Goal: Task Accomplishment & Management: Complete application form

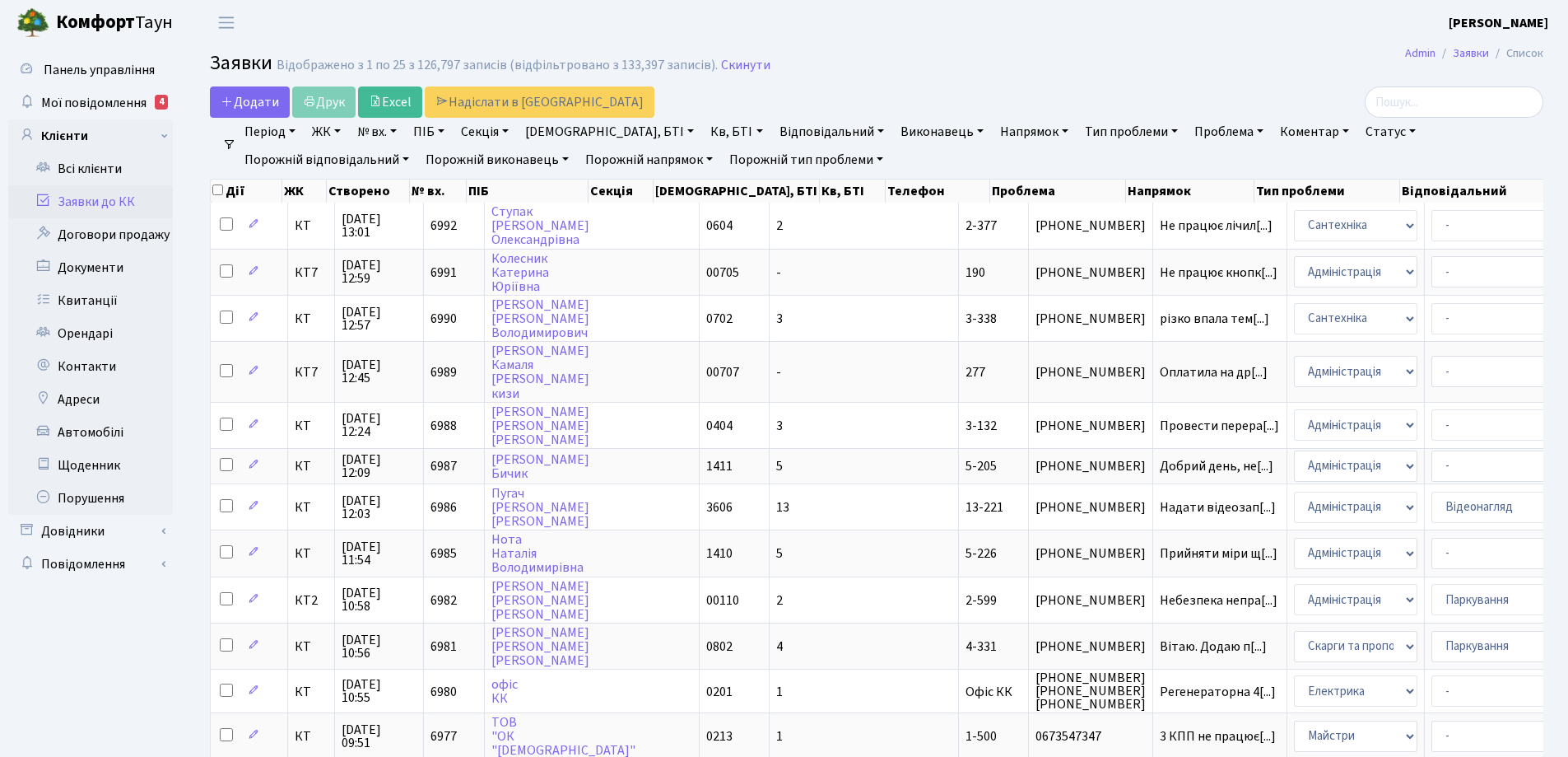
select select "25"
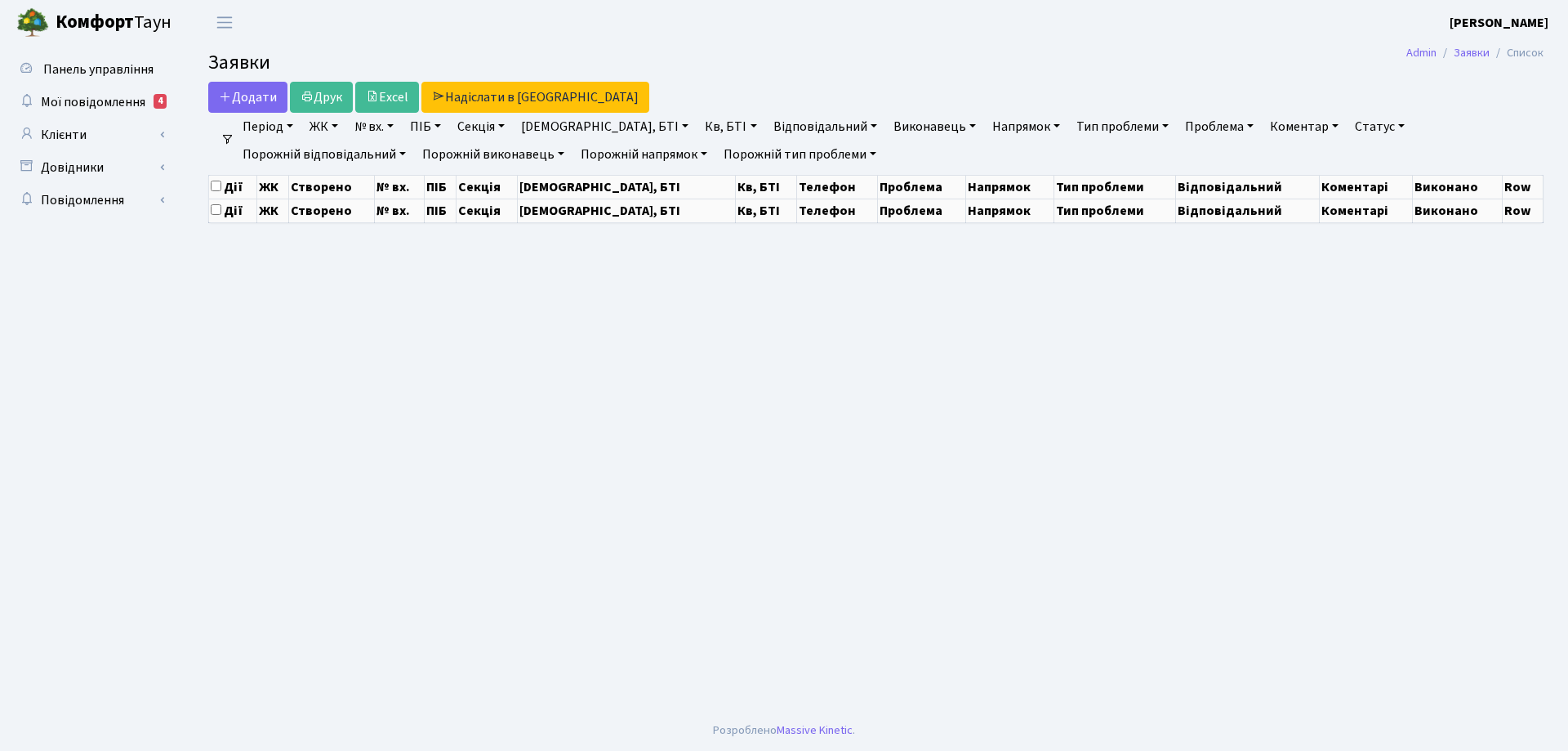
select select "25"
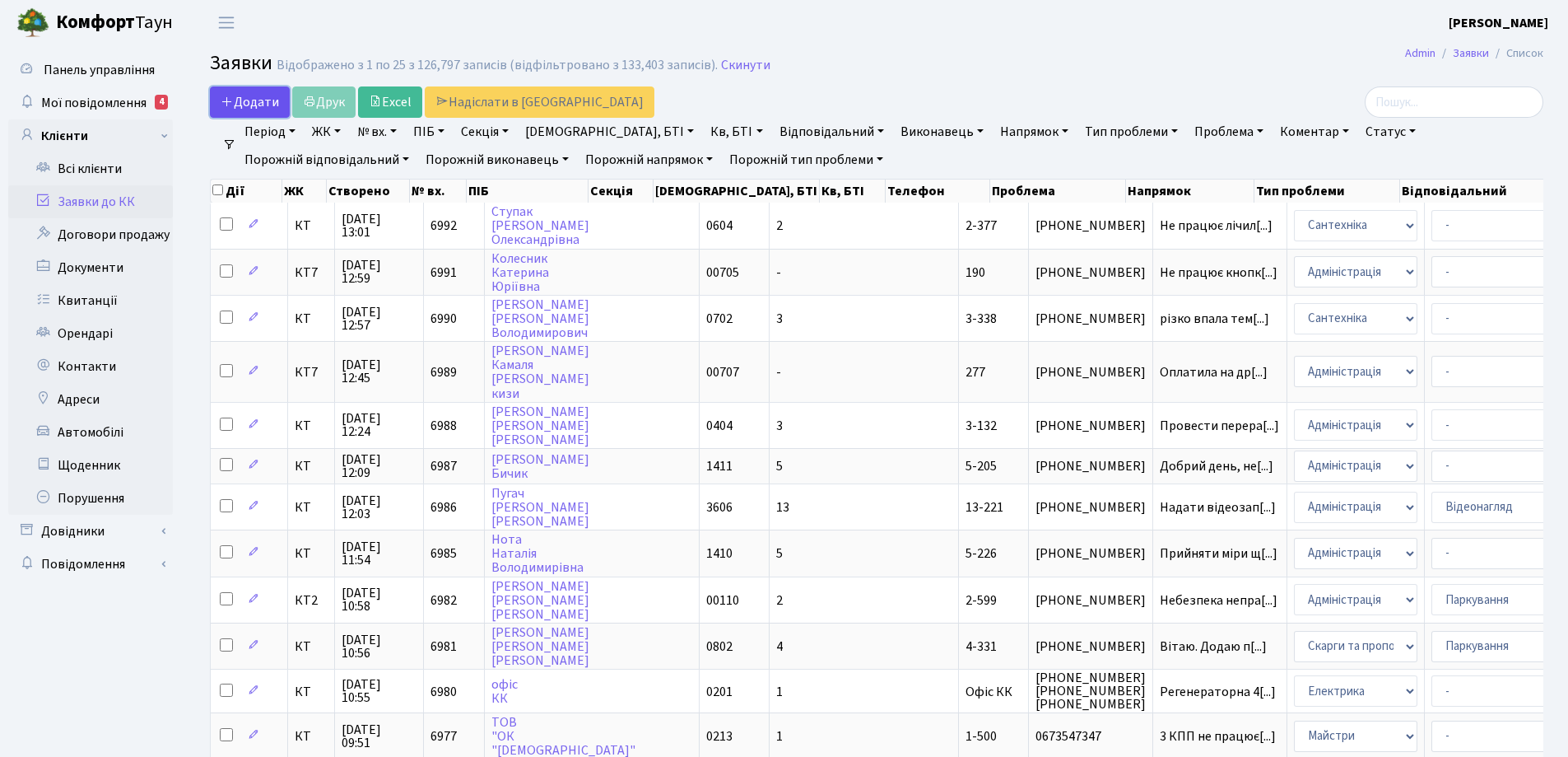
click at [242, 97] on span "Додати" at bounding box center [250, 102] width 59 height 18
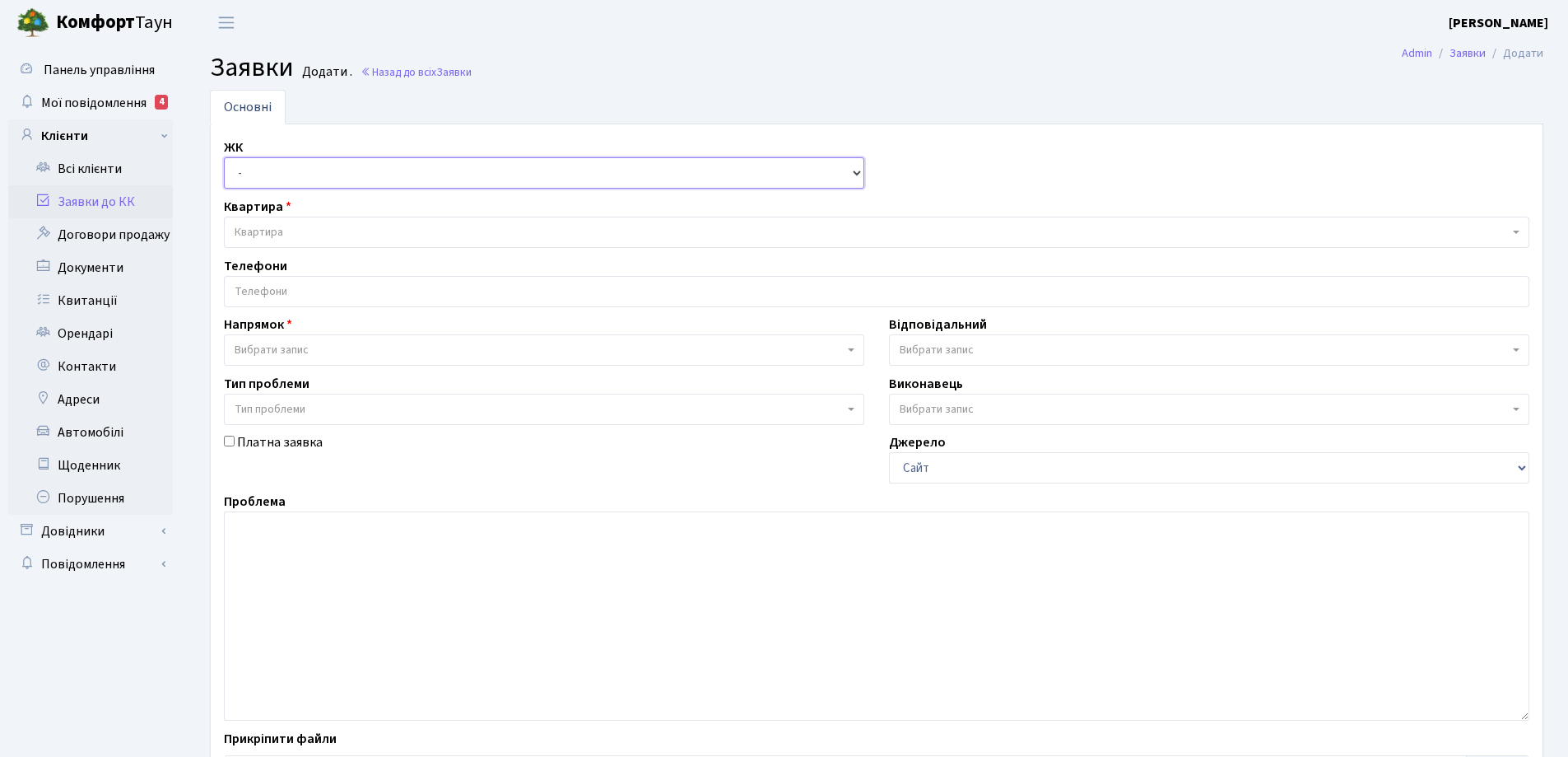
click at [855, 173] on select "- КТ, вул. Регенераторна, 4 КТ2, просп. Соборності, 17 КТ3, вул. Березнева, 16 …" at bounding box center [543, 173] width 640 height 32
select select "302"
click at [224, 158] on select "- КТ, вул. Регенераторна, 4 КТ2, просп. Соборності, 17 КТ3, вул. Березнева, 16 …" at bounding box center [543, 173] width 640 height 32
select select
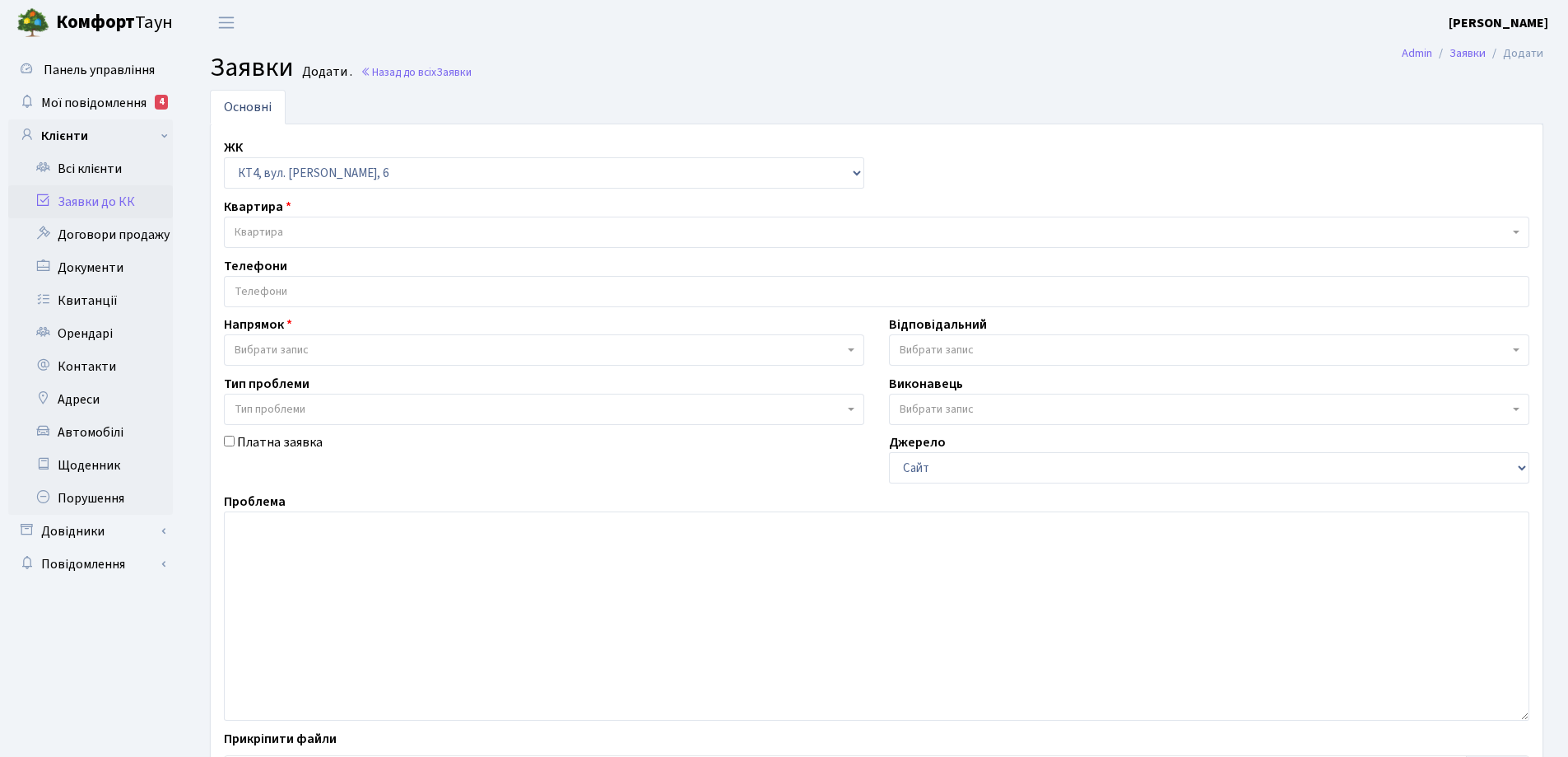
click at [277, 233] on span "Квартира" at bounding box center [258, 232] width 49 height 16
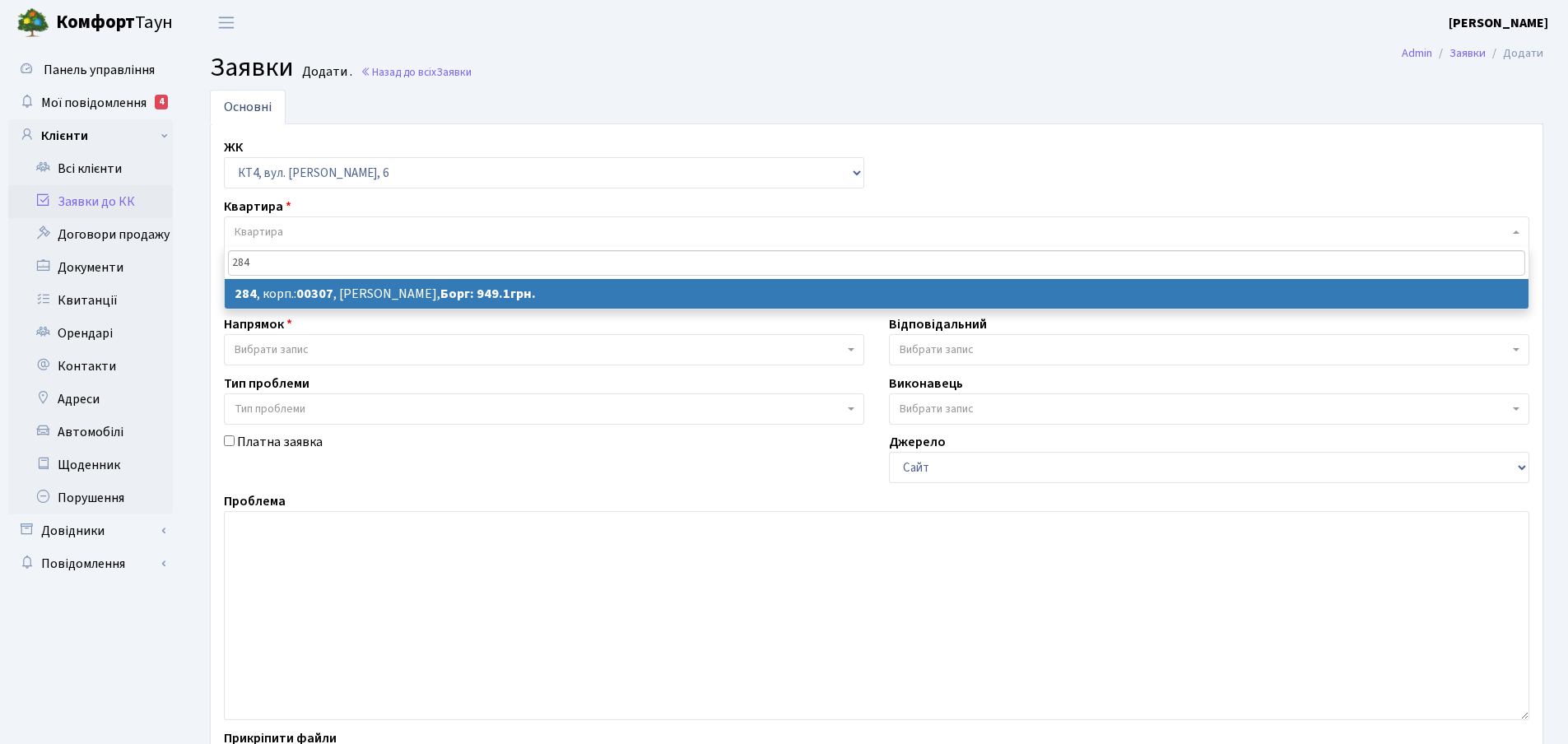
type input "284"
select select
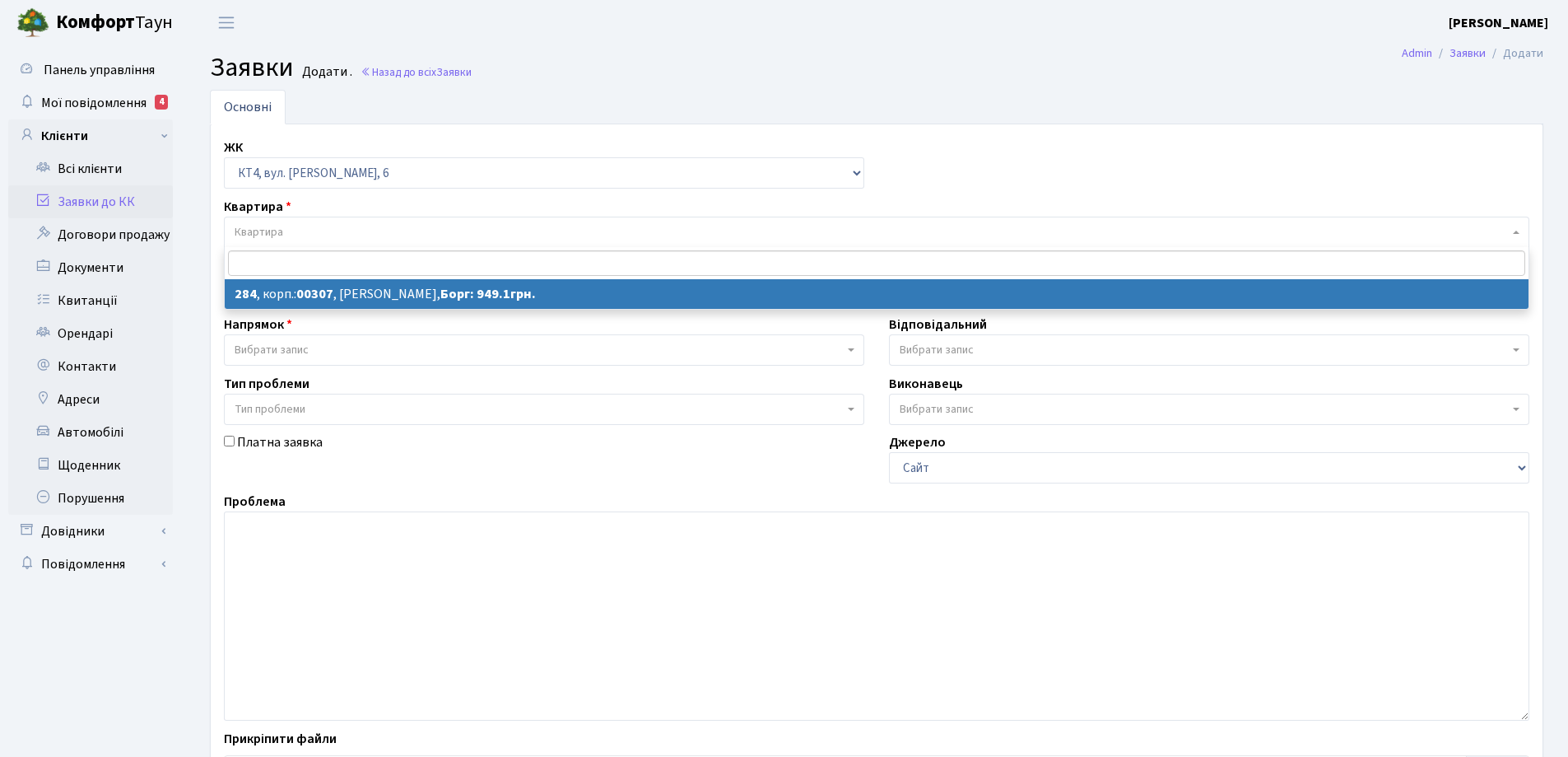
select select "16998"
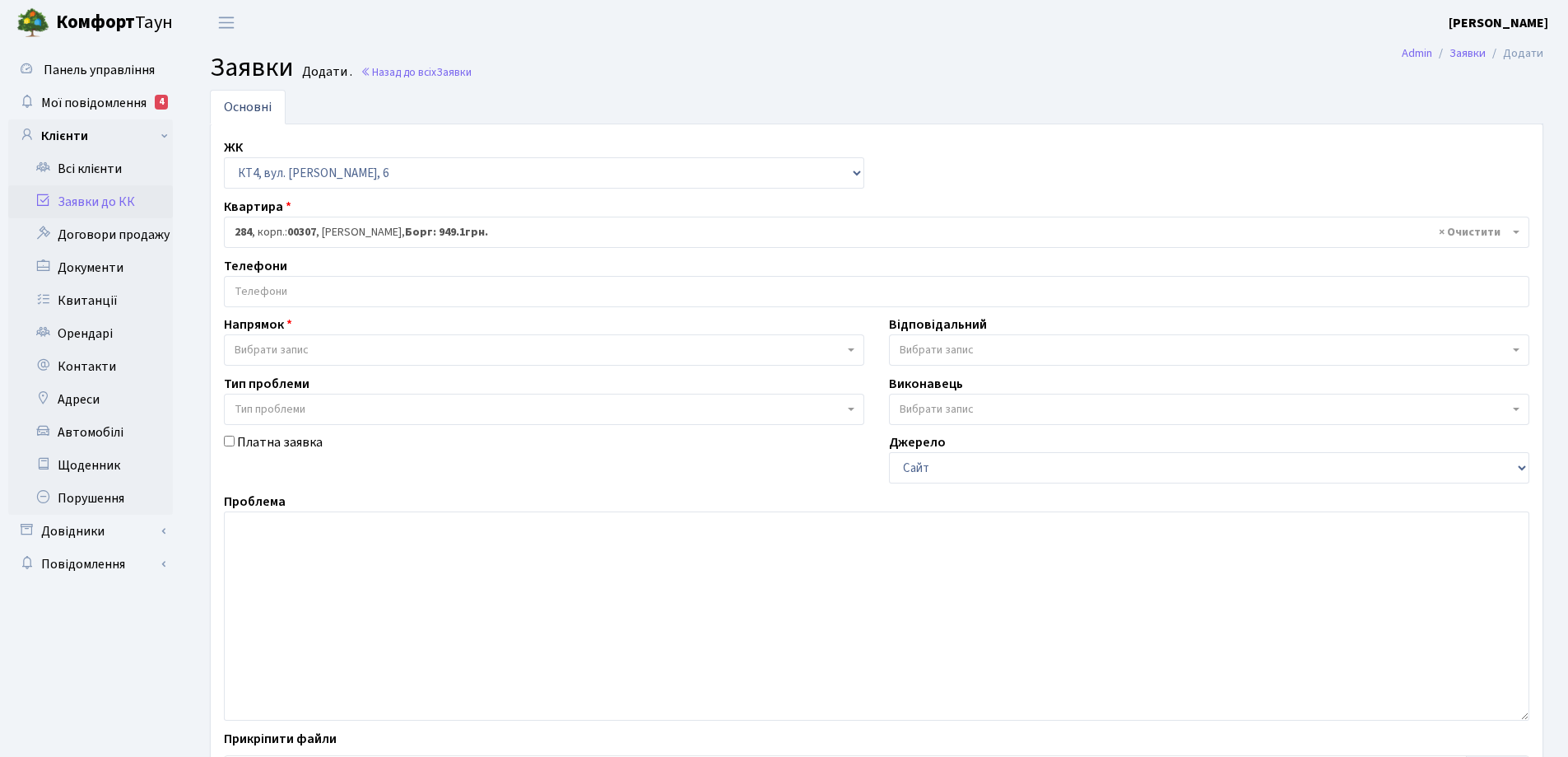
click at [298, 290] on input "search" at bounding box center [877, 291] width 1304 height 30
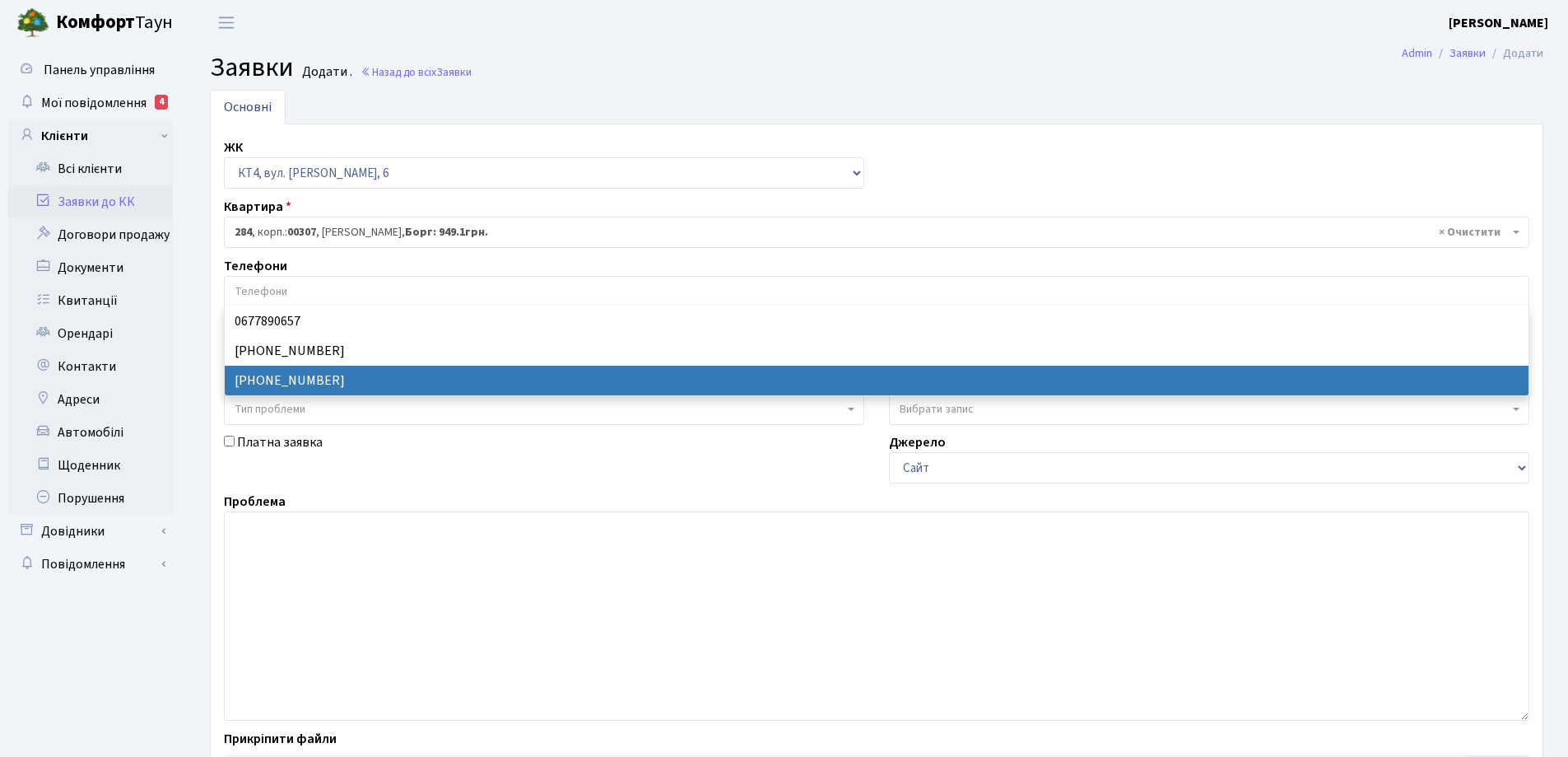
select select "40508"
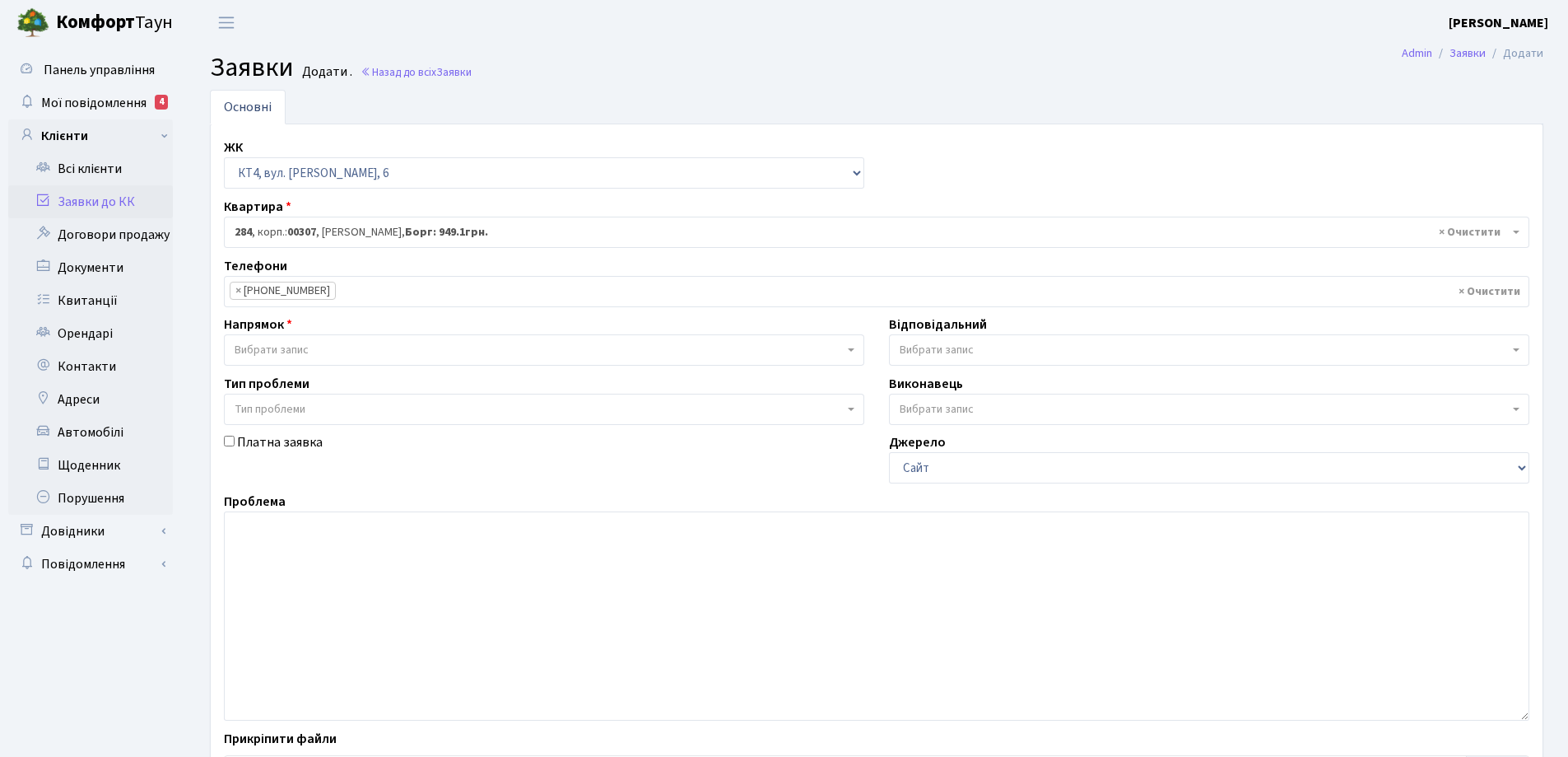
click at [854, 349] on b at bounding box center [851, 350] width 7 height 3
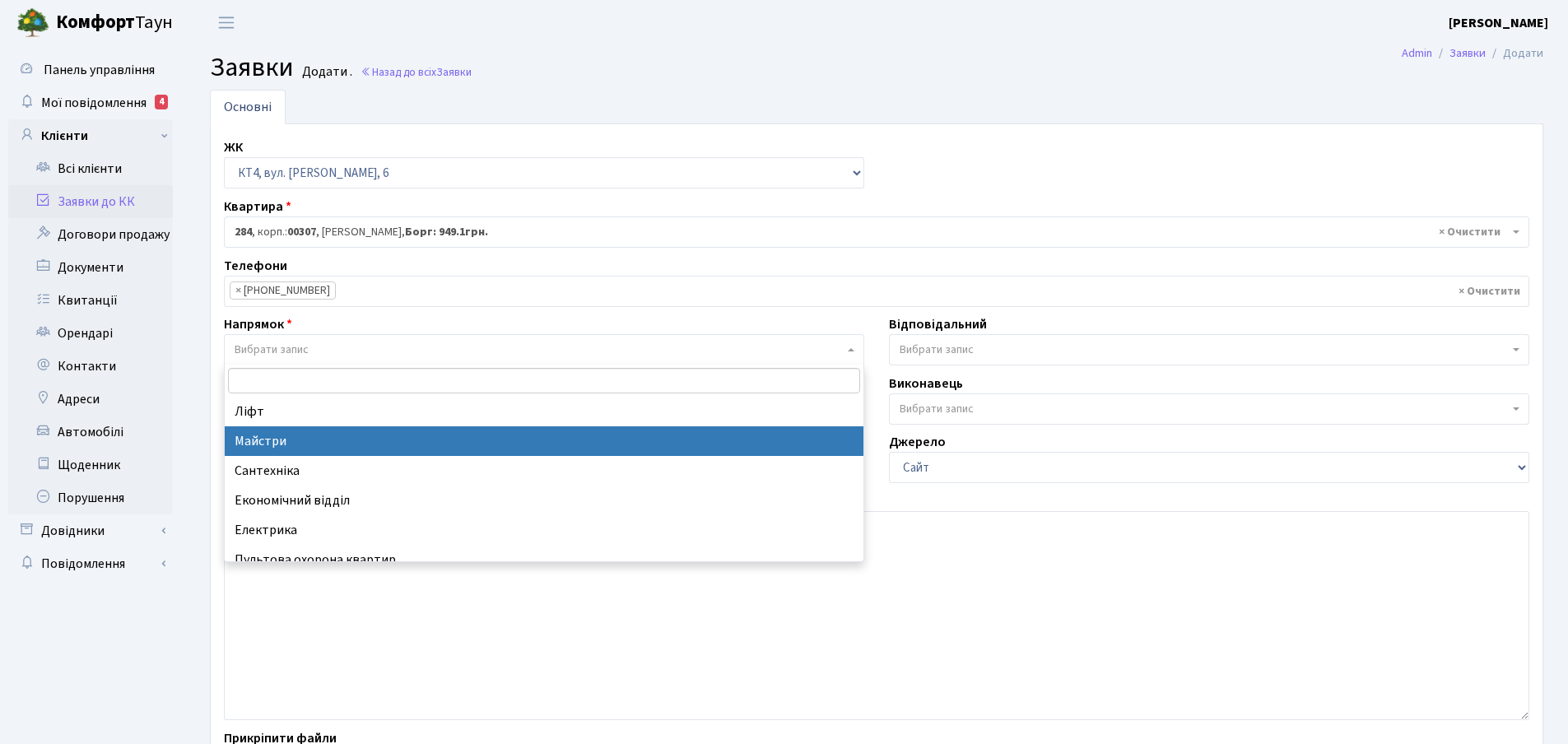
scroll to position [83, 0]
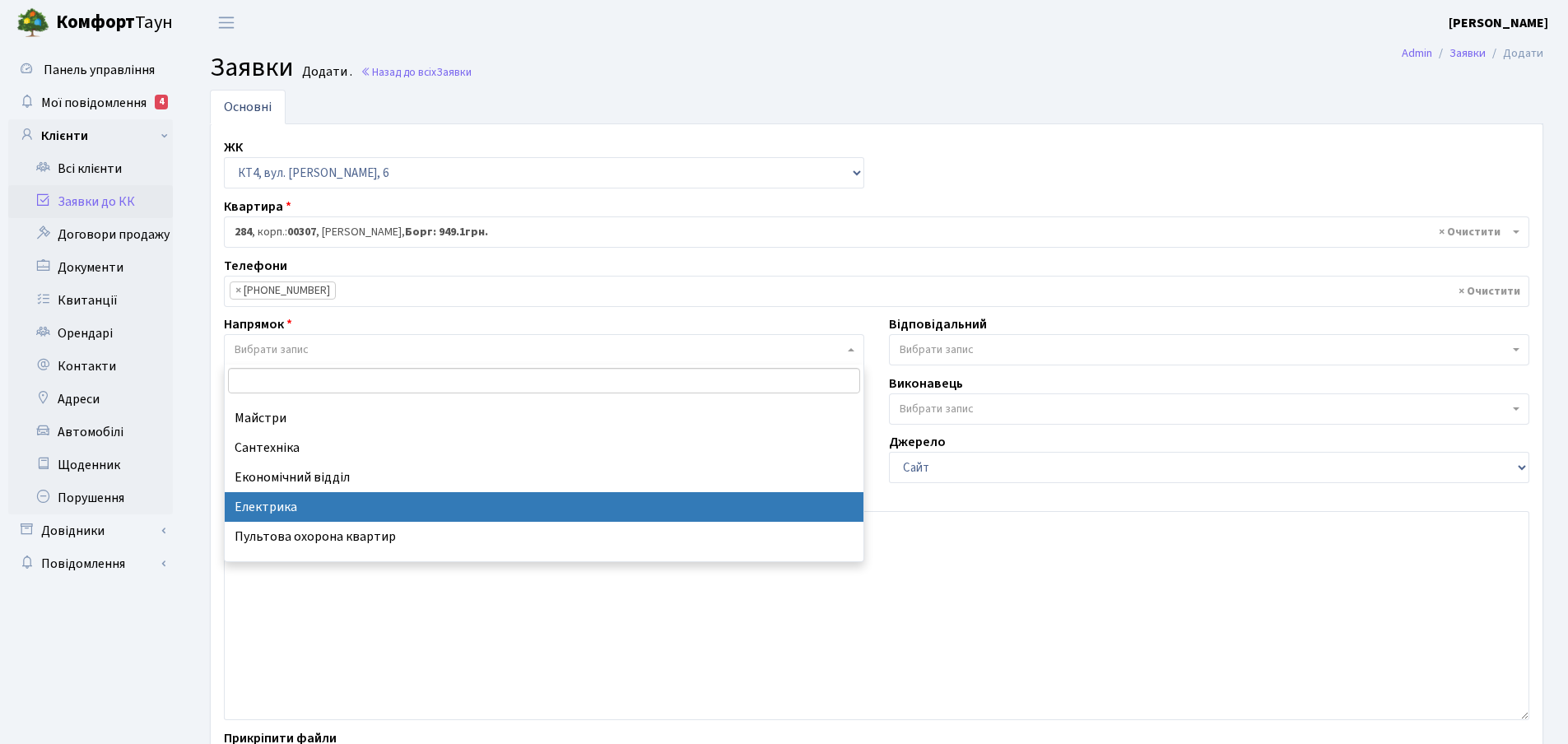
select select "3"
select select
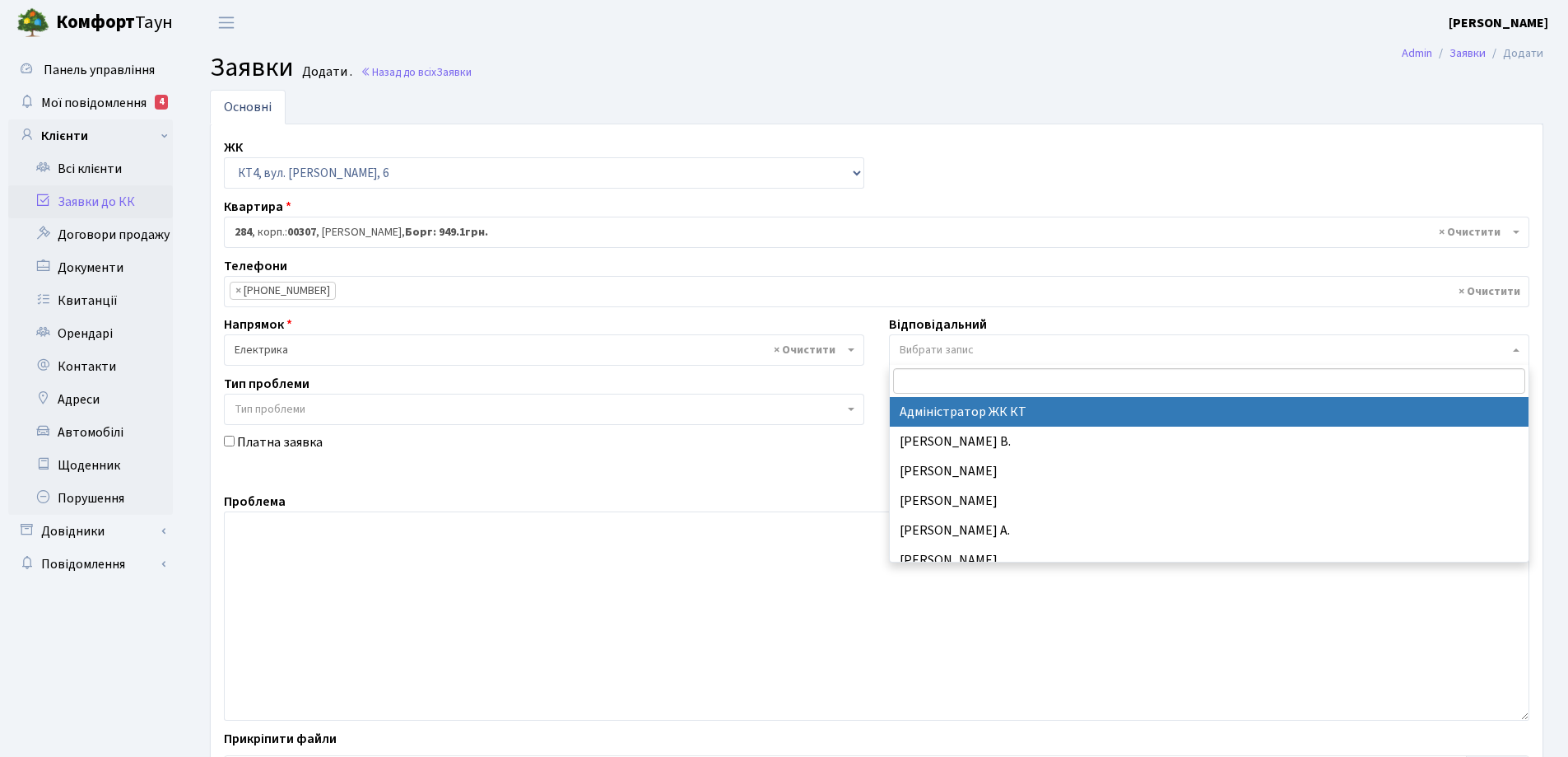
click at [1512, 350] on span "Вибрати запис" at bounding box center [1209, 350] width 640 height 32
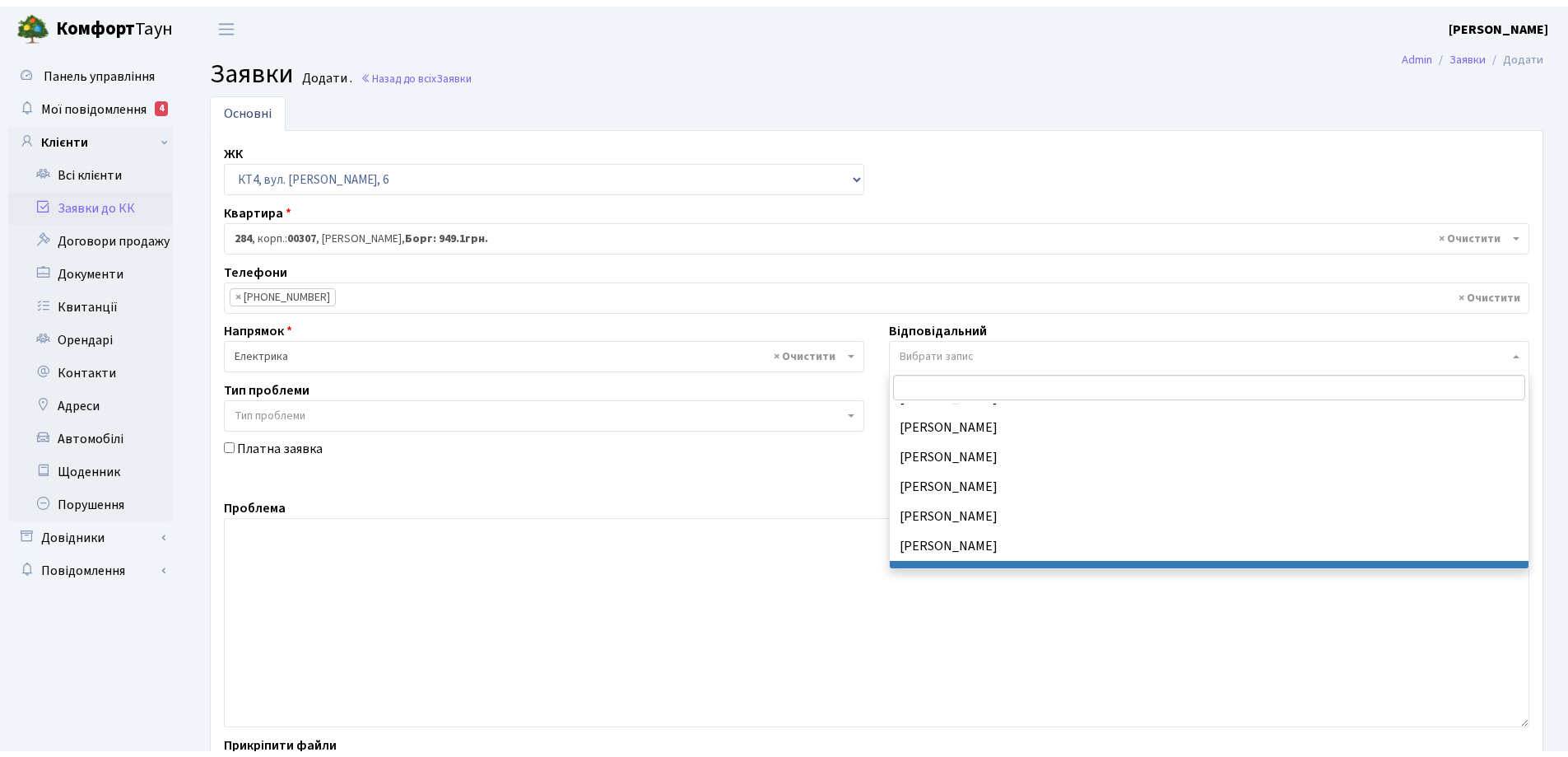
scroll to position [214, 0]
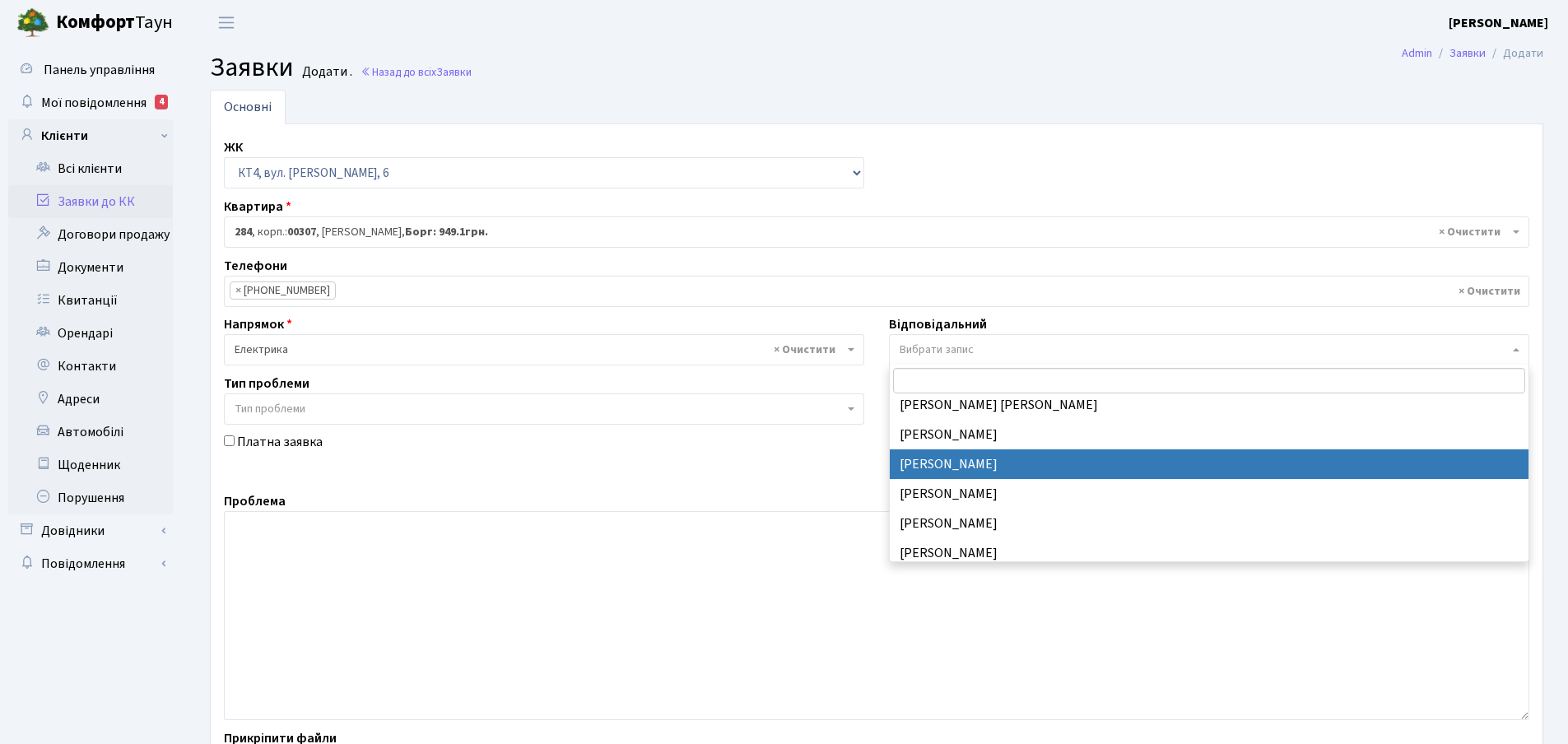
select select "22"
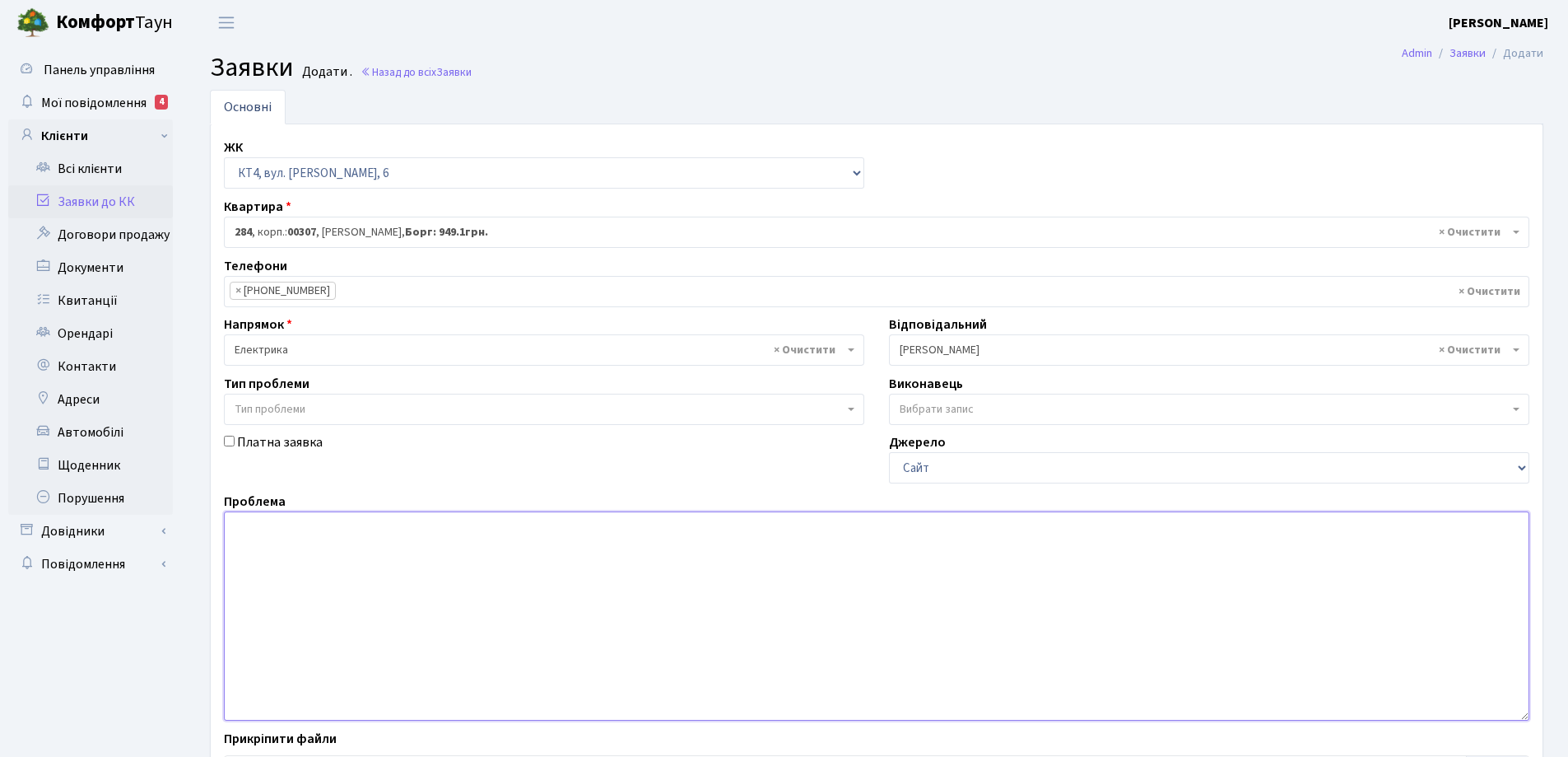
click at [248, 534] on textarea at bounding box center [877, 616] width 1306 height 209
click at [245, 529] on textarea at bounding box center [877, 616] width 1306 height 209
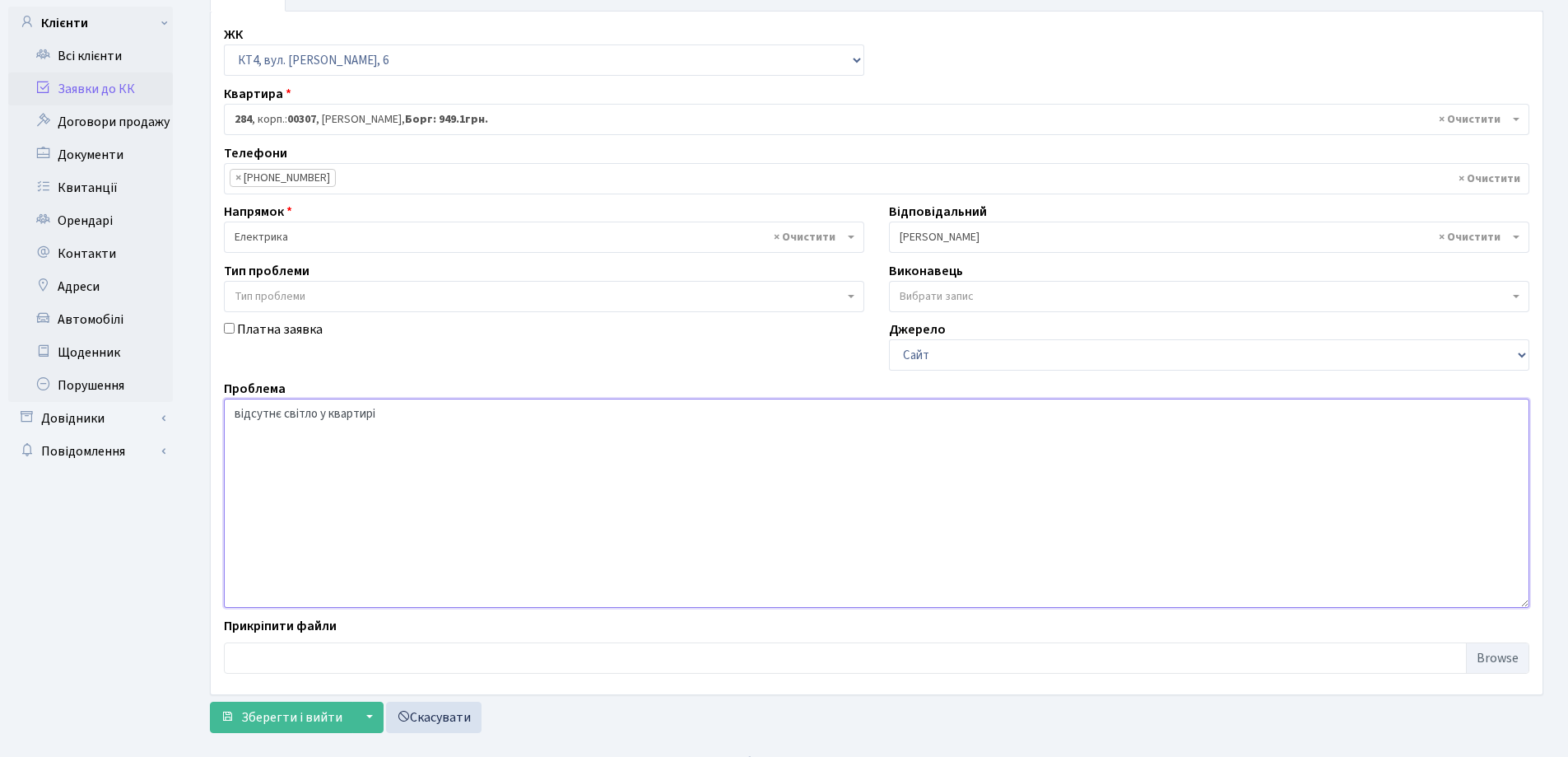
scroll to position [138, 0]
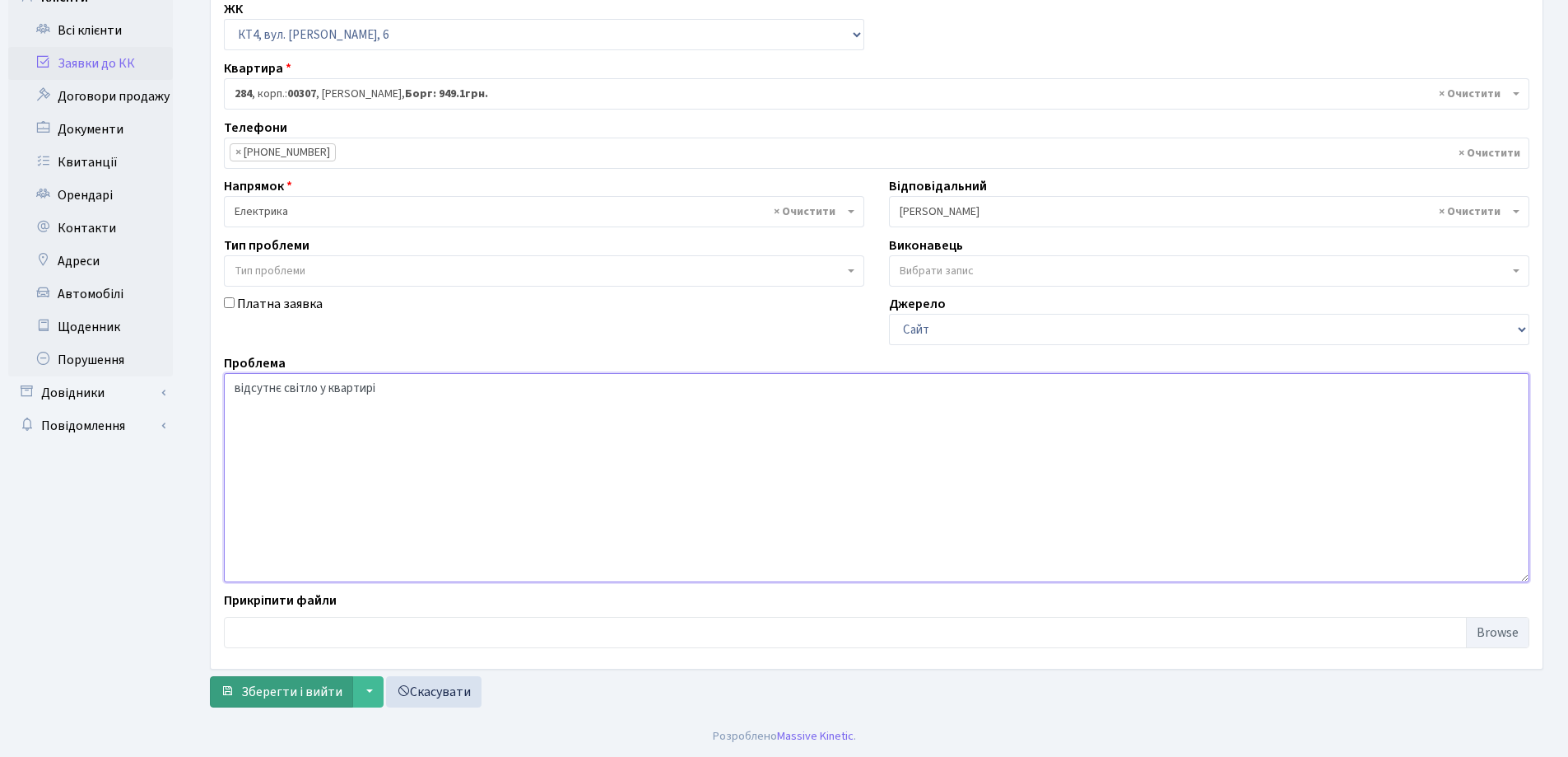
type textarea "відсутнє світло у квартирі"
click at [299, 693] on span "Зберегти і вийти" at bounding box center [291, 692] width 101 height 18
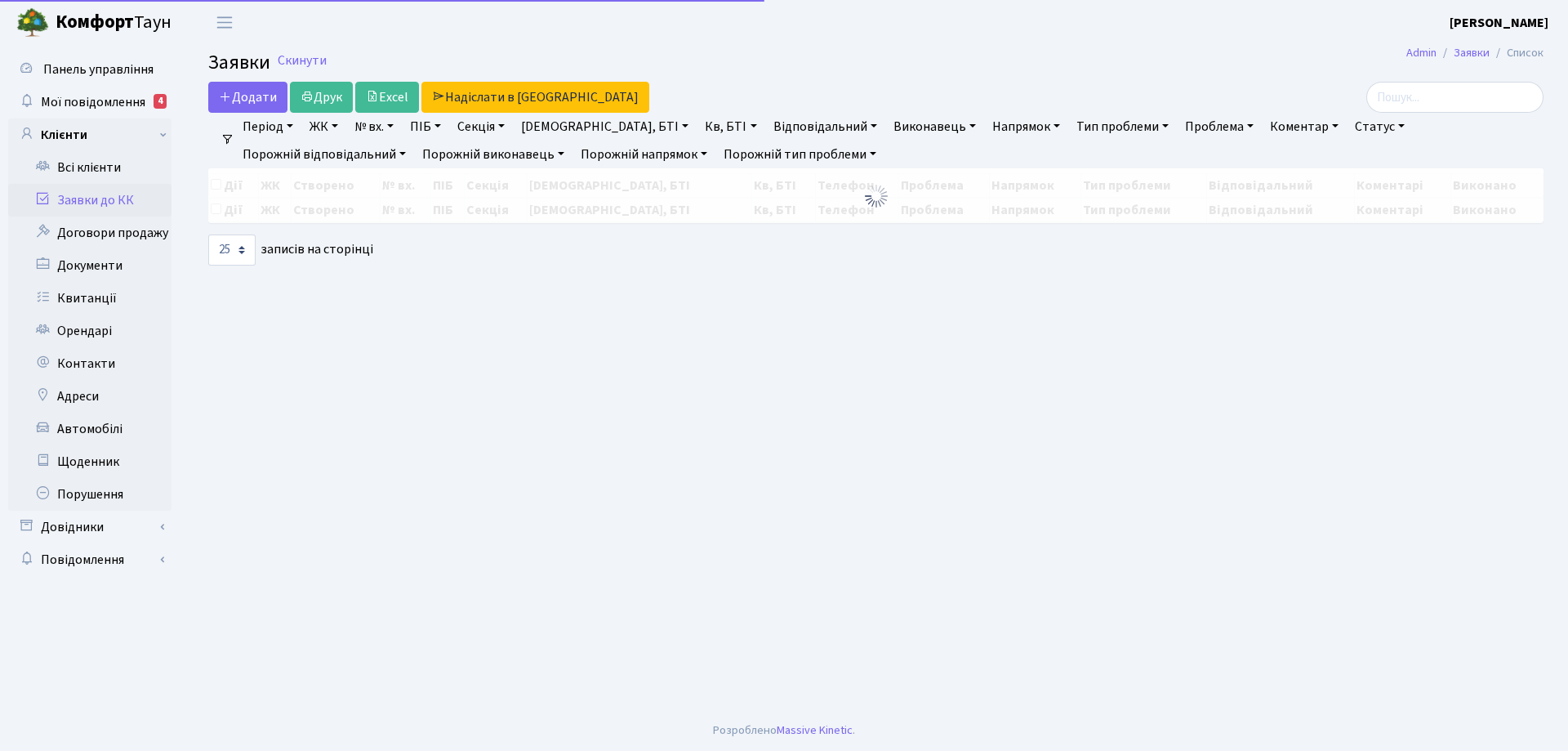
select select "25"
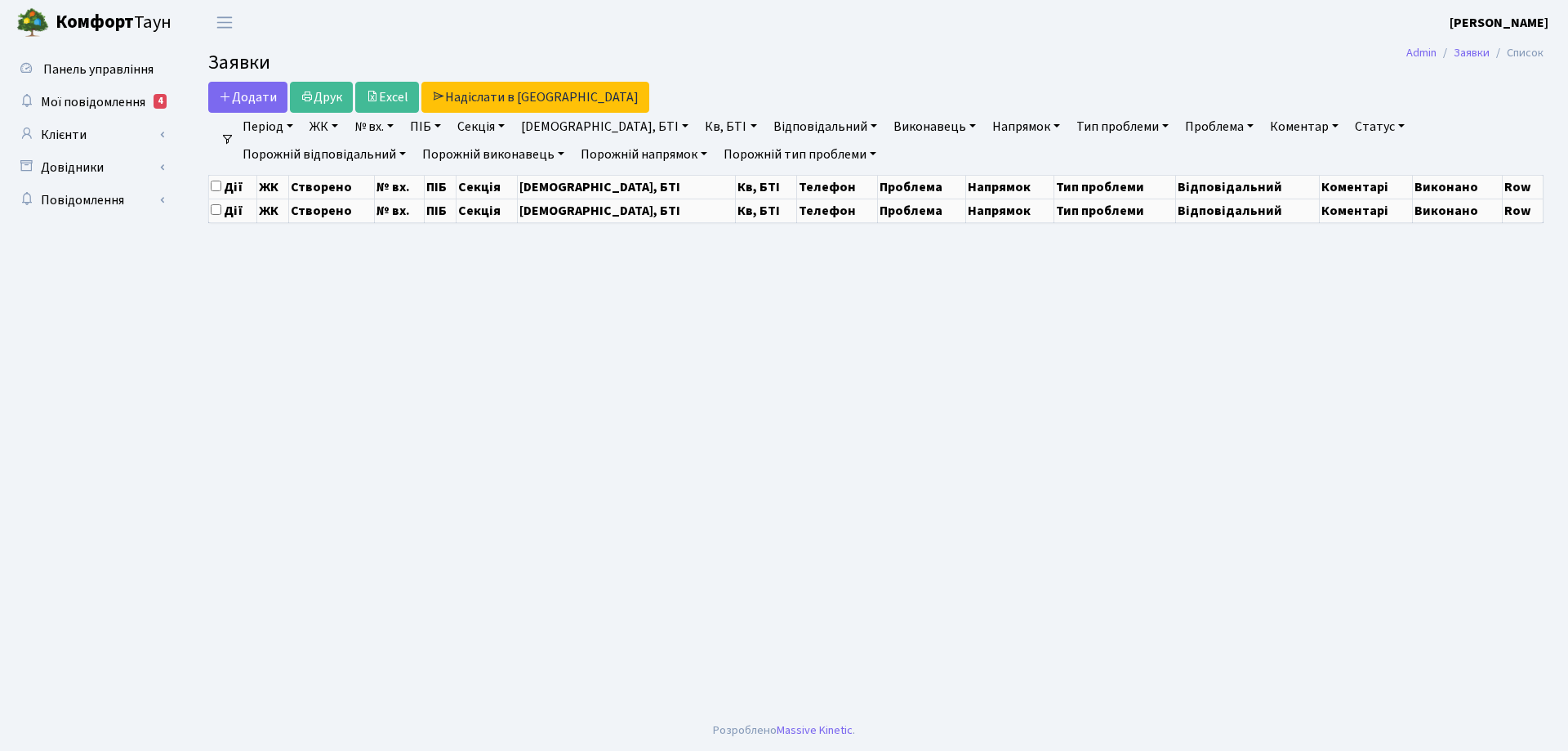
select select "25"
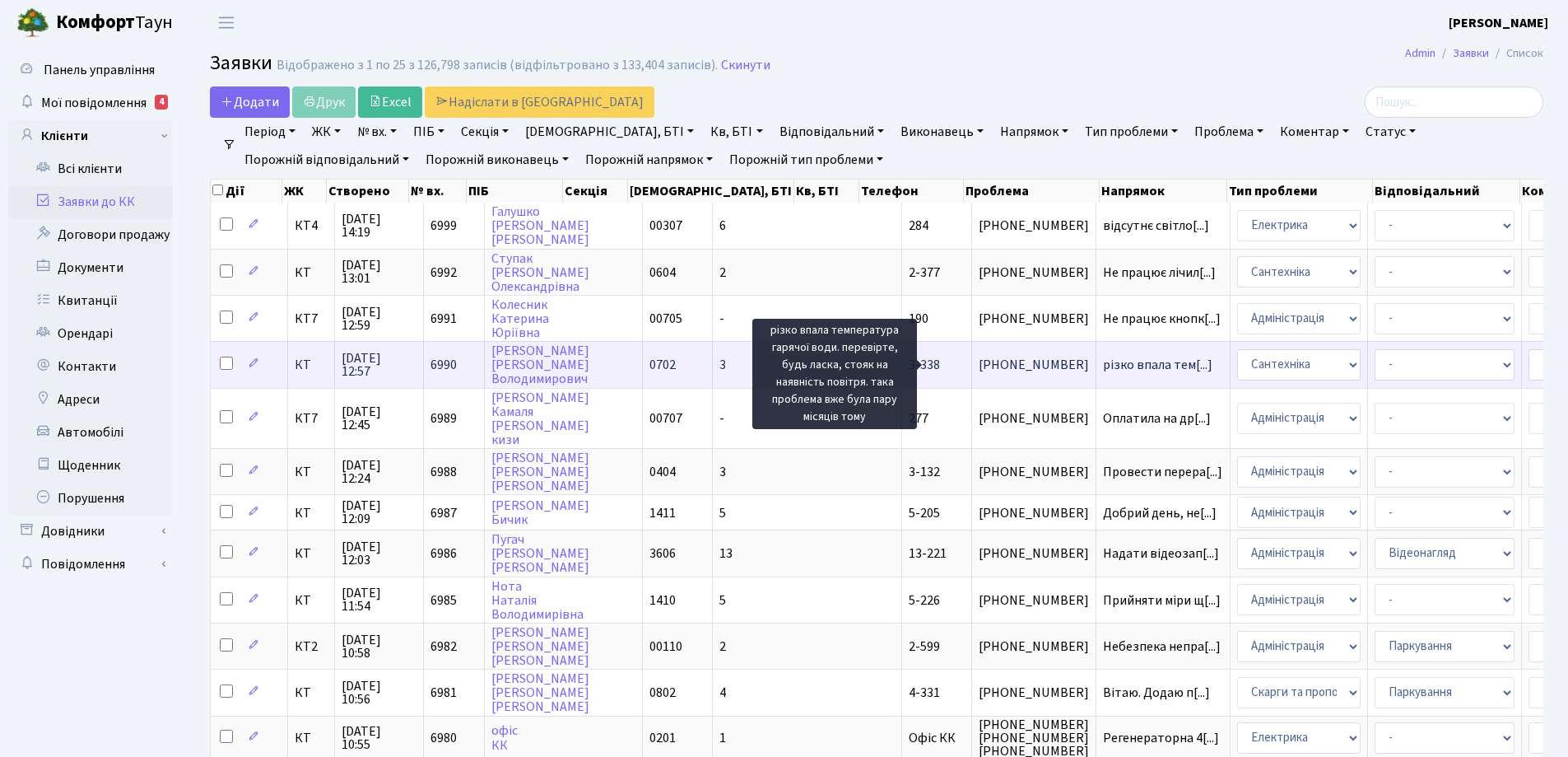
click at [1103, 367] on span "різко впала тем[...]" at bounding box center [1158, 364] width 109 height 18
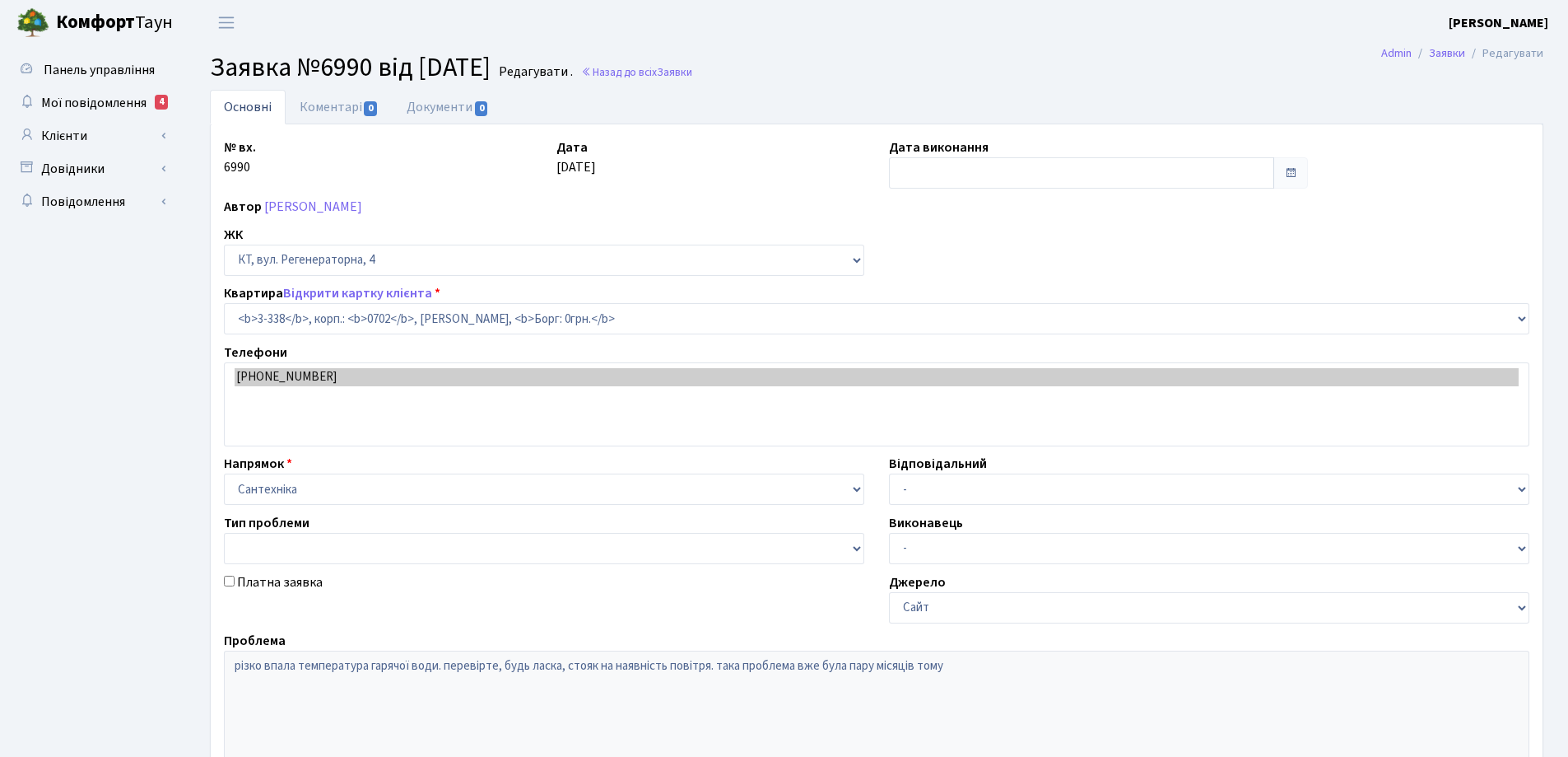
select select "1556"
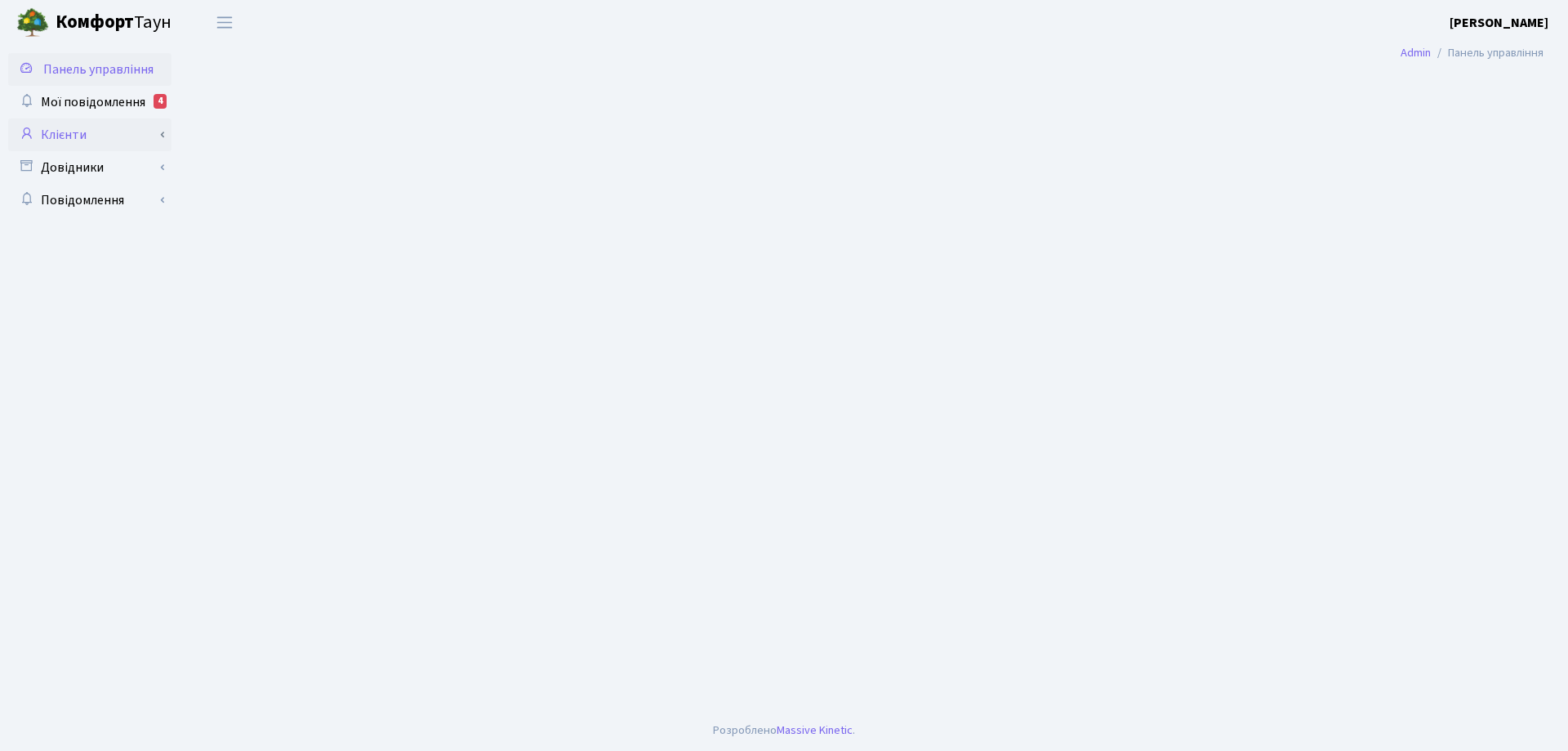
click at [69, 137] on link "Клієнти" at bounding box center [90, 134] width 163 height 32
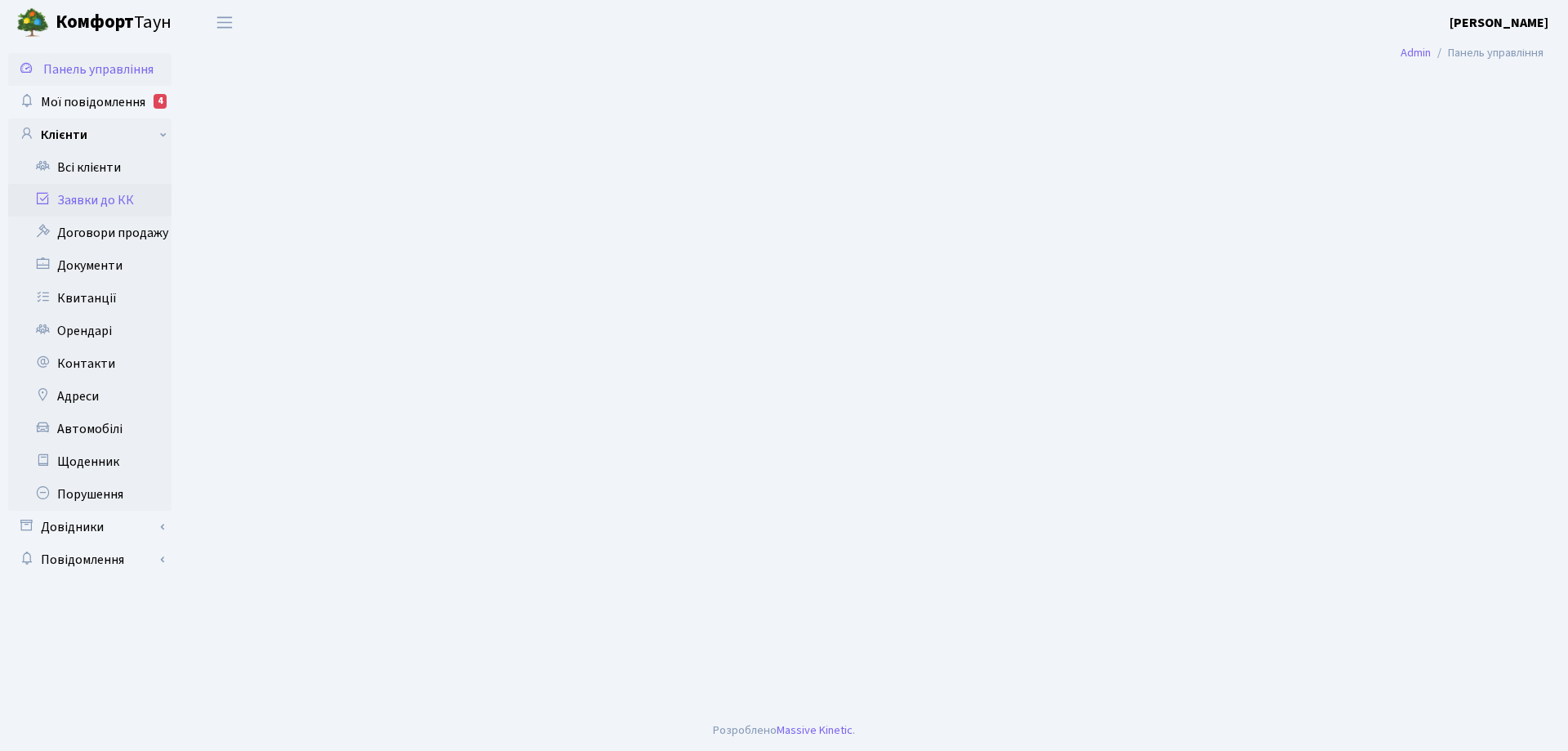
click at [97, 200] on link "Заявки до КК" at bounding box center [90, 200] width 163 height 32
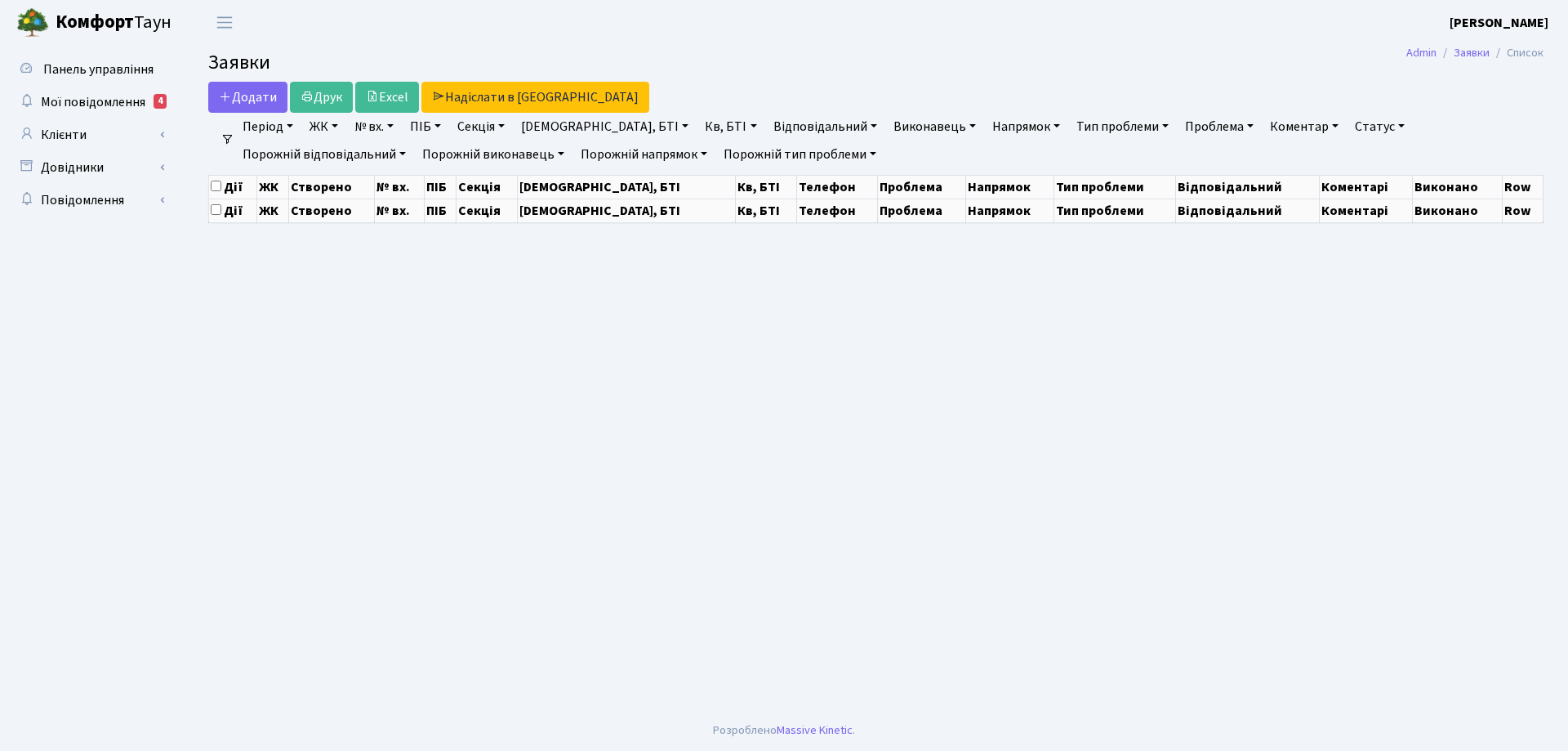
select select "25"
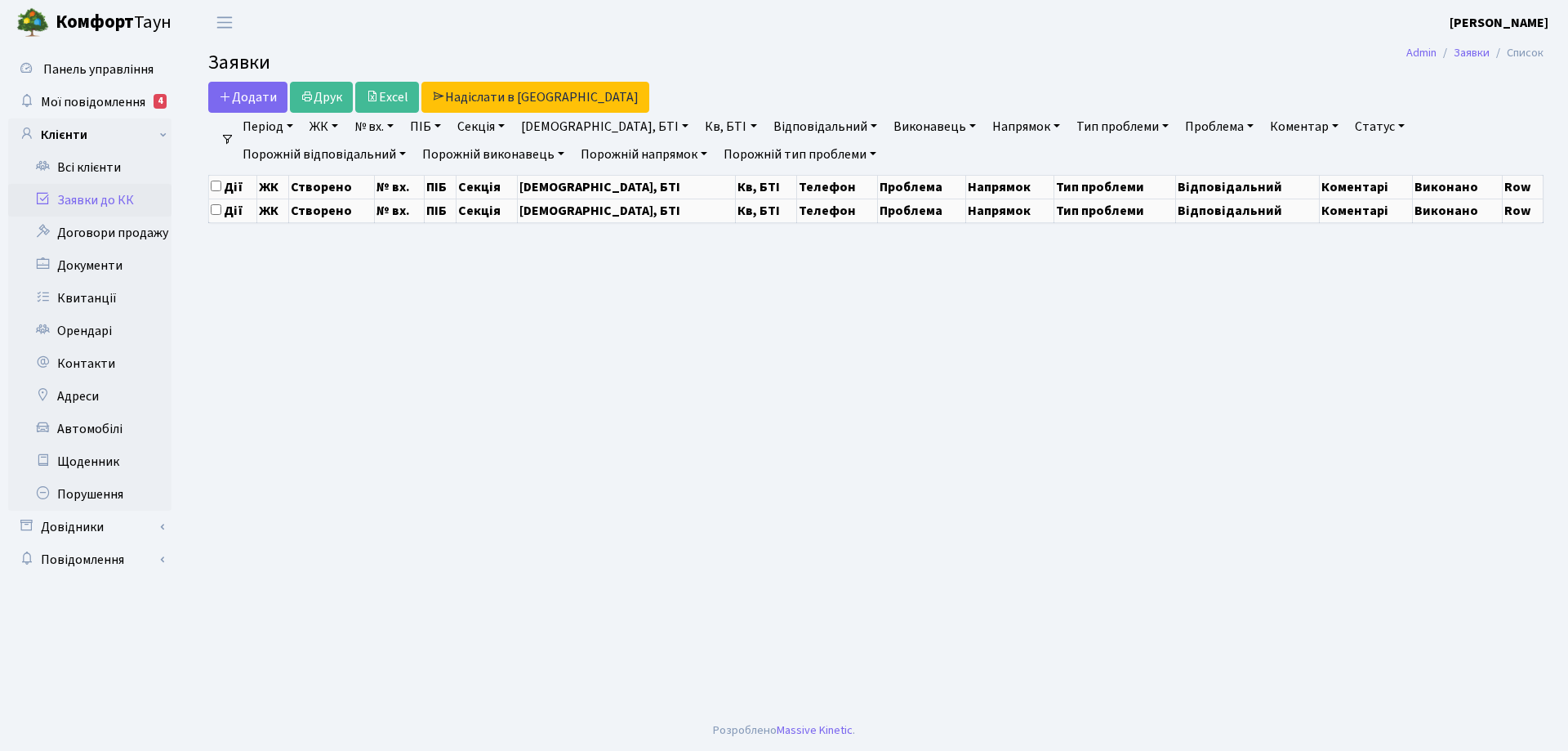
select select "25"
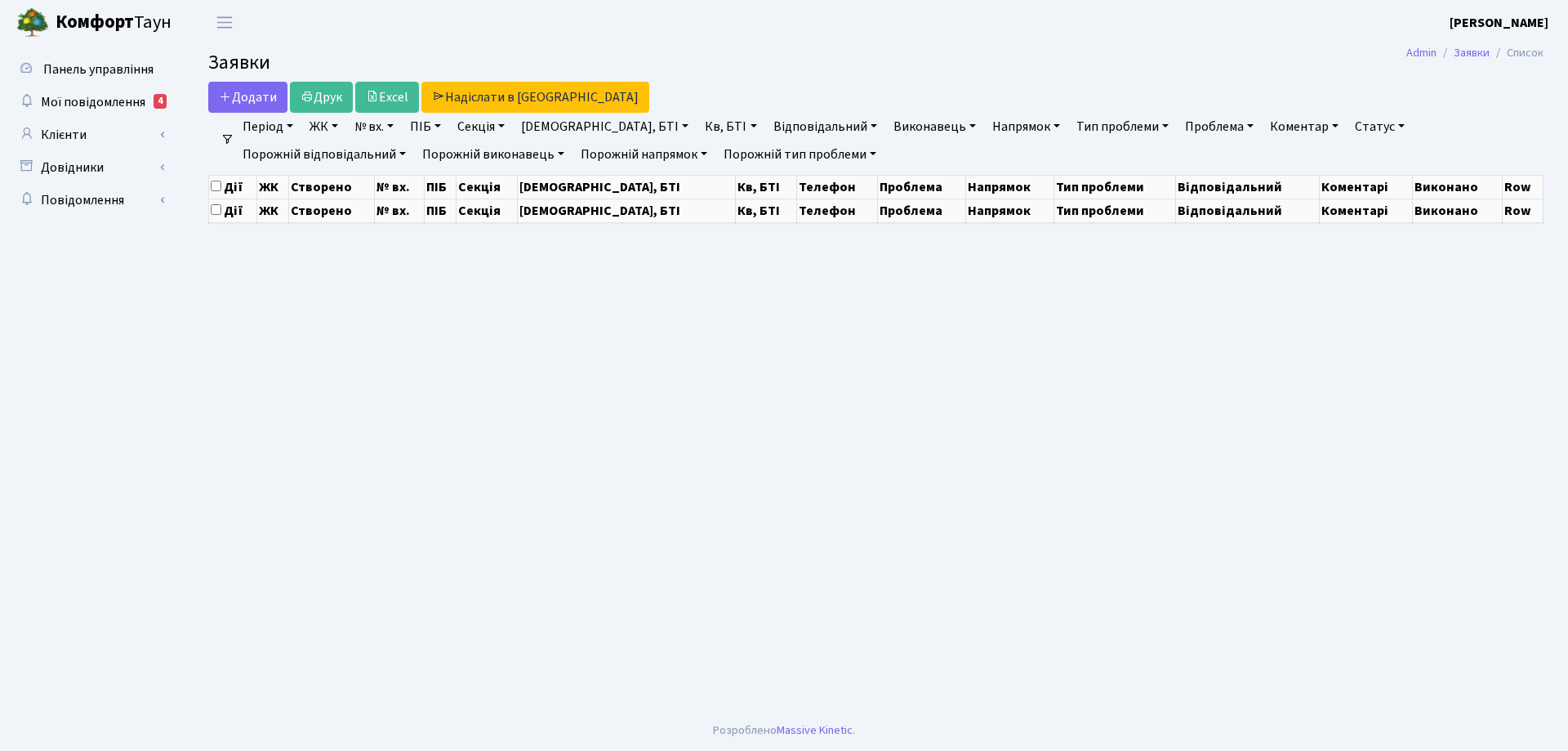
select select "25"
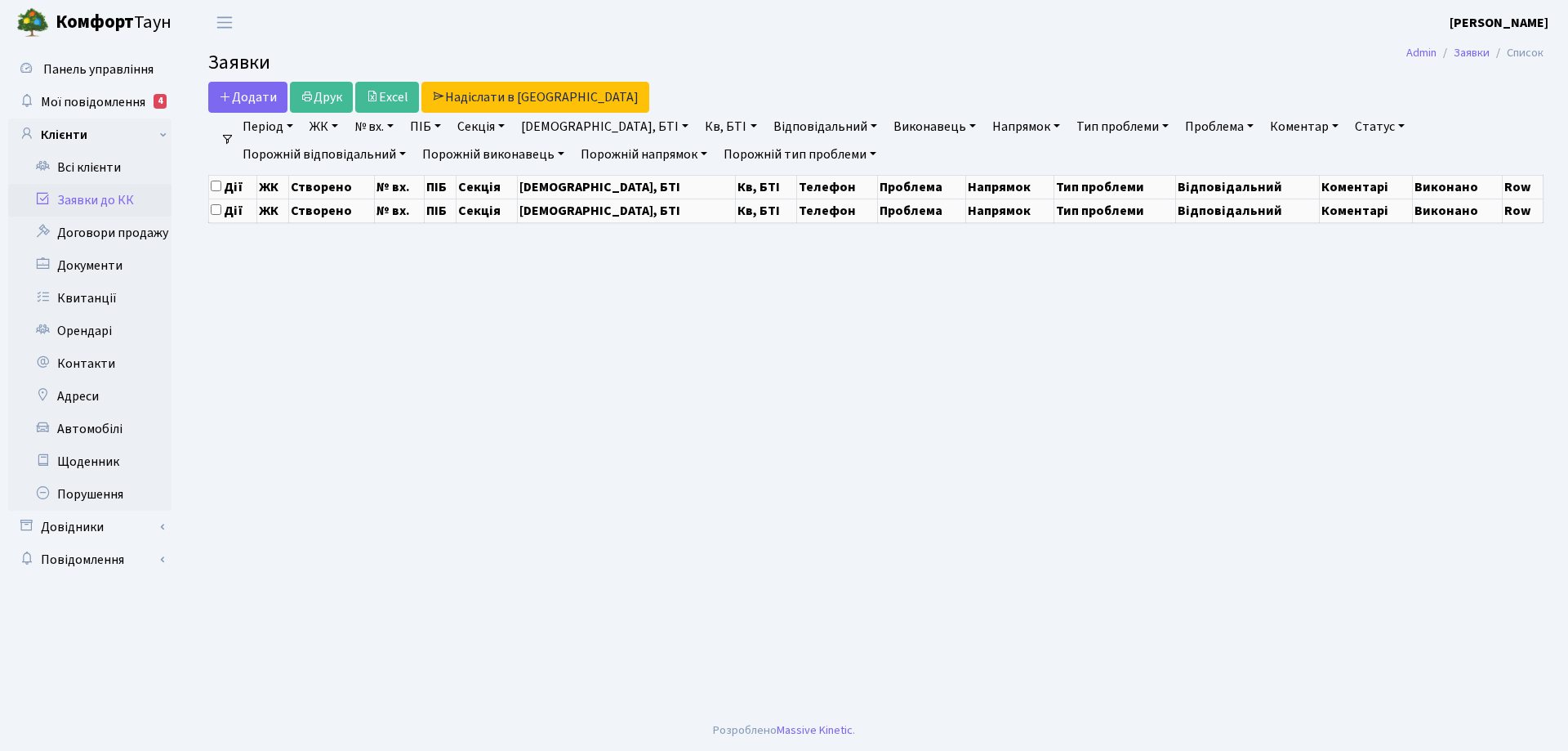
select select "25"
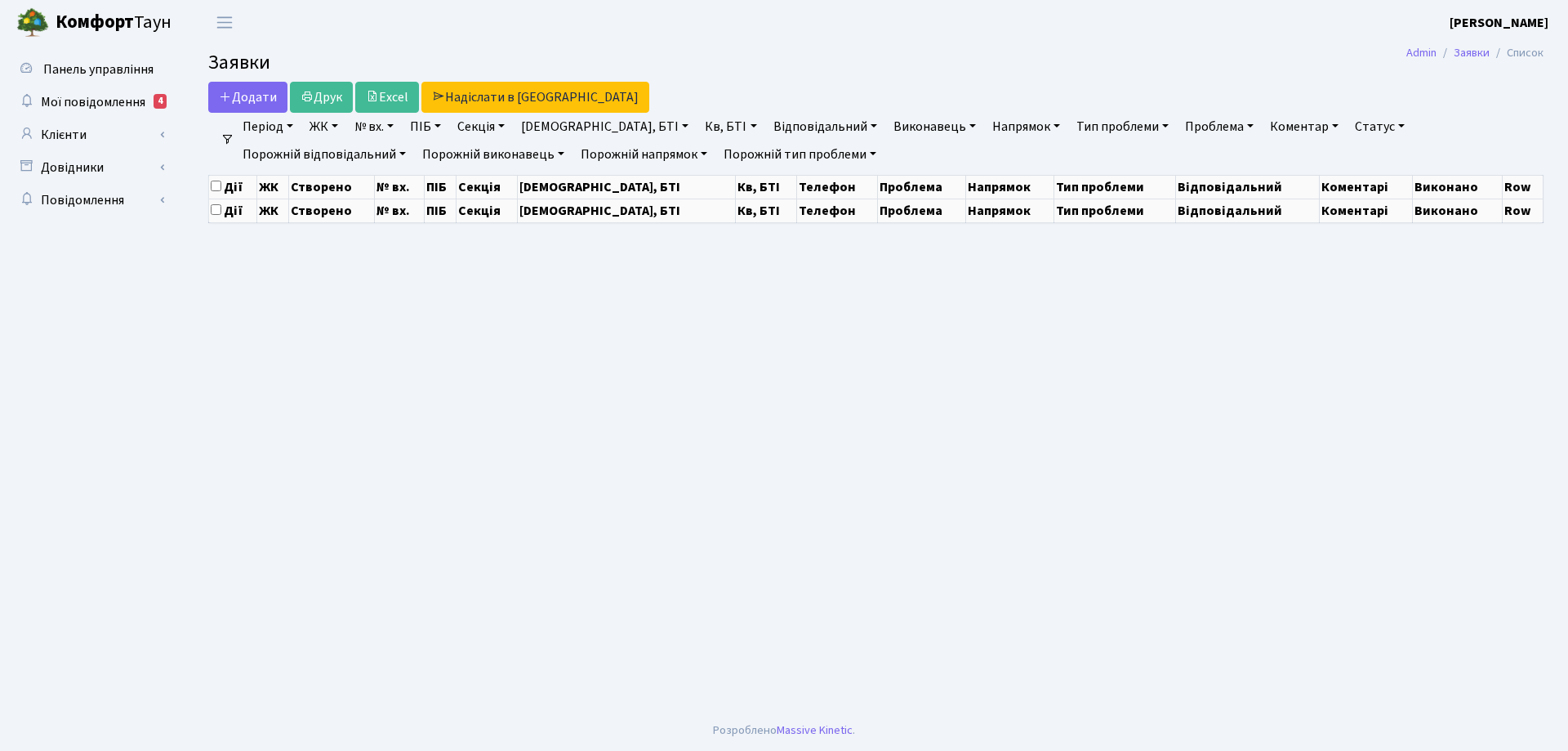
select select "25"
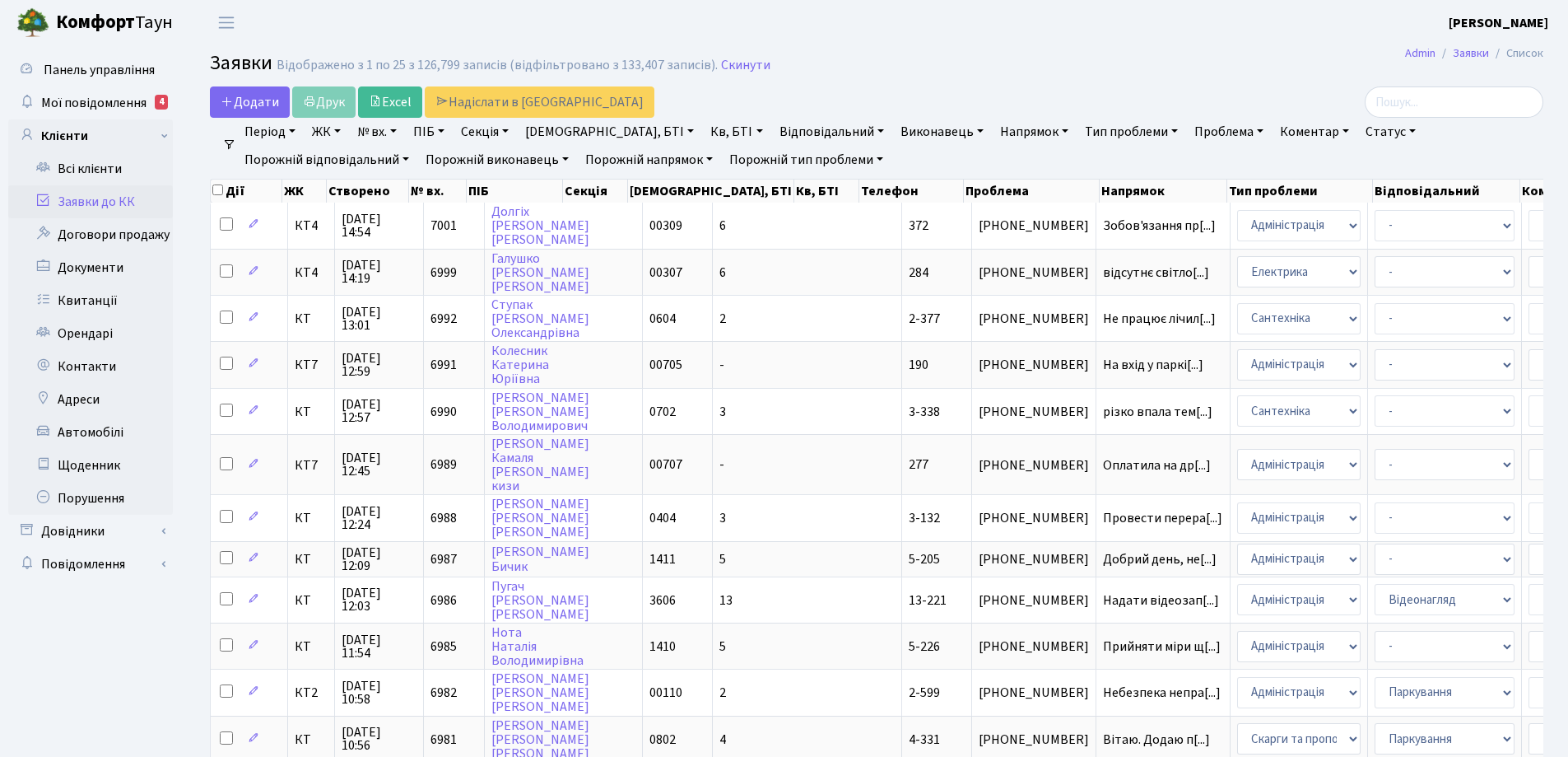
click at [1360, 128] on link "Статус" at bounding box center [1391, 132] width 63 height 28
drag, startPoint x: 1330, startPoint y: 231, endPoint x: 1288, endPoint y: 215, distance: 44.9
click at [1360, 228] on link "Не виконано" at bounding box center [1424, 232] width 130 height 26
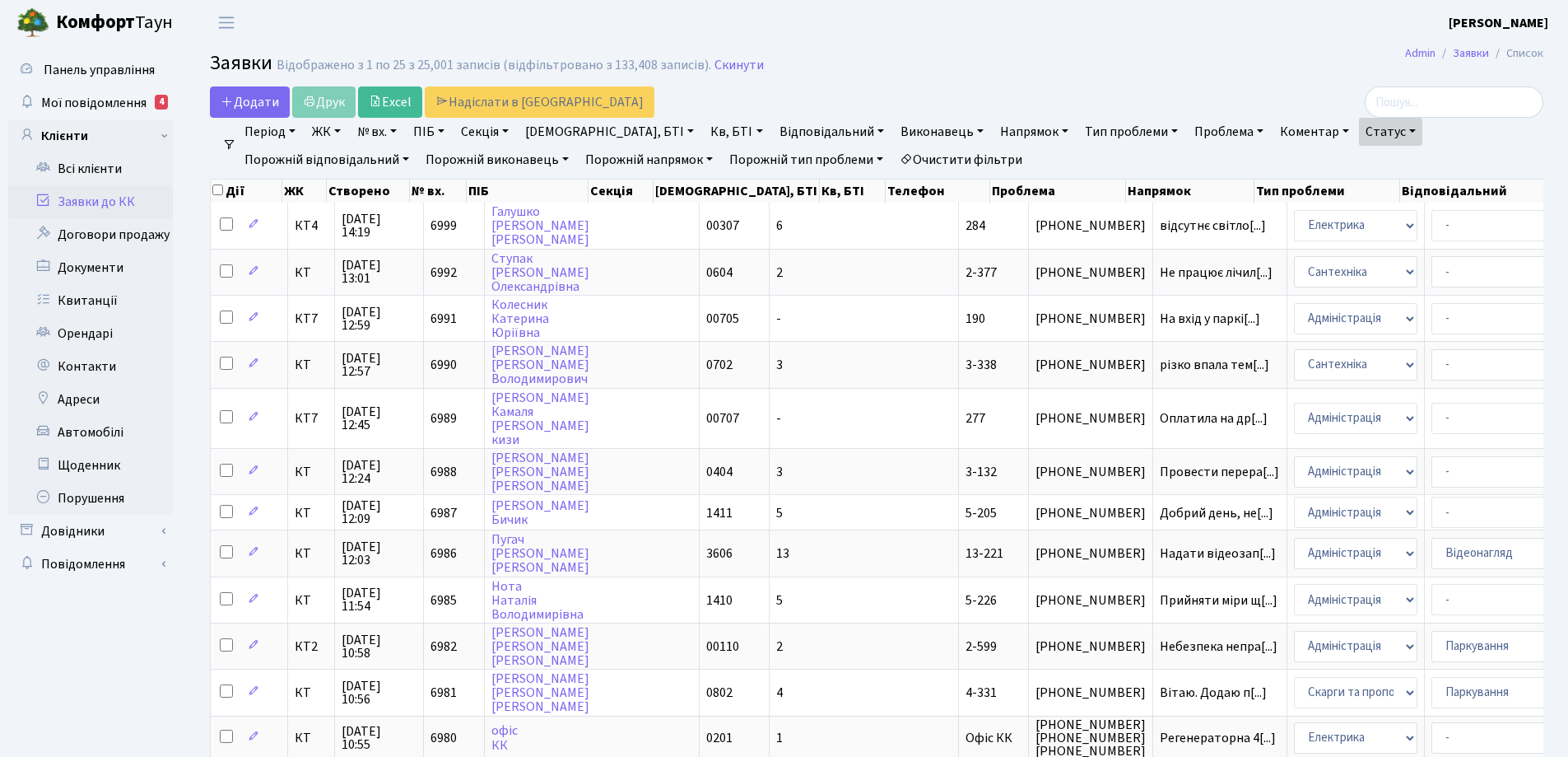
click at [994, 130] on link "Напрямок" at bounding box center [1034, 132] width 82 height 28
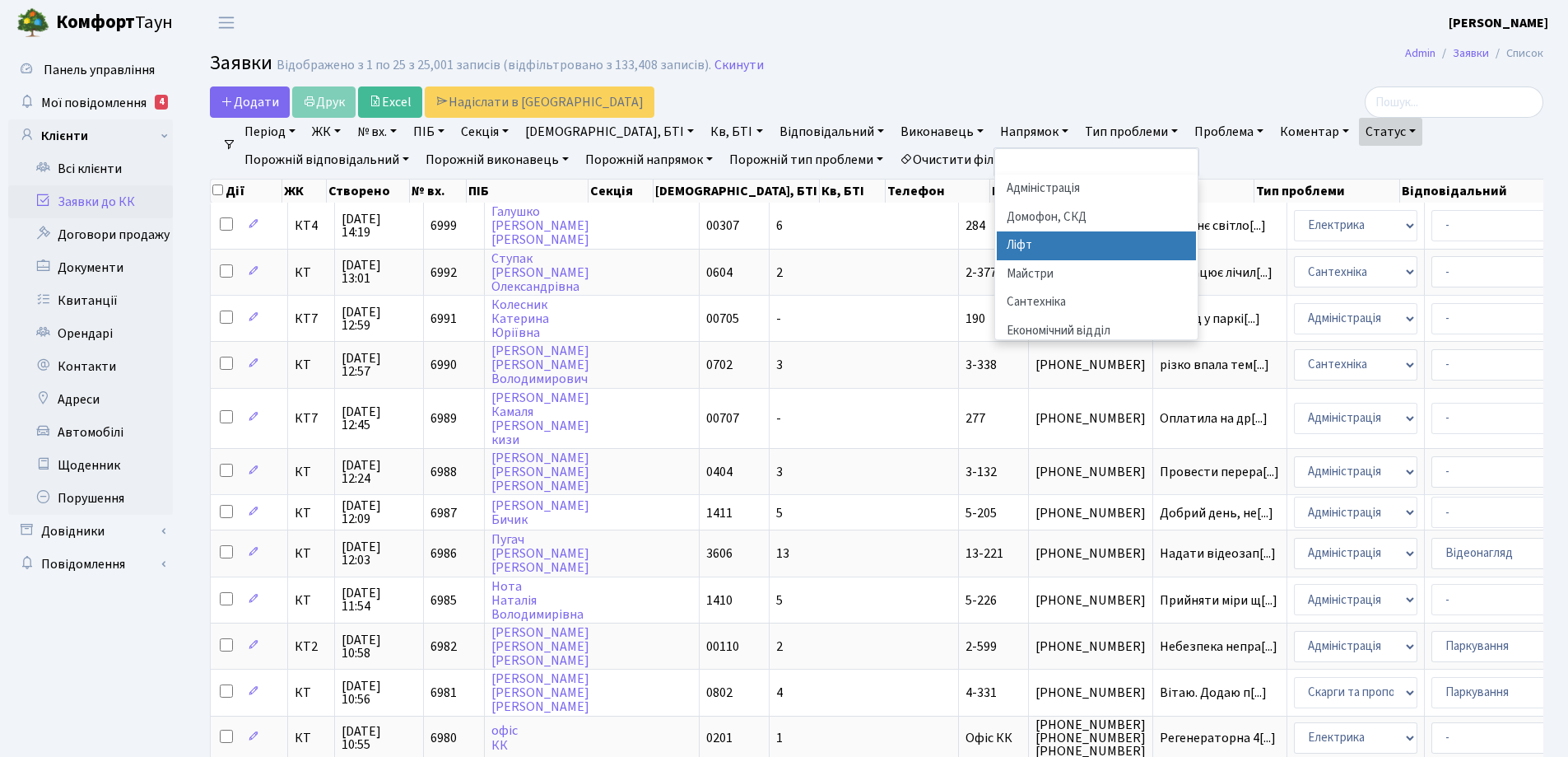
click at [997, 242] on li "Ліфт" at bounding box center [1096, 246] width 199 height 29
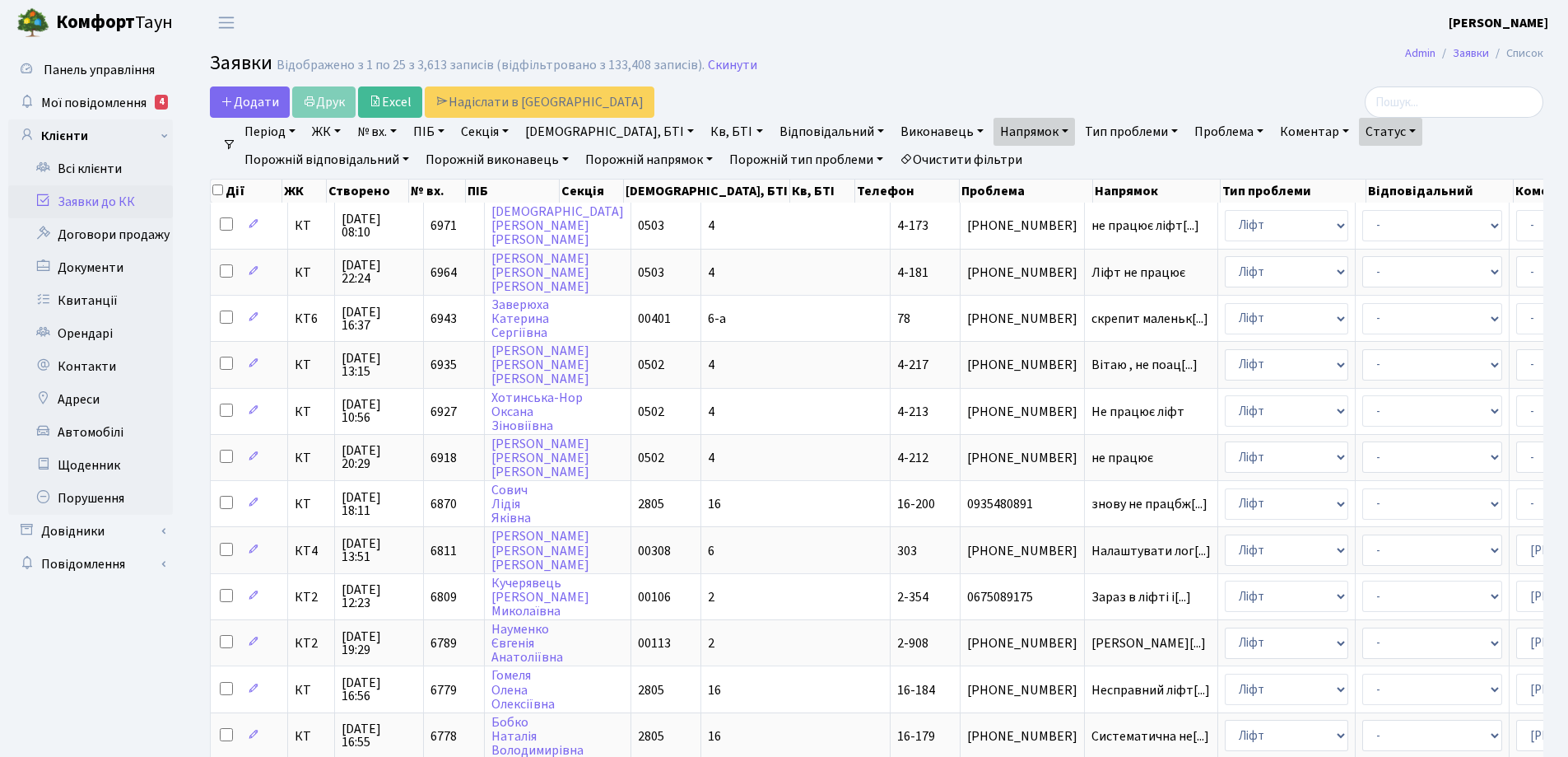
click at [294, 129] on link "Період" at bounding box center [270, 132] width 64 height 28
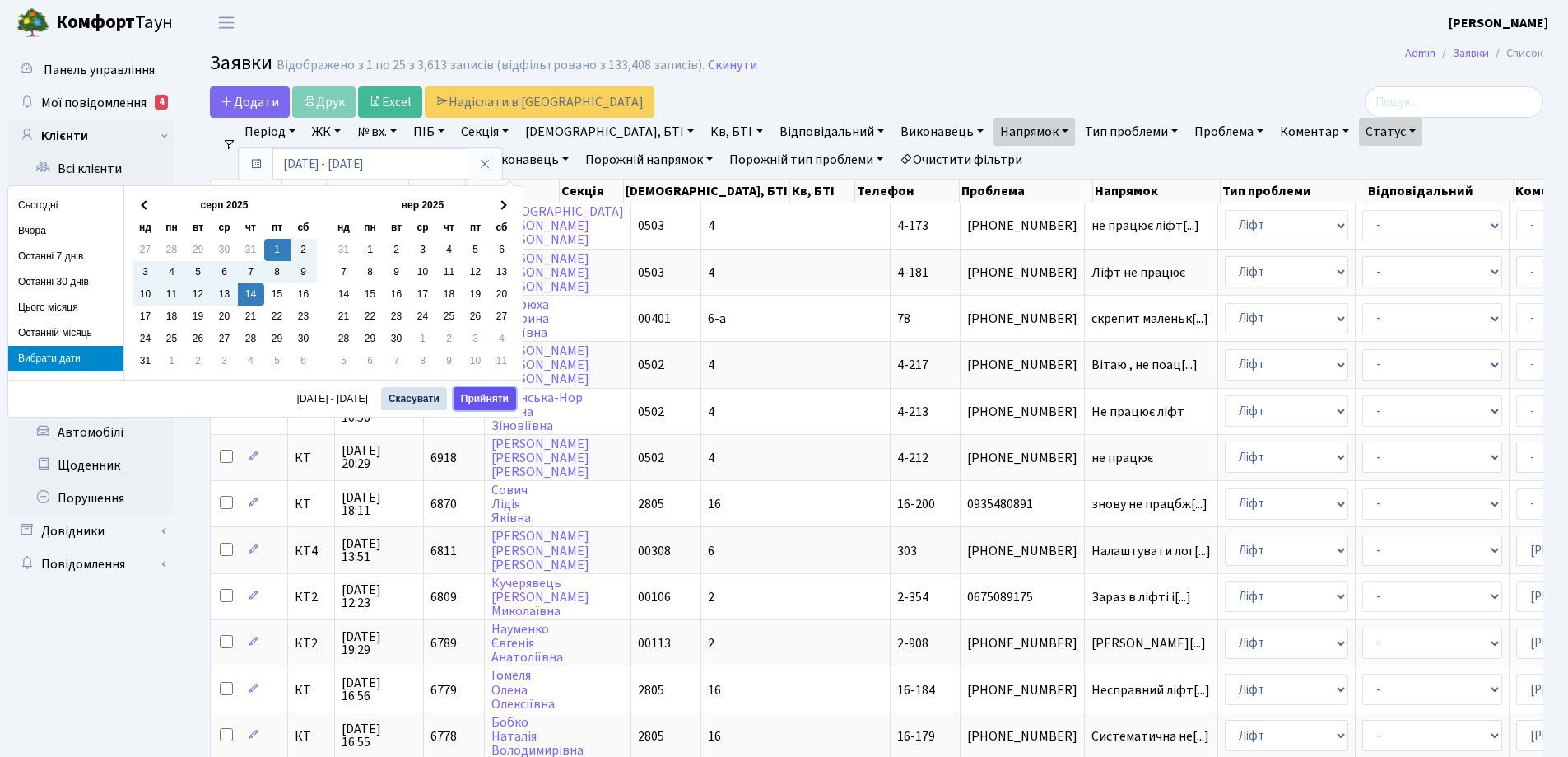
click at [488, 400] on button "Прийняти" at bounding box center [484, 399] width 62 height 23
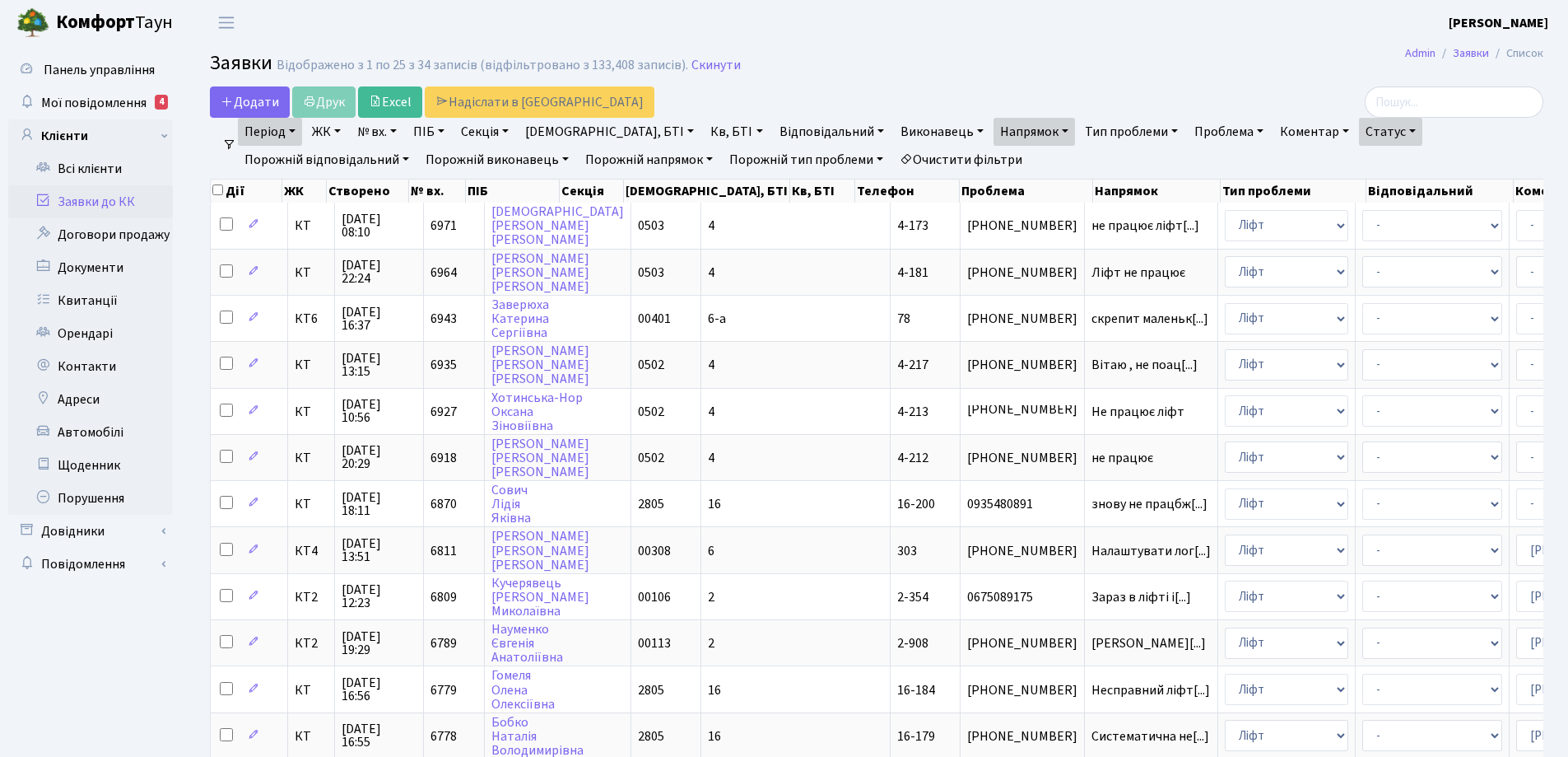
click at [292, 130] on link "Період" at bounding box center [270, 132] width 64 height 28
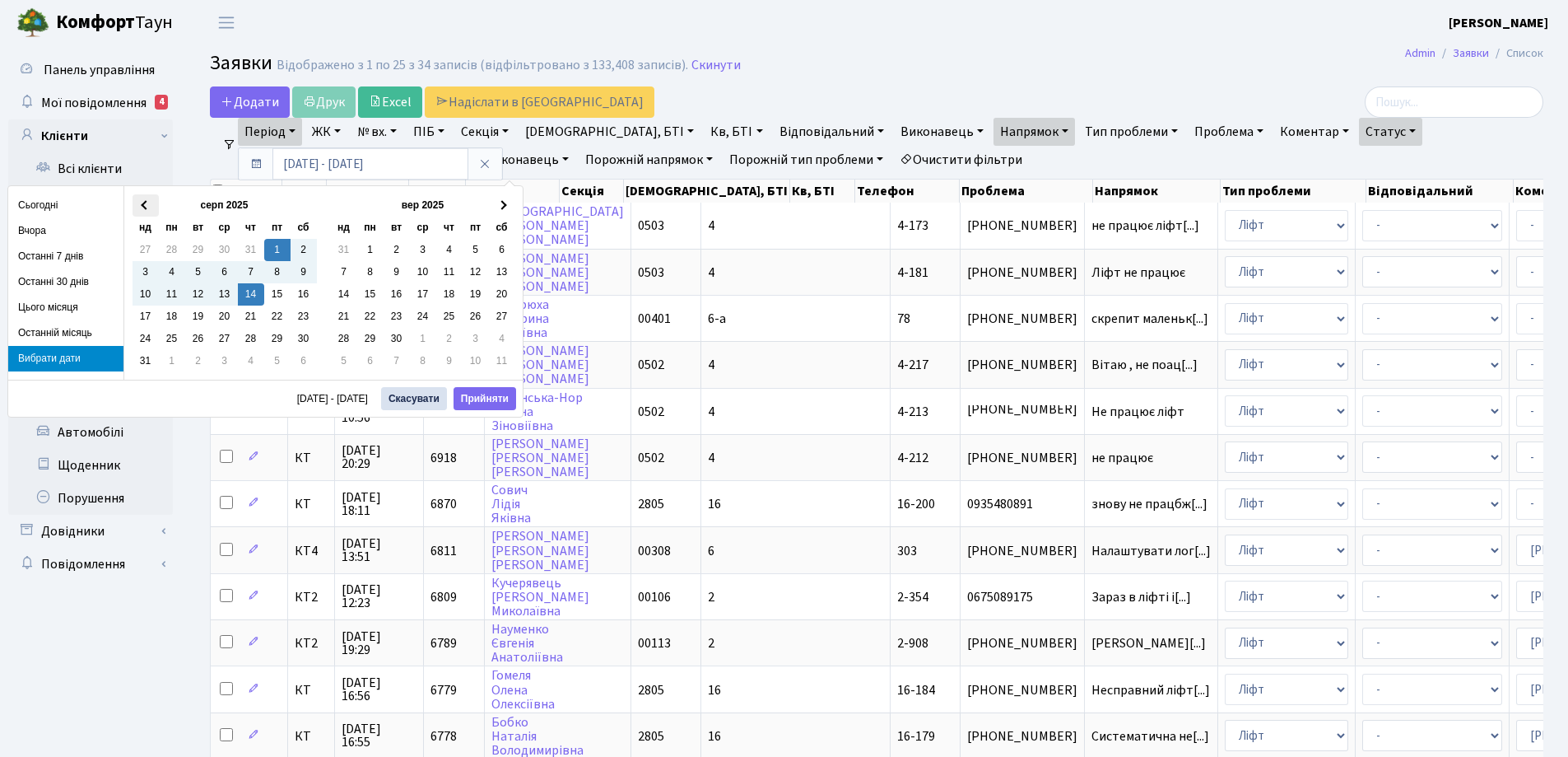
click at [149, 200] on th at bounding box center [145, 205] width 26 height 22
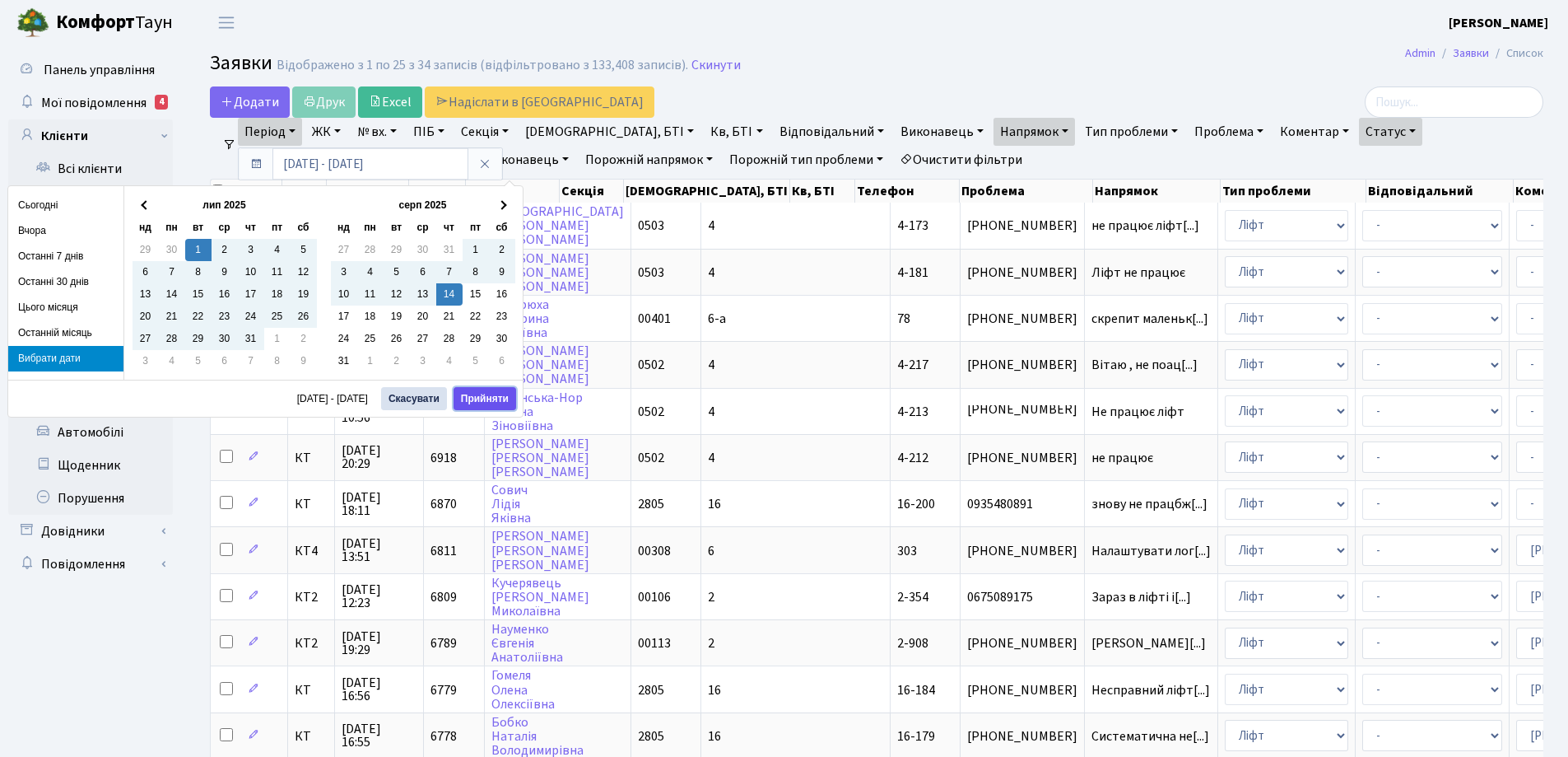
click at [485, 396] on button "Прийняти" at bounding box center [484, 399] width 62 height 23
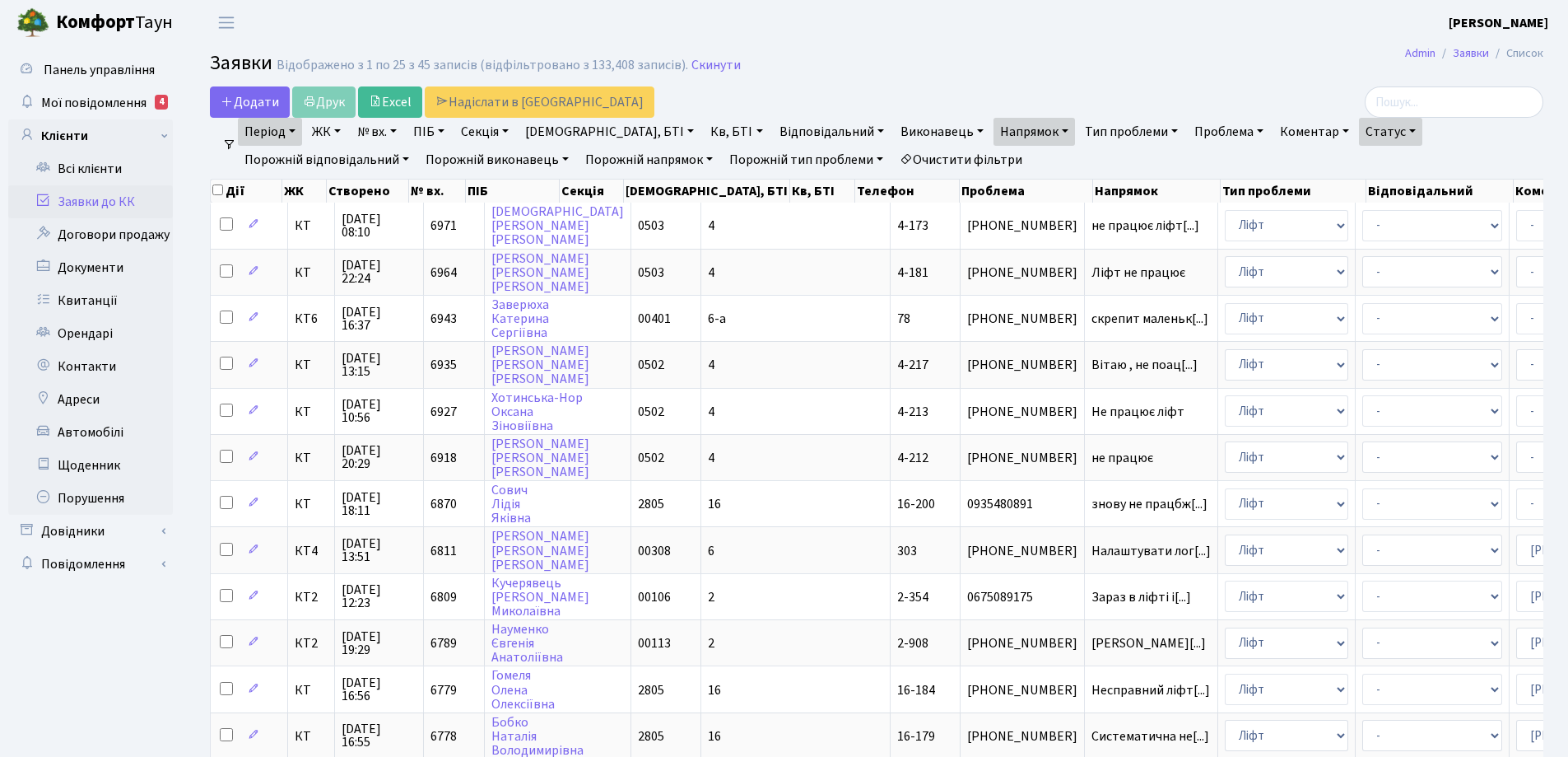
click at [292, 130] on link "Період" at bounding box center [270, 132] width 64 height 28
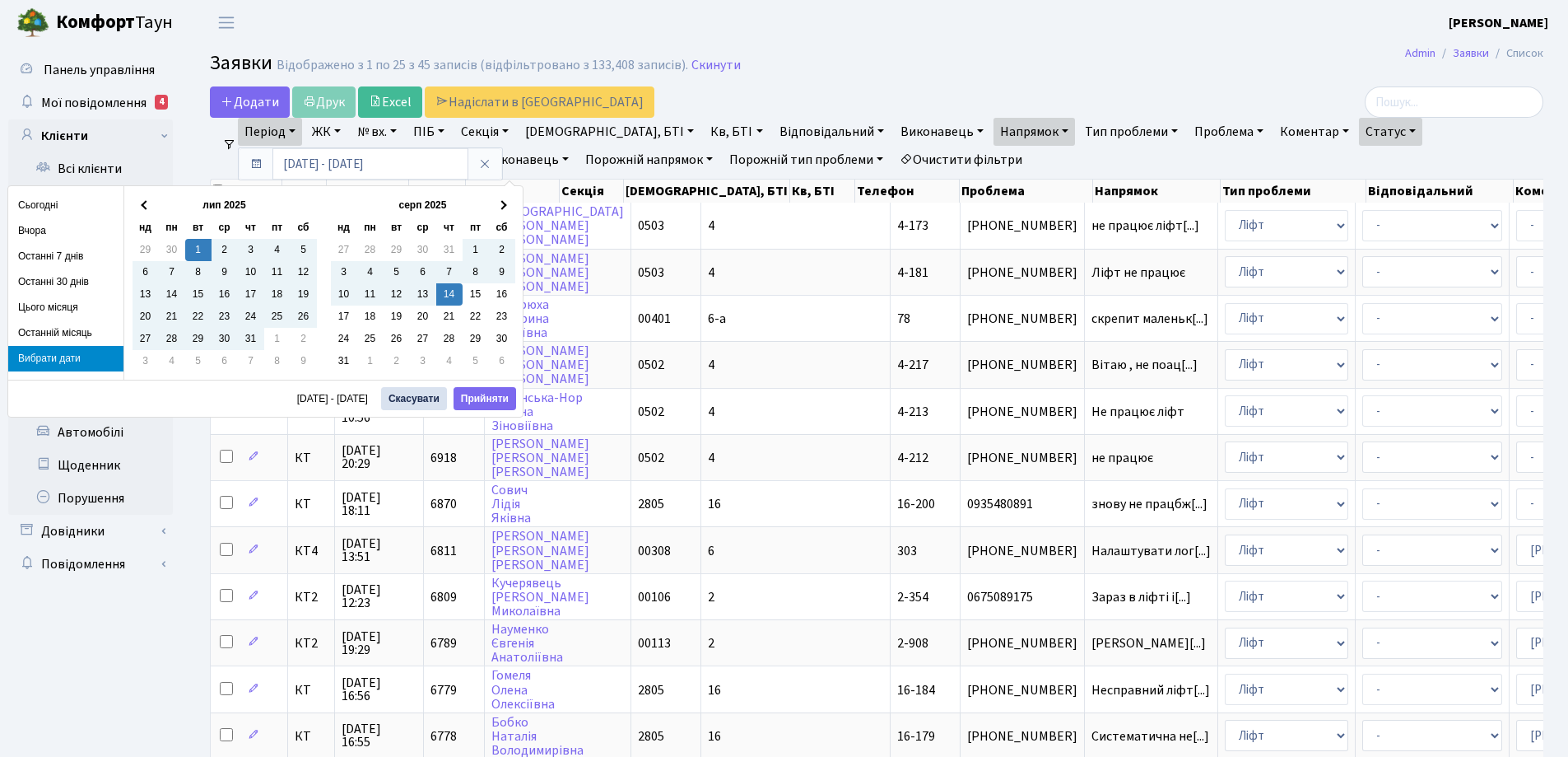
click at [131, 206] on div "лип 2025 нд пн вт ср чт пт сб 29 30 1 2 3 4 5 6 7 8 9 10 11 12 13 14 15 16 17 1…" at bounding box center [227, 283] width 193 height 181
click at [141, 204] on th at bounding box center [145, 205] width 26 height 22
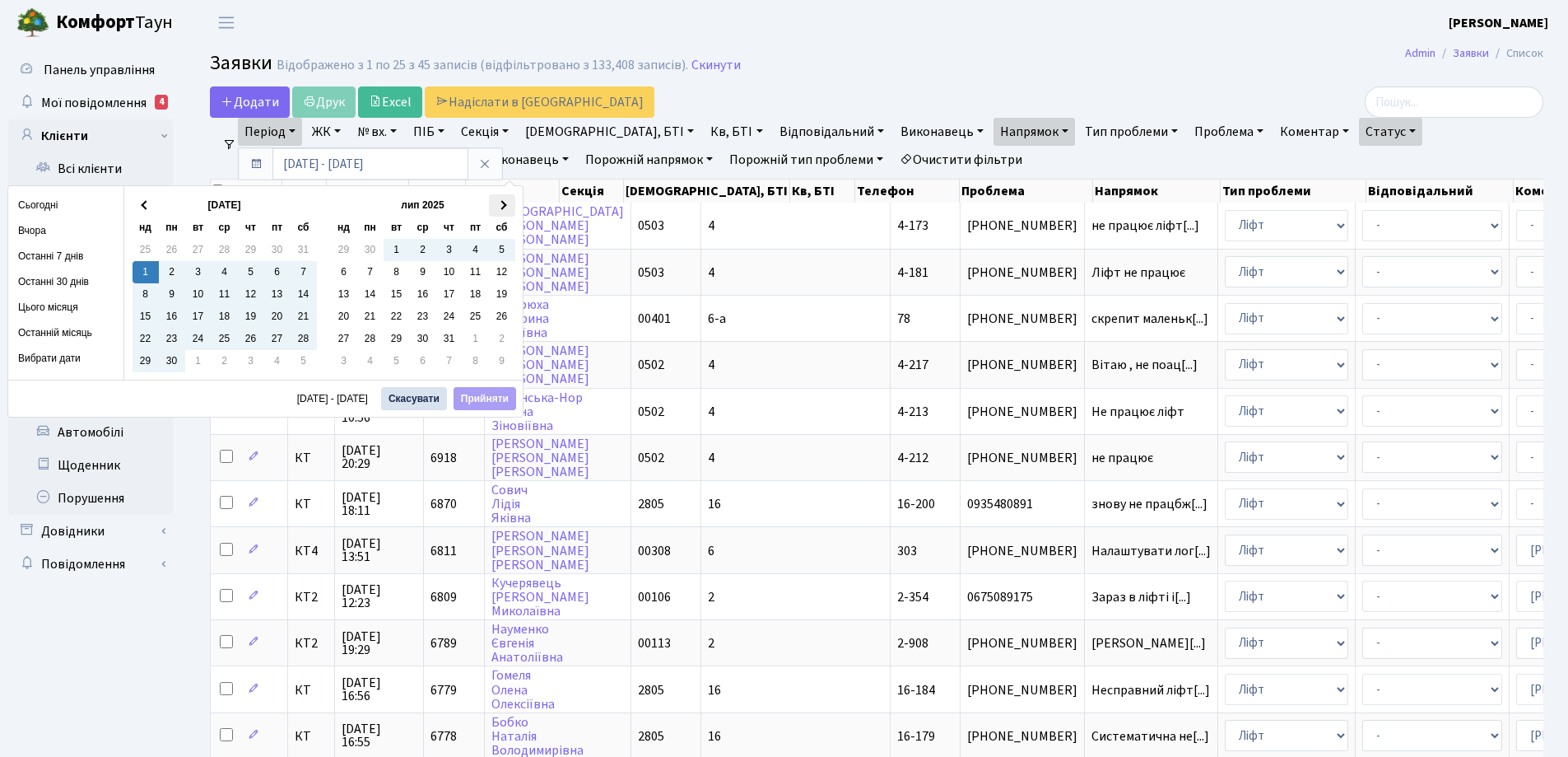
click at [504, 205] on span at bounding box center [501, 205] width 9 height 9
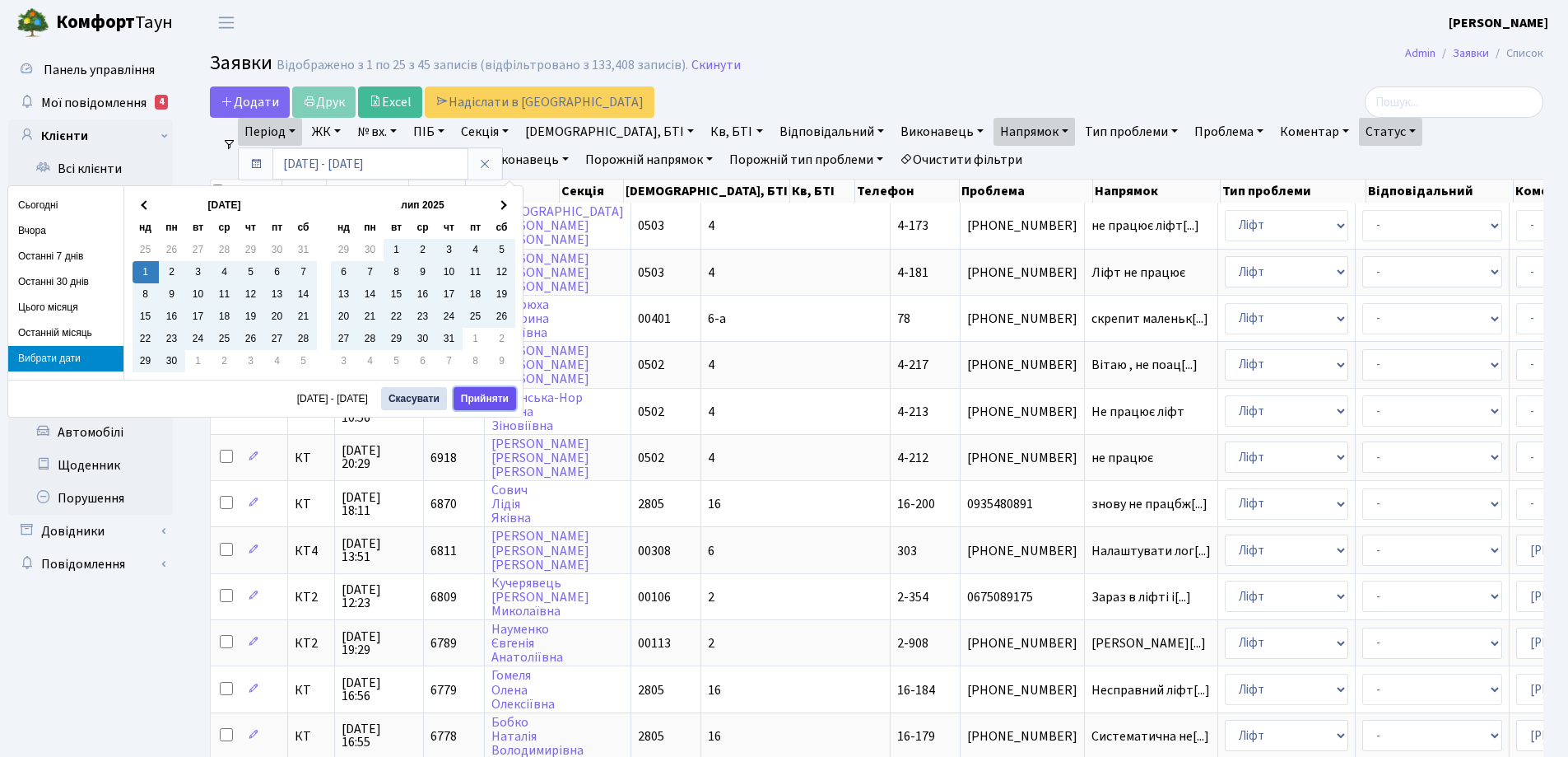
click at [494, 399] on button "Прийняти" at bounding box center [484, 399] width 62 height 23
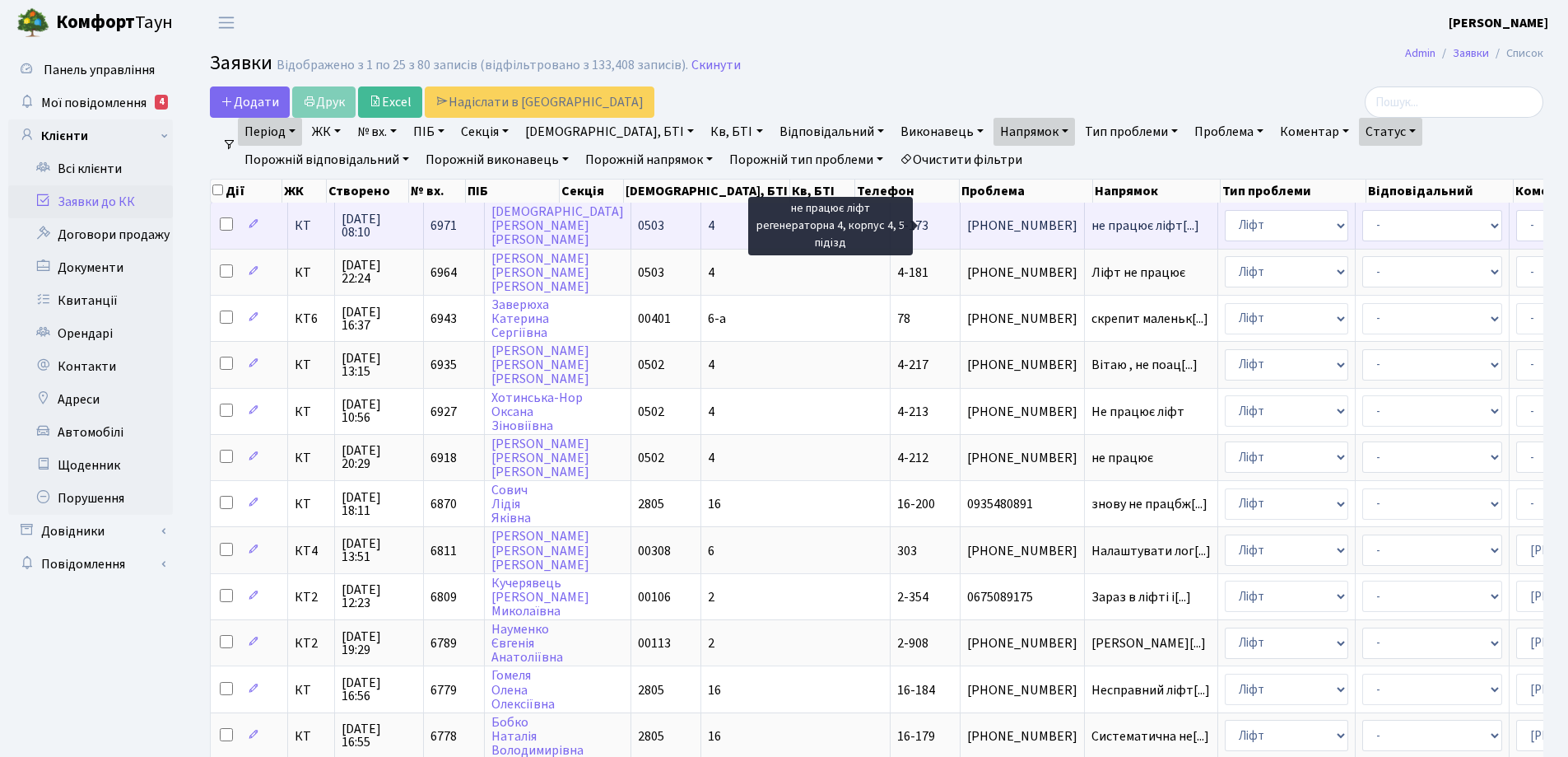
click at [1092, 225] on span "не працює ліфт[...]" at bounding box center [1146, 225] width 108 height 18
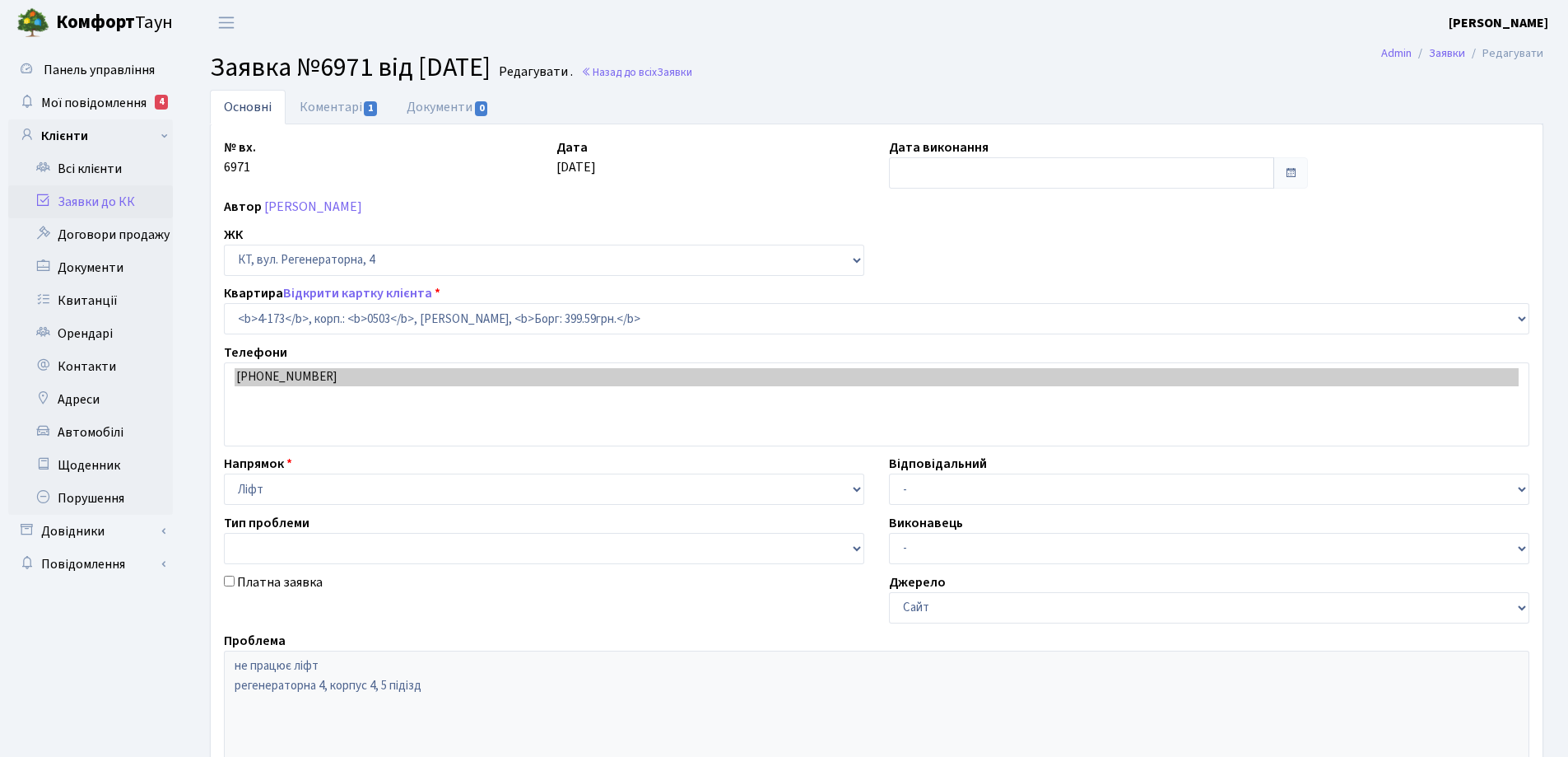
select select "1099"
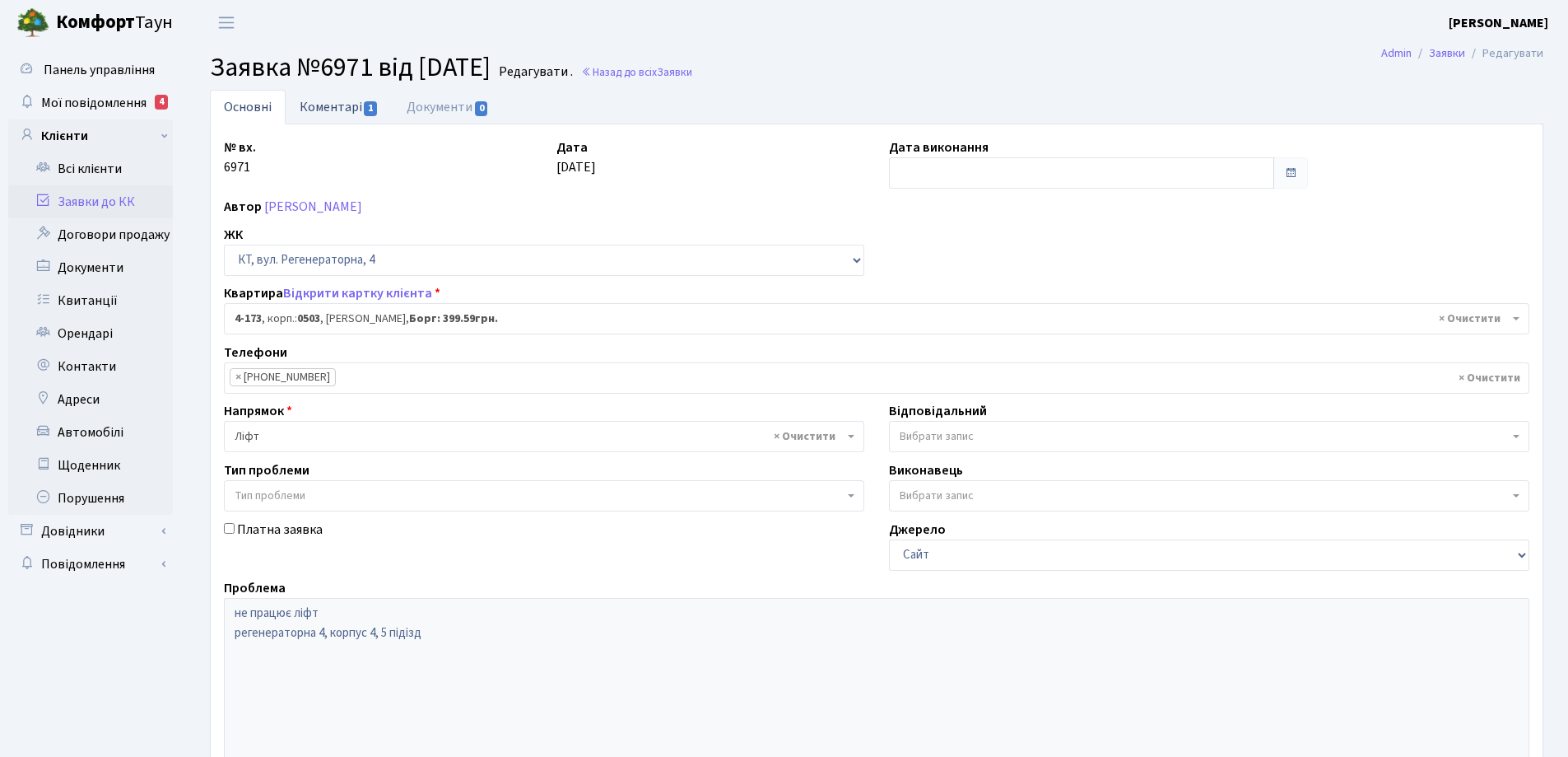
click at [361, 110] on link "Коментарі 1" at bounding box center [339, 106] width 107 height 34
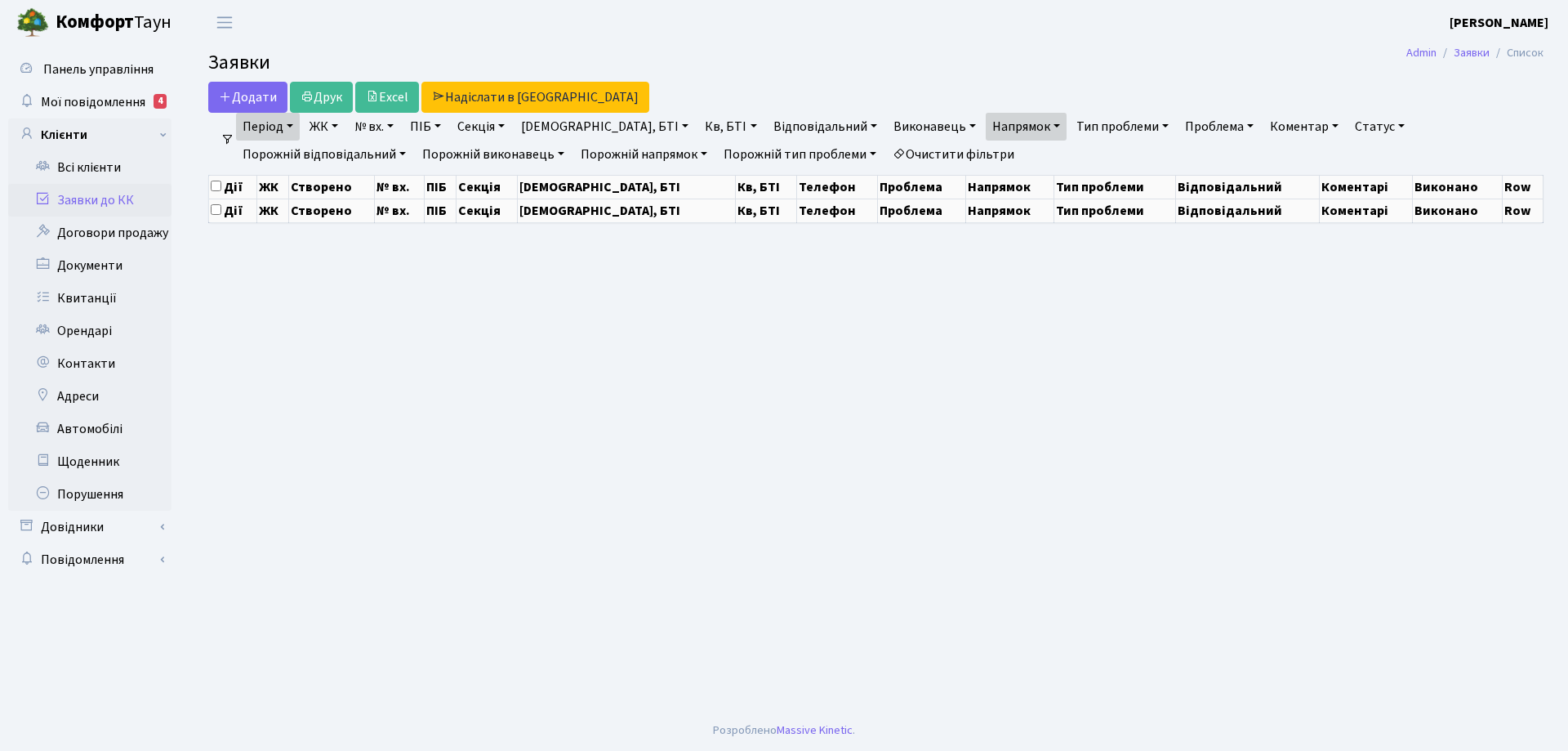
select select "25"
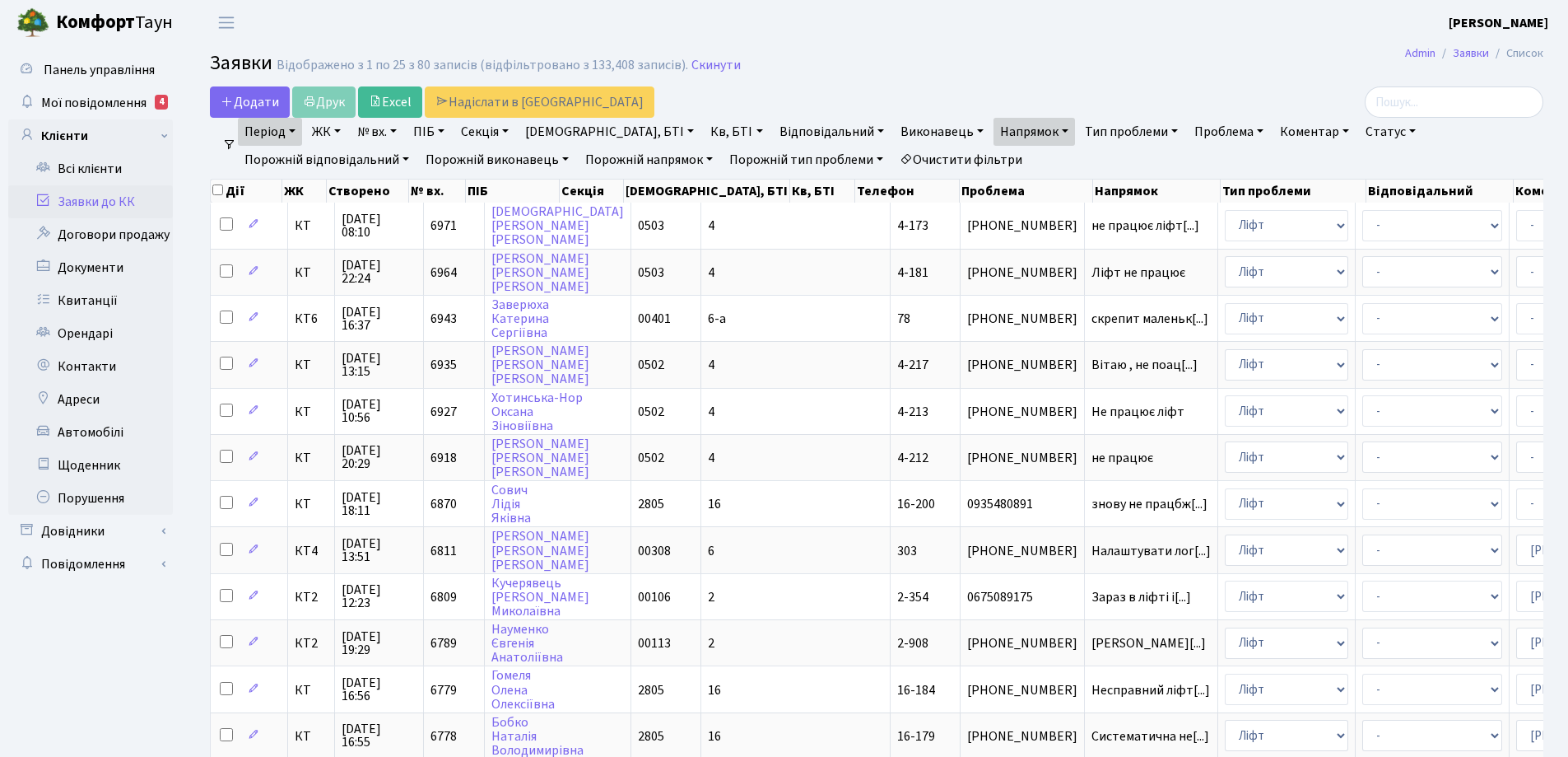
click at [893, 158] on link "Очистити фільтри" at bounding box center [960, 159] width 135 height 28
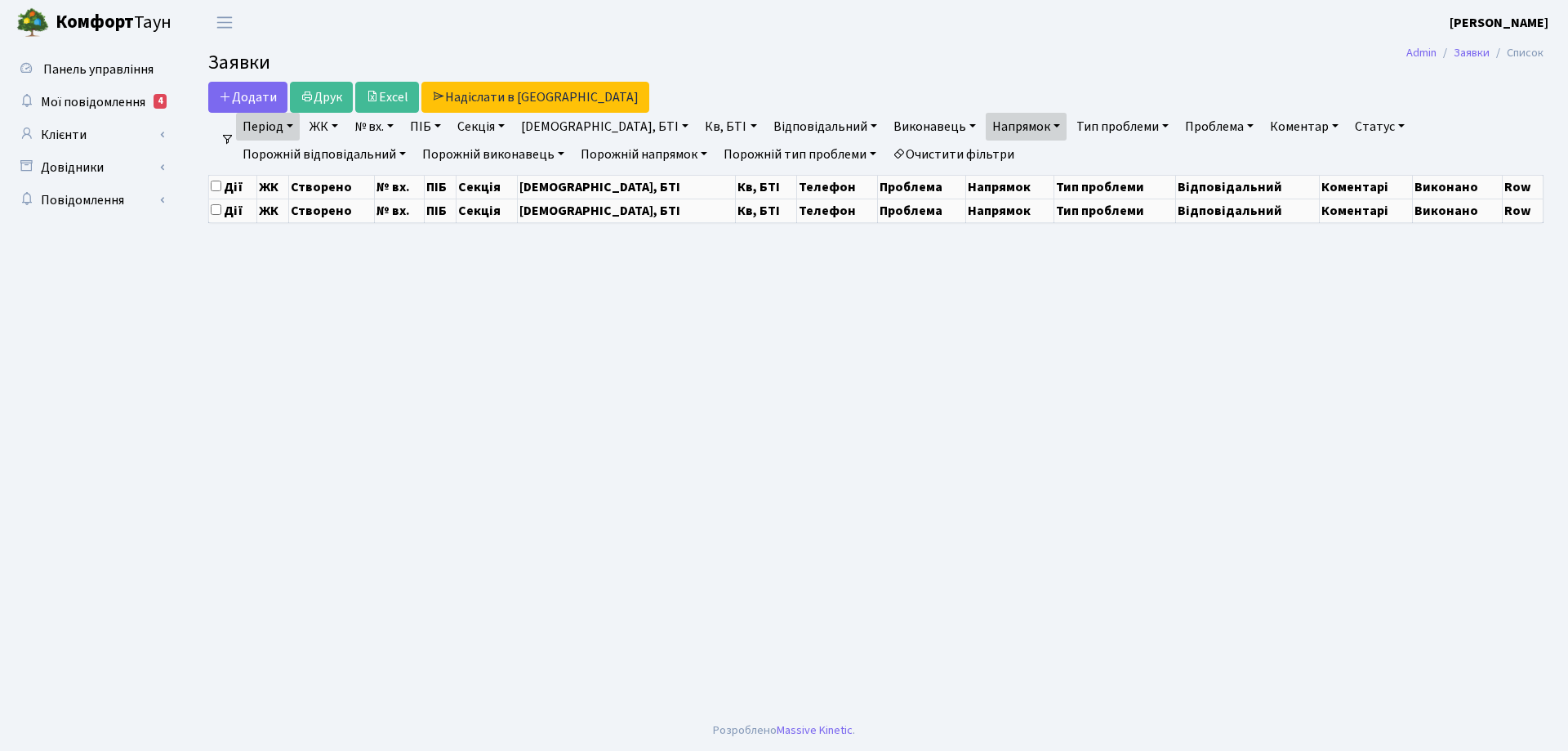
select select "25"
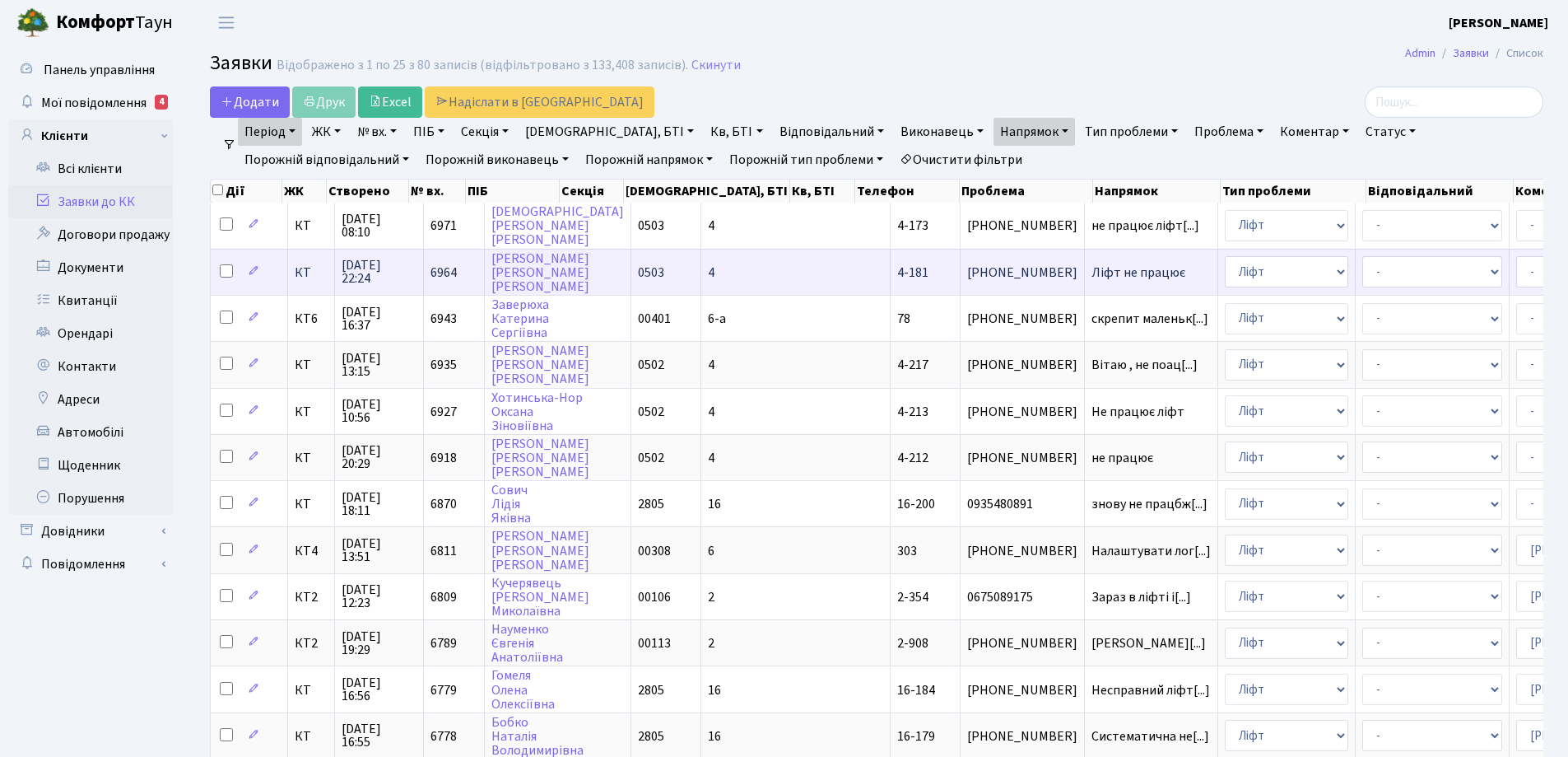
click at [1092, 271] on span "Ліфт не працює" at bounding box center [1151, 273] width 119 height 13
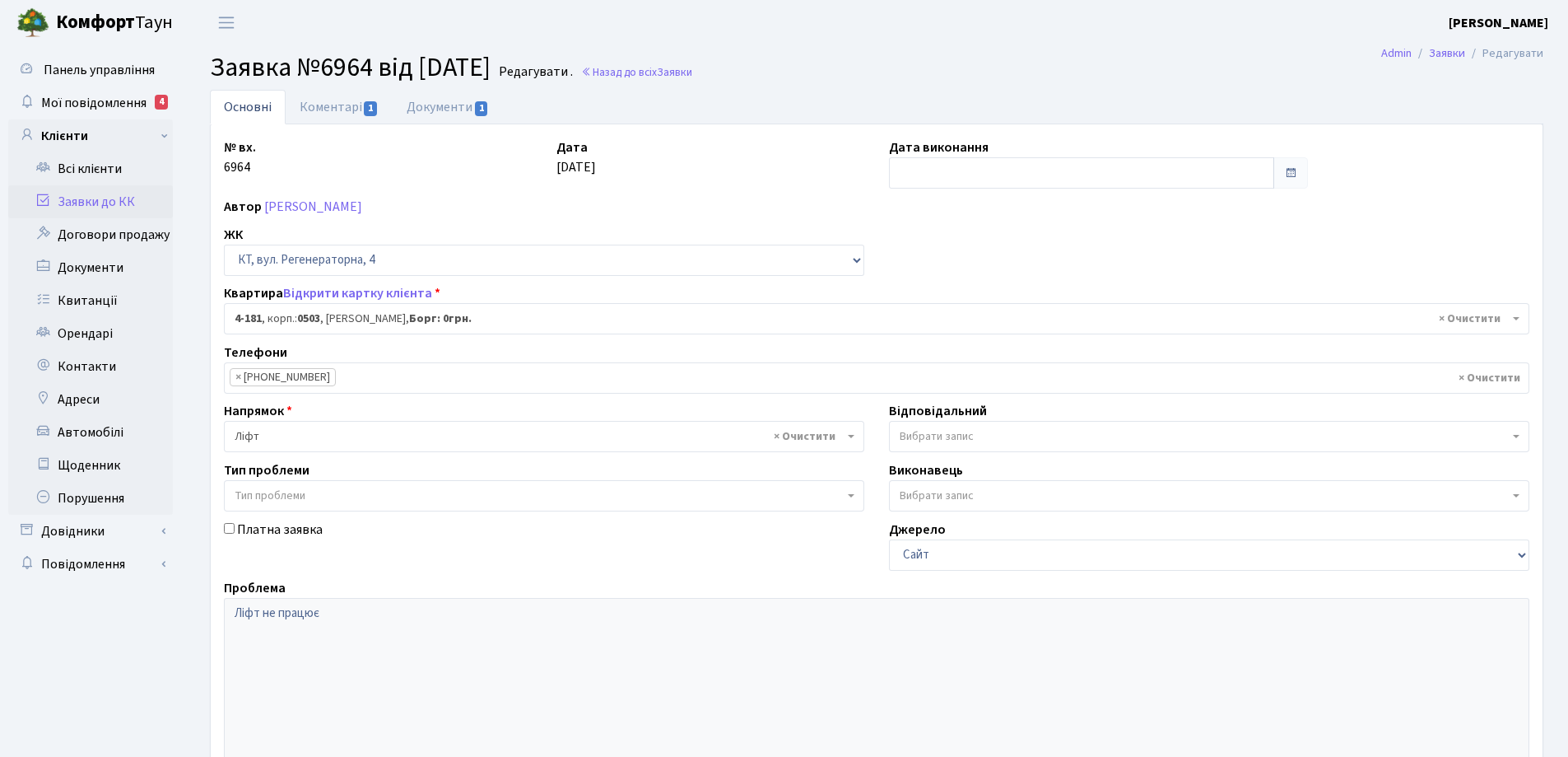
select select "1107"
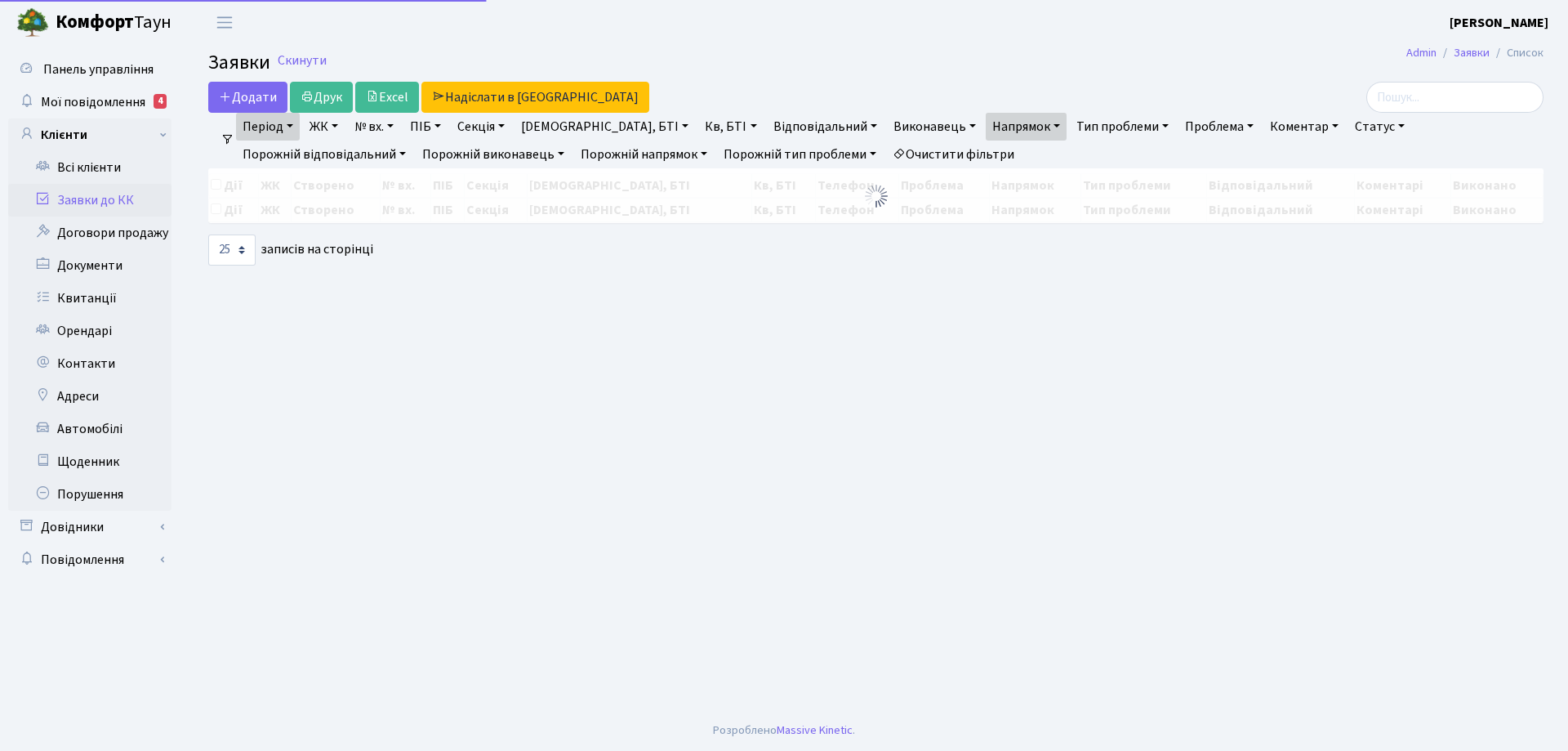
select select "25"
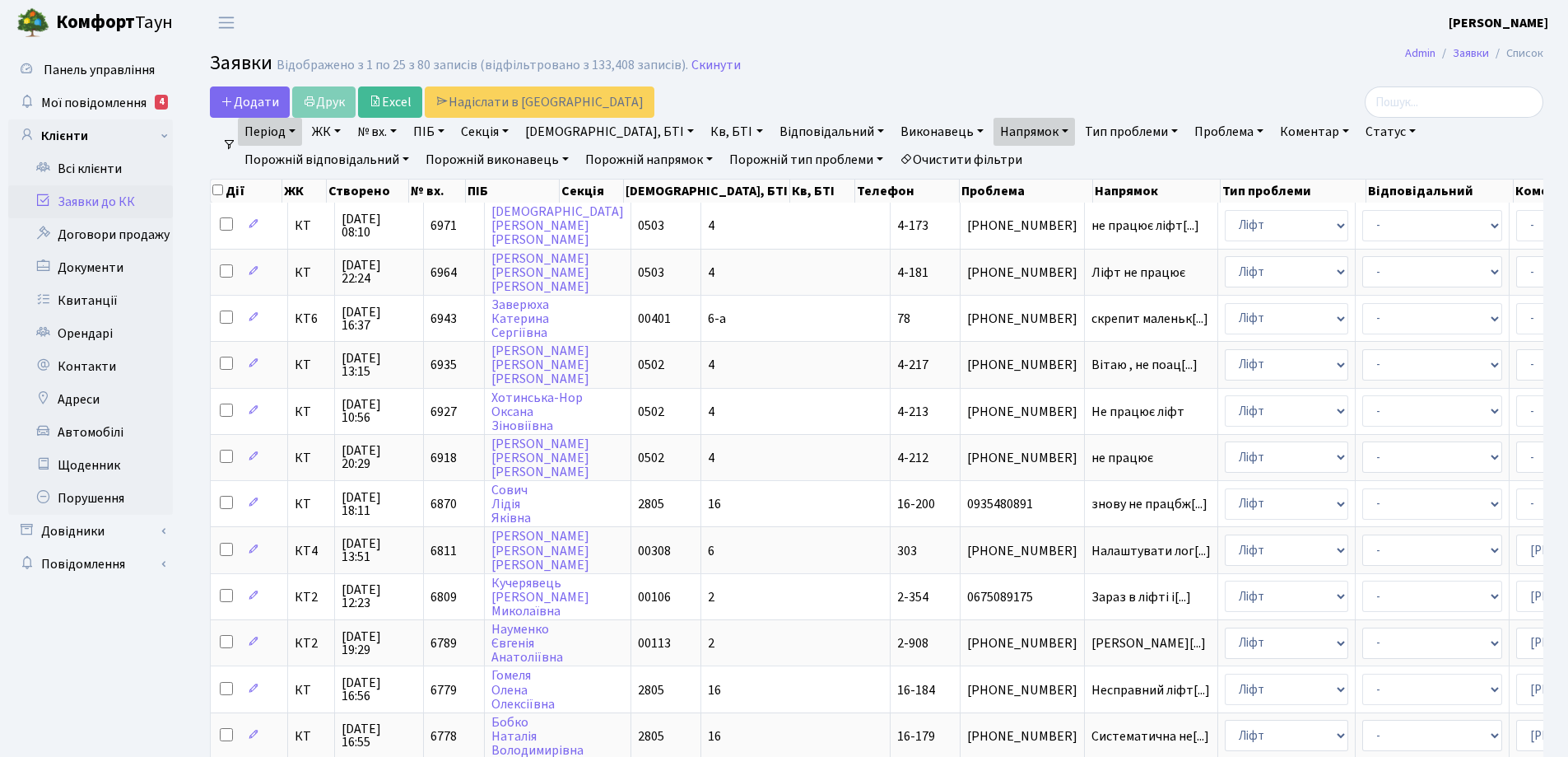
click at [893, 161] on link "Очистити фільтри" at bounding box center [960, 159] width 135 height 28
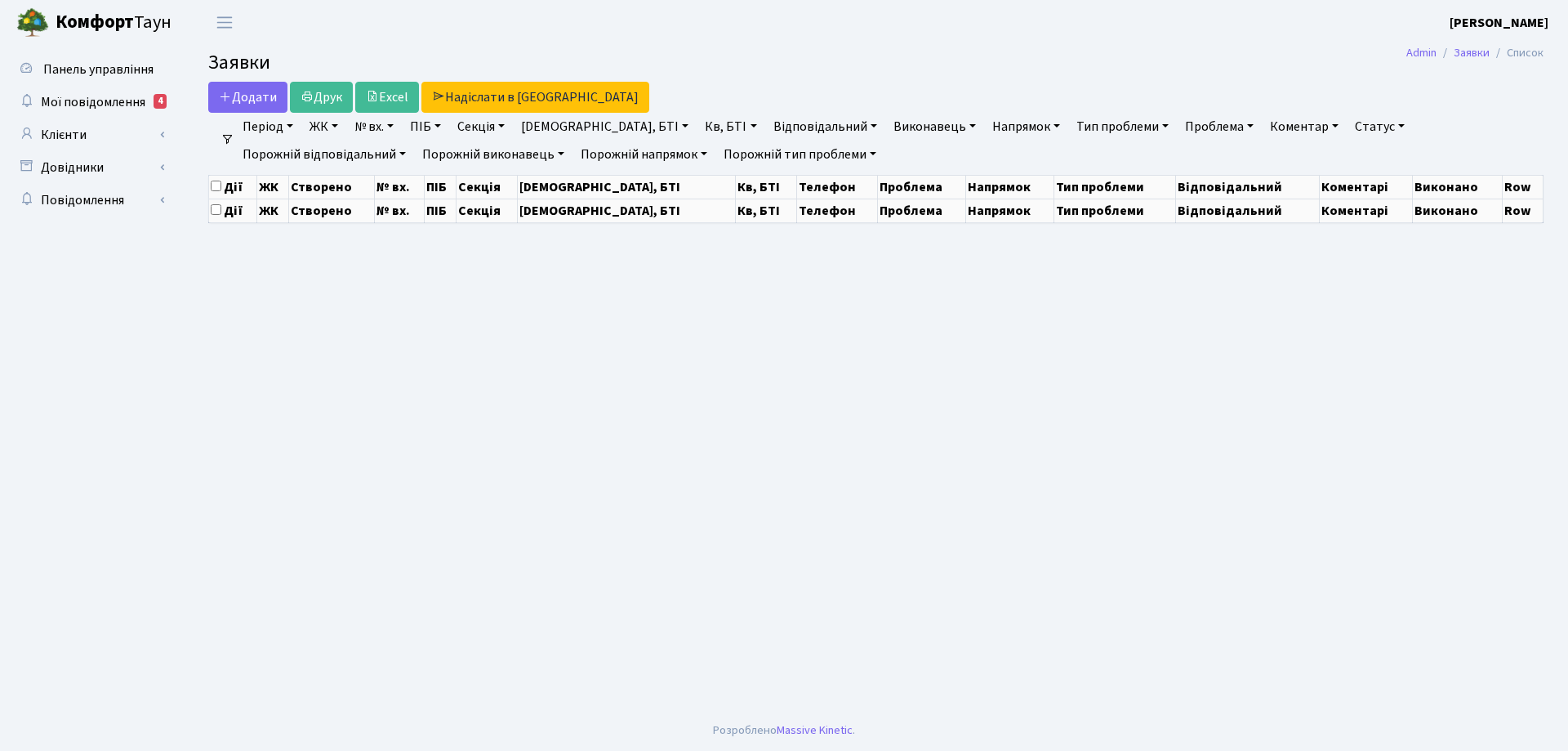
select select "25"
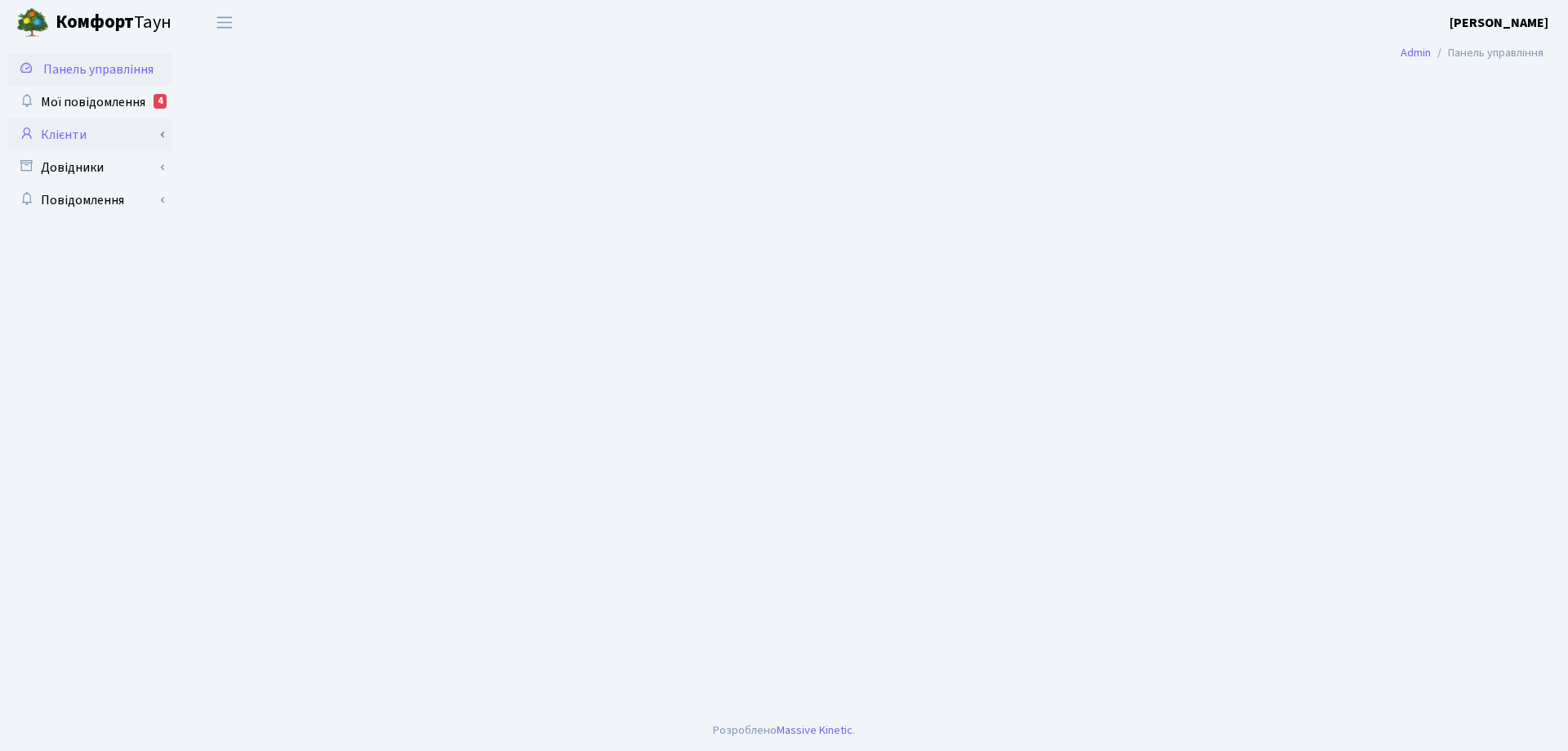
click at [87, 130] on link "Клієнти" at bounding box center [90, 134] width 163 height 32
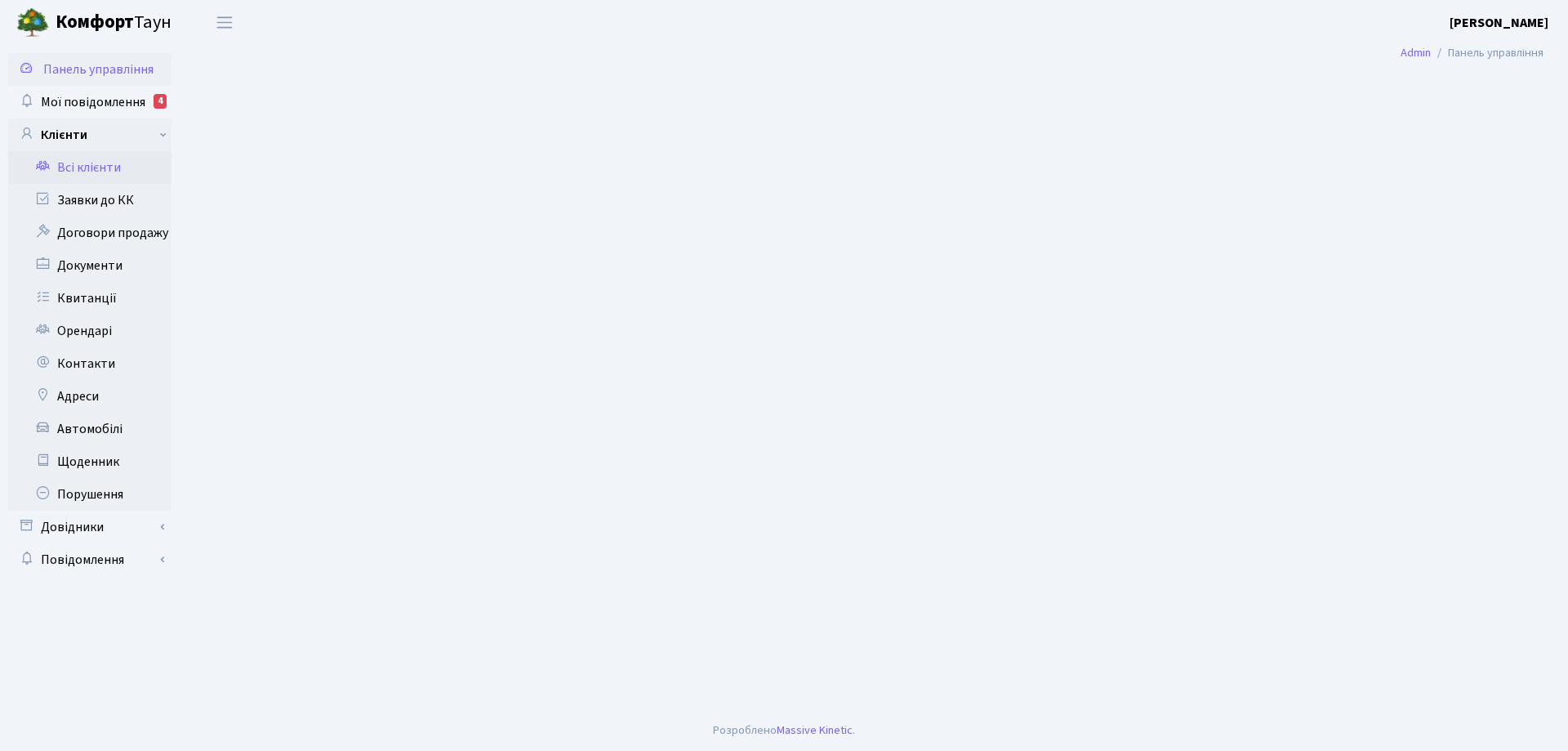
click at [71, 165] on link "Всі клієнти" at bounding box center [90, 168] width 163 height 32
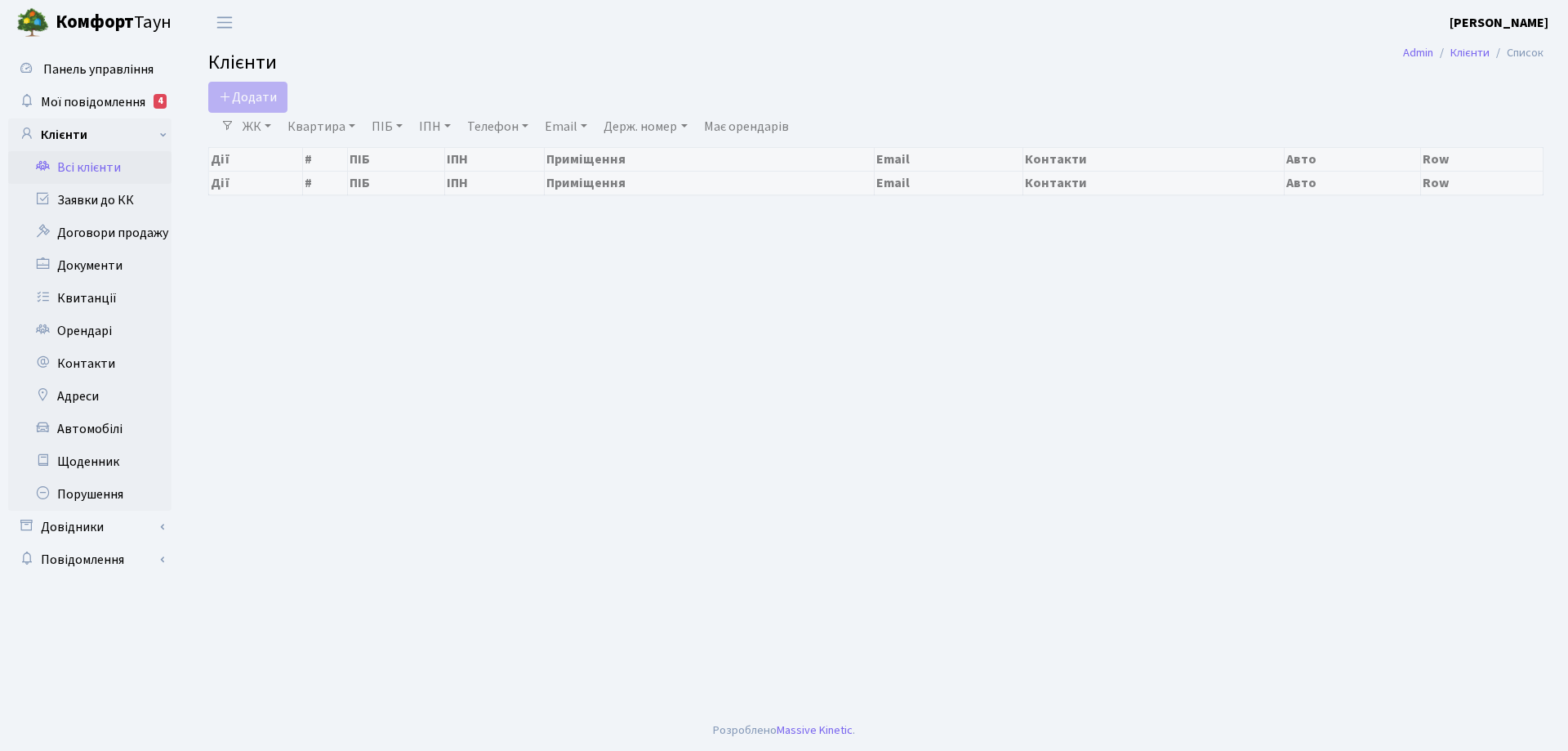
select select "25"
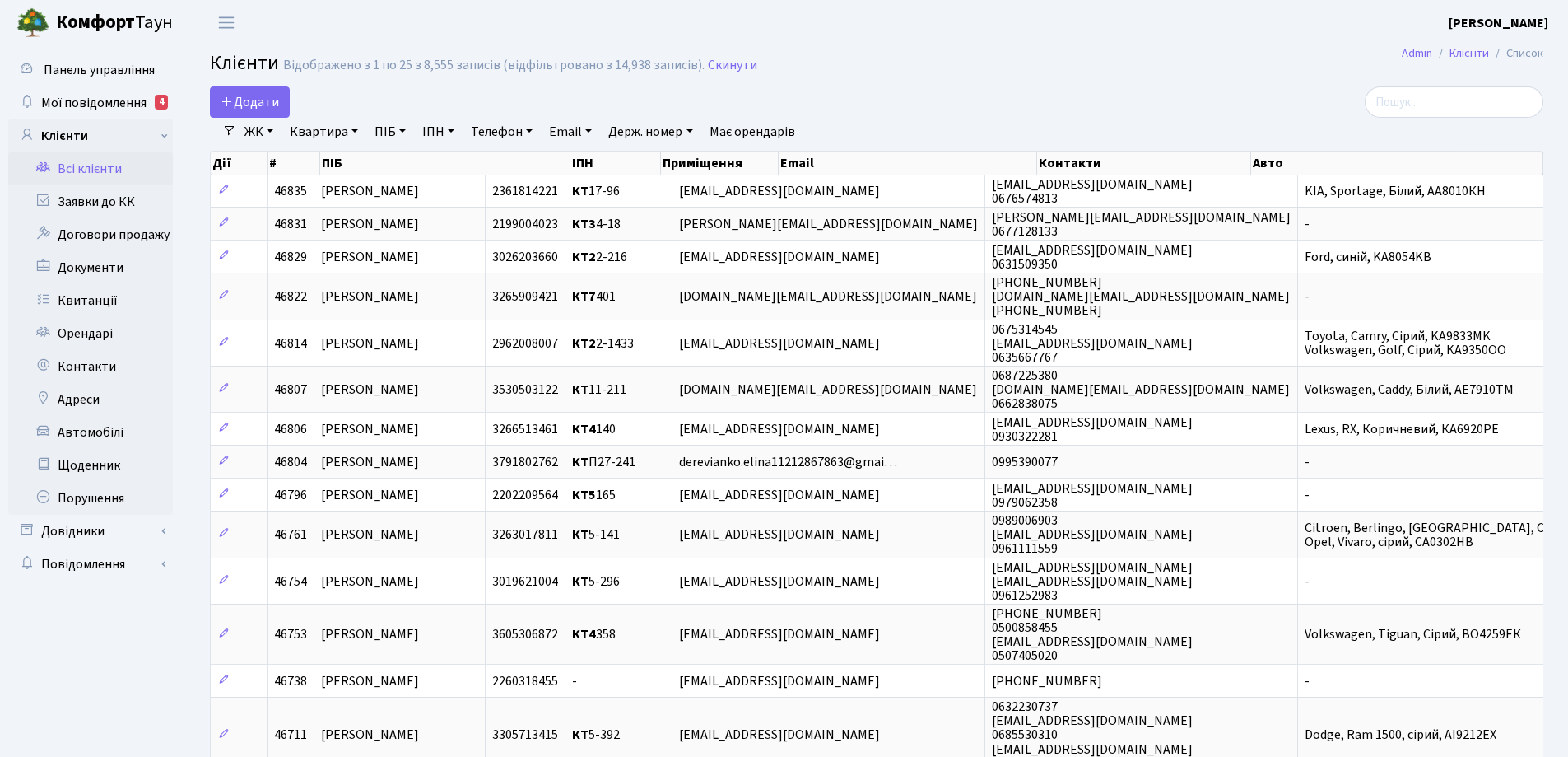
click at [269, 131] on link "ЖК" at bounding box center [259, 132] width 42 height 28
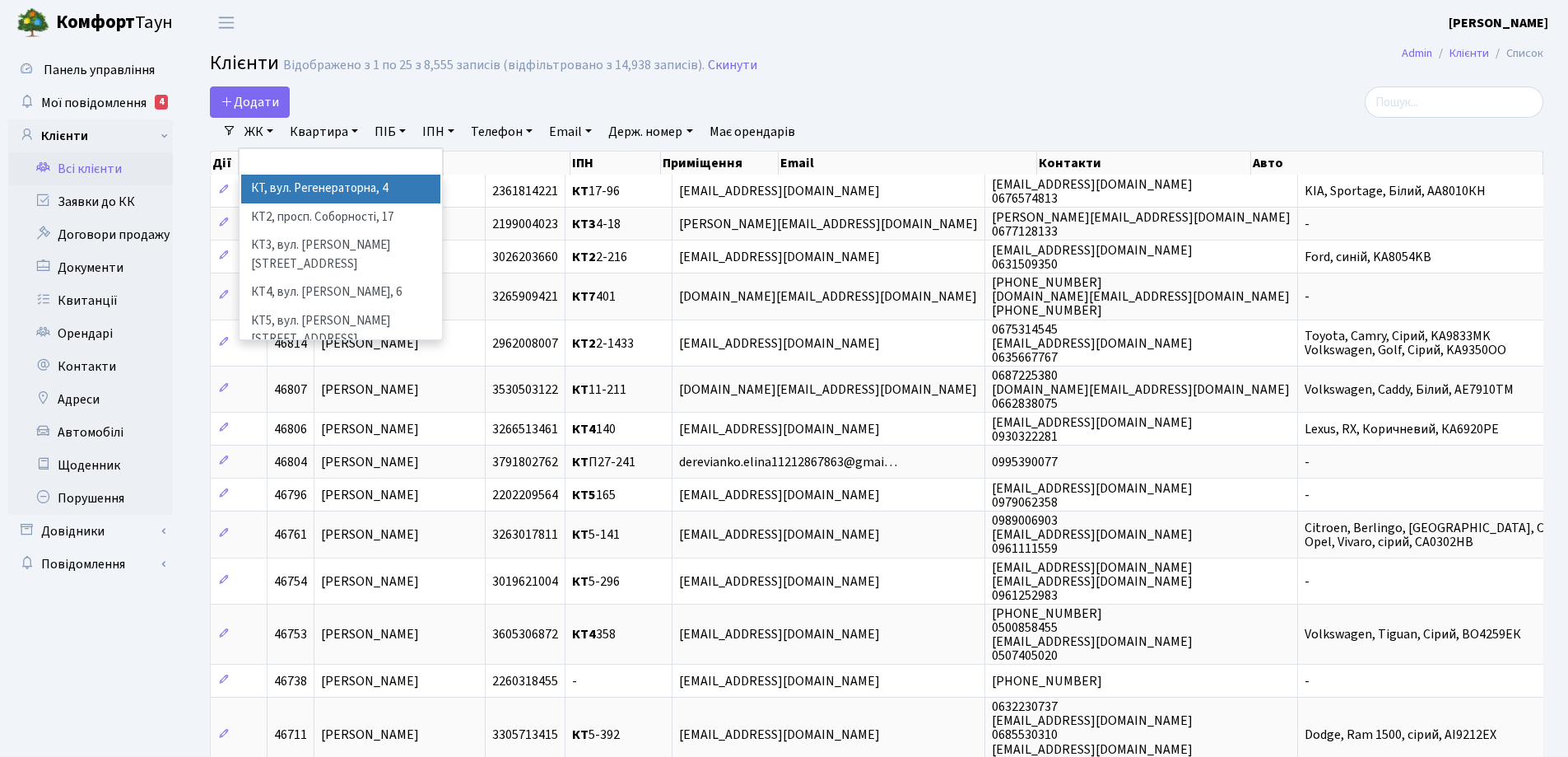
click at [293, 193] on li "КТ, вул. Регенераторна, 4" at bounding box center [340, 189] width 199 height 29
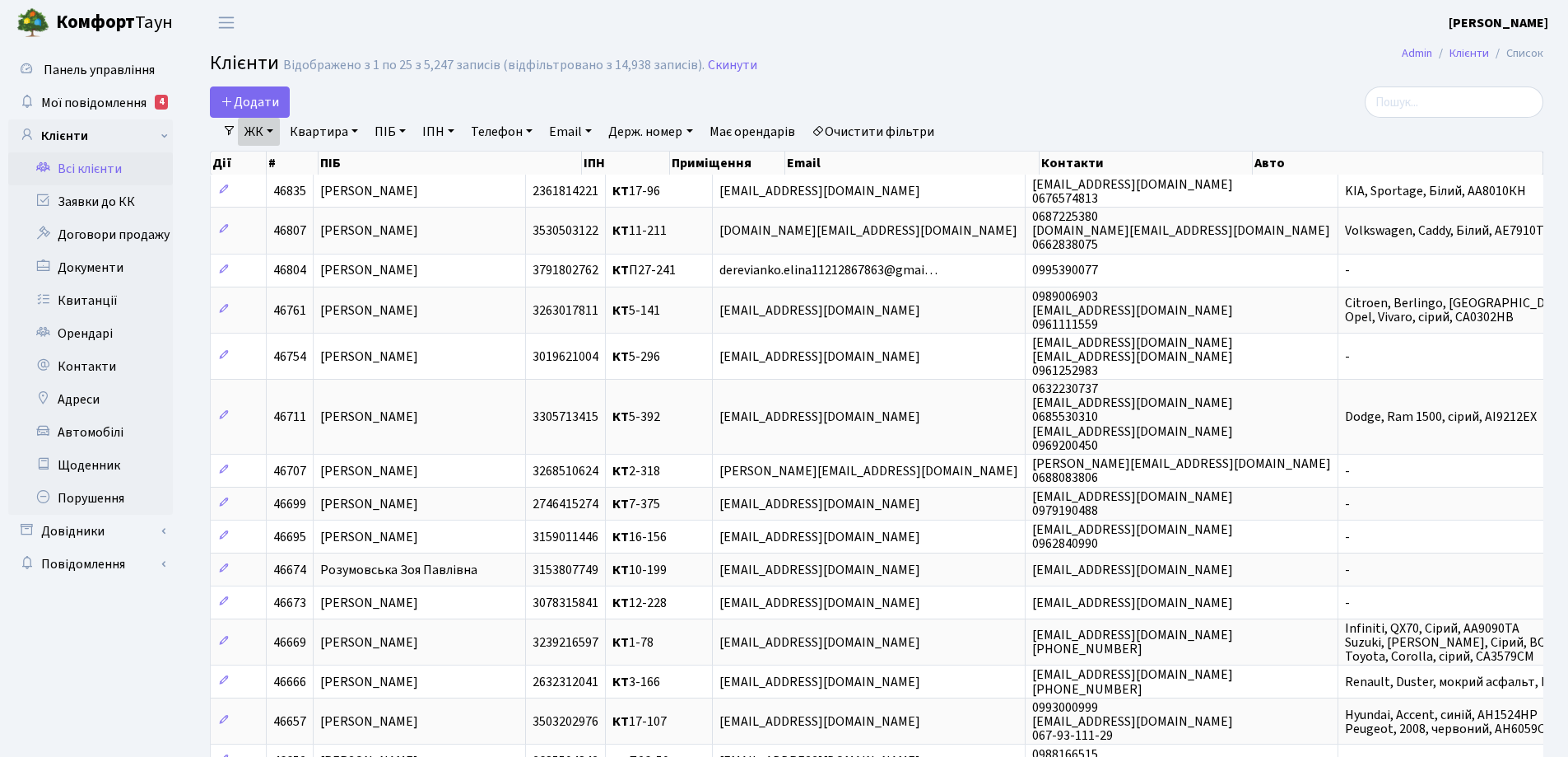
click at [349, 136] on link "Квартира" at bounding box center [324, 132] width 82 height 28
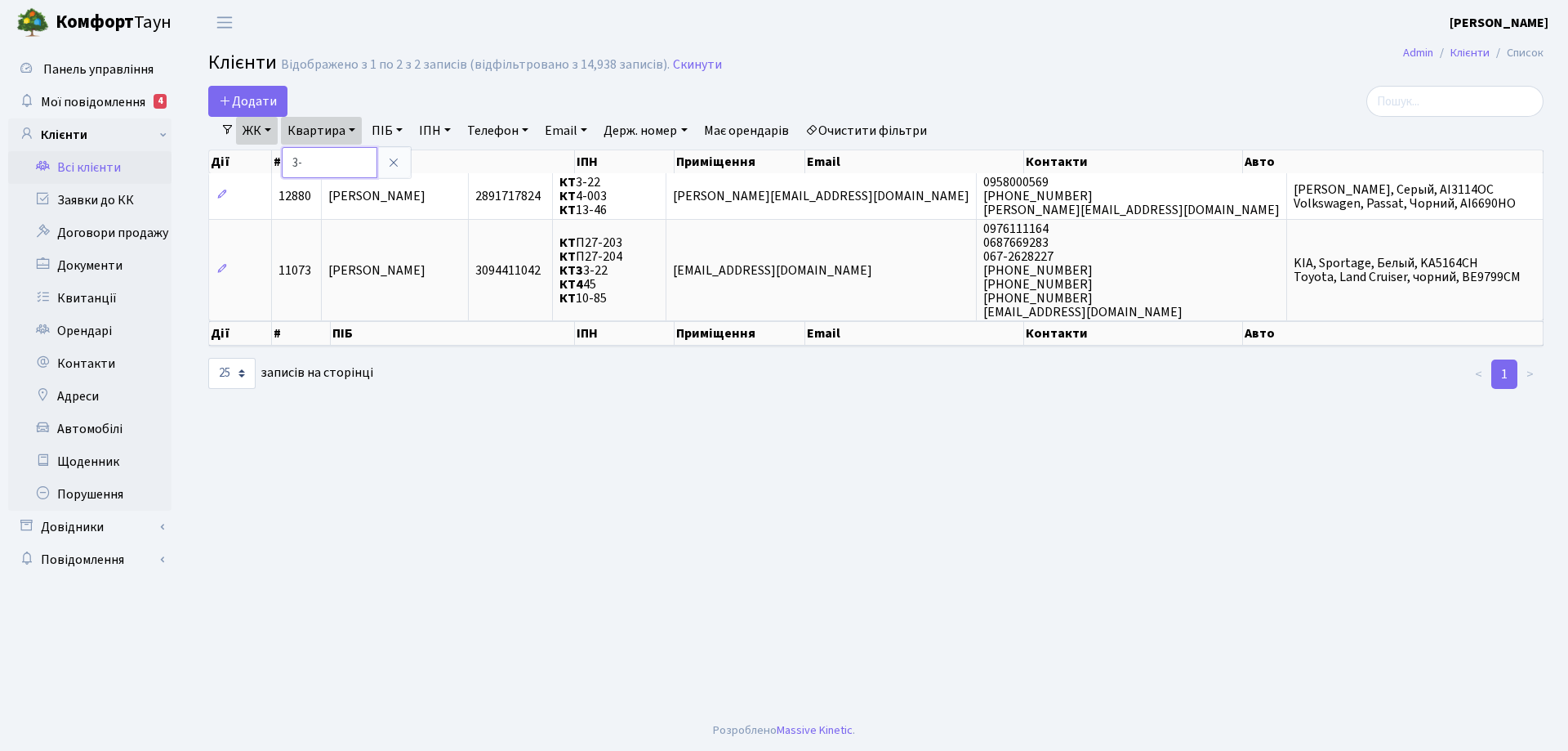
type input "3"
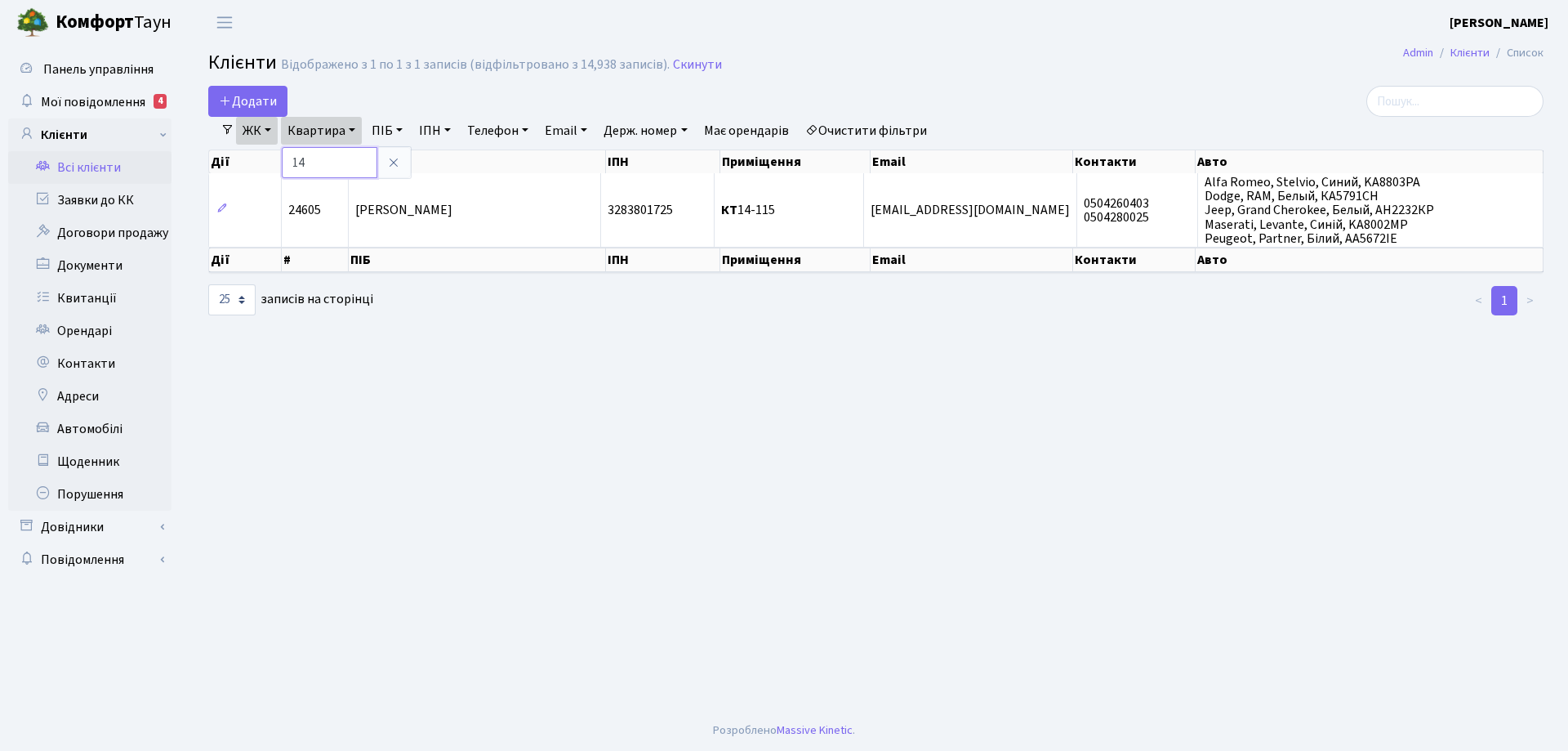
type input "1"
type input "7-422"
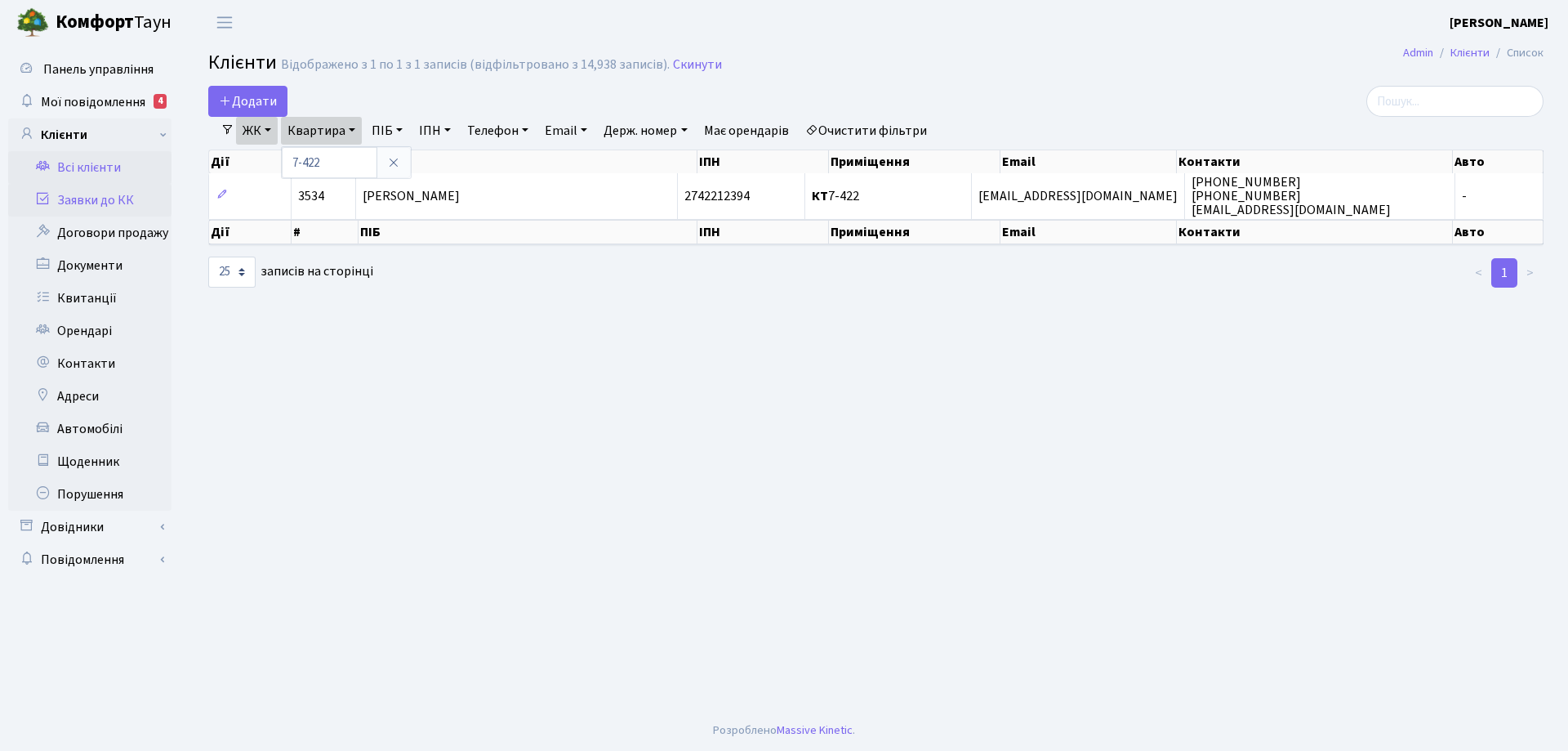
click at [100, 197] on link "Заявки до КК" at bounding box center [90, 200] width 163 height 32
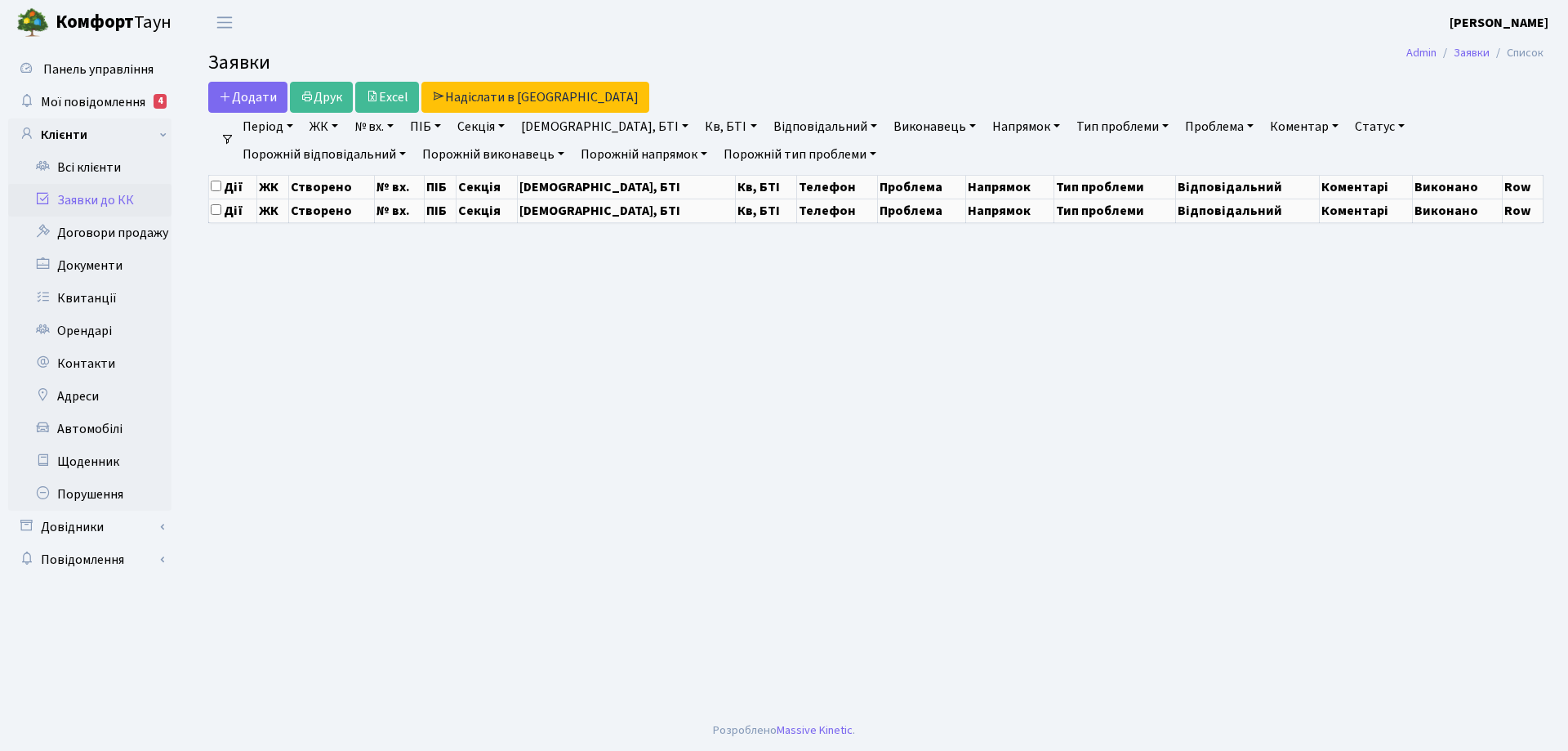
select select "25"
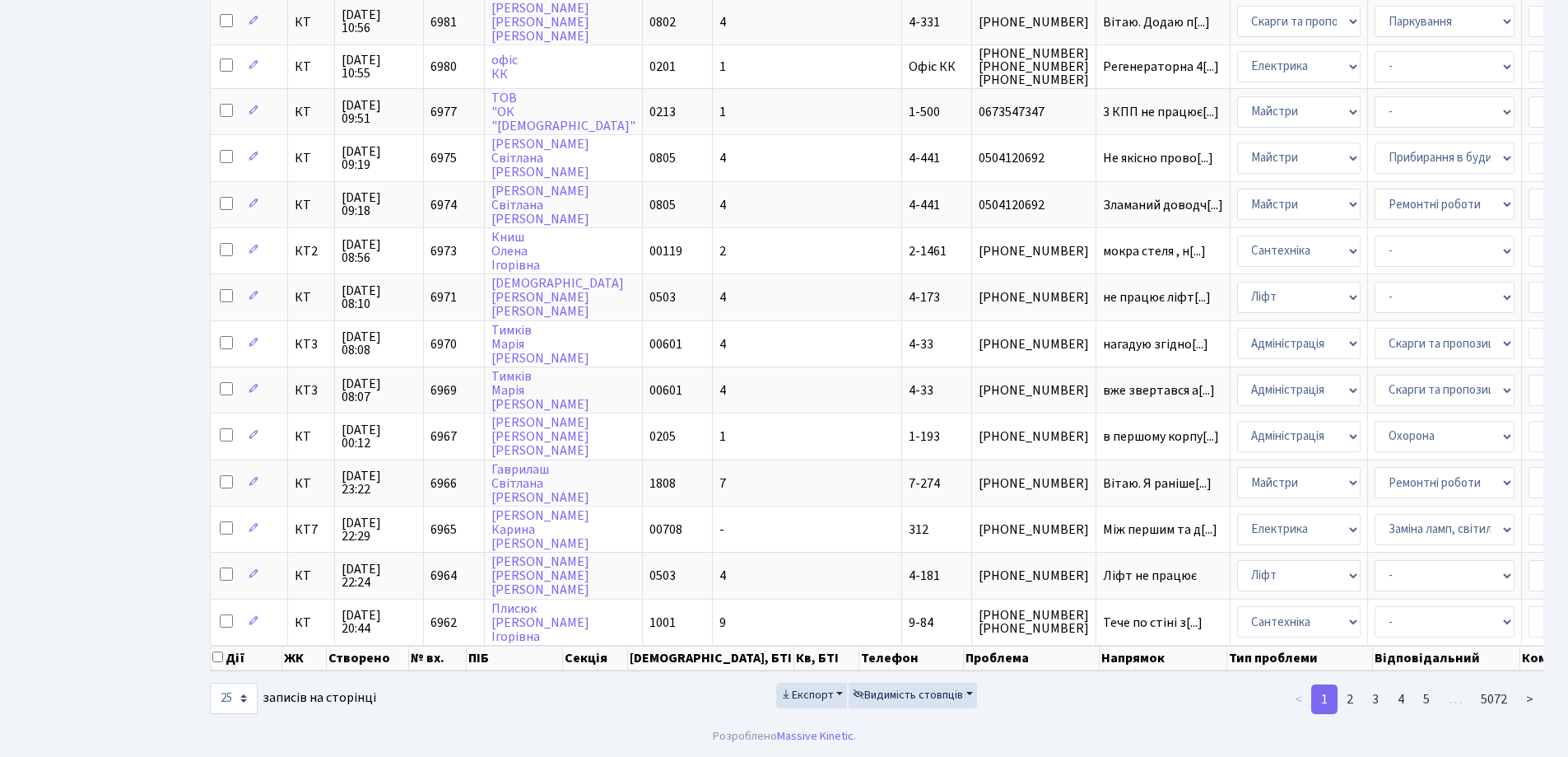
scroll to position [730, 0]
click at [1349, 703] on link "2" at bounding box center [1349, 698] width 26 height 30
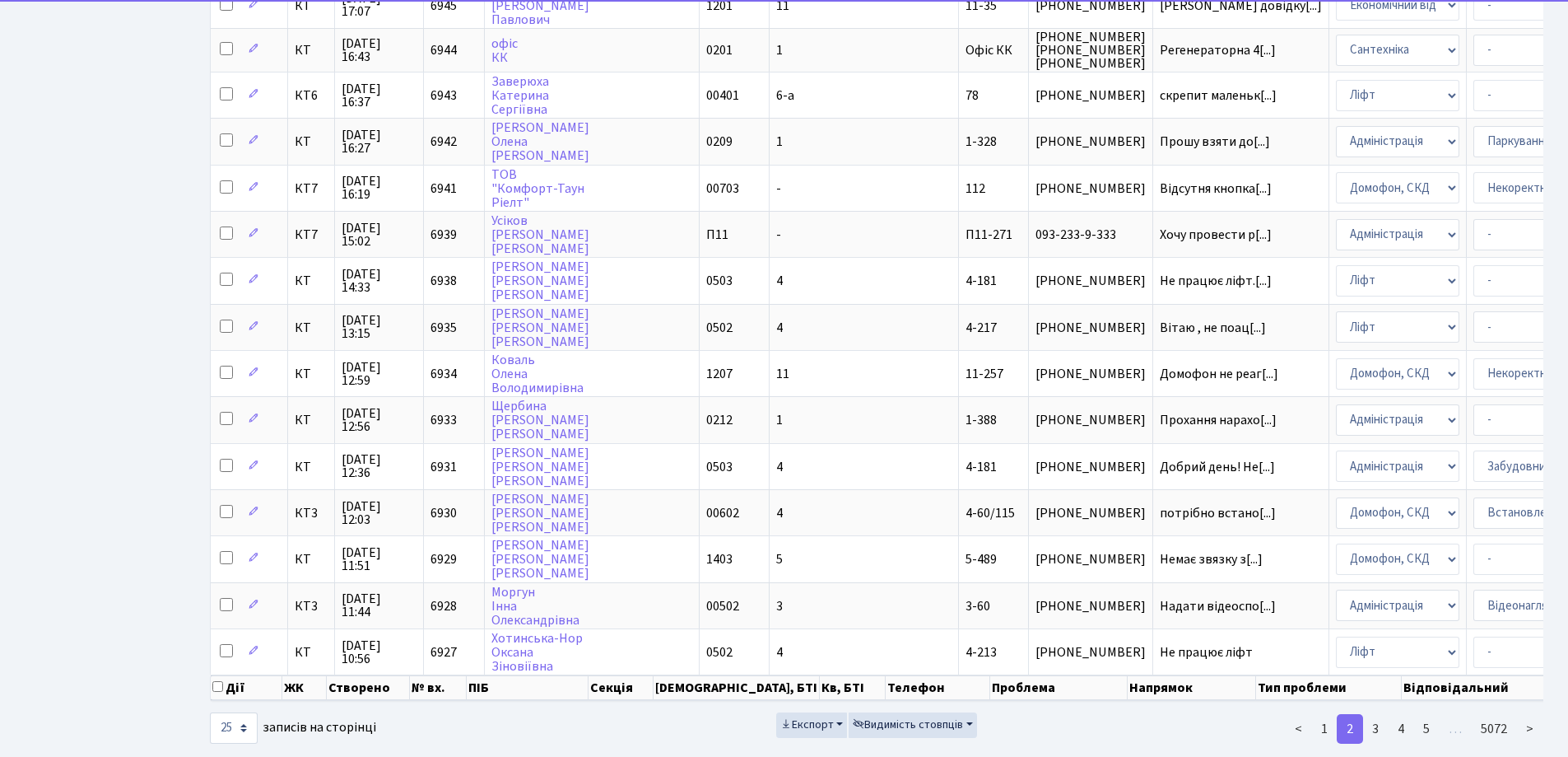
scroll to position [748, 0]
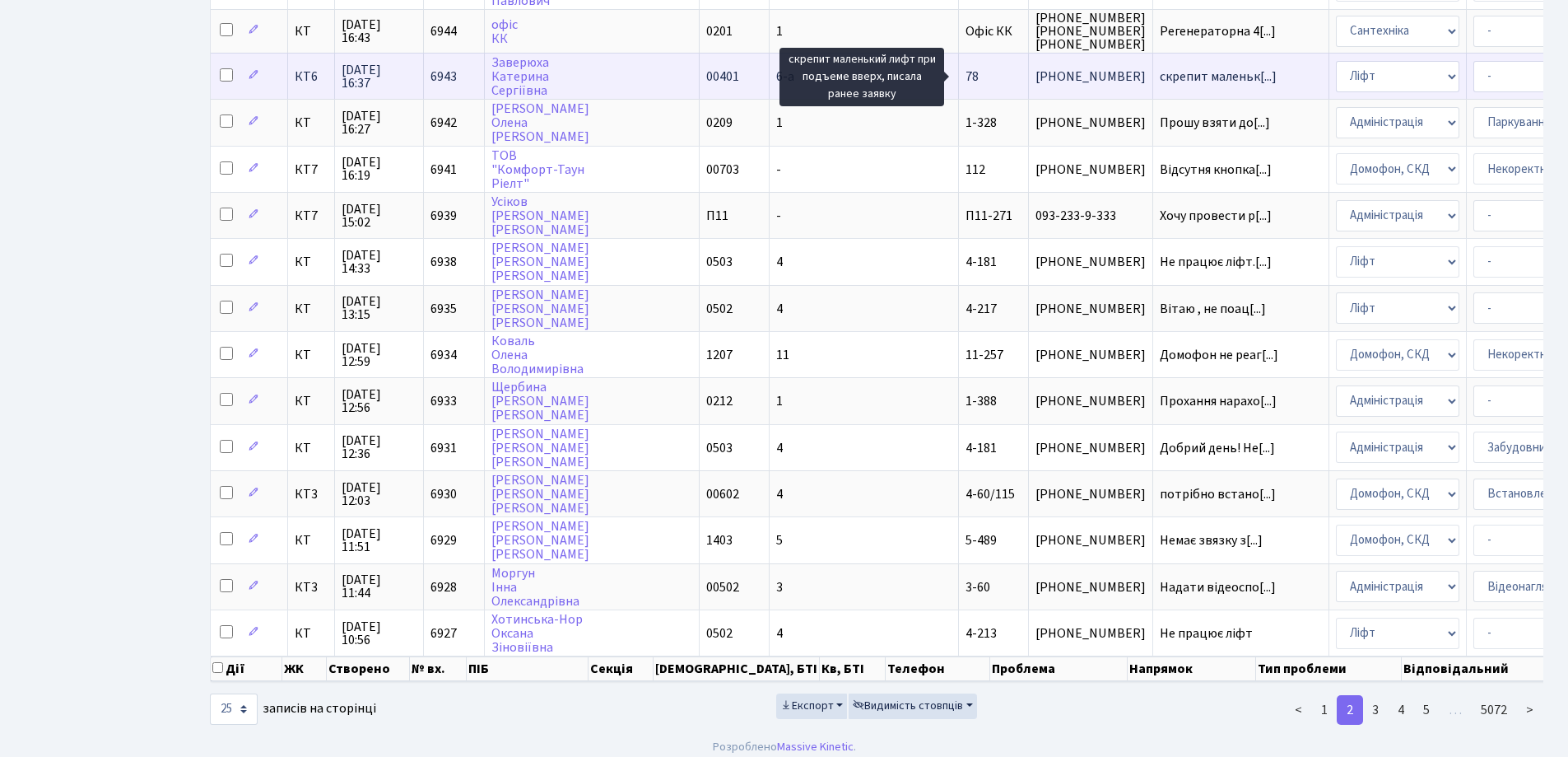
click at [1160, 78] on span "скрепит маленьк[...]" at bounding box center [1218, 76] width 117 height 18
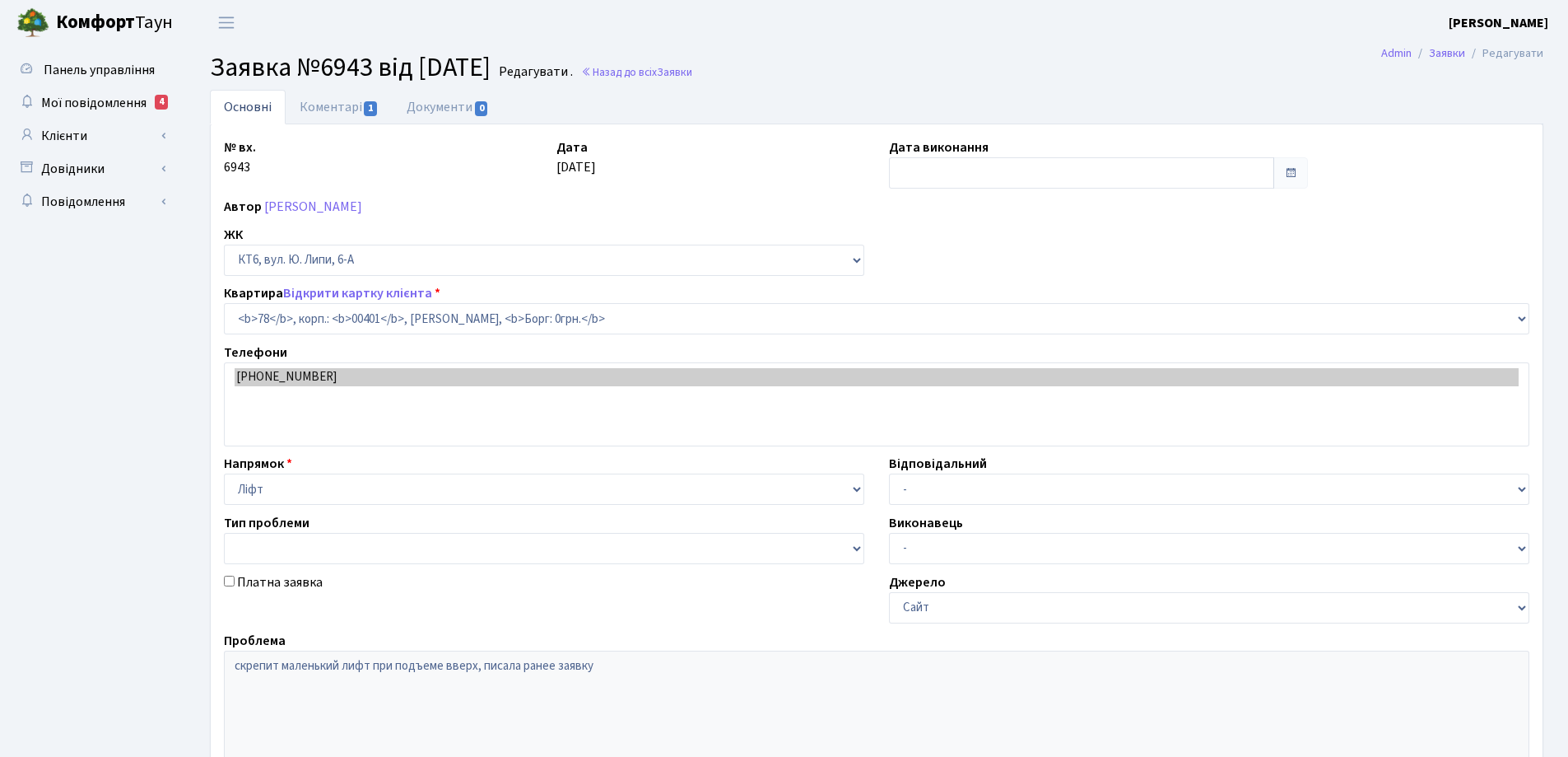
select select "17170"
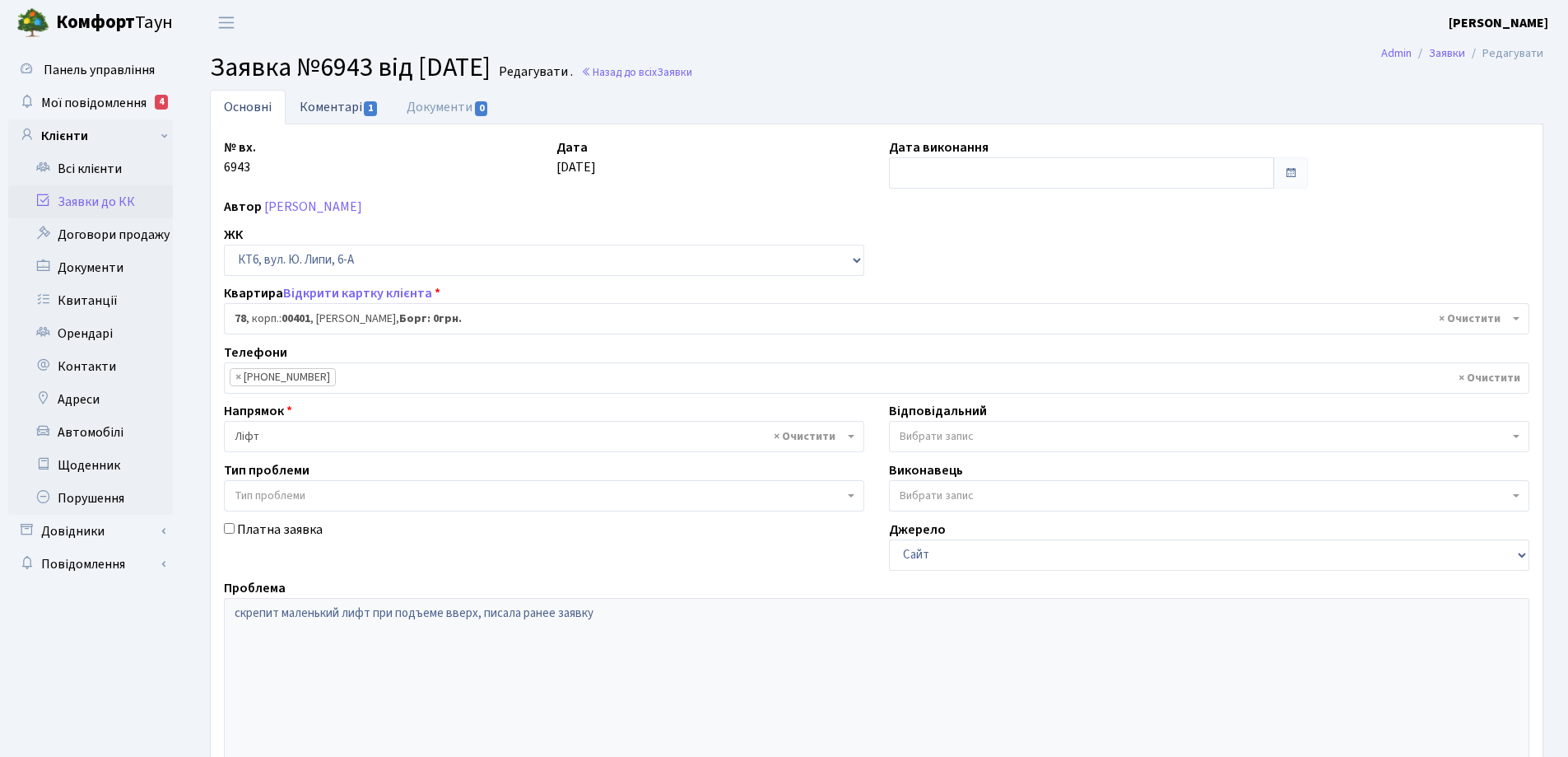
click at [339, 110] on link "Коментарі 1" at bounding box center [339, 106] width 107 height 34
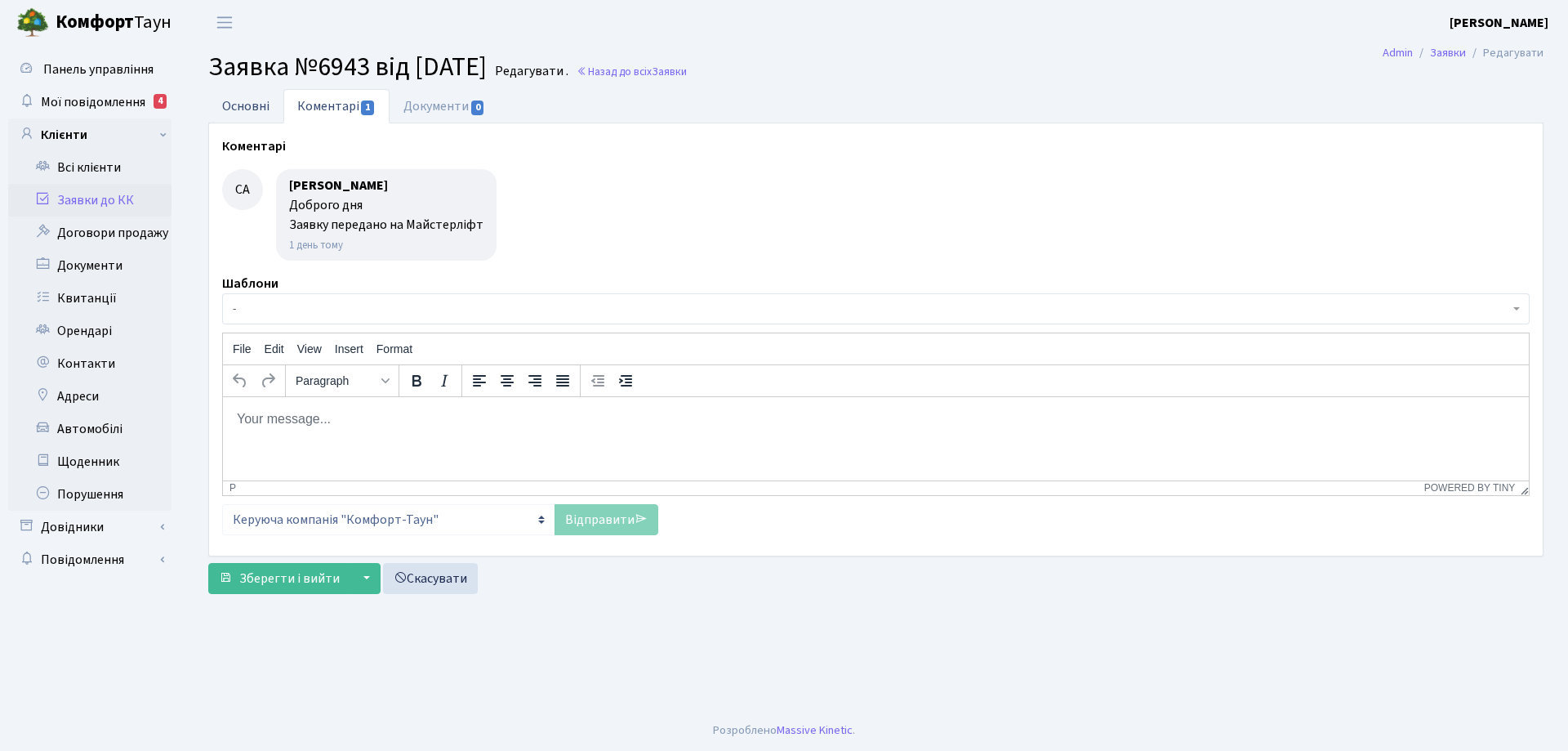
click at [237, 110] on link "Основні" at bounding box center [246, 105] width 75 height 33
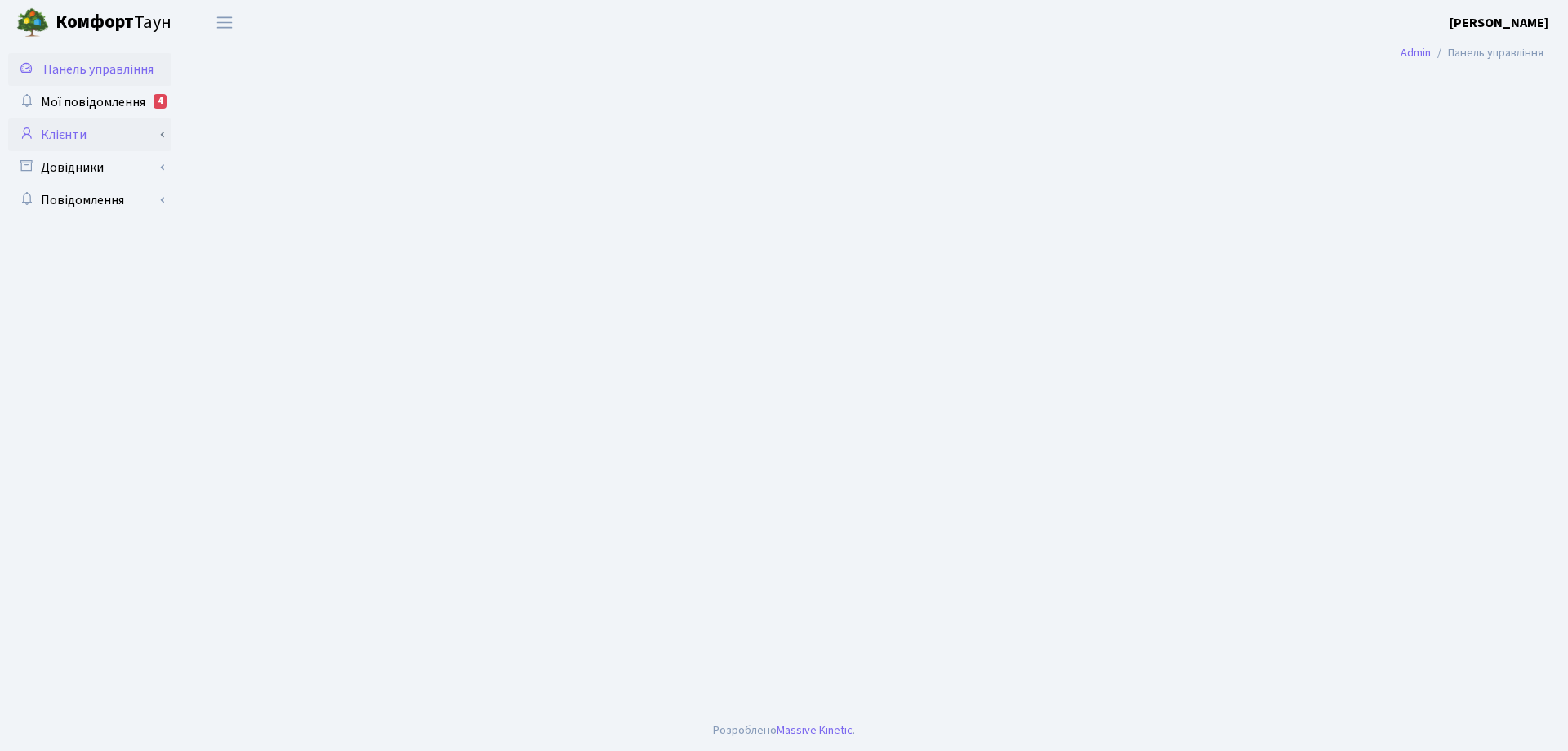
click at [64, 135] on link "Клієнти" at bounding box center [90, 134] width 163 height 32
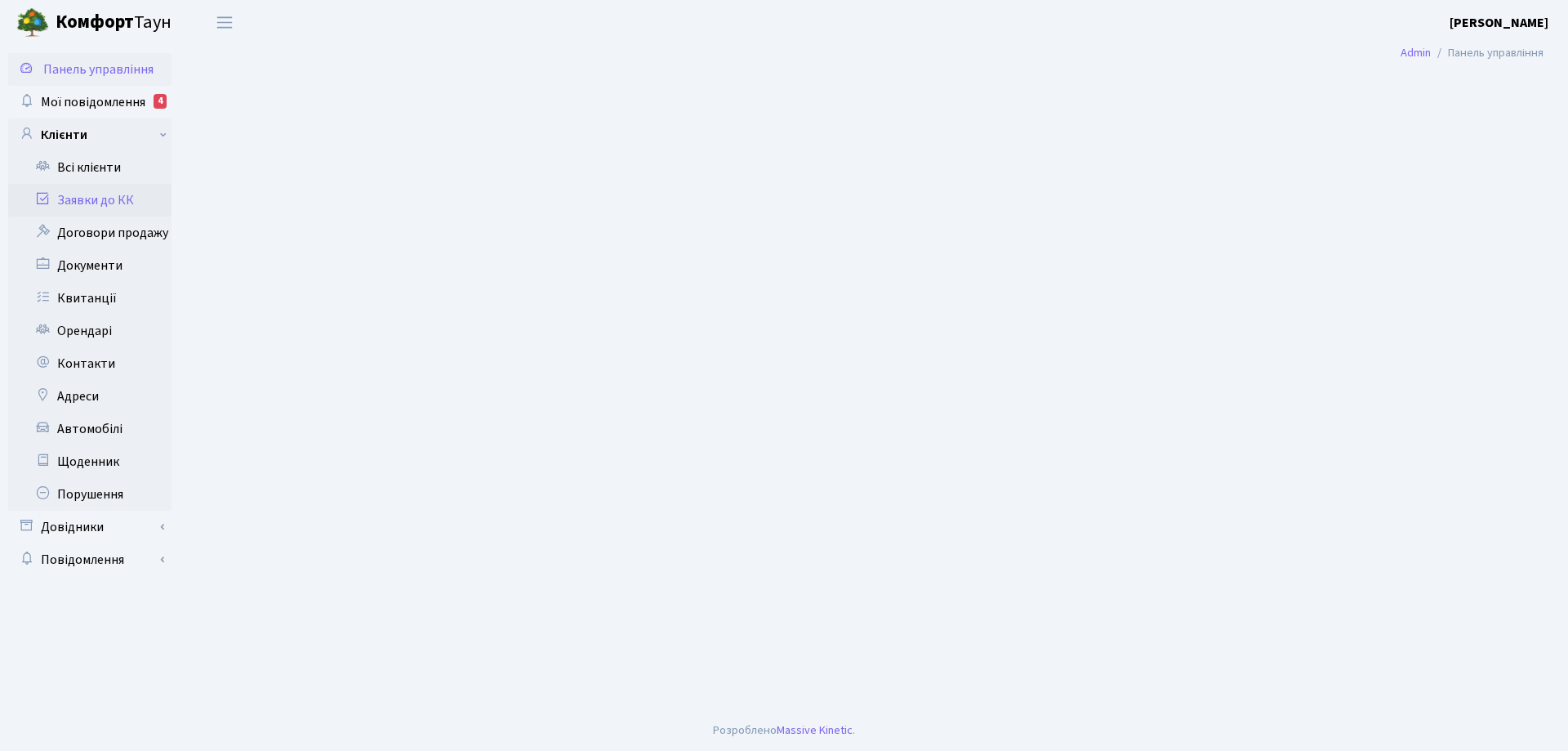
click at [111, 199] on link "Заявки до КК" at bounding box center [90, 200] width 163 height 32
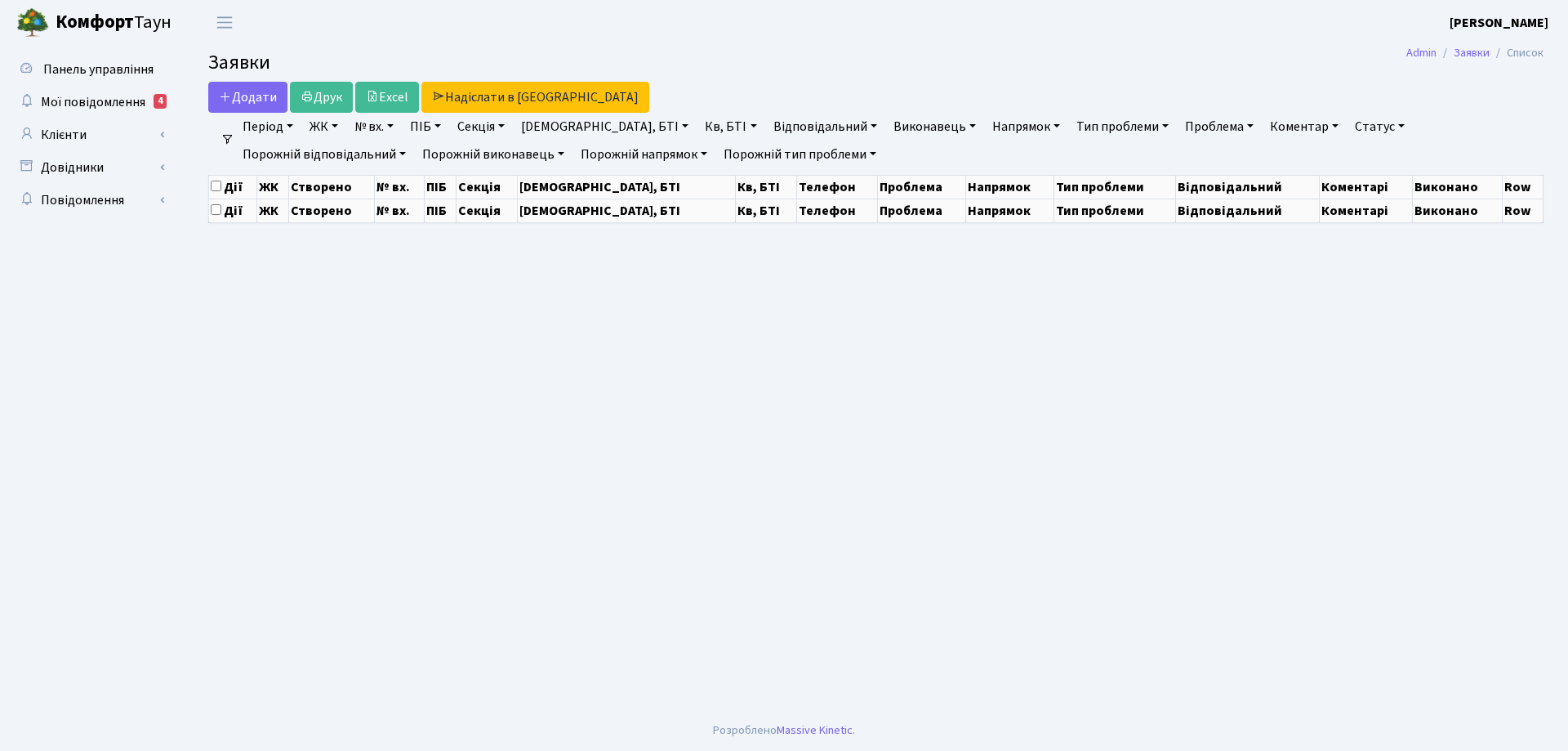
select select "25"
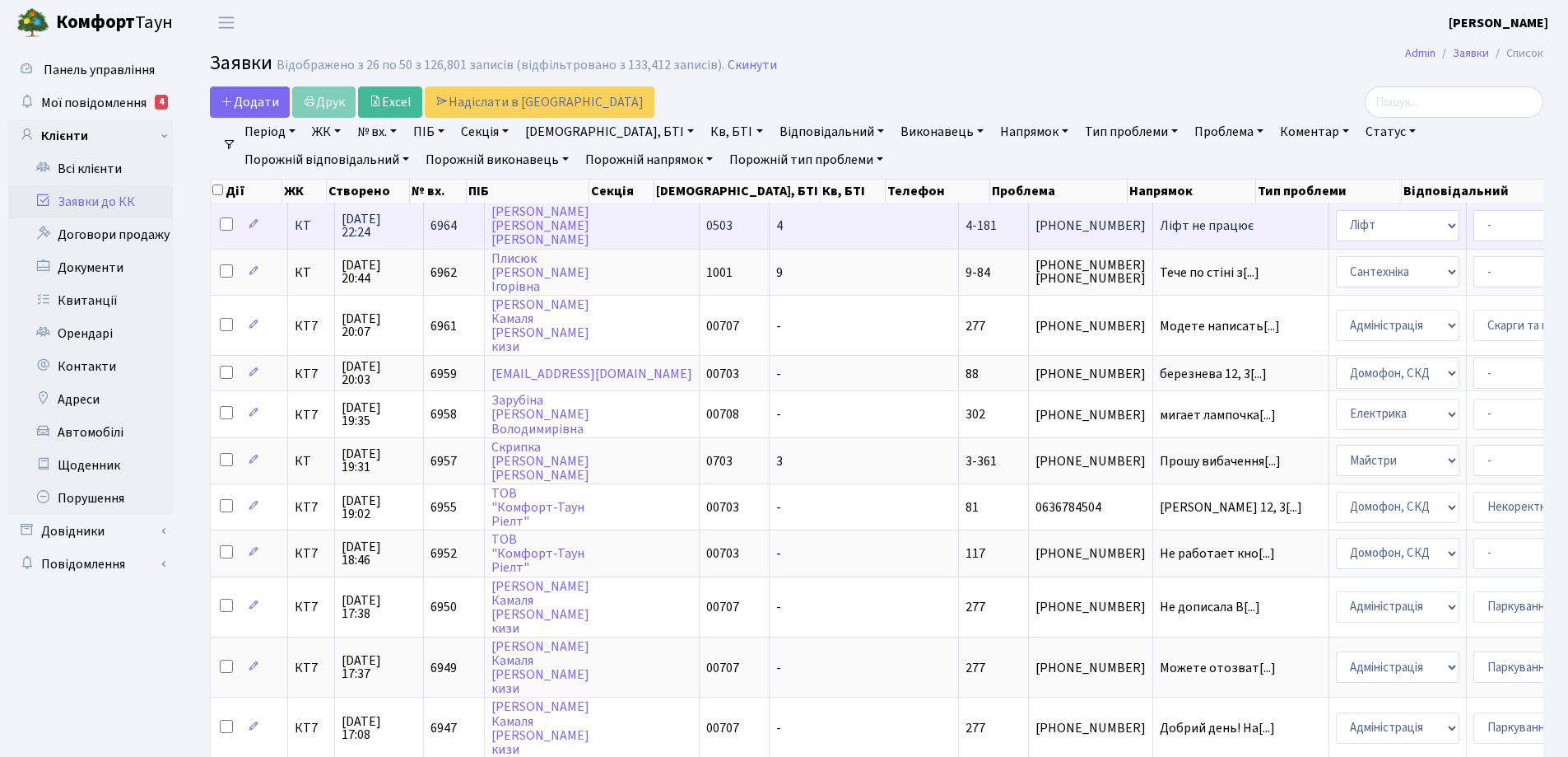
click at [1160, 225] on span "Ліфт не працює" at bounding box center [1241, 226] width 162 height 13
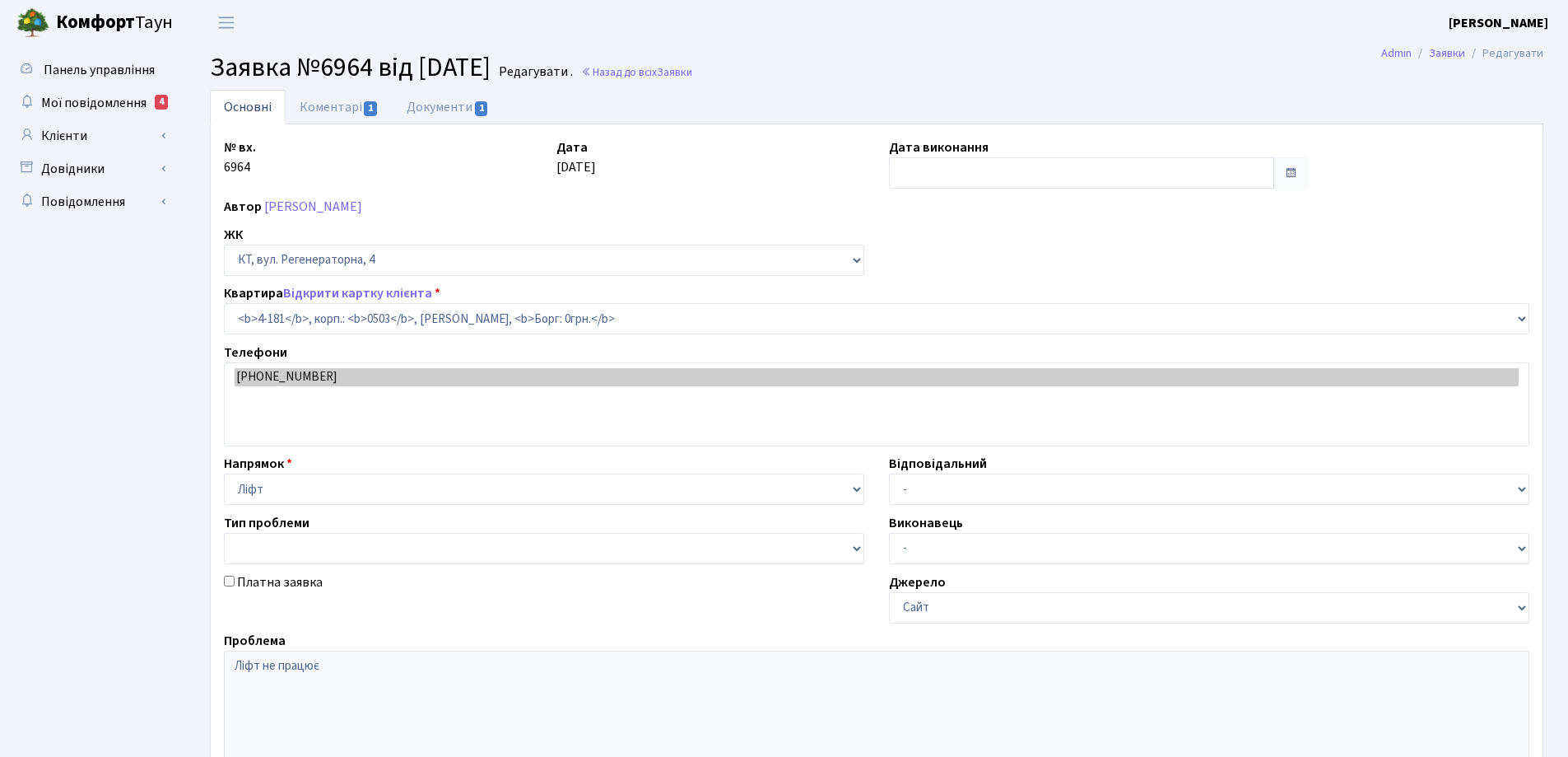
select select "1107"
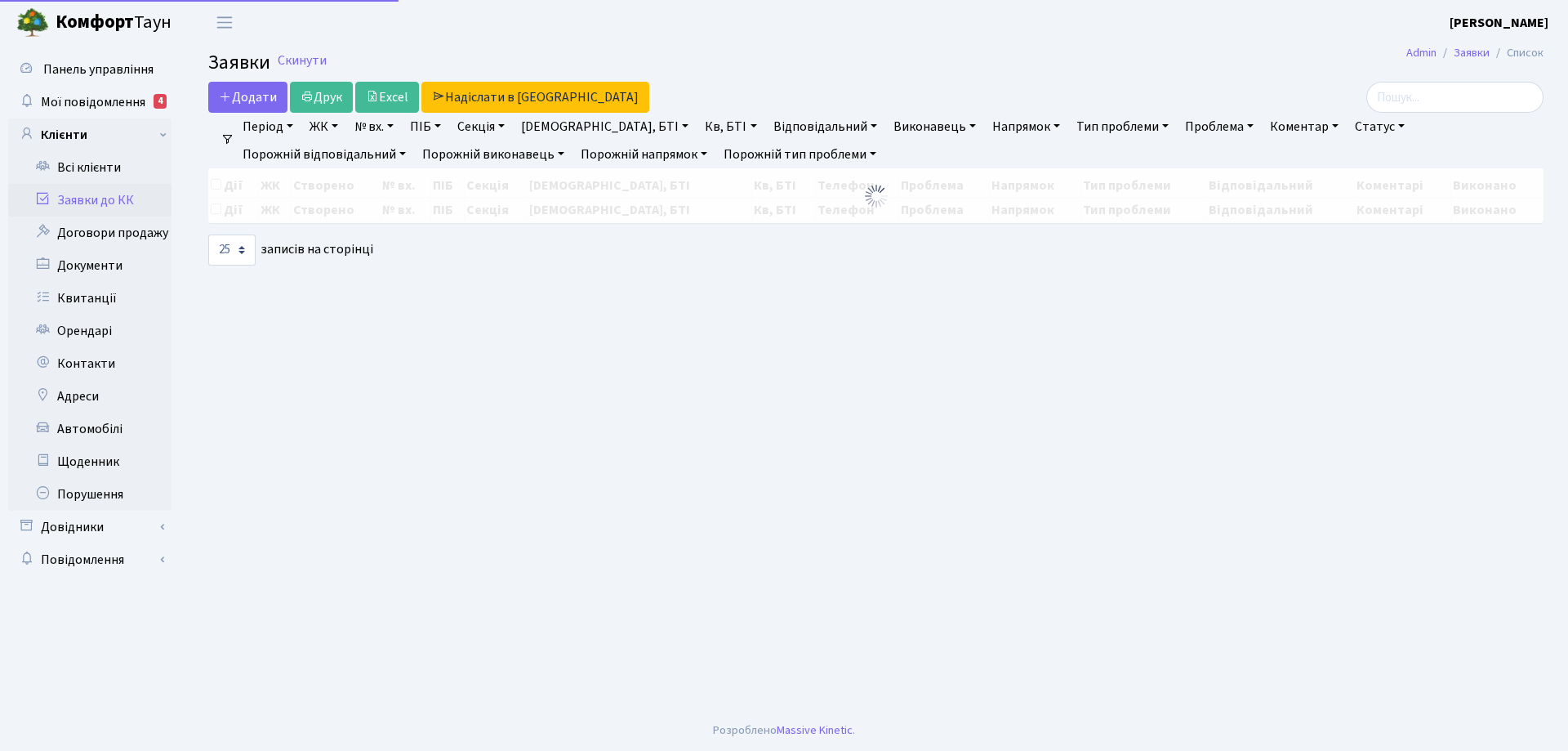
select select "25"
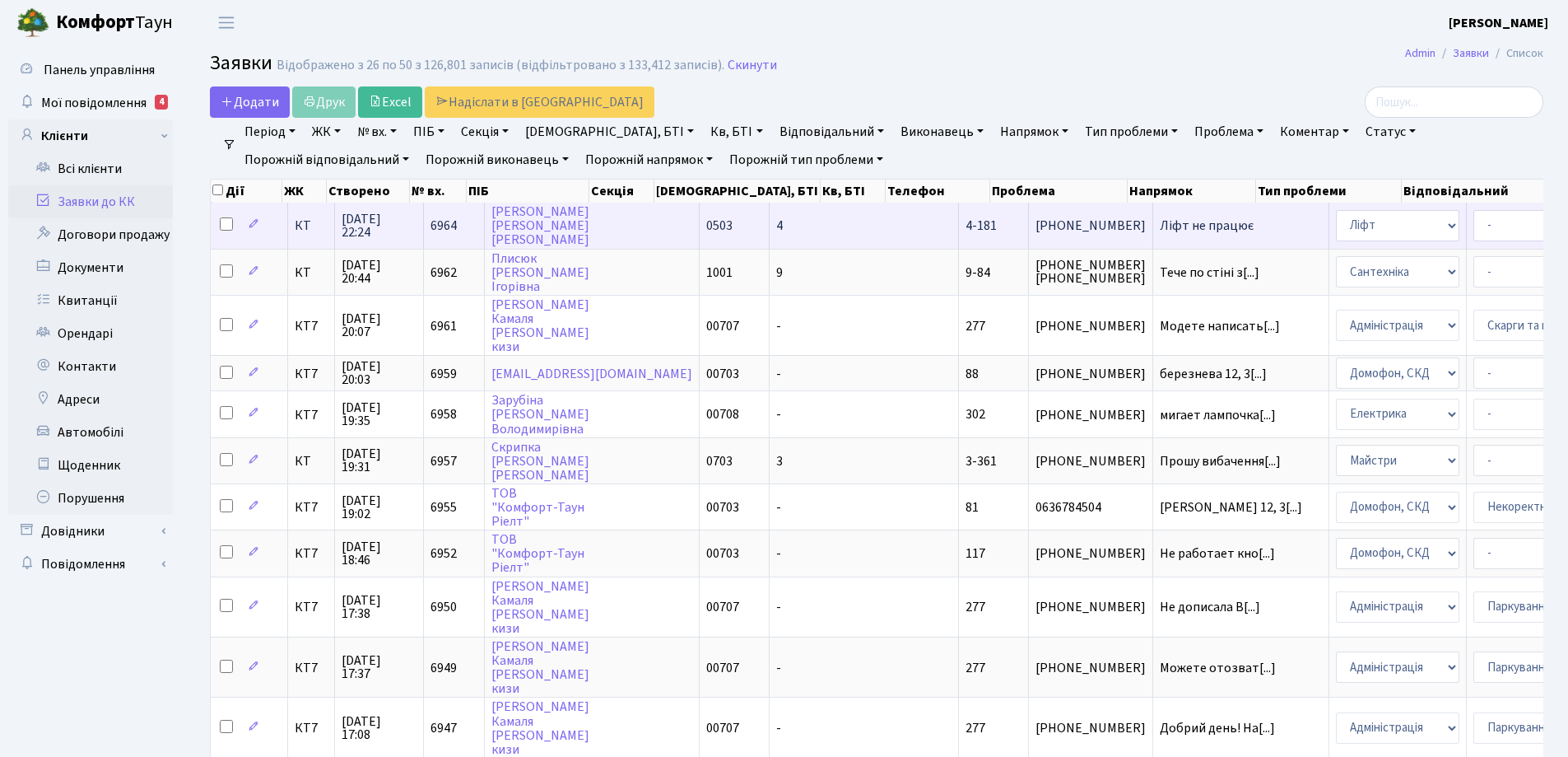
click at [1160, 225] on span "Ліфт не працює" at bounding box center [1241, 226] width 162 height 13
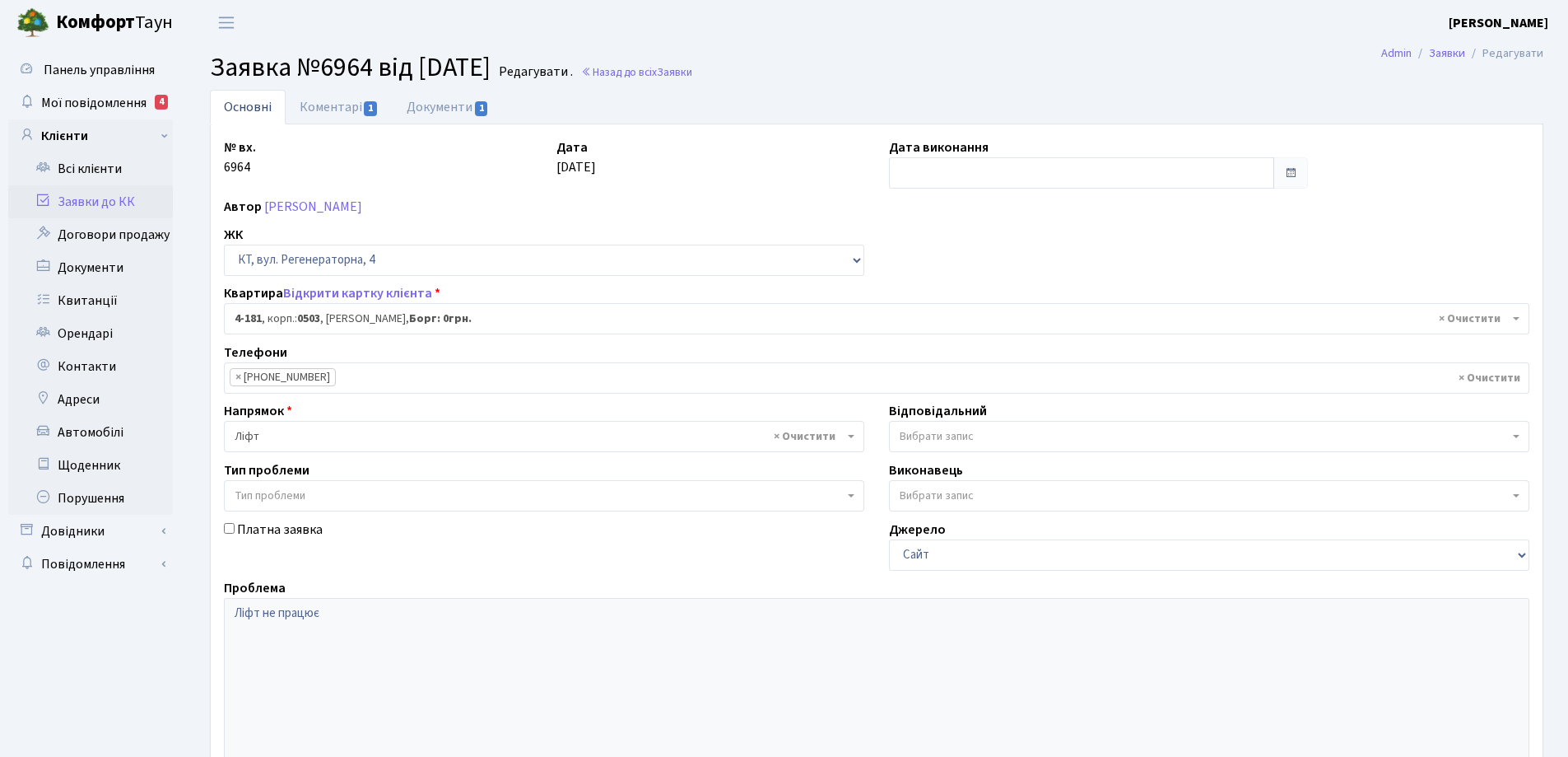
select select "1107"
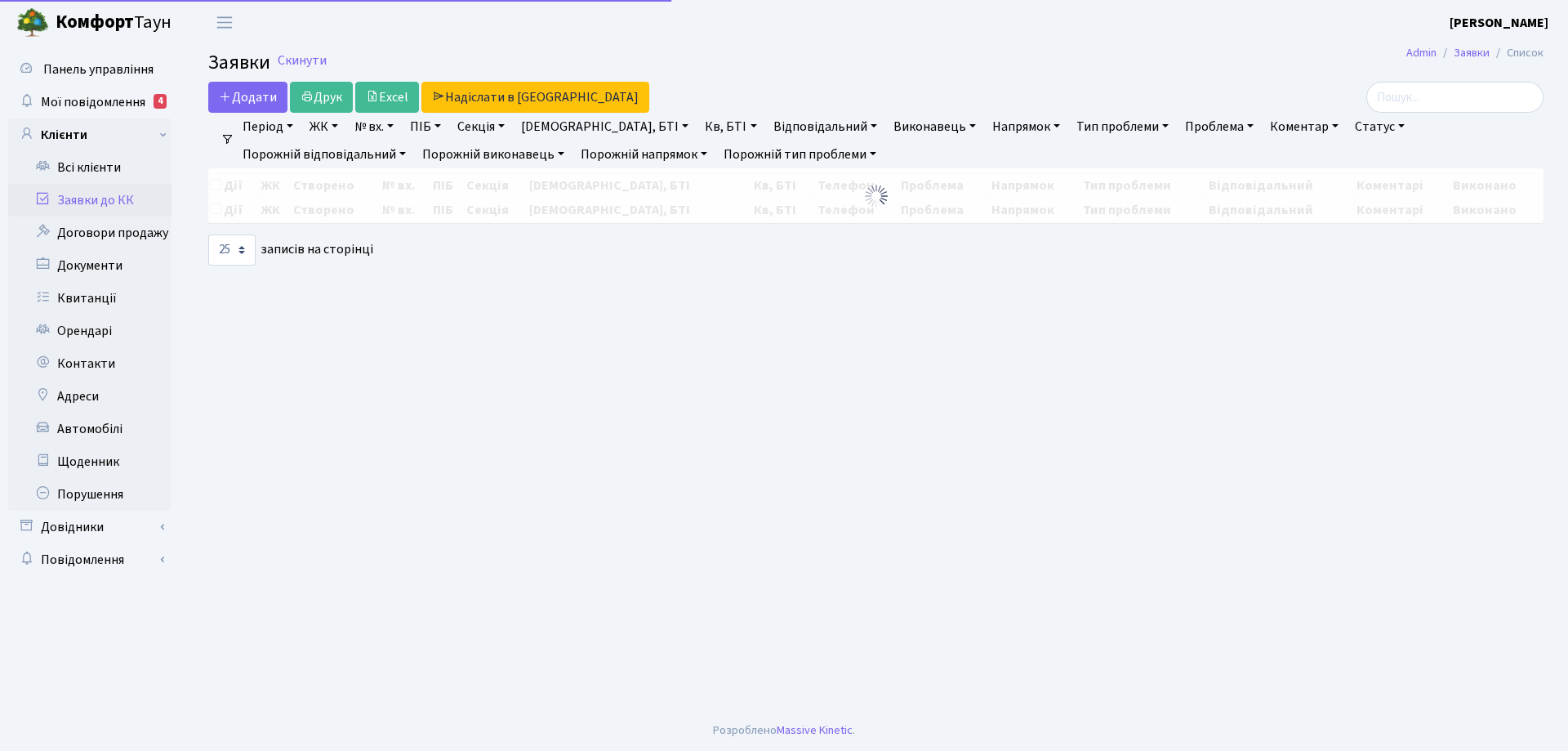
select select "25"
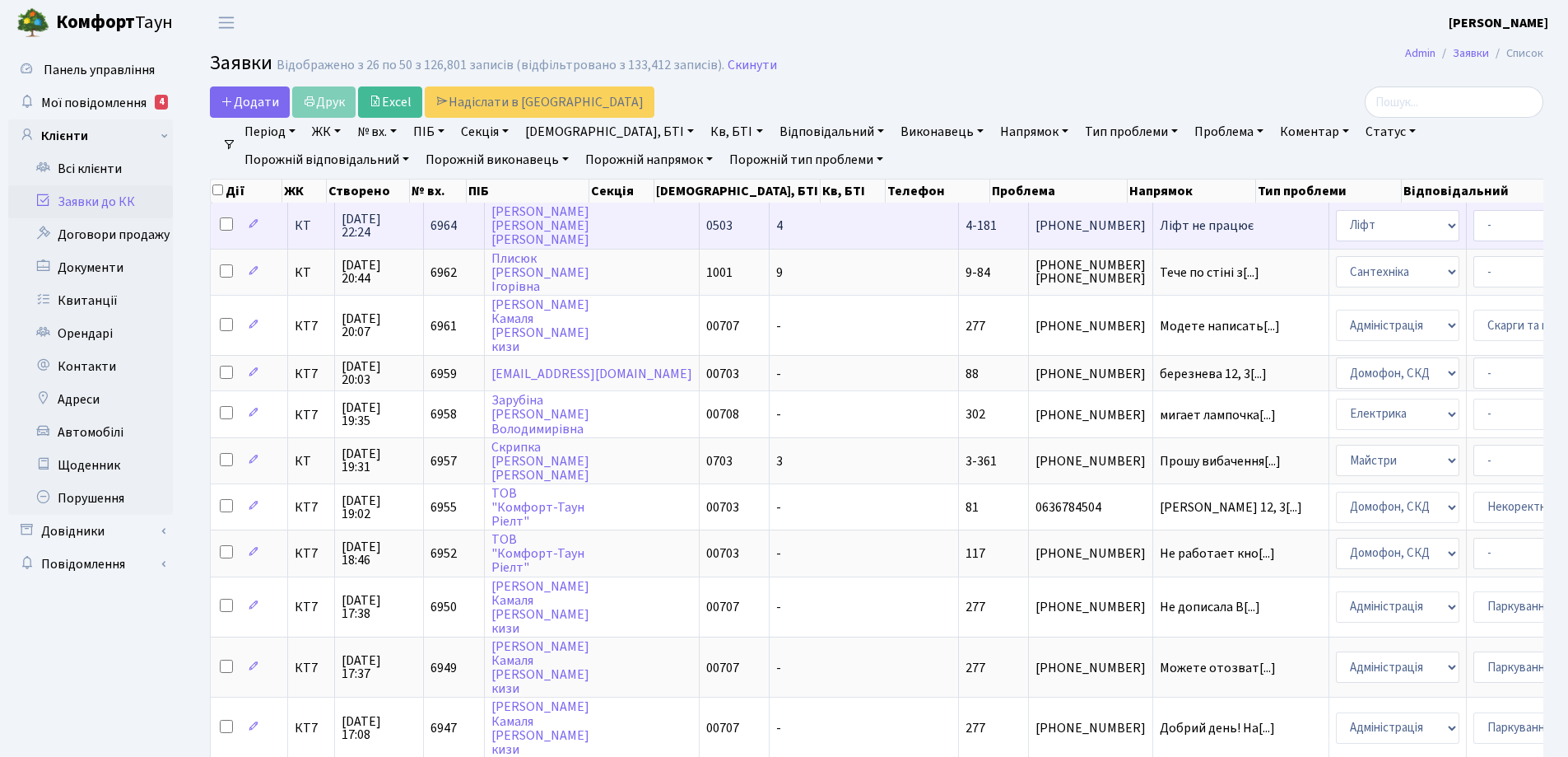
click at [1160, 229] on span "Ліфт не працює" at bounding box center [1241, 226] width 162 height 13
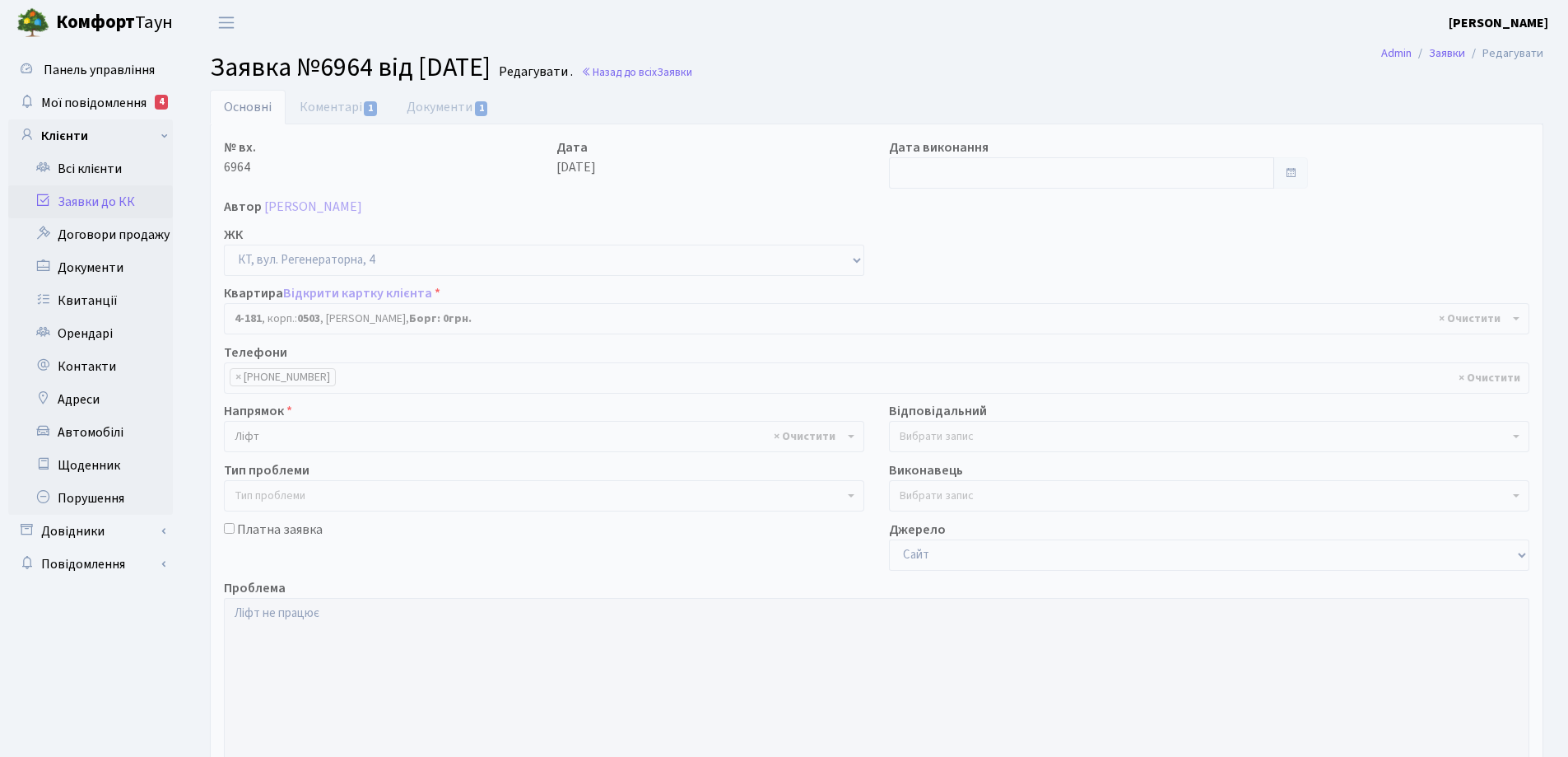
select select "1107"
click at [337, 108] on link "Коментарі 1" at bounding box center [339, 106] width 107 height 34
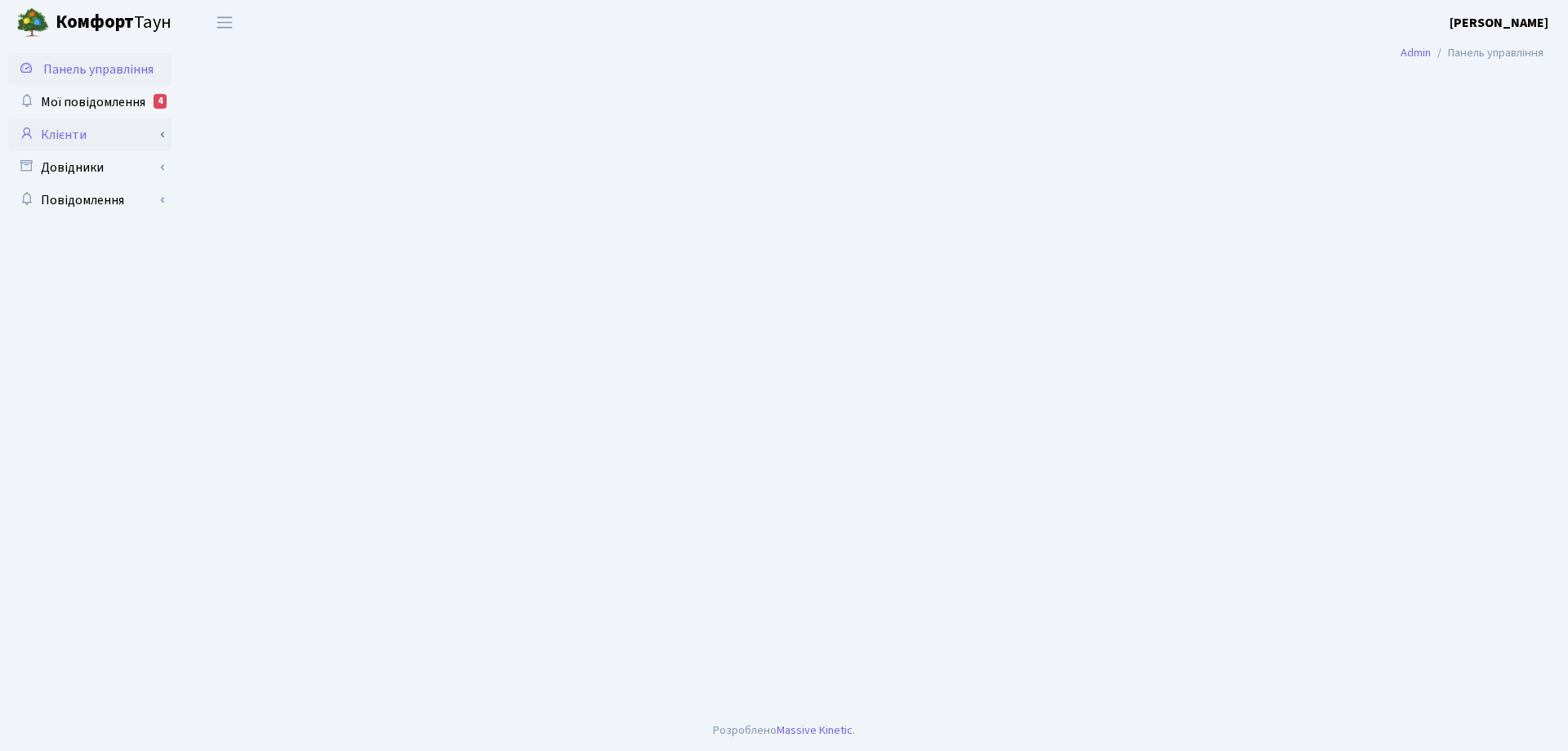
click at [74, 135] on link "Клієнти" at bounding box center [90, 134] width 163 height 32
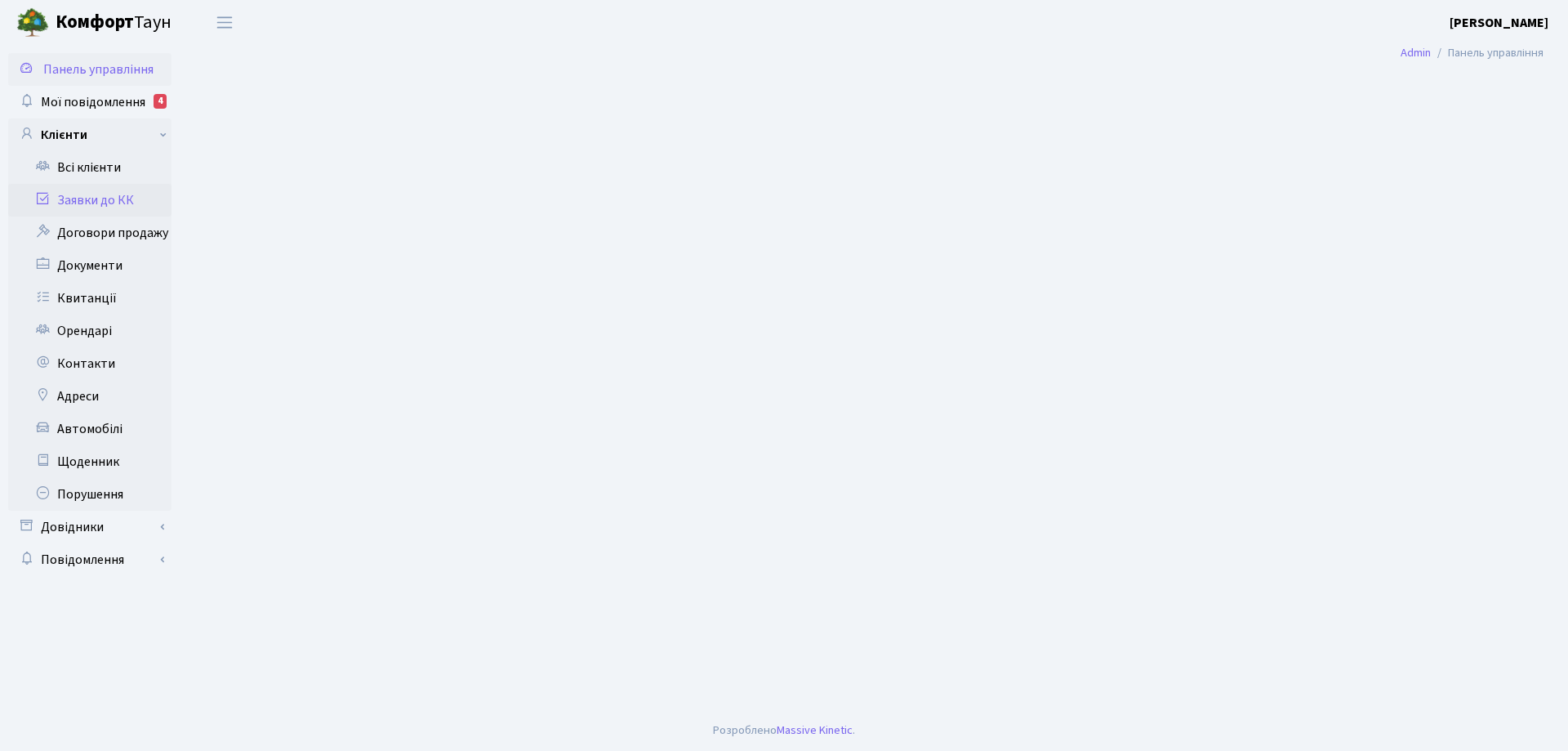
click at [102, 197] on link "Заявки до КК" at bounding box center [90, 200] width 163 height 32
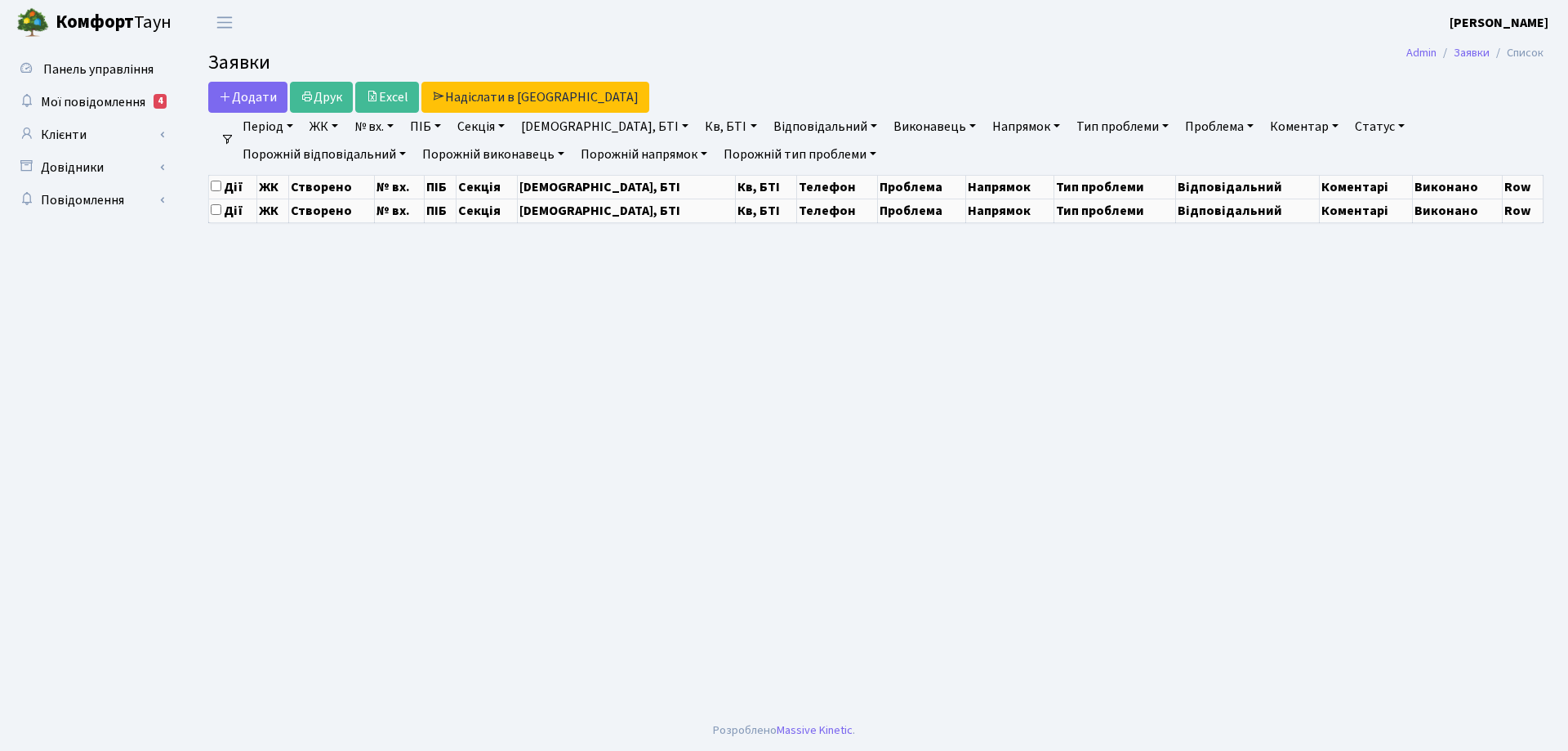
select select "25"
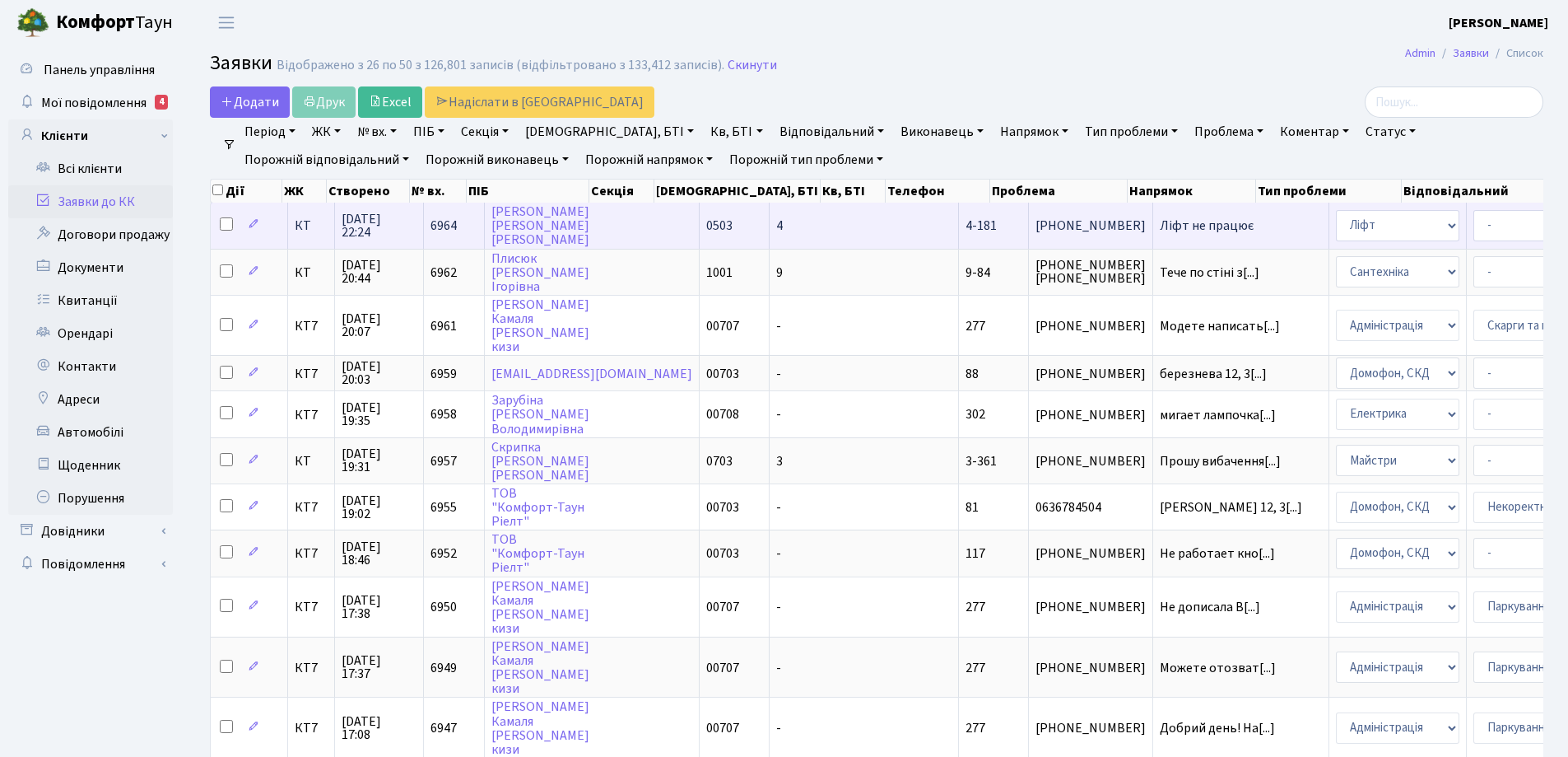
click at [1160, 227] on span "Ліфт не працює" at bounding box center [1241, 226] width 162 height 13
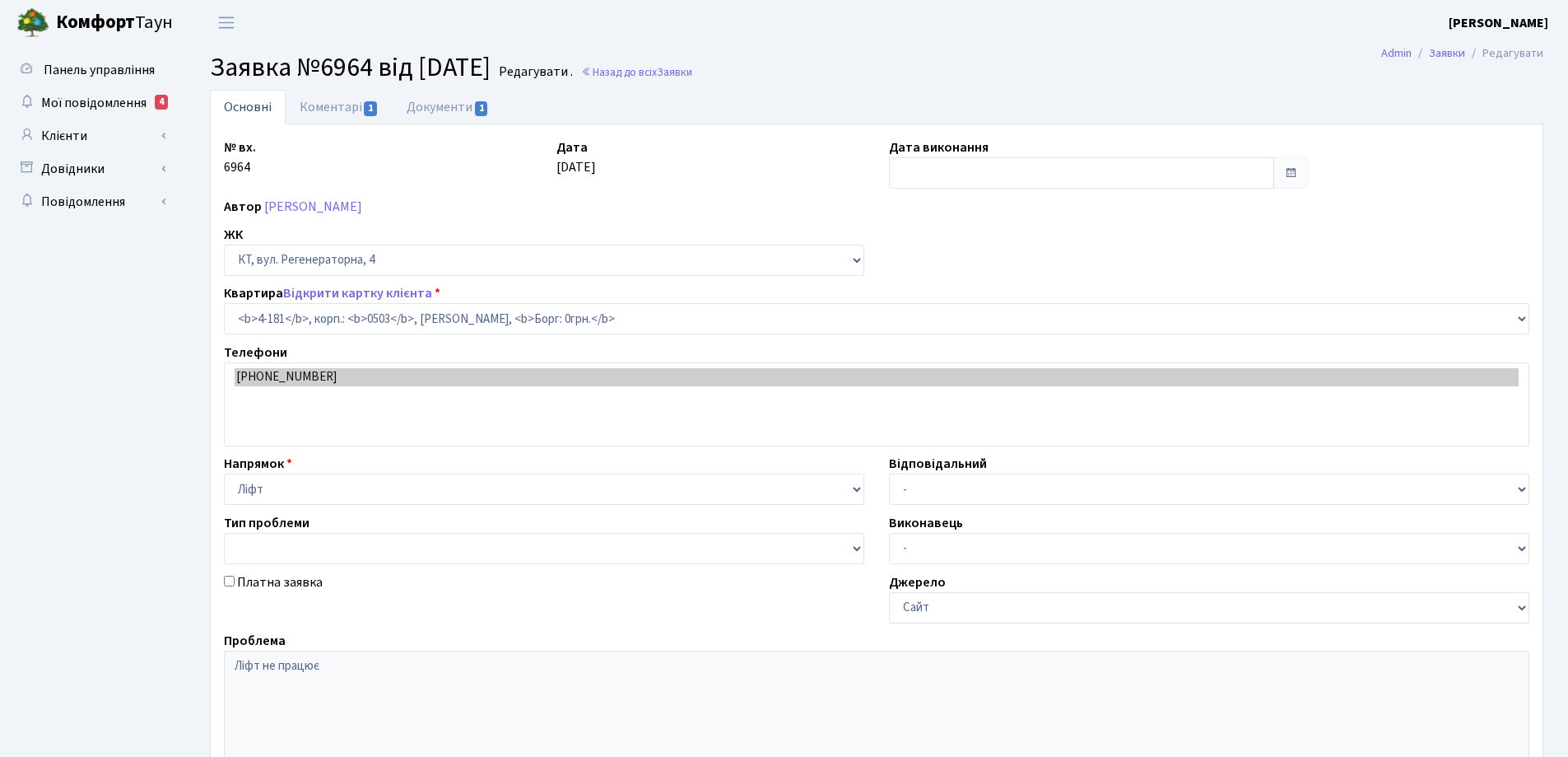
select select "1107"
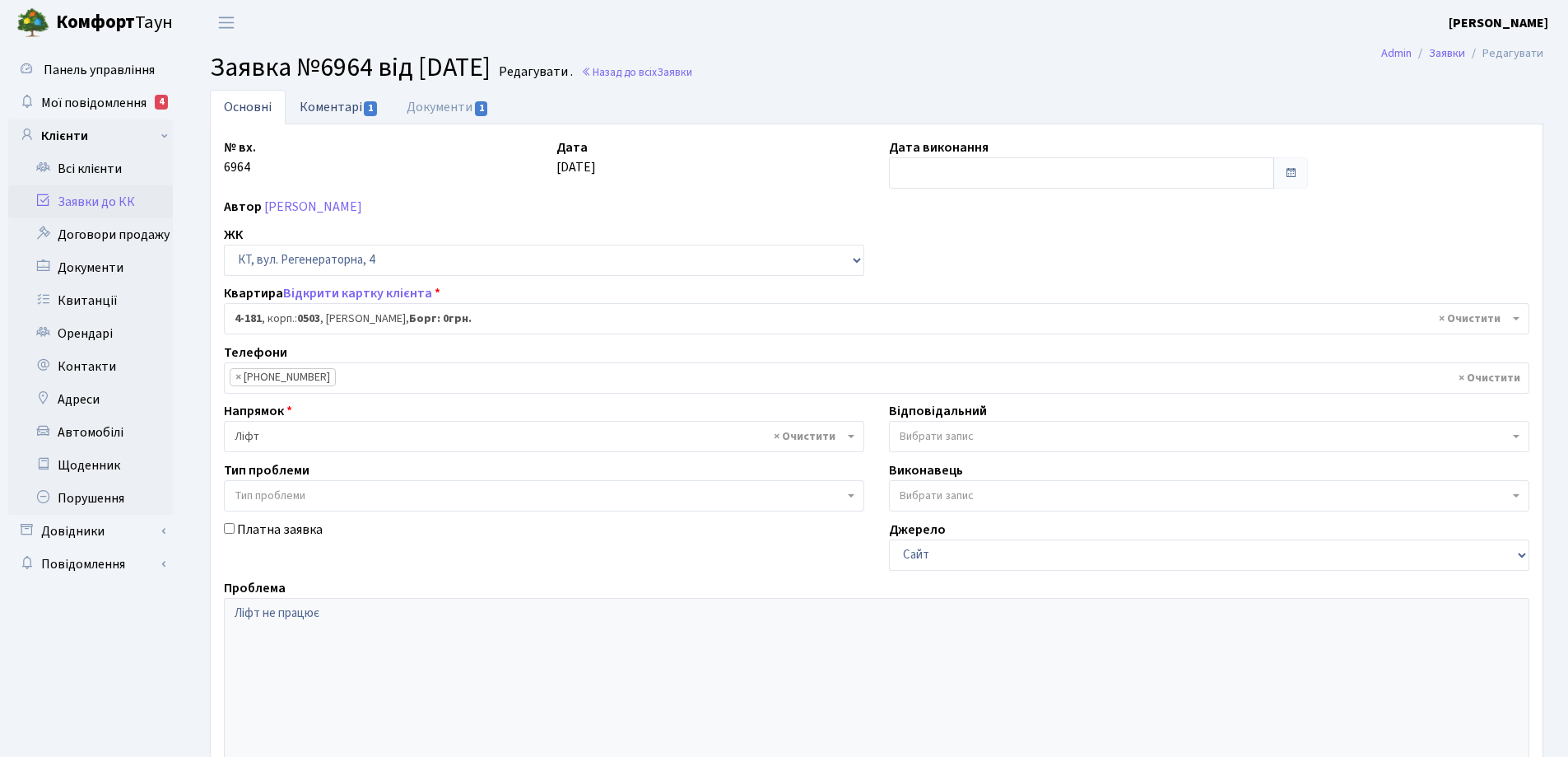
click at [354, 109] on link "Коментарі 1" at bounding box center [339, 106] width 107 height 34
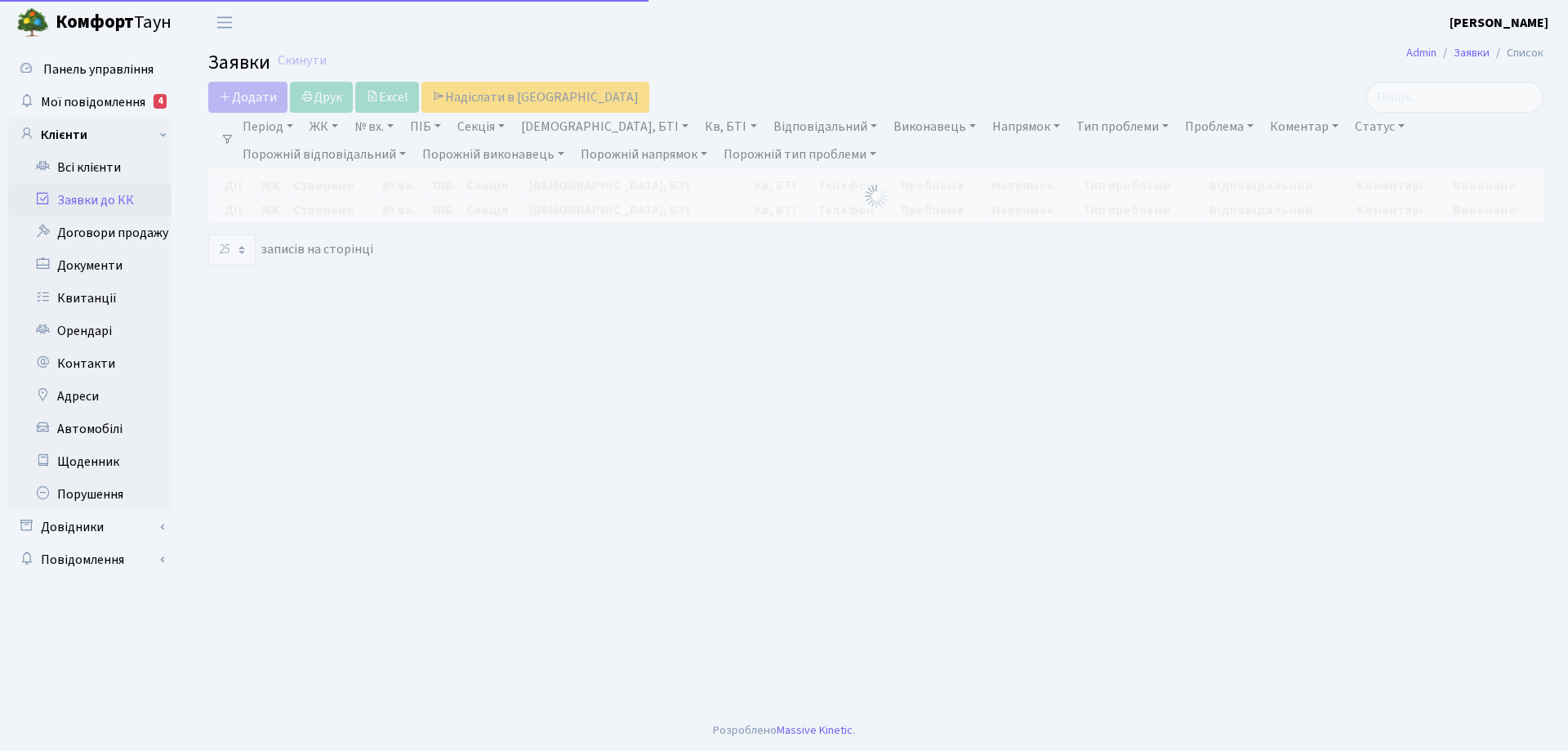
select select "25"
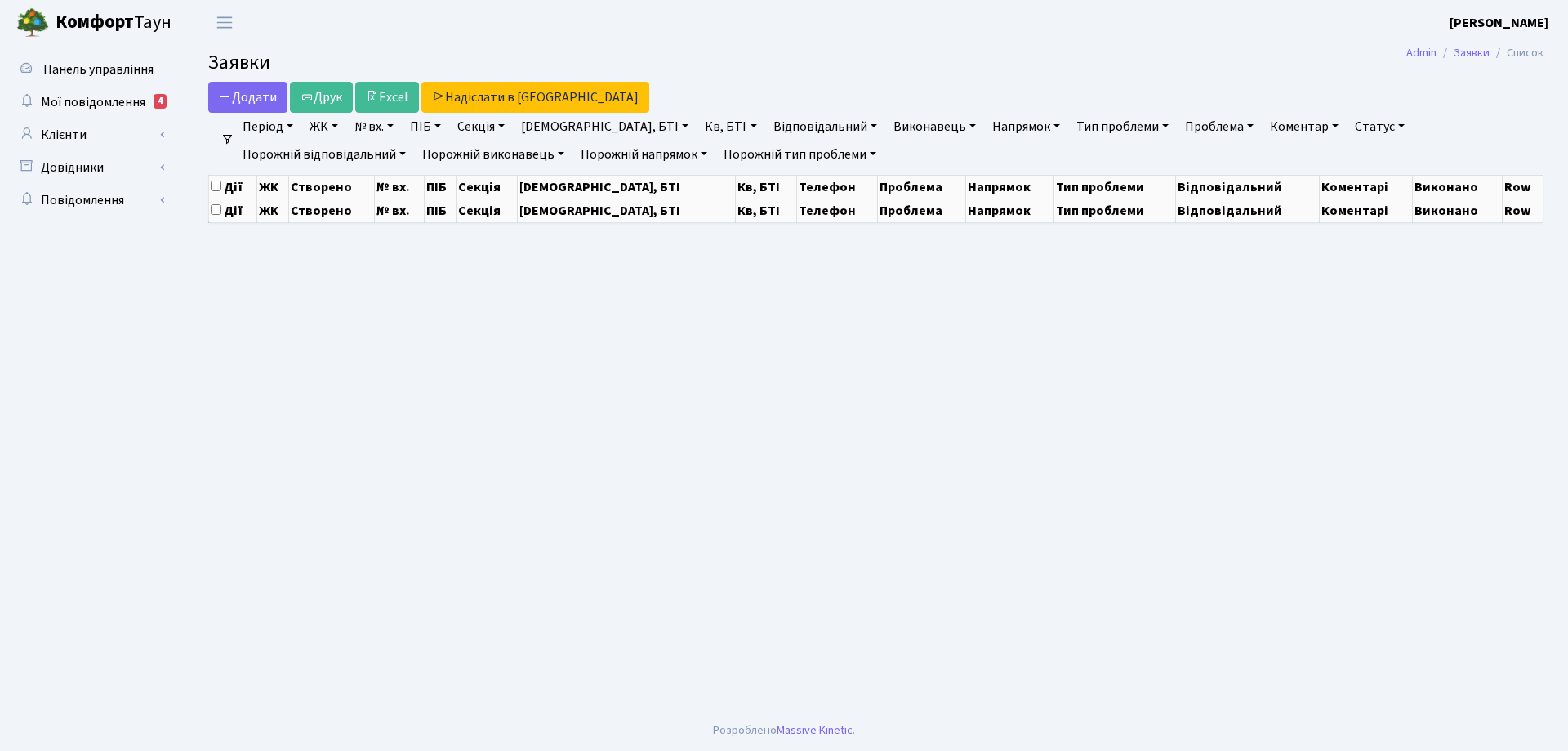
select select "25"
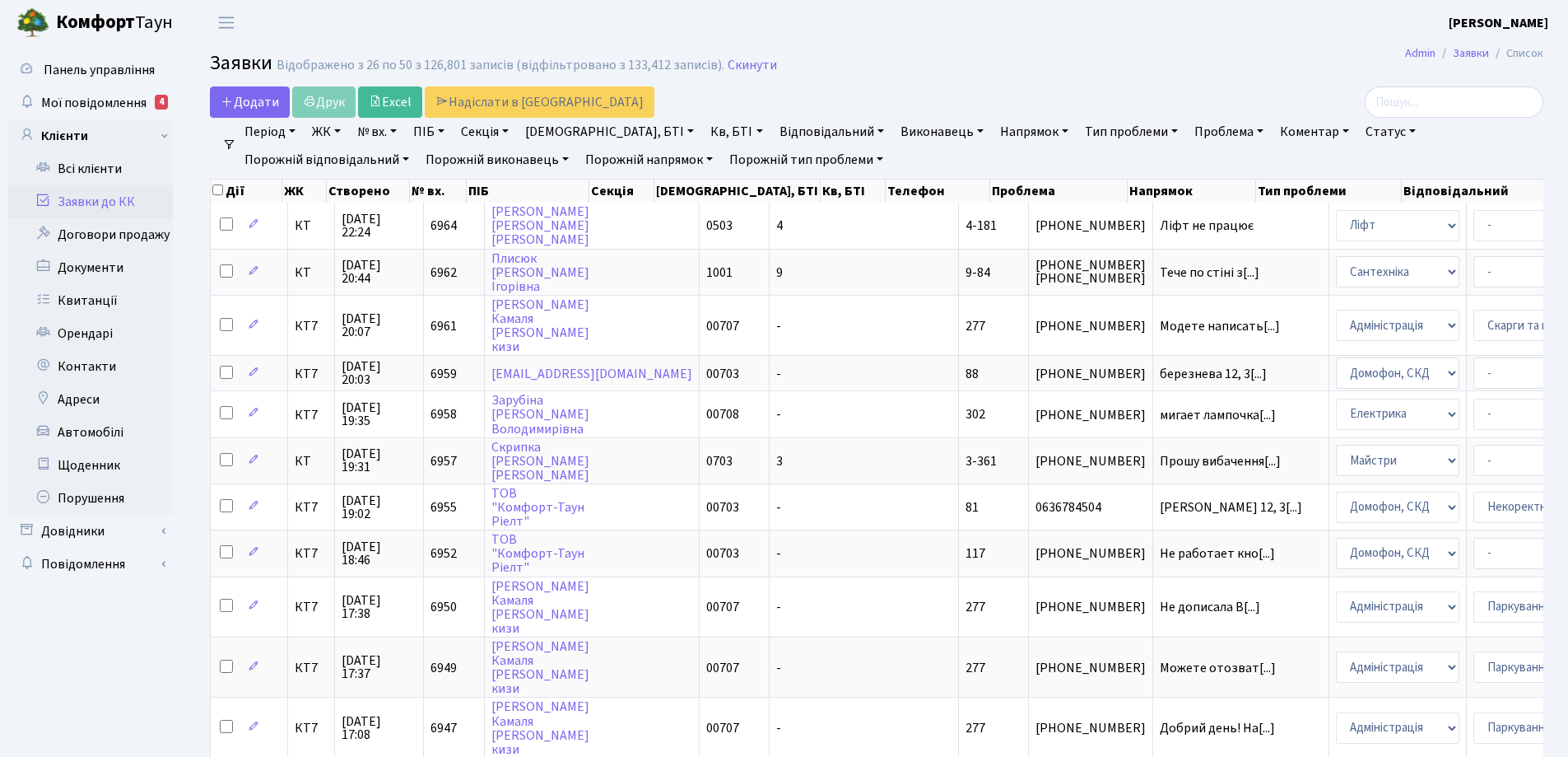
click at [293, 131] on link "Період" at bounding box center [270, 132] width 64 height 28
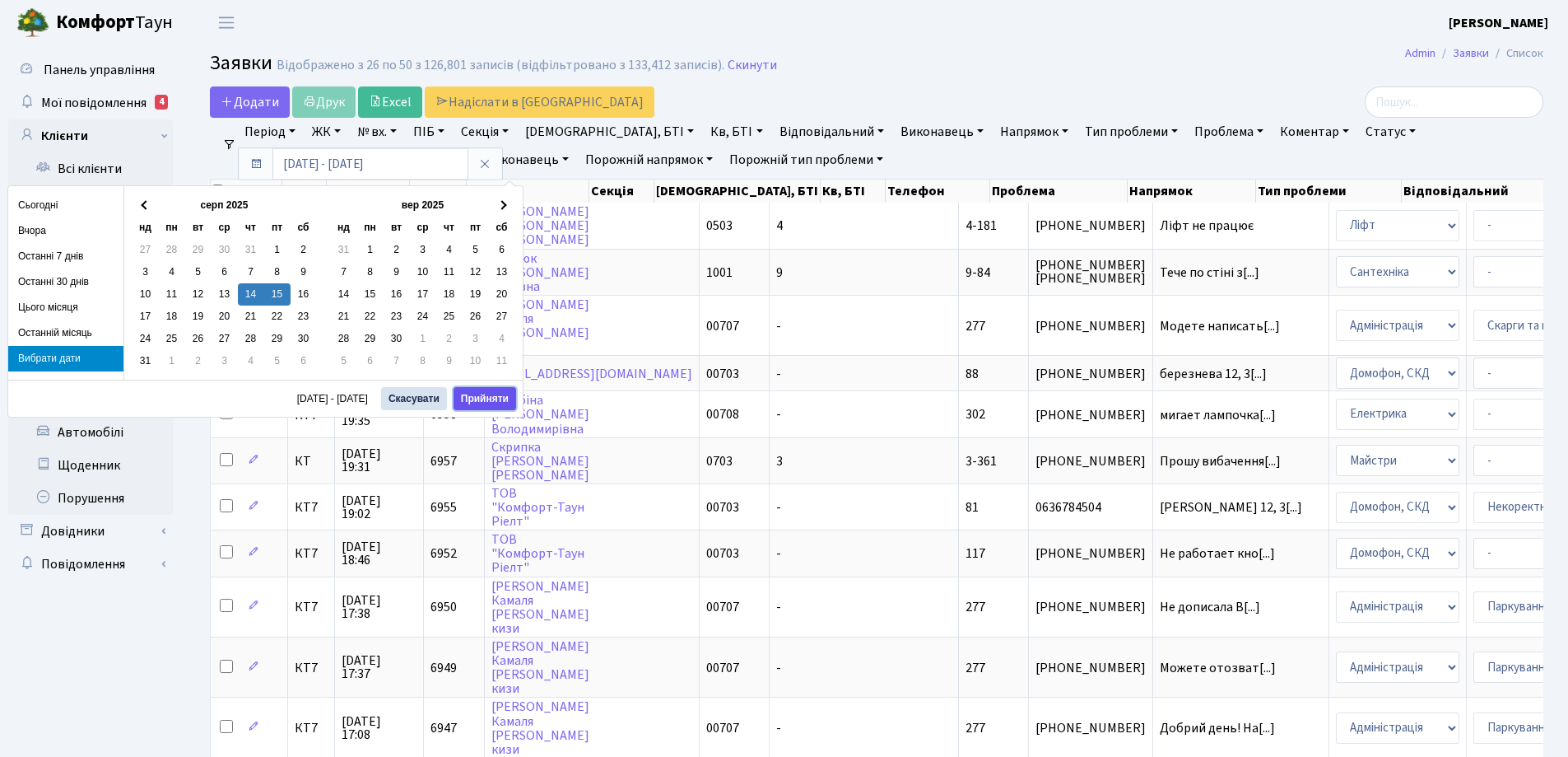
click at [494, 400] on button "Прийняти" at bounding box center [484, 399] width 62 height 23
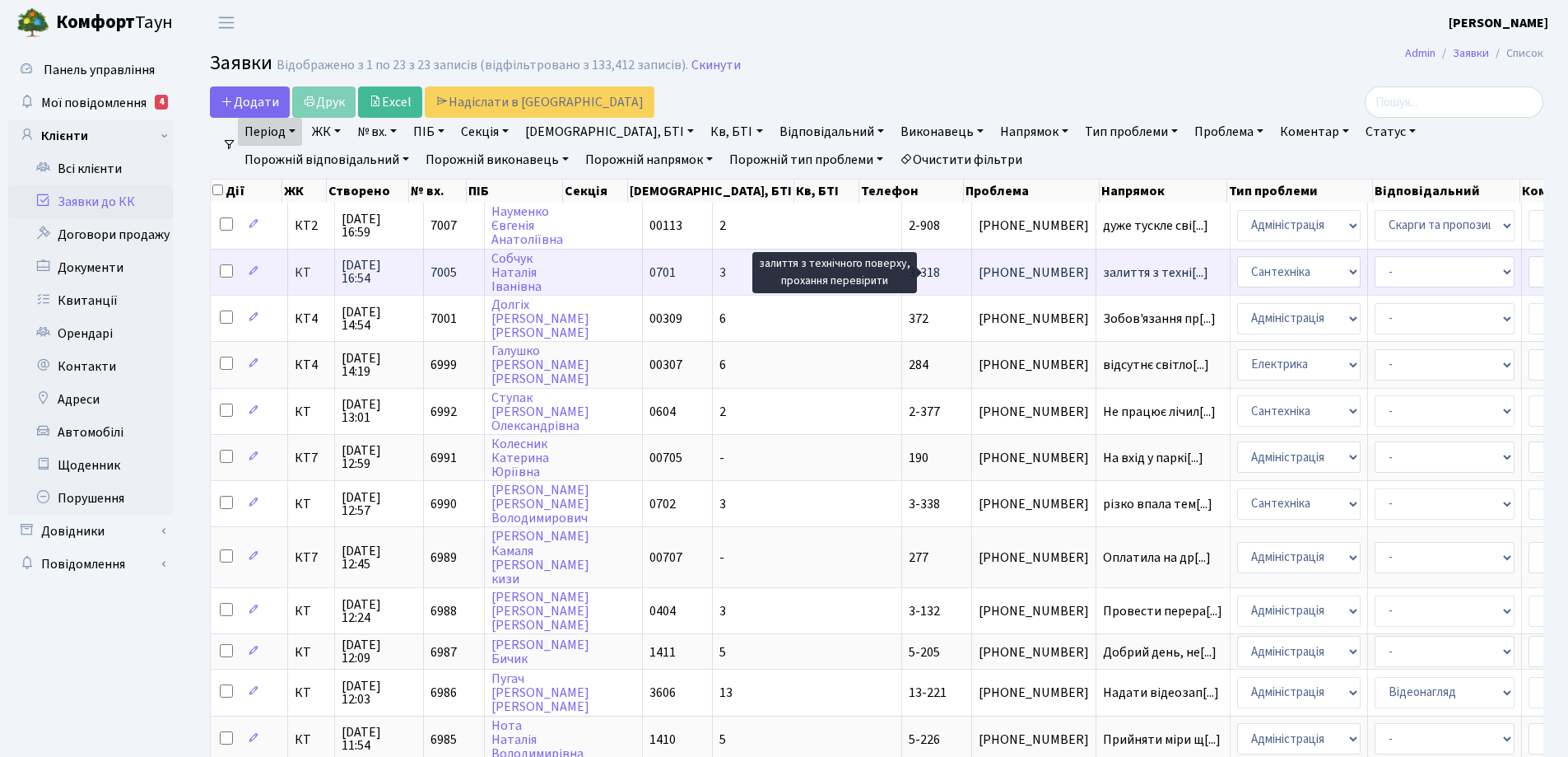
click at [1103, 276] on span "залиття з техні[...]" at bounding box center [1156, 272] width 106 height 18
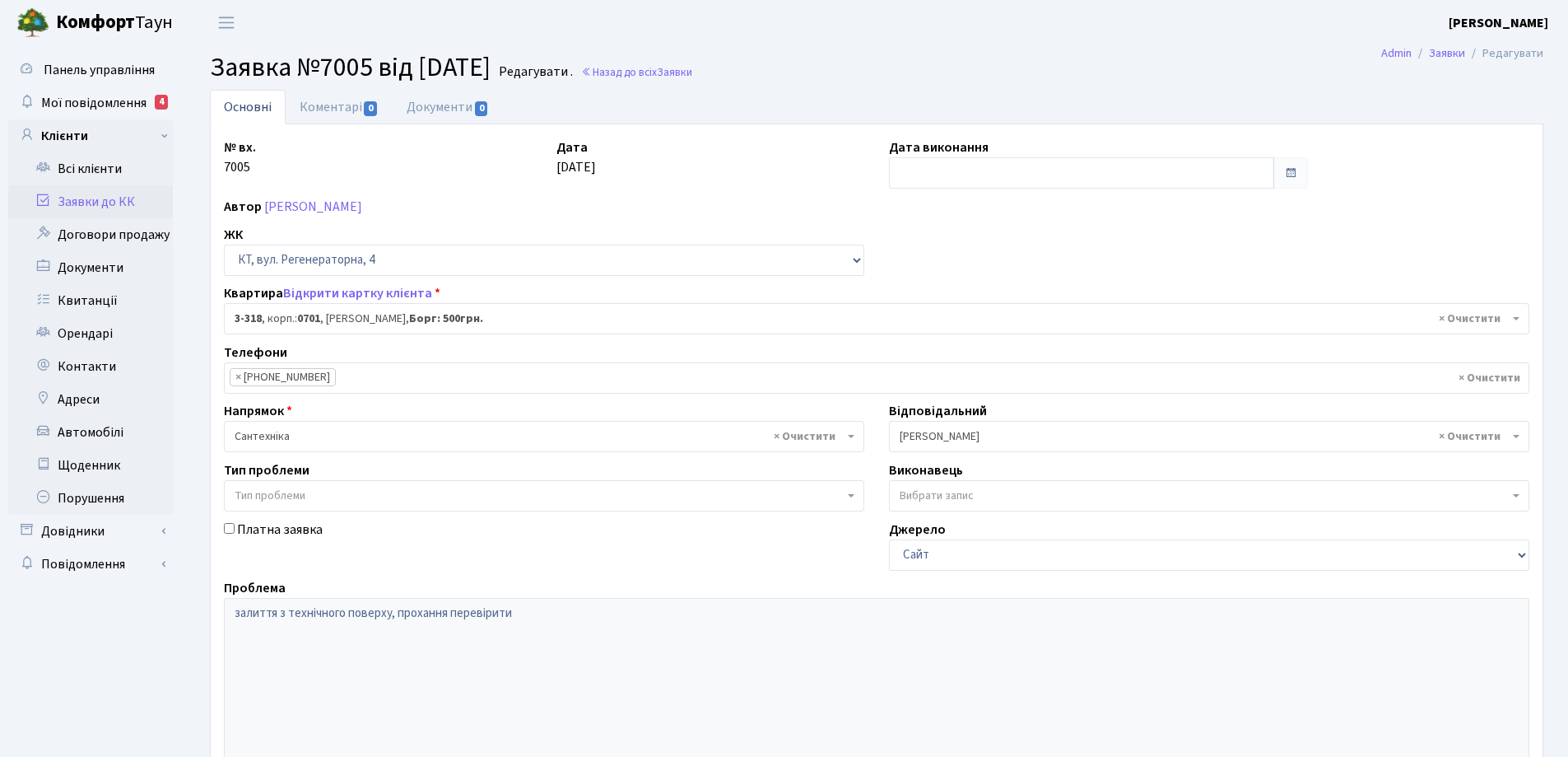
select select "1536"
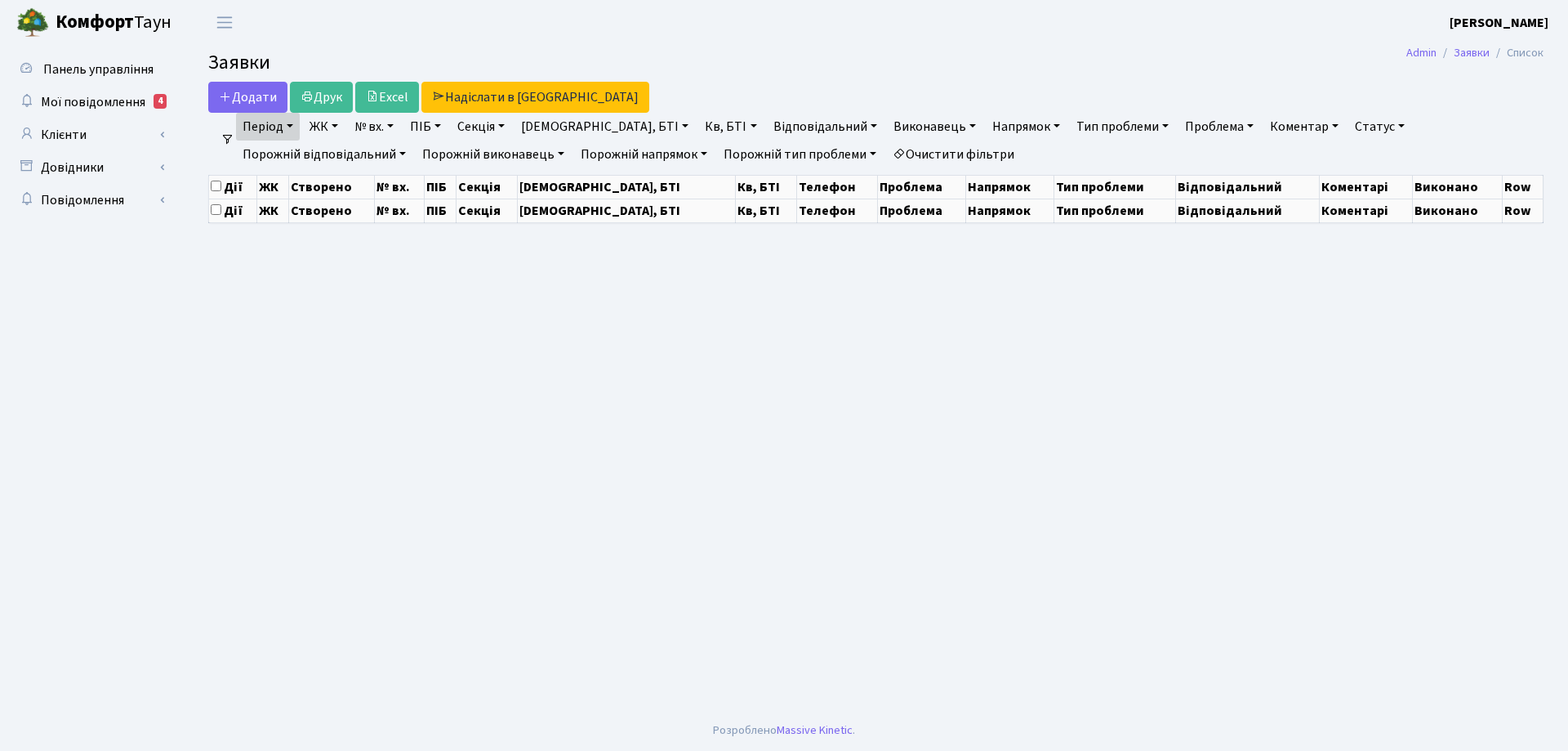
select select "25"
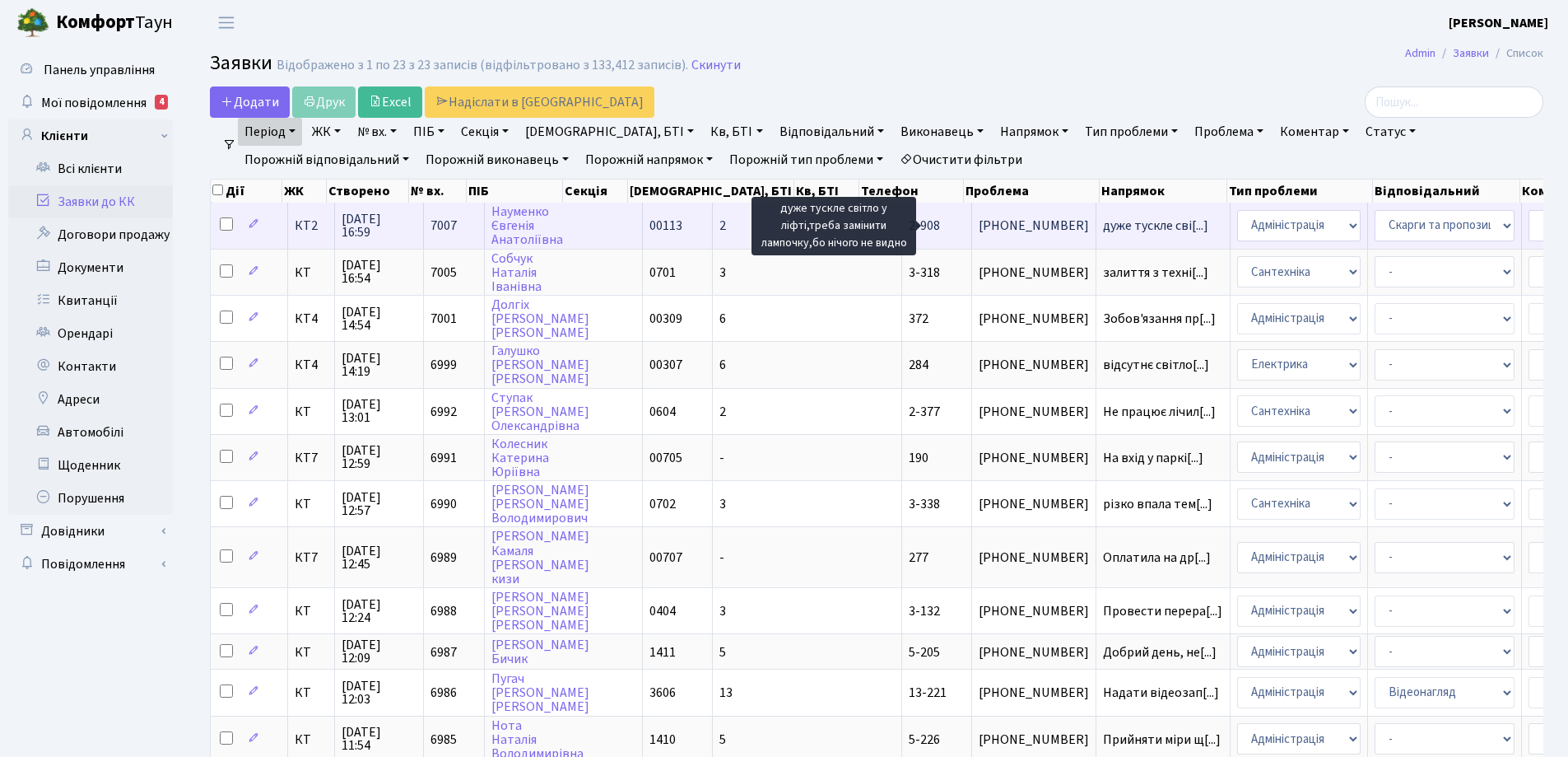
click at [1103, 228] on span "дуже тускле сві[...]" at bounding box center [1156, 225] width 106 height 18
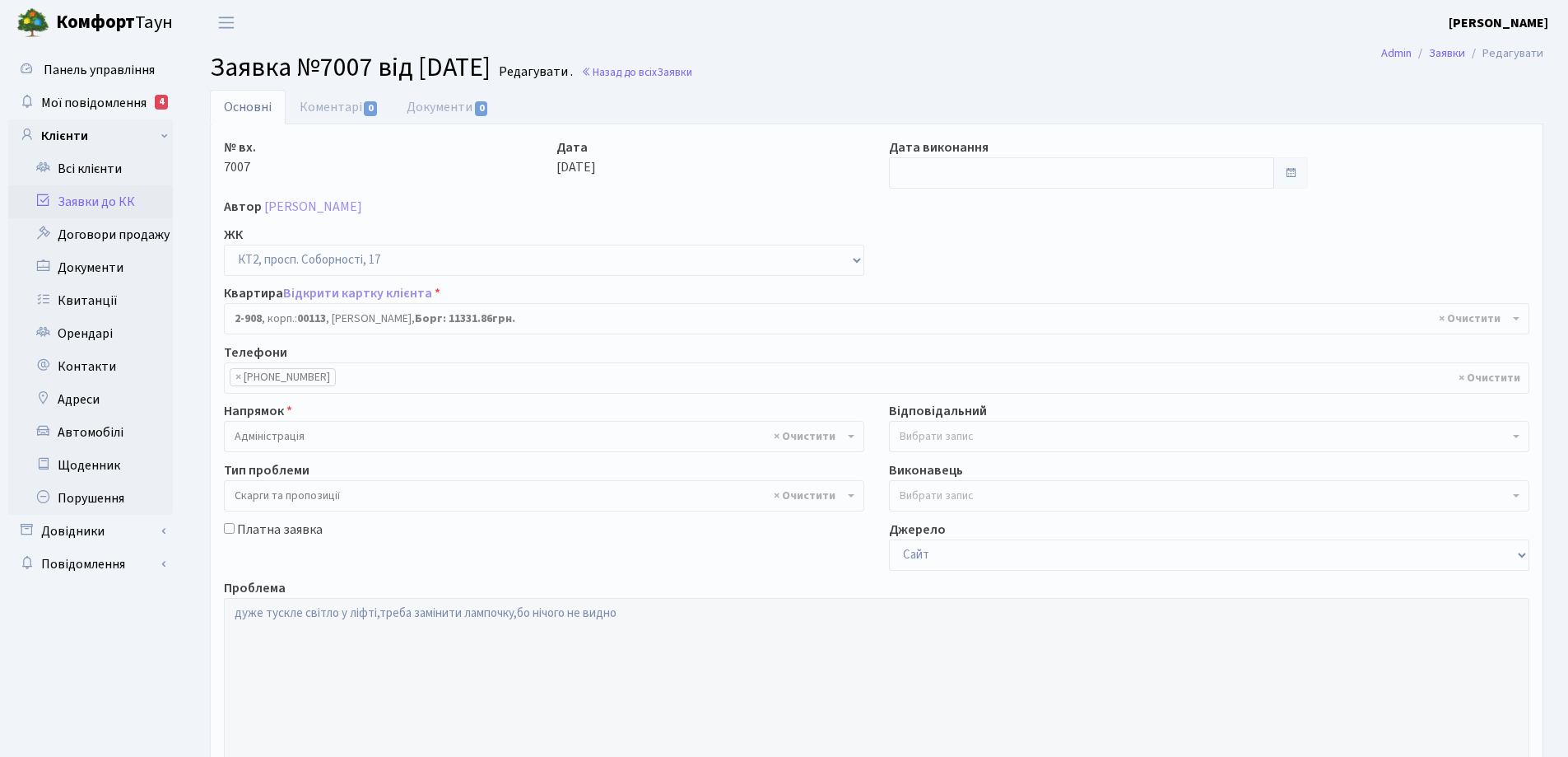
select select "15956"
select select "55"
click at [327, 109] on link "Коментарі 0" at bounding box center [339, 106] width 107 height 34
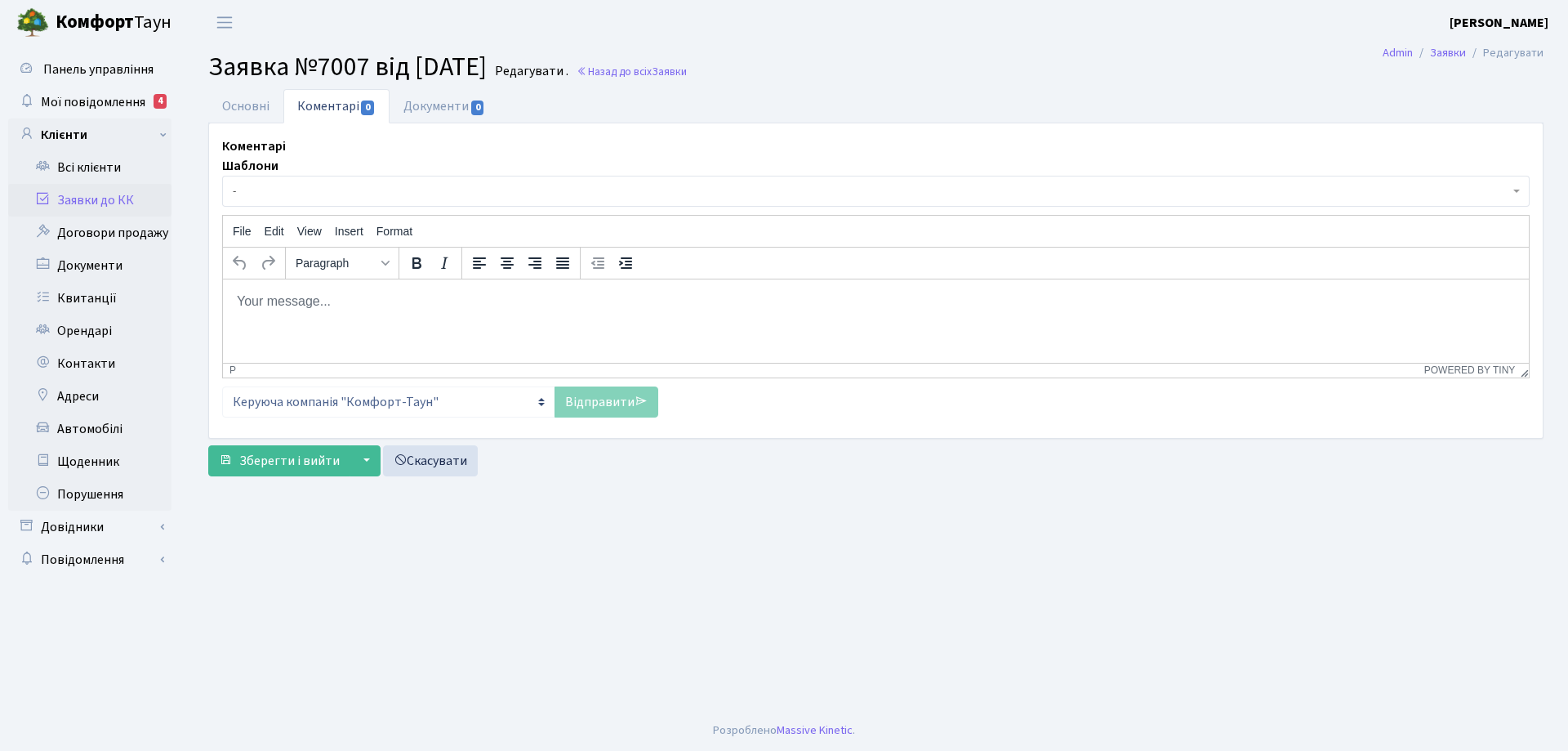
click at [341, 302] on p "Rich Text Area. Press ALT-0 for help." at bounding box center [876, 300] width 1280 height 18
click at [595, 407] on link "Відправити" at bounding box center [606, 402] width 104 height 31
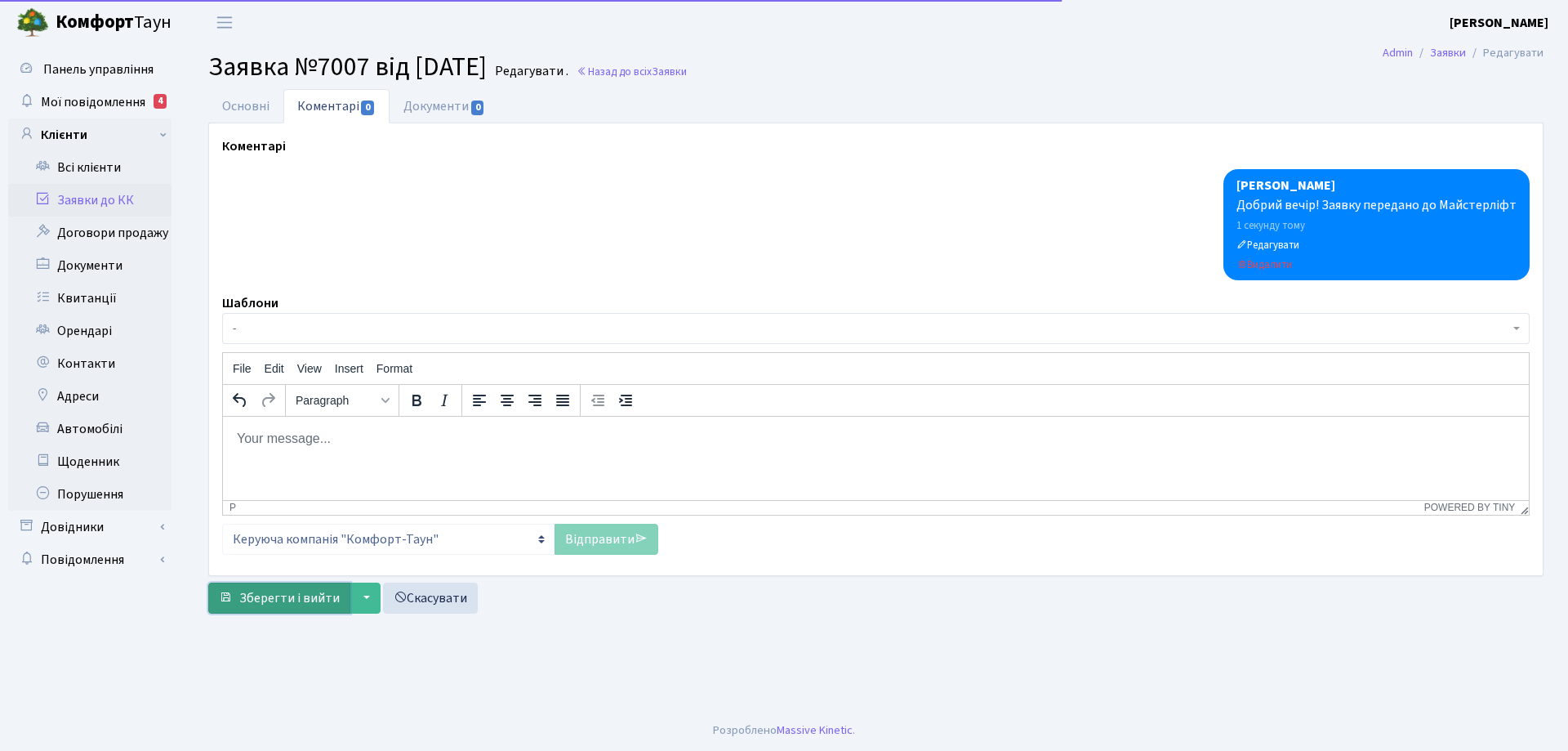
click at [321, 599] on span "Зберегти і вийти" at bounding box center [289, 598] width 100 height 18
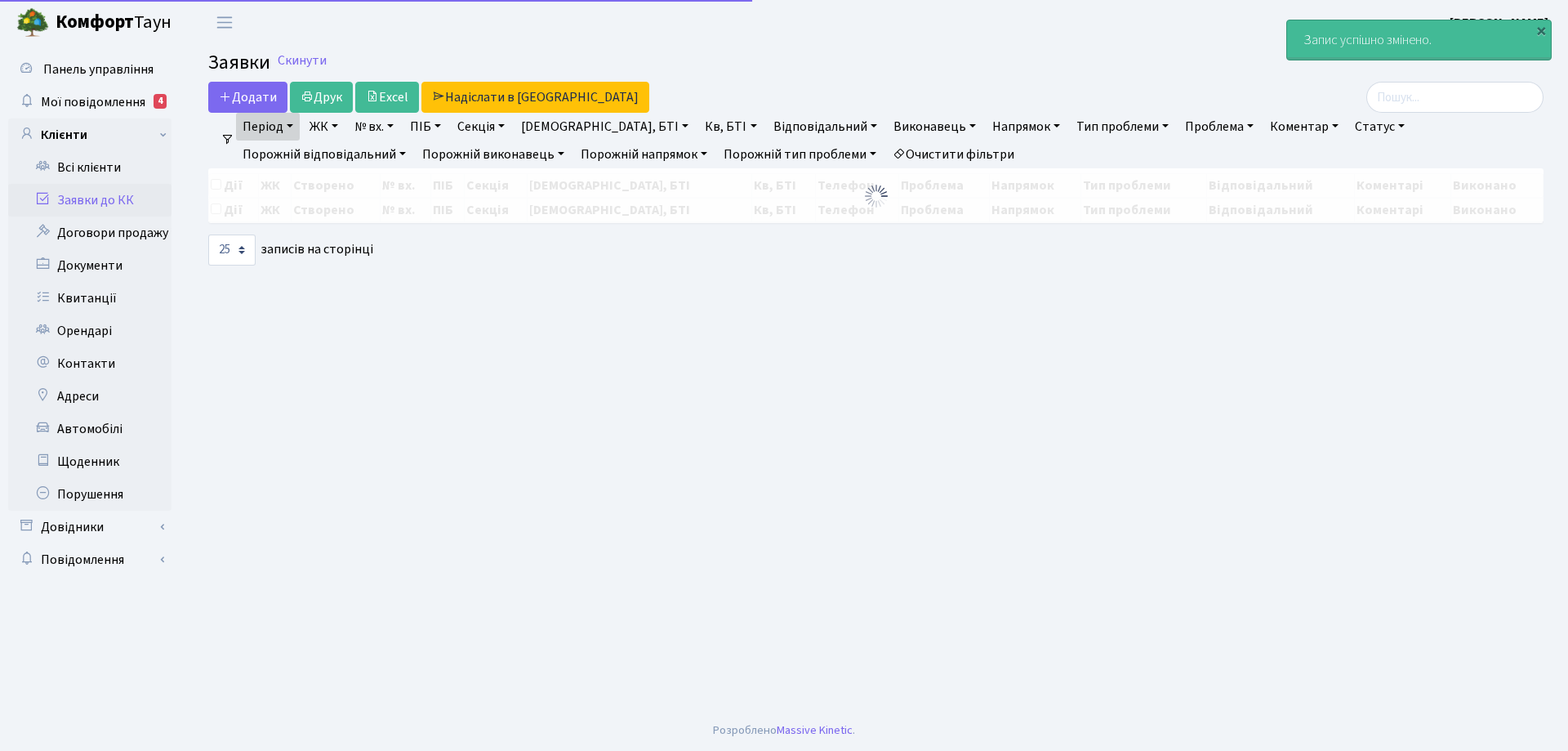
select select "25"
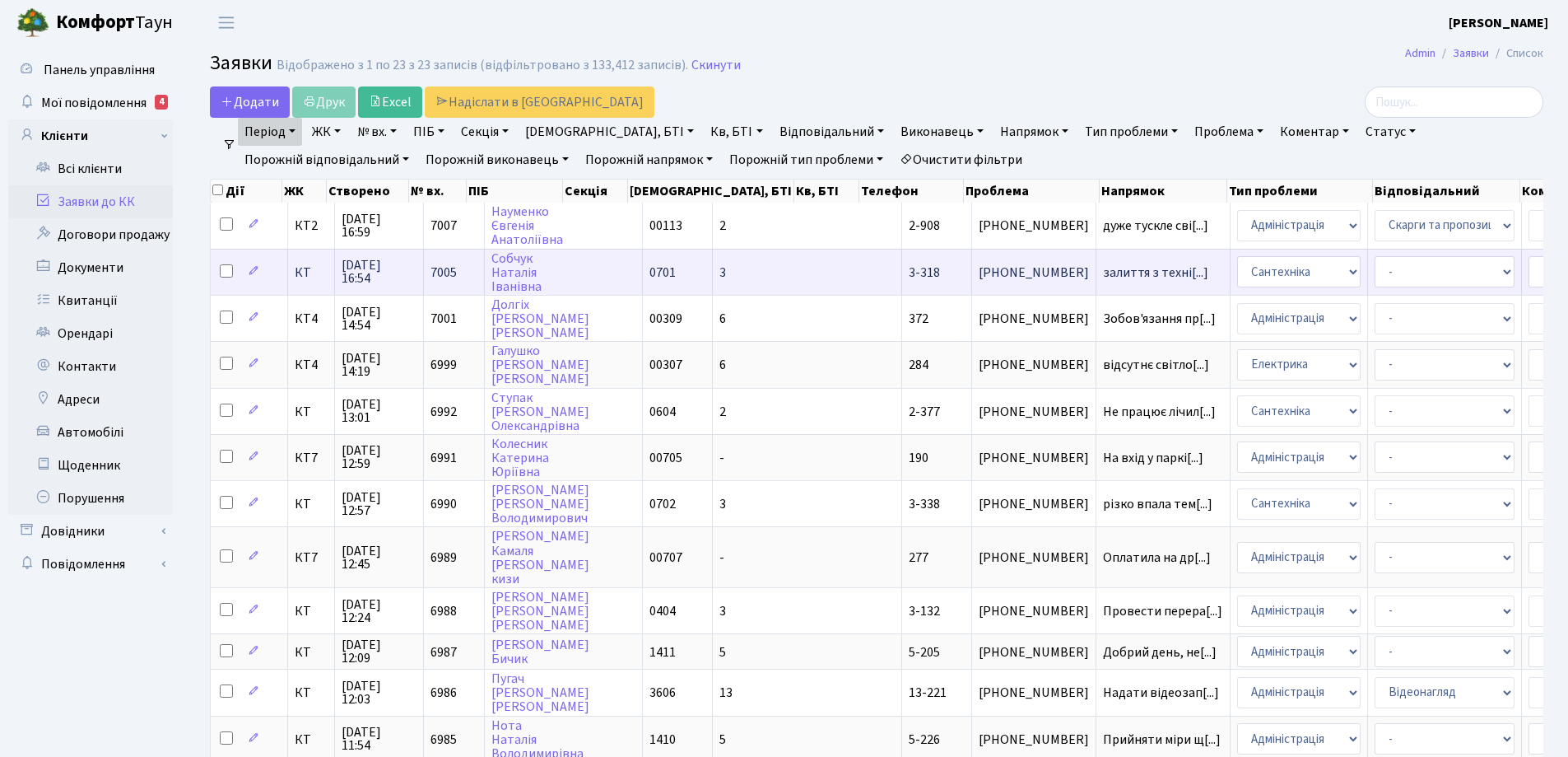
click at [909, 275] on span "3-318" at bounding box center [925, 272] width 32 height 18
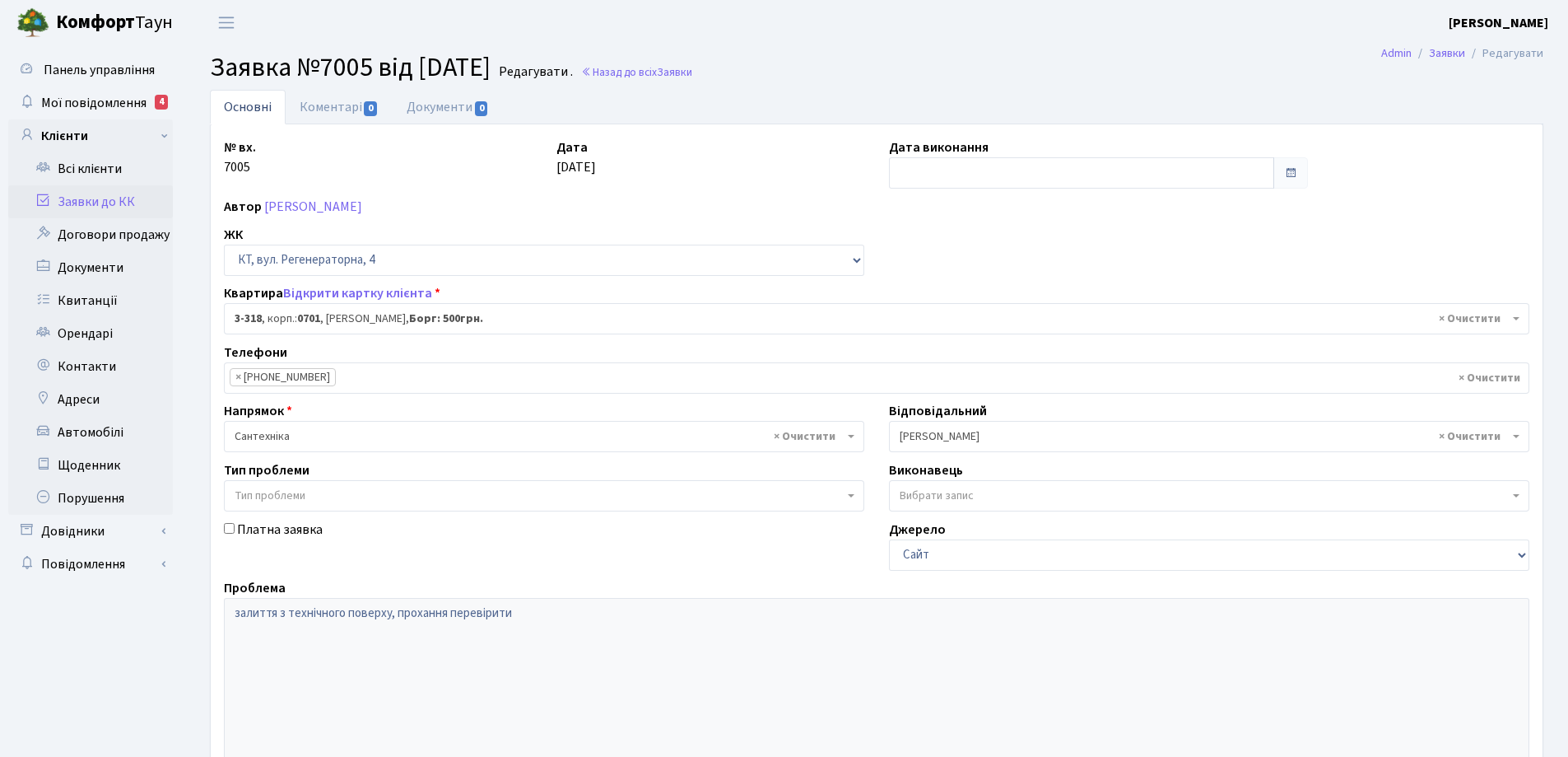
select select "1536"
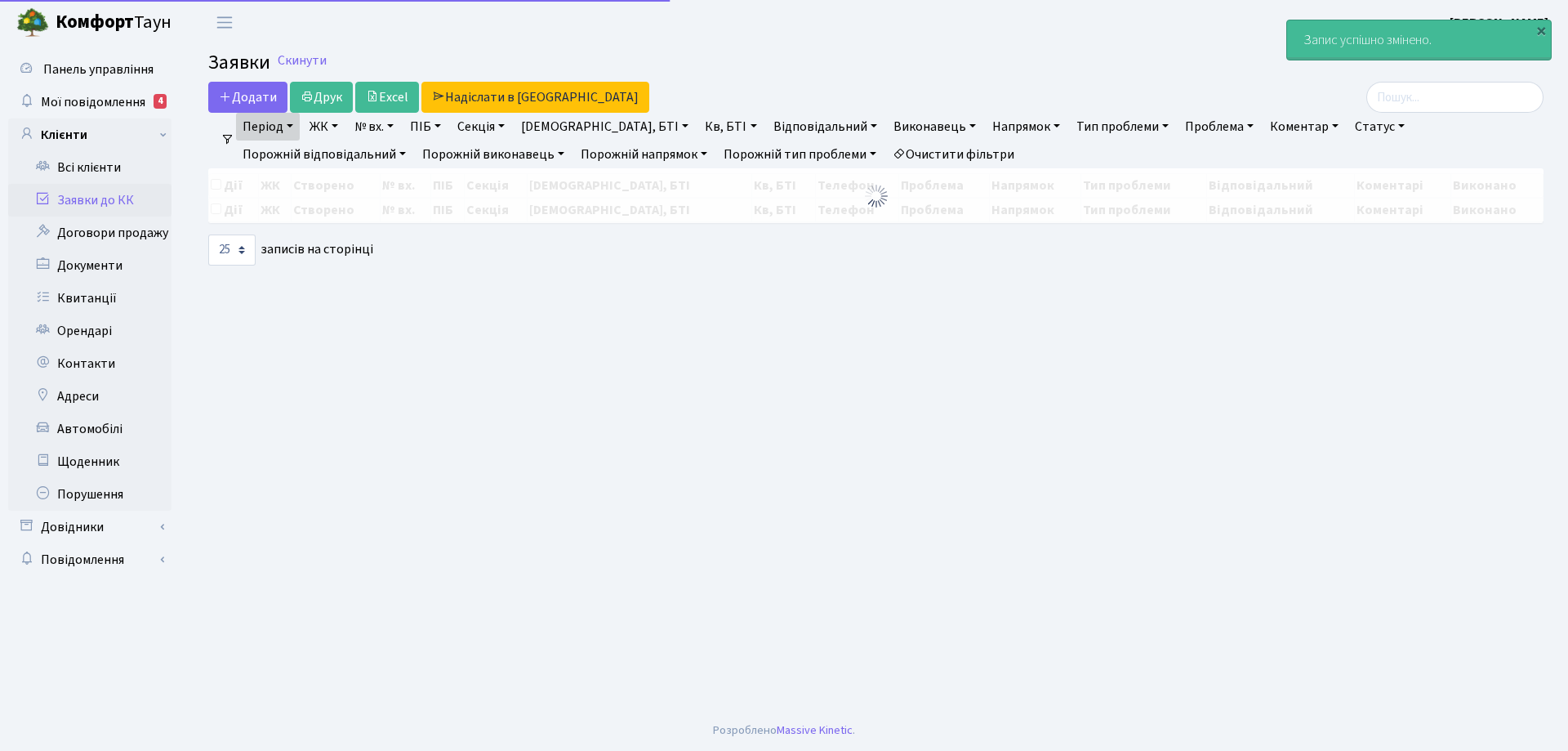
select select "25"
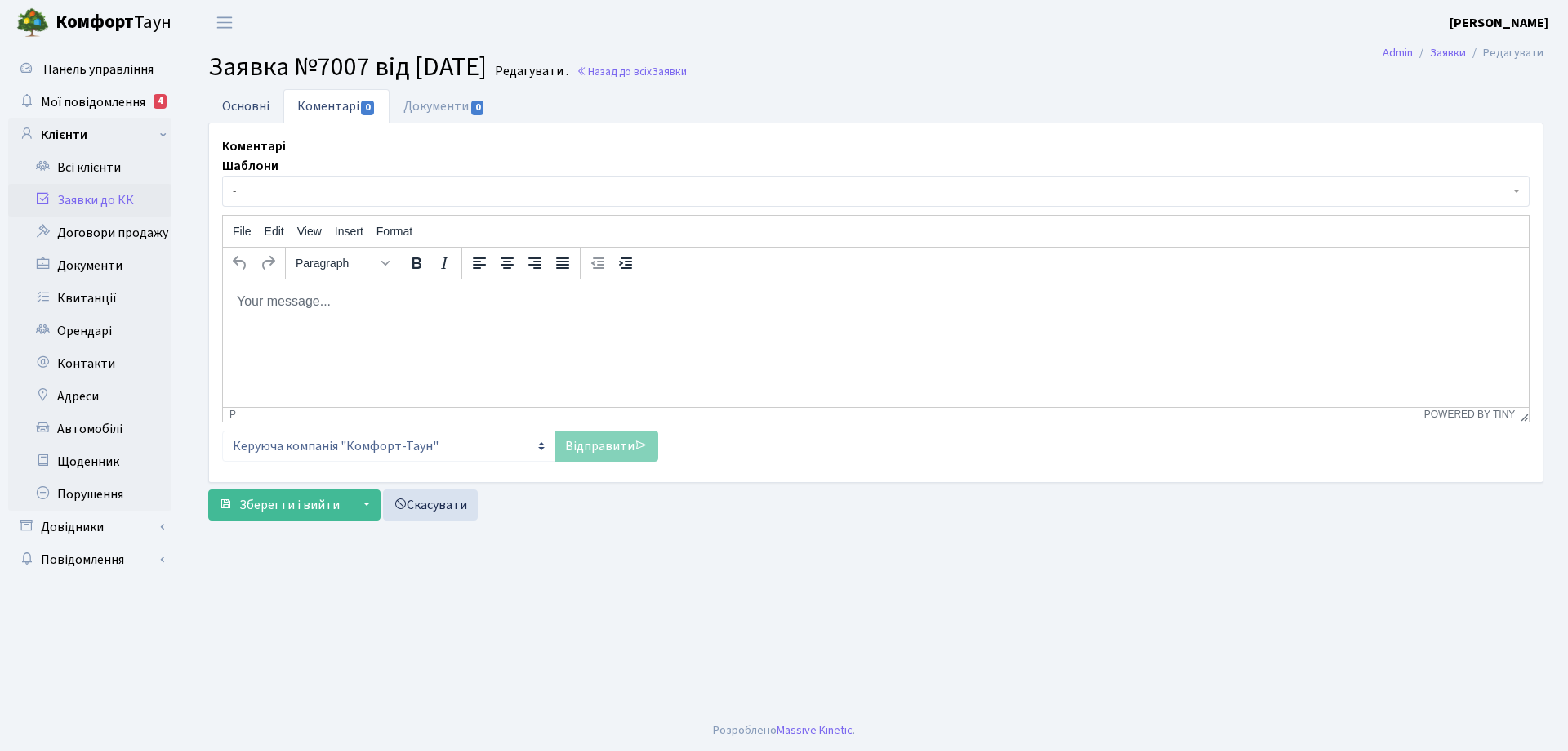
click at [251, 104] on link "Основні" at bounding box center [246, 105] width 75 height 33
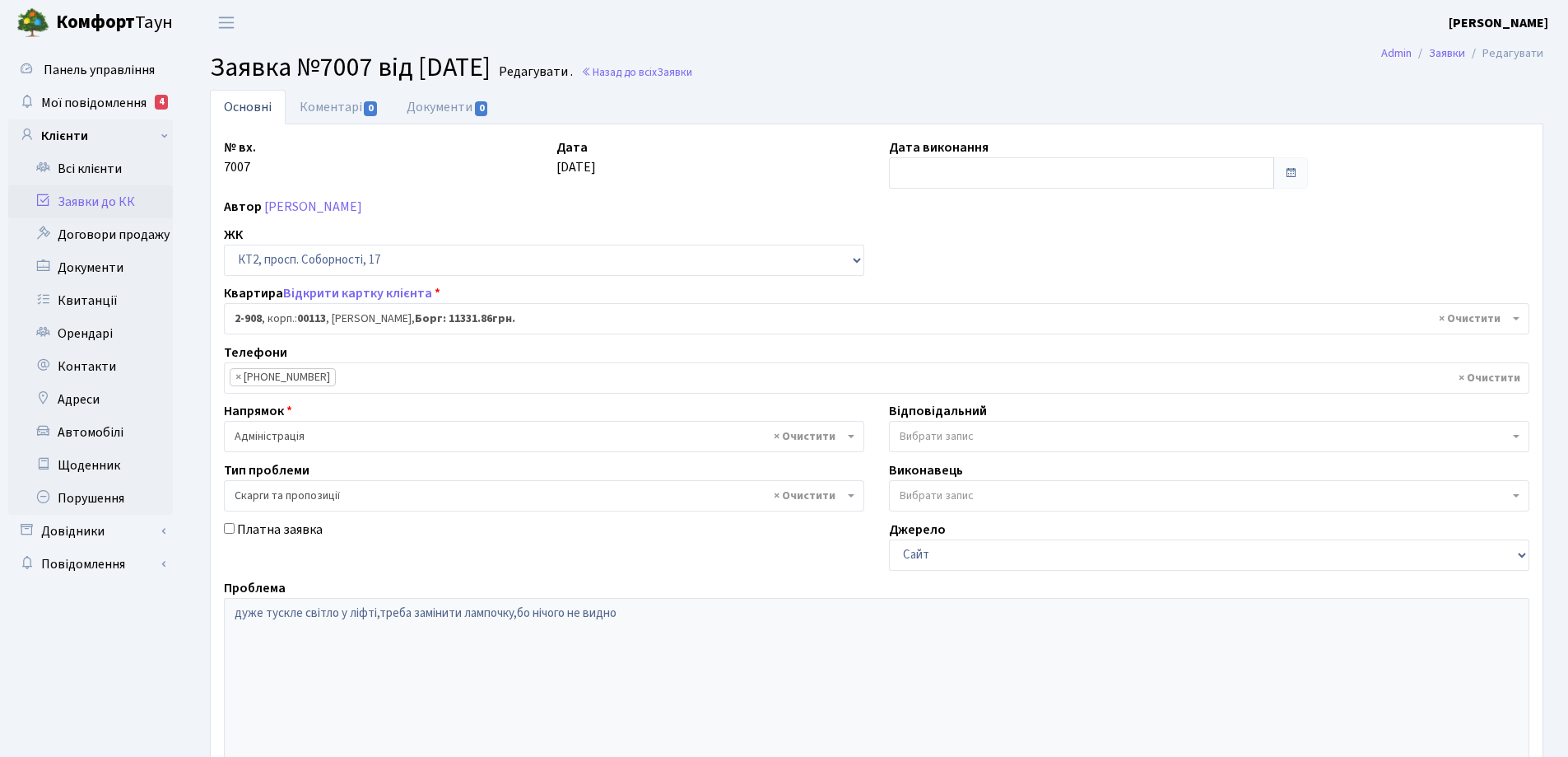
click at [253, 105] on link "Основні" at bounding box center [248, 107] width 76 height 35
click at [111, 202] on link "Заявки до КК" at bounding box center [90, 202] width 164 height 33
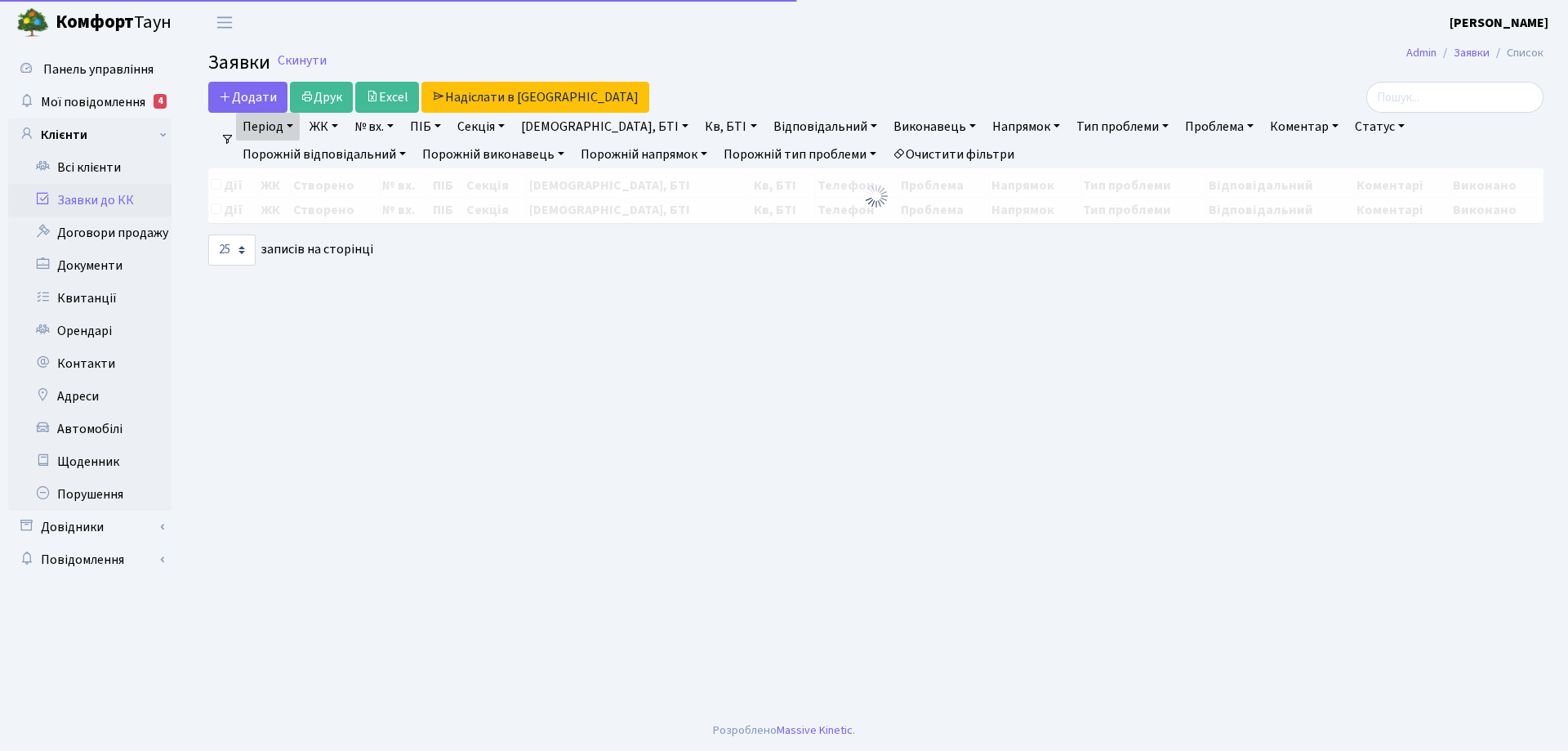
select select "25"
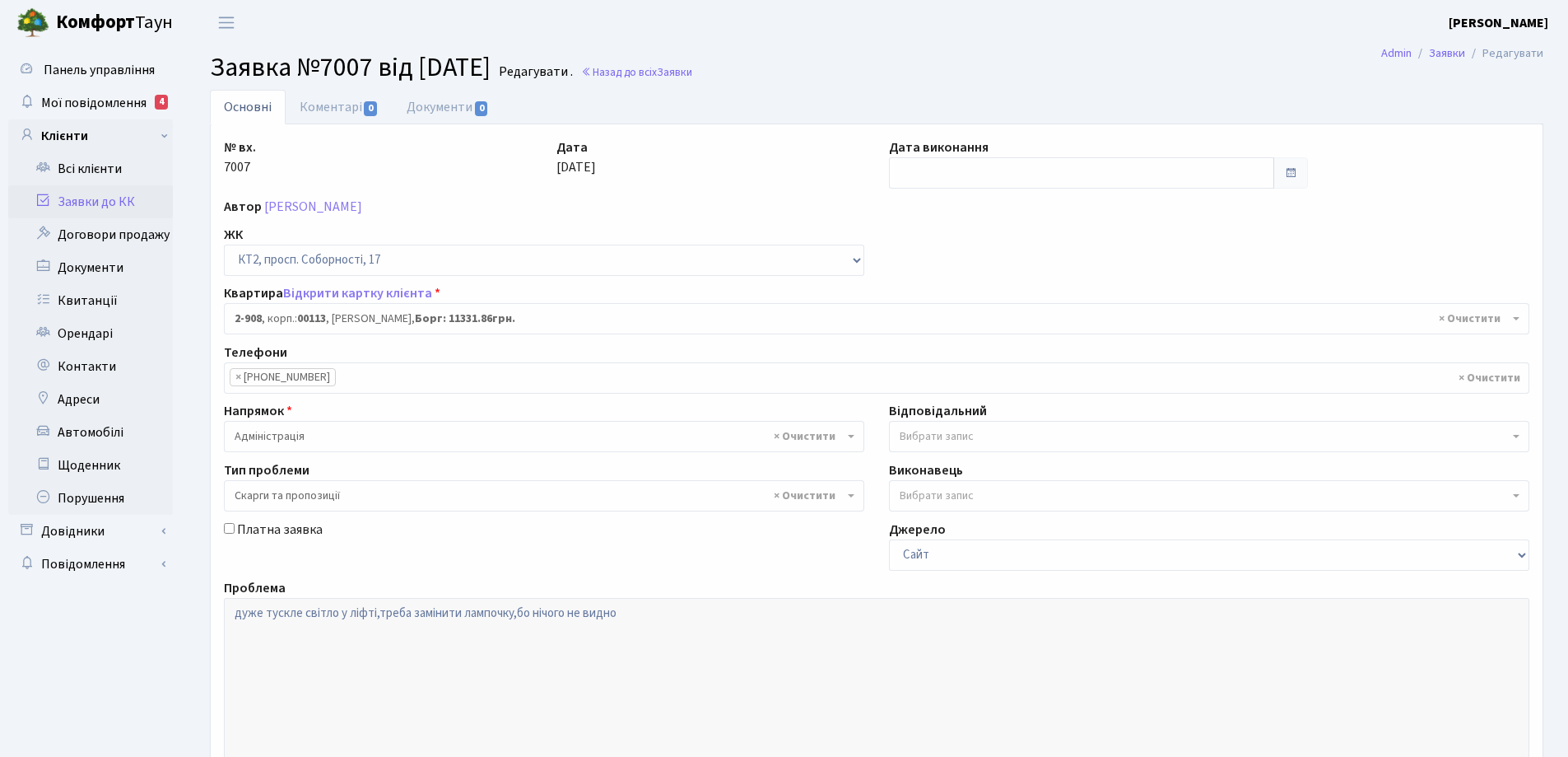
select select "15956"
select select "55"
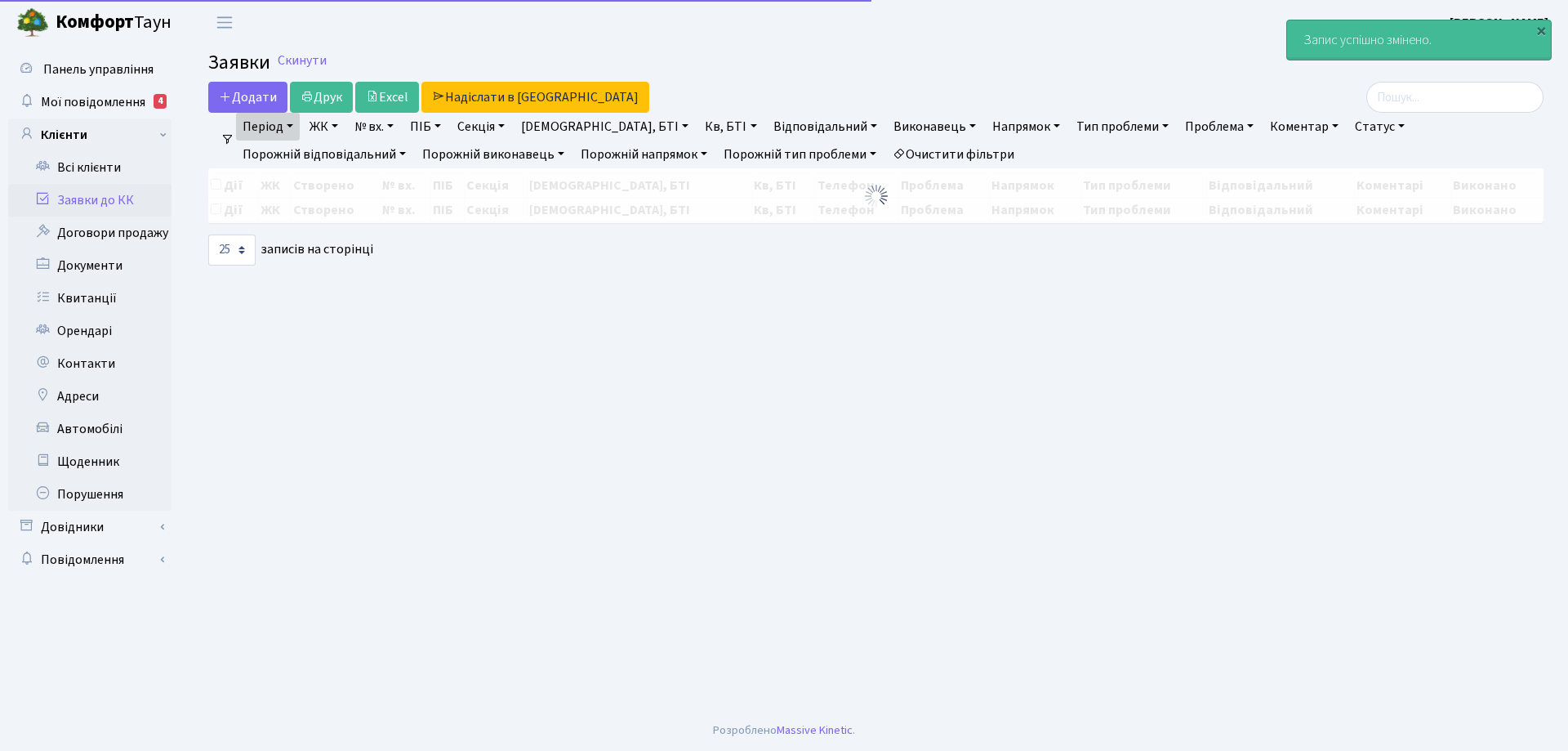
select select "25"
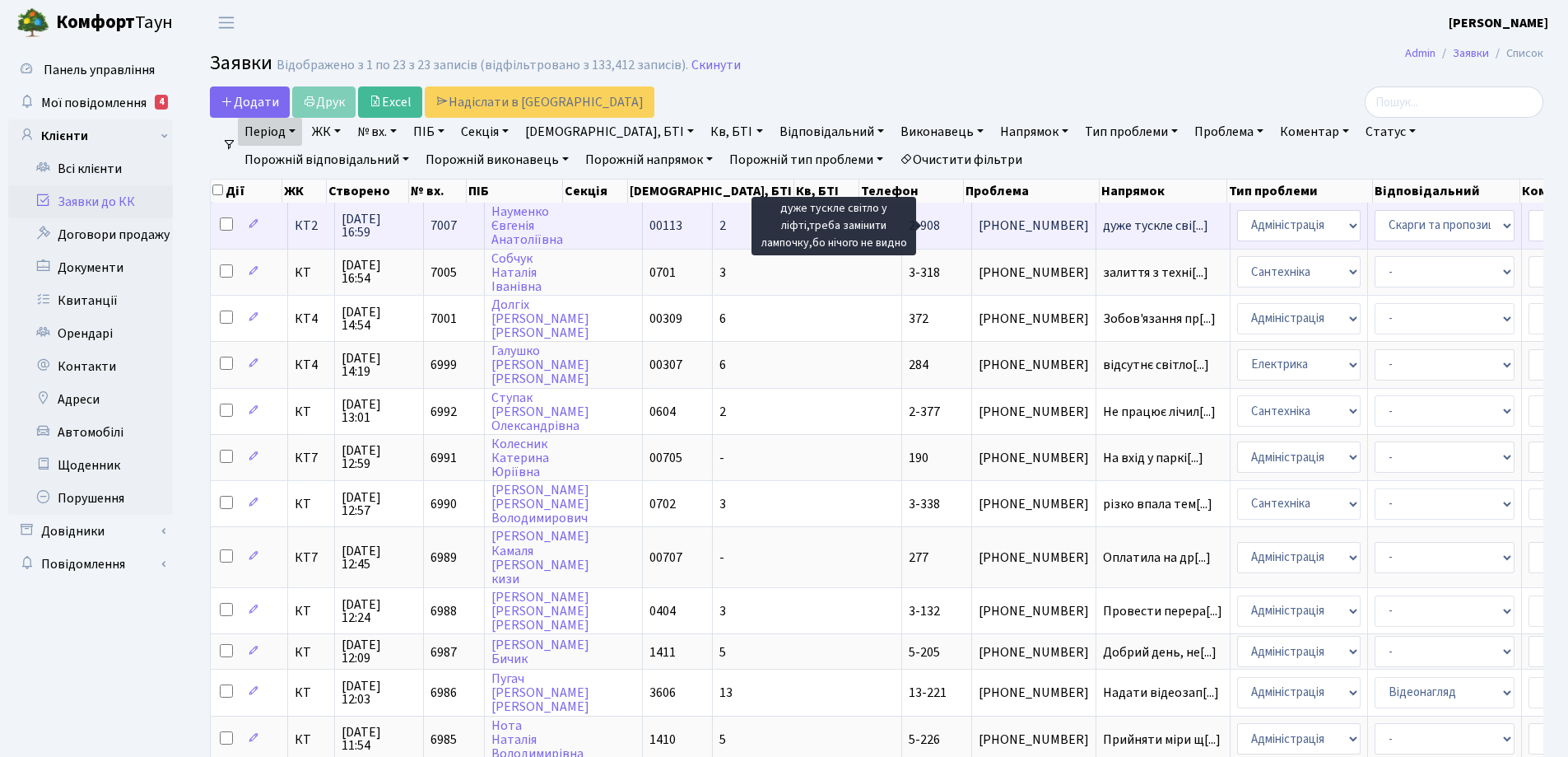
click at [1103, 222] on span "дуже тускле сві[...]" at bounding box center [1156, 225] width 106 height 18
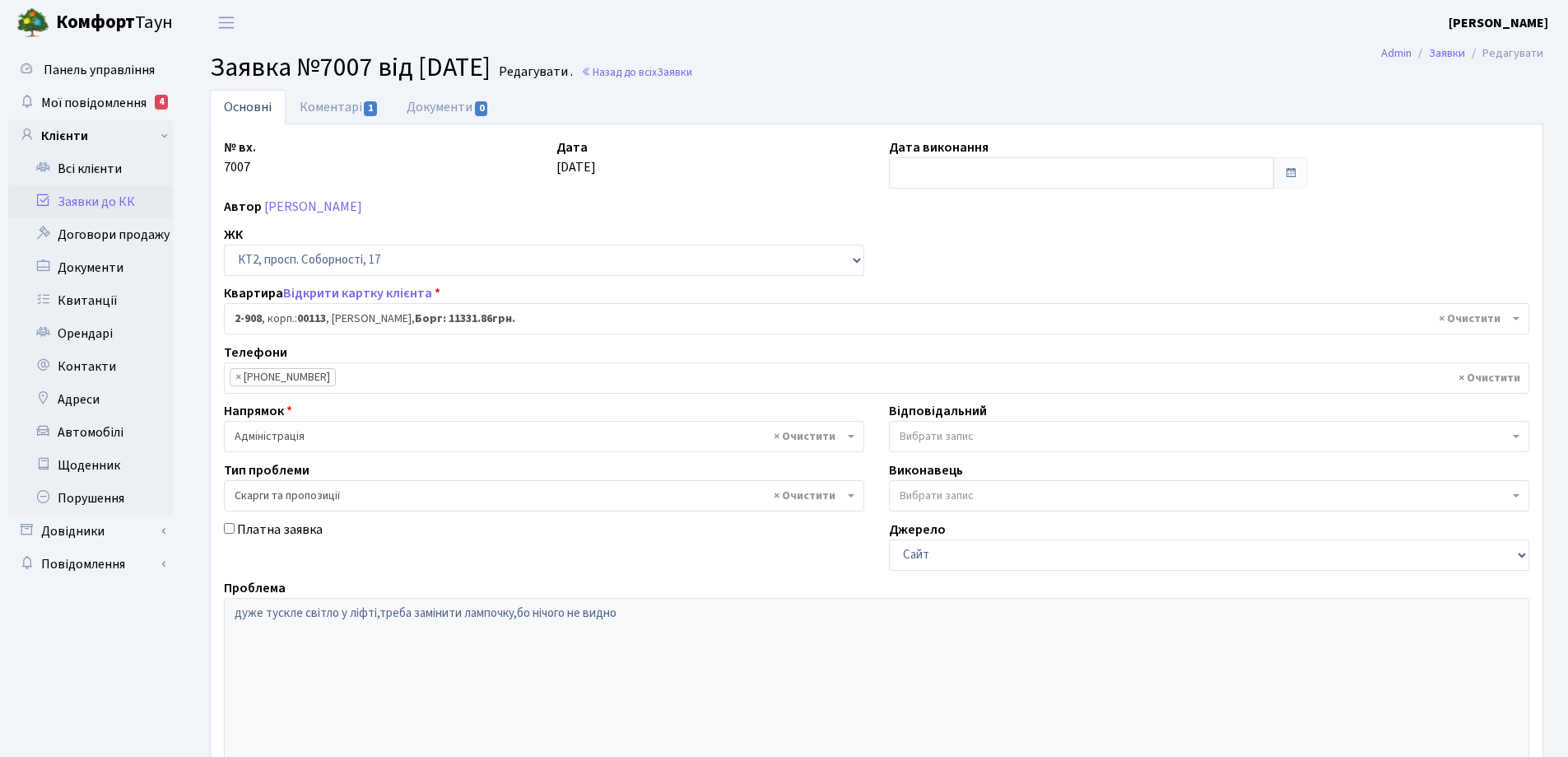
select select "15956"
select select "55"
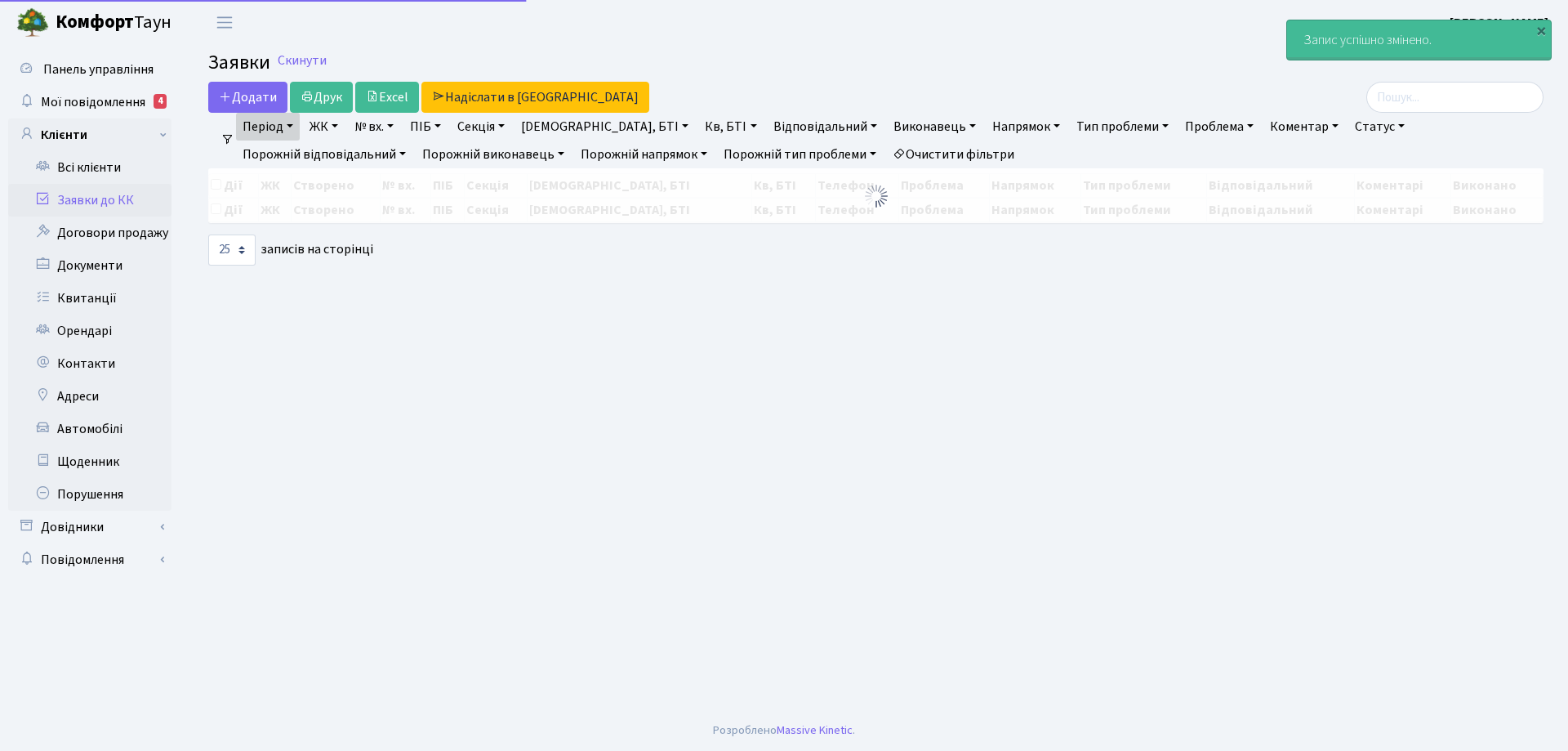
select select "25"
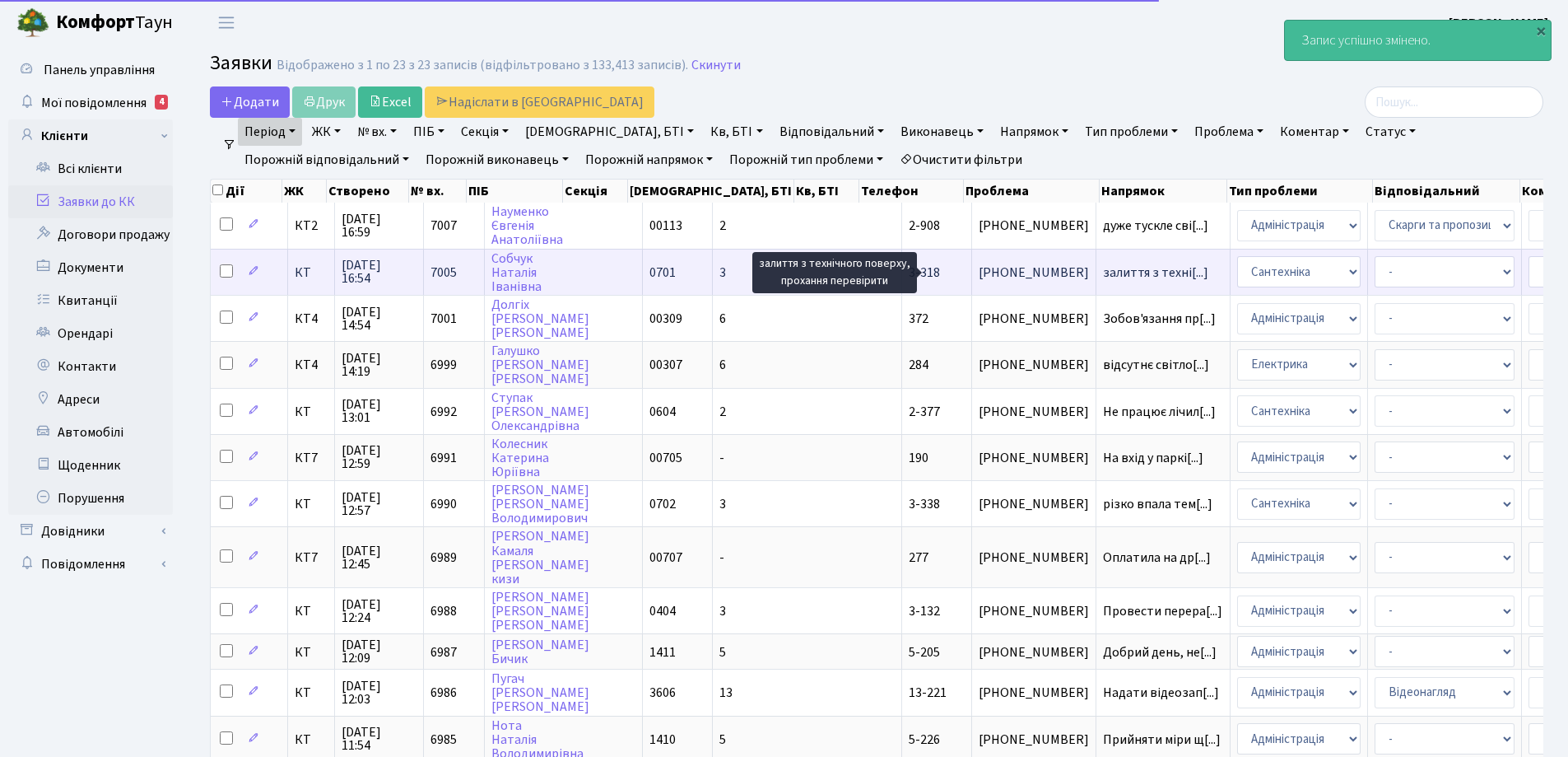
click at [1103, 276] on span "залиття з техні[...]" at bounding box center [1156, 272] width 106 height 18
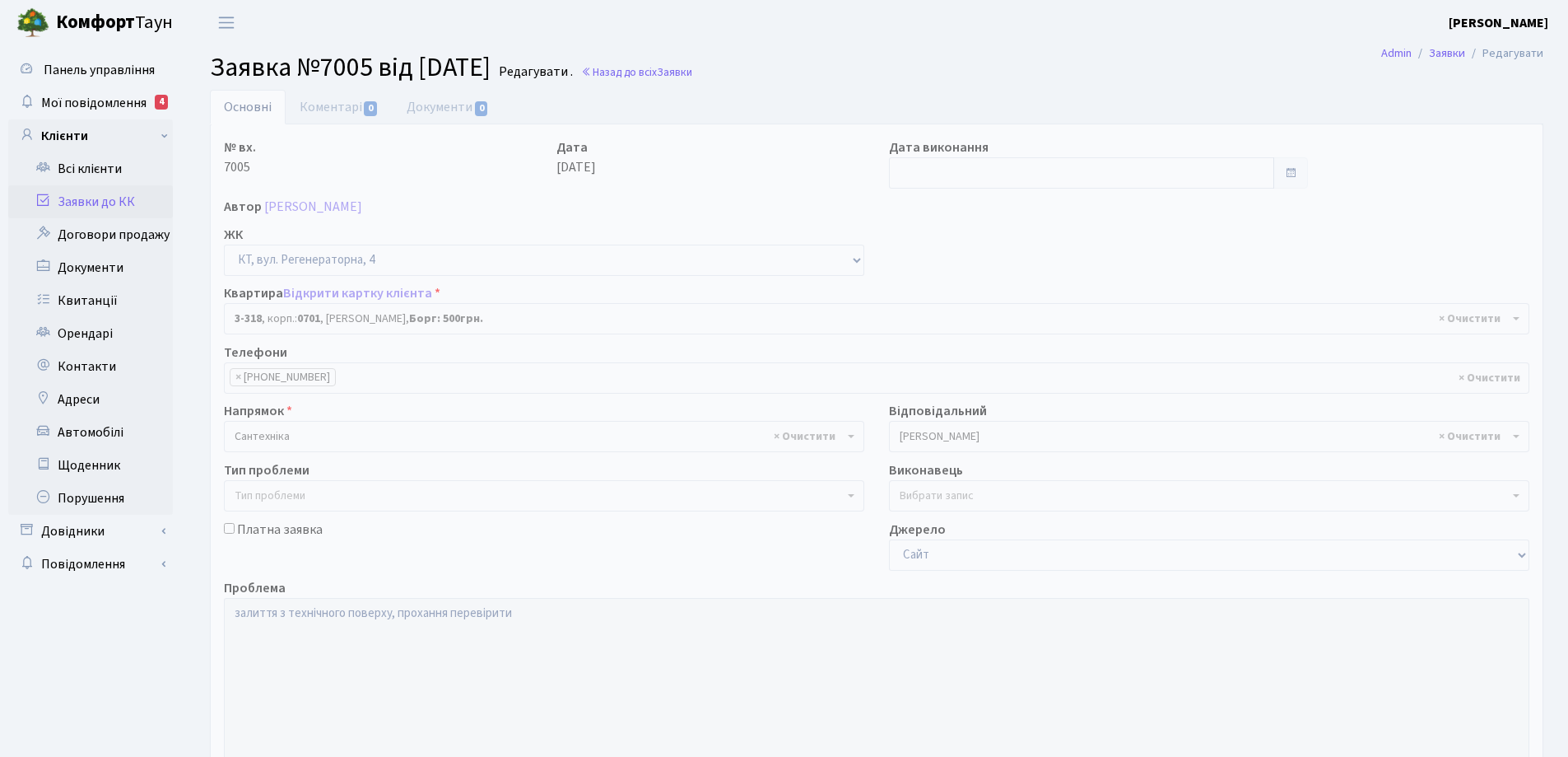
select select "1536"
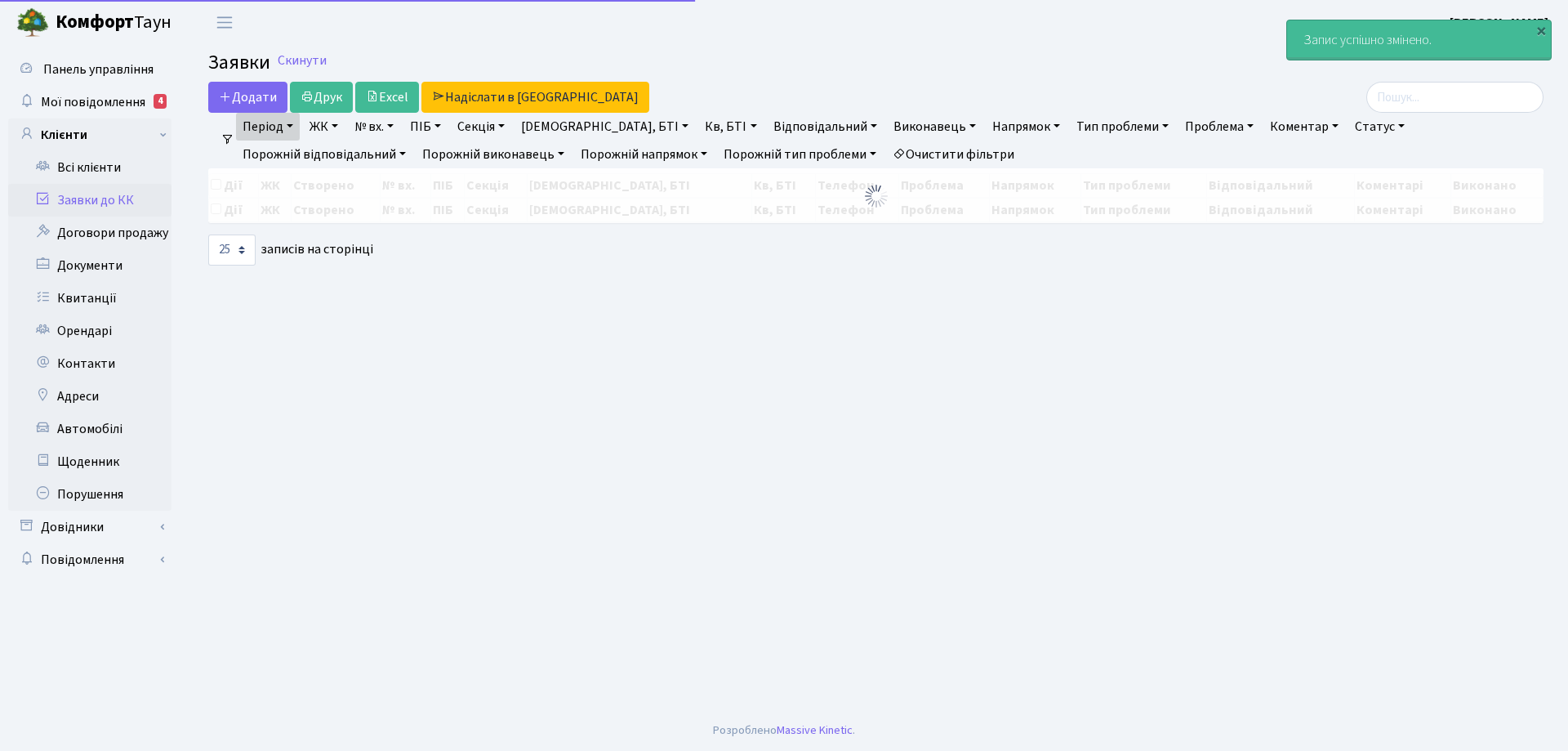
select select "25"
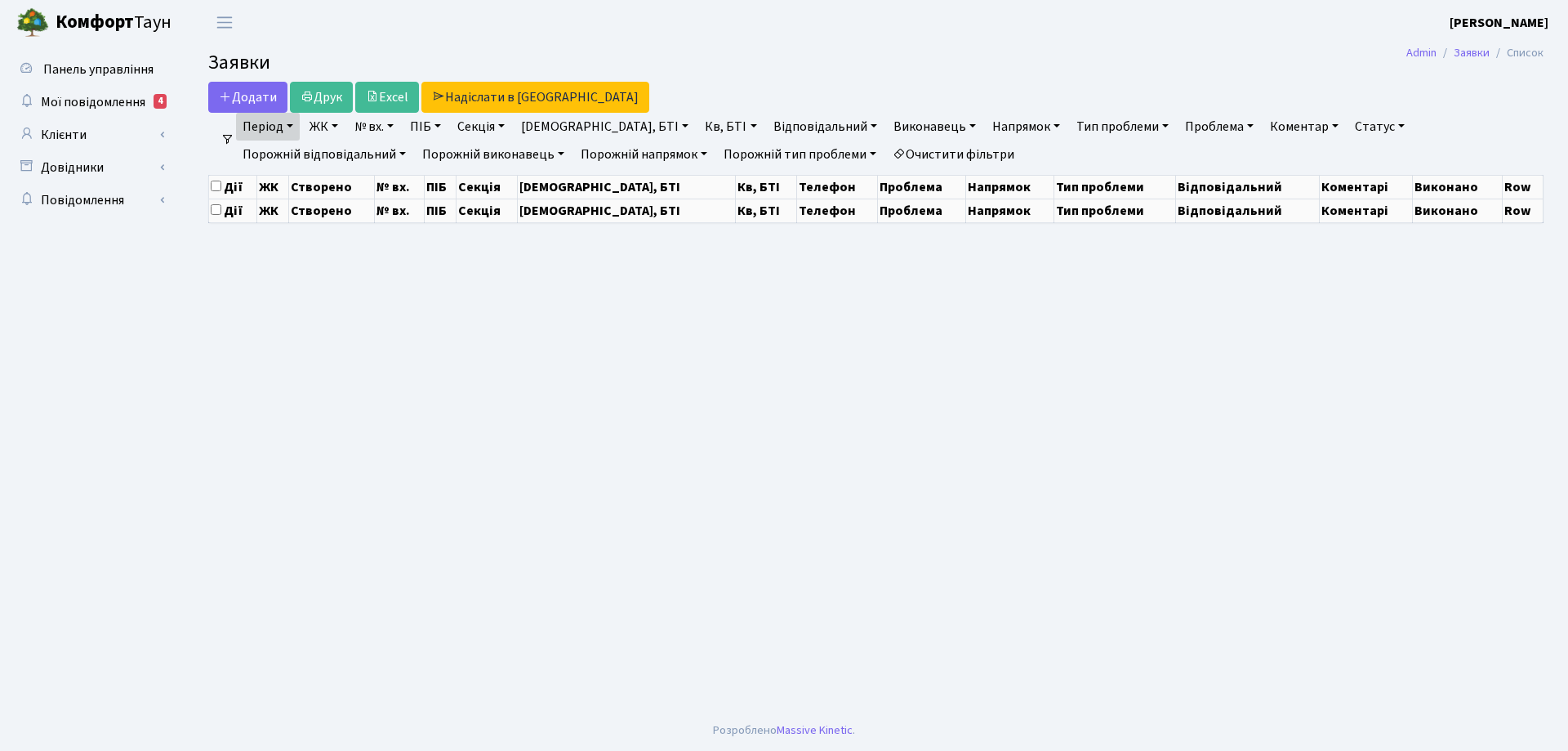
select select "25"
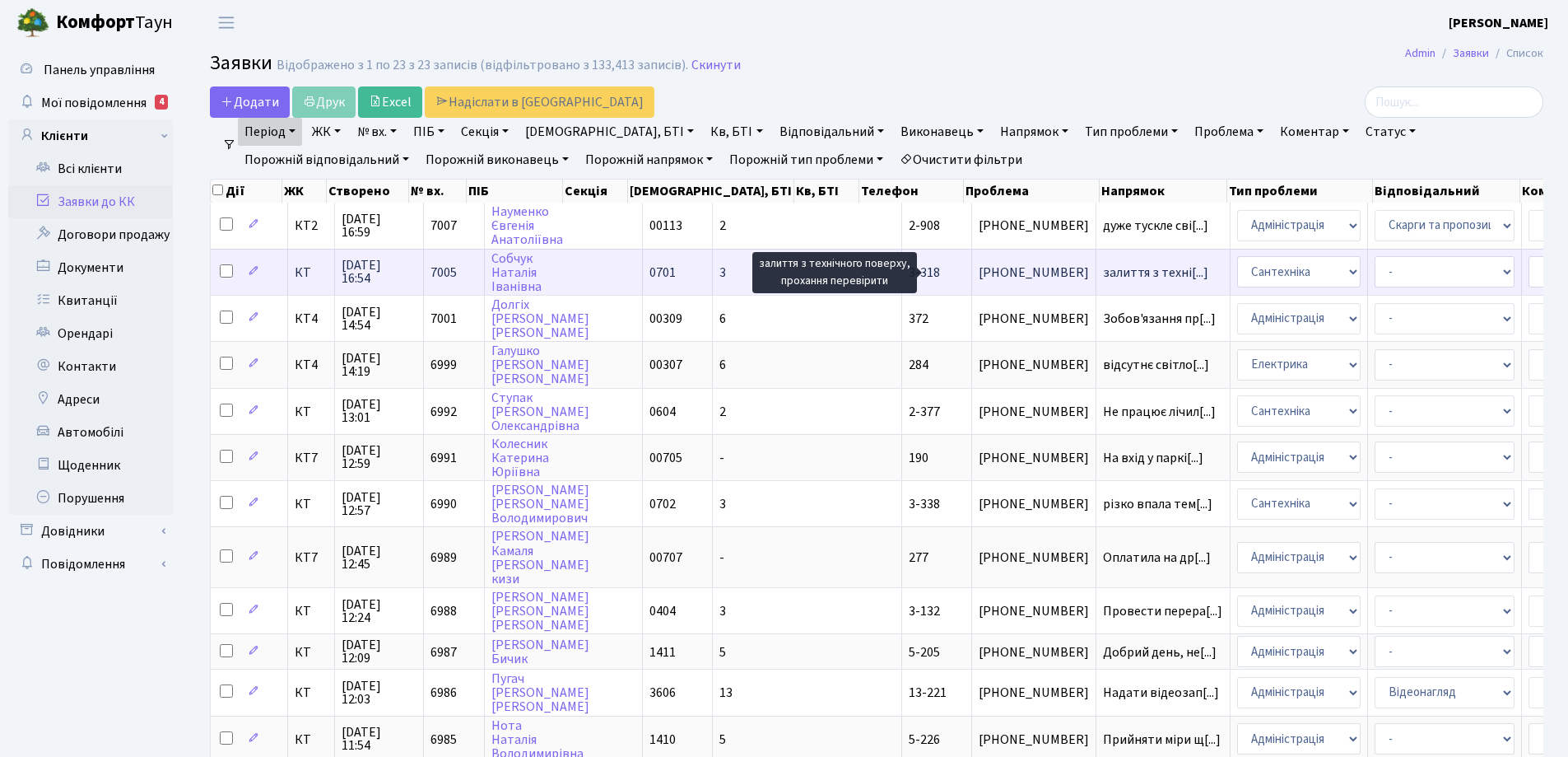
click at [1103, 275] on span "залиття з техні[...]" at bounding box center [1156, 272] width 106 height 18
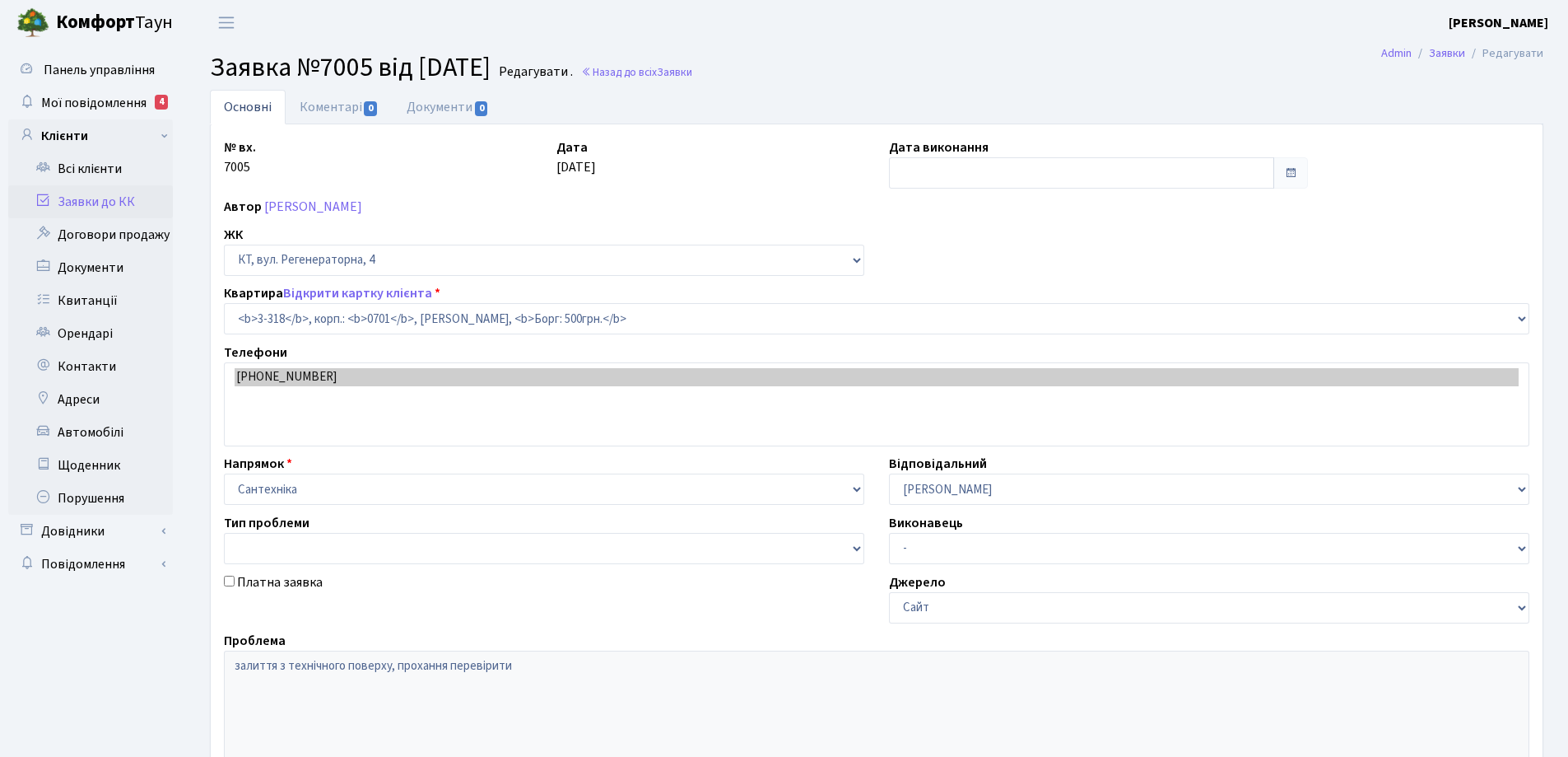
select select "1536"
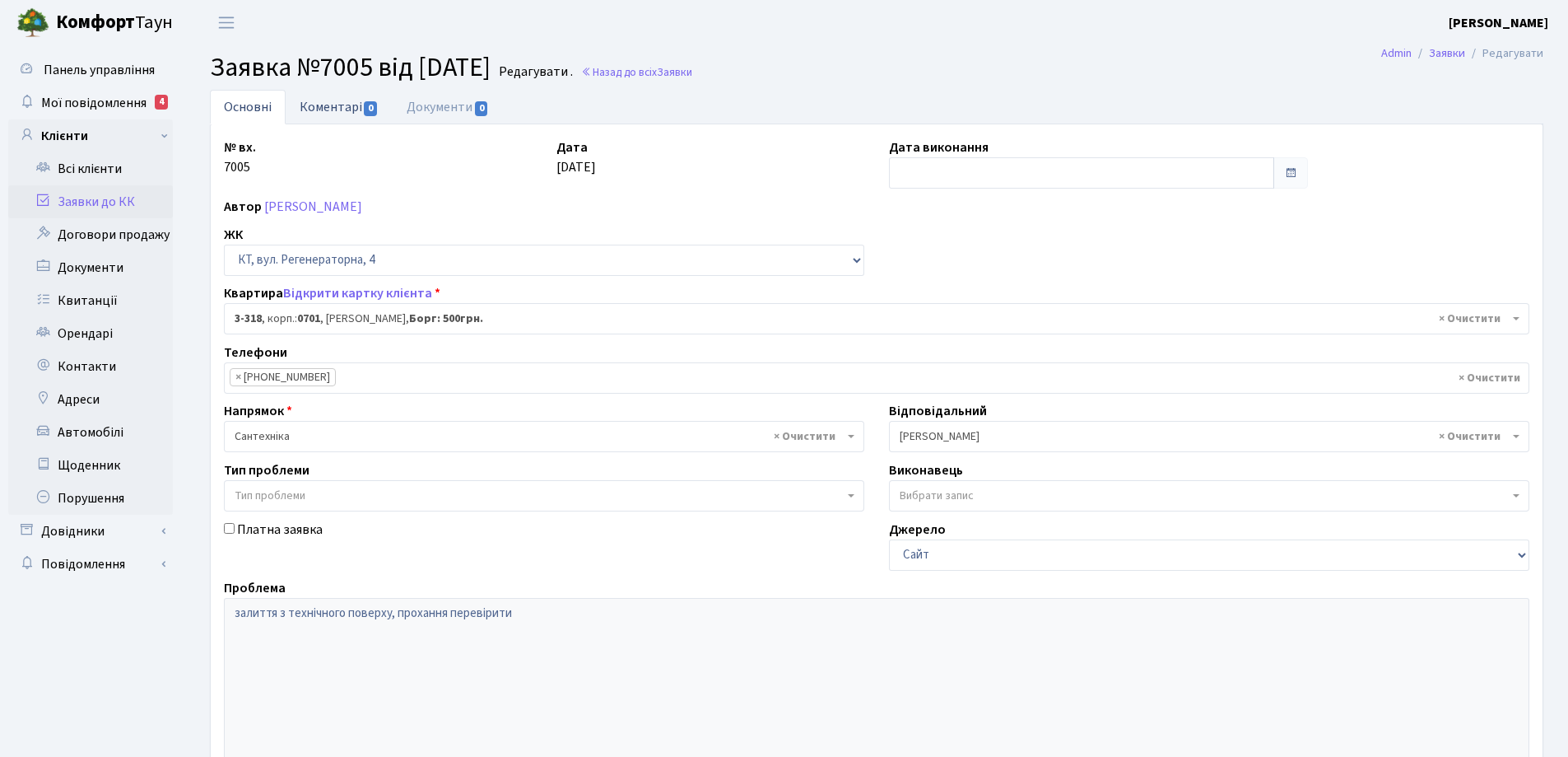
click at [342, 109] on link "Коментарі 0" at bounding box center [339, 106] width 107 height 34
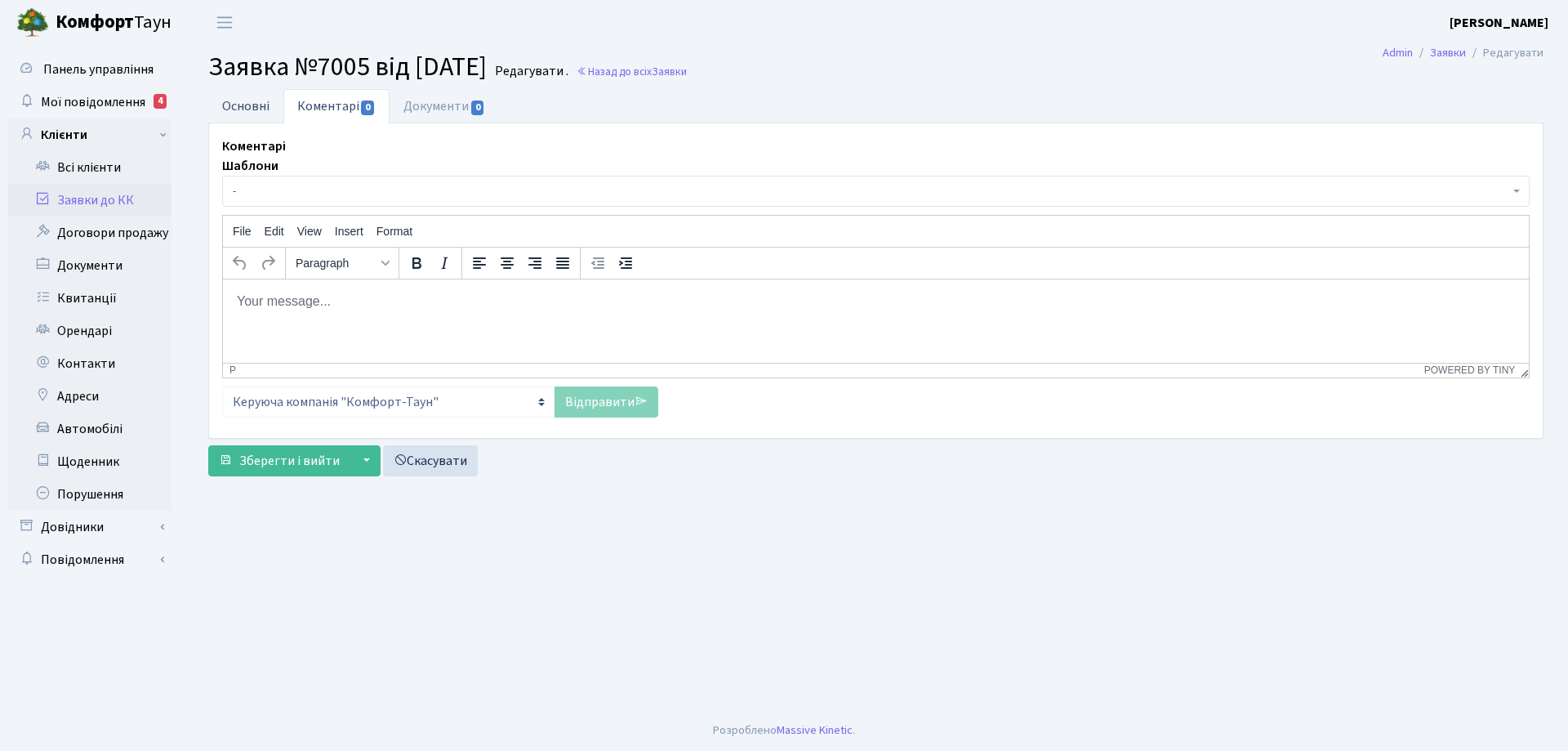
click at [243, 105] on link "Основні" at bounding box center [246, 105] width 75 height 33
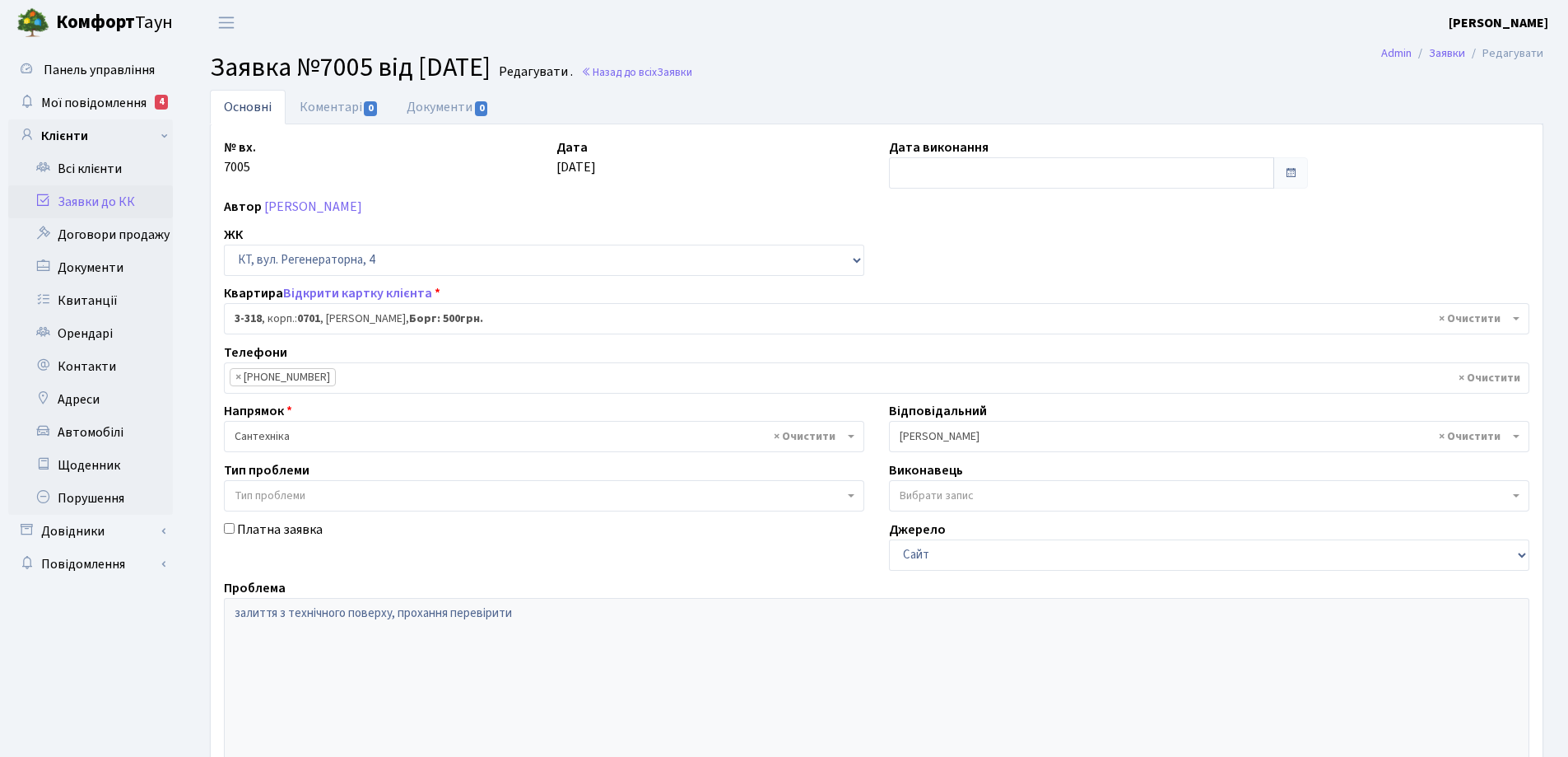
click at [249, 111] on link "Основні" at bounding box center [248, 107] width 76 height 35
click at [247, 107] on link "Основні" at bounding box center [248, 107] width 76 height 35
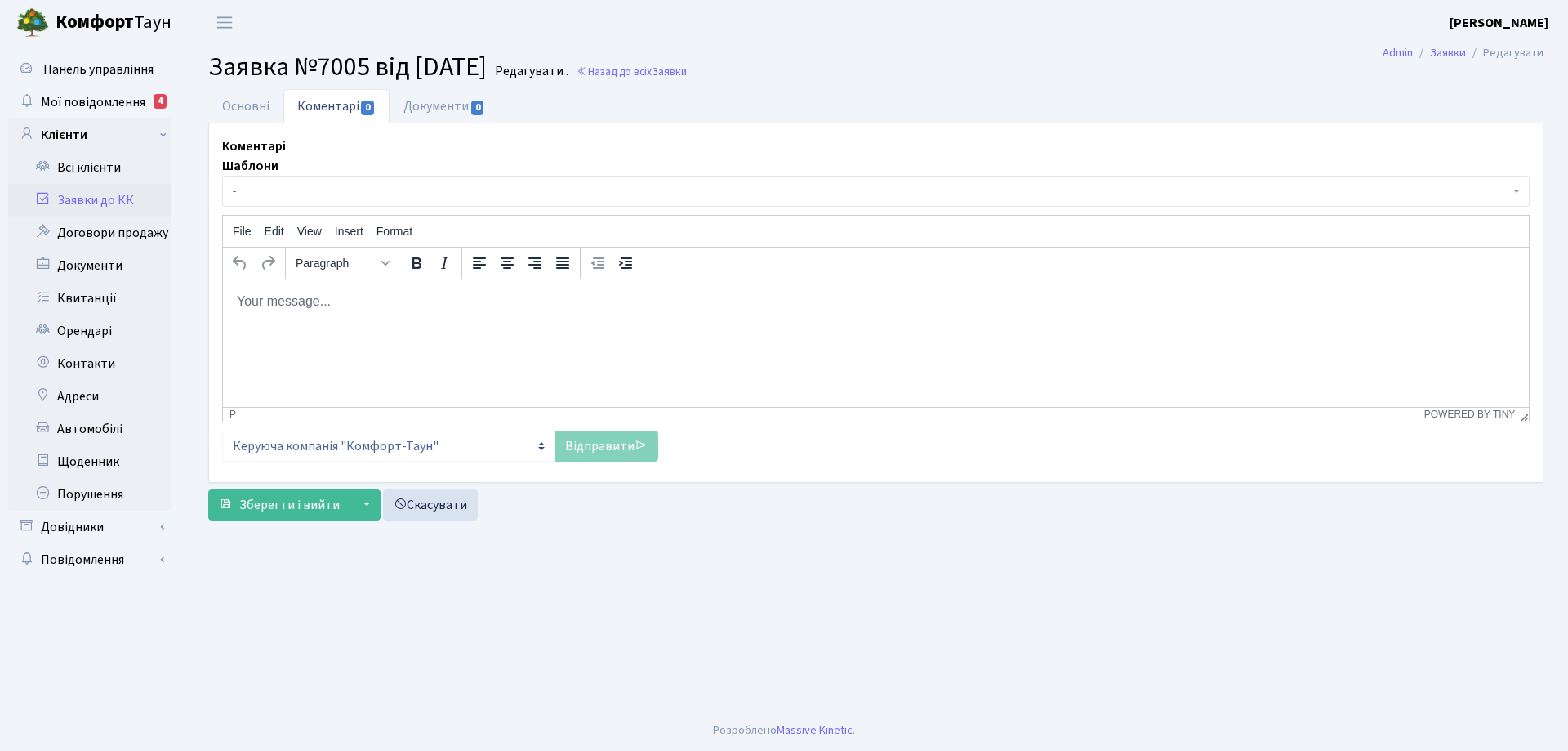
click at [316, 110] on link "Коментарі 0" at bounding box center [336, 106] width 106 height 34
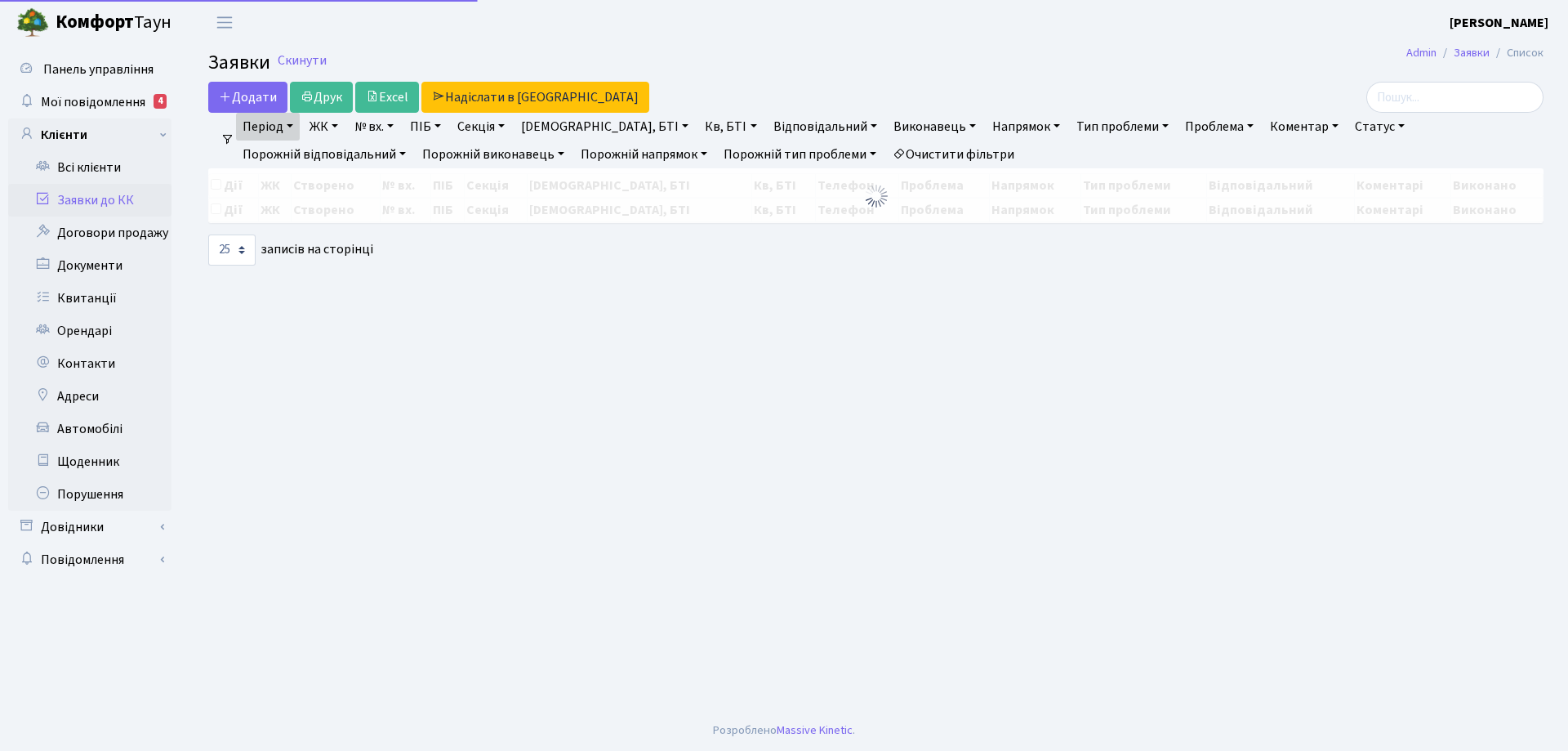
select select "25"
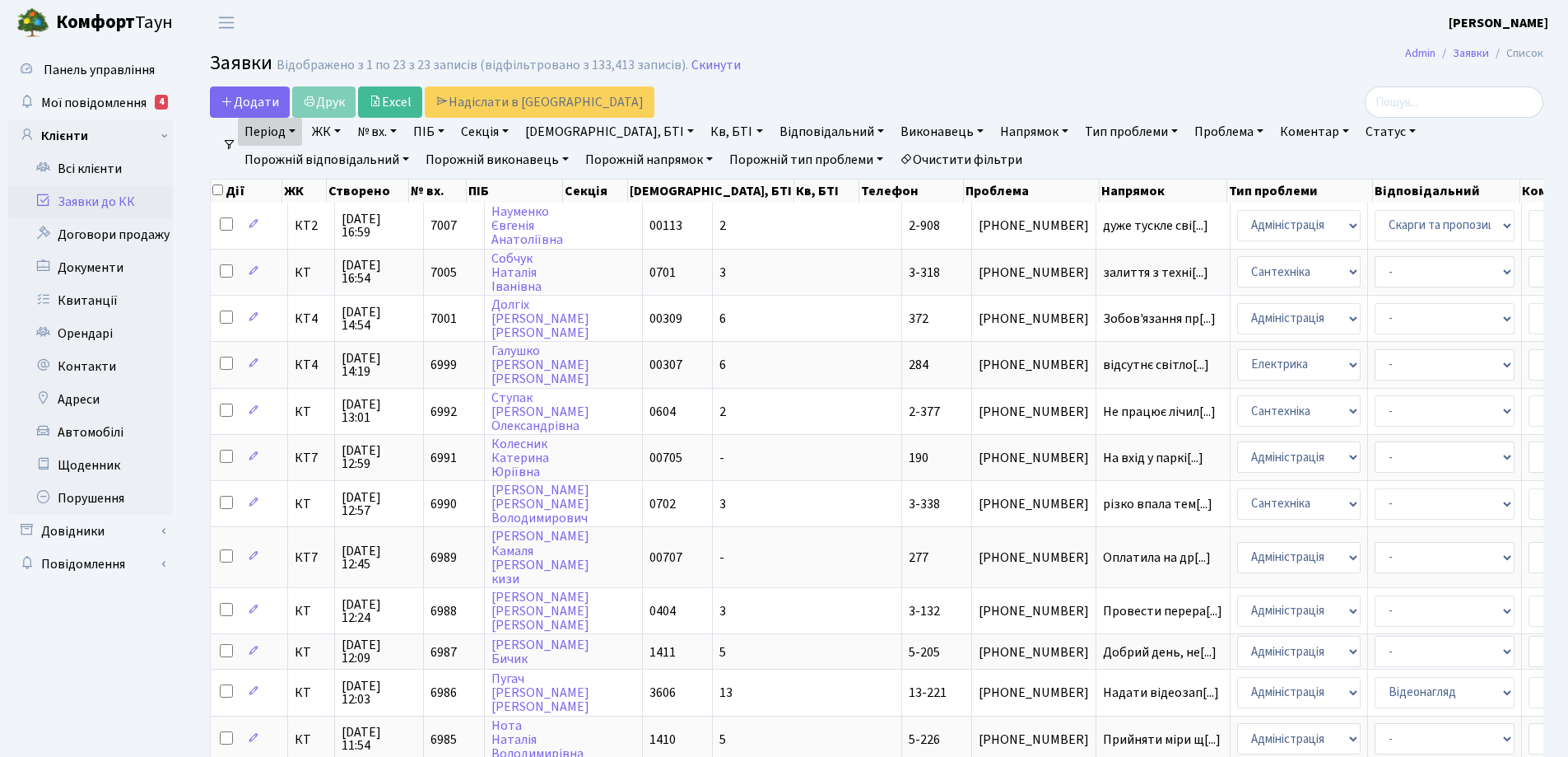
click at [893, 160] on link "Очистити фільтри" at bounding box center [960, 159] width 135 height 28
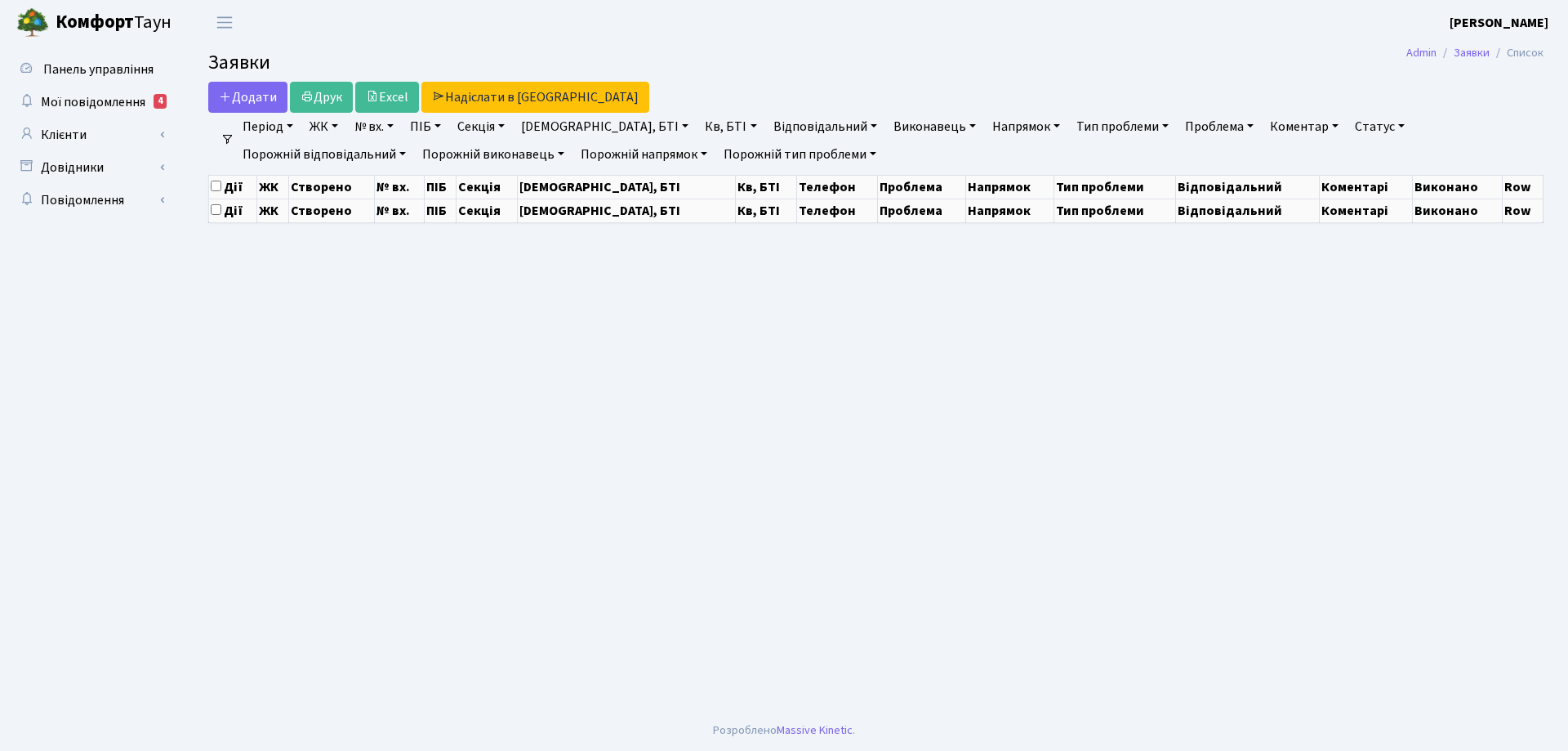
select select "25"
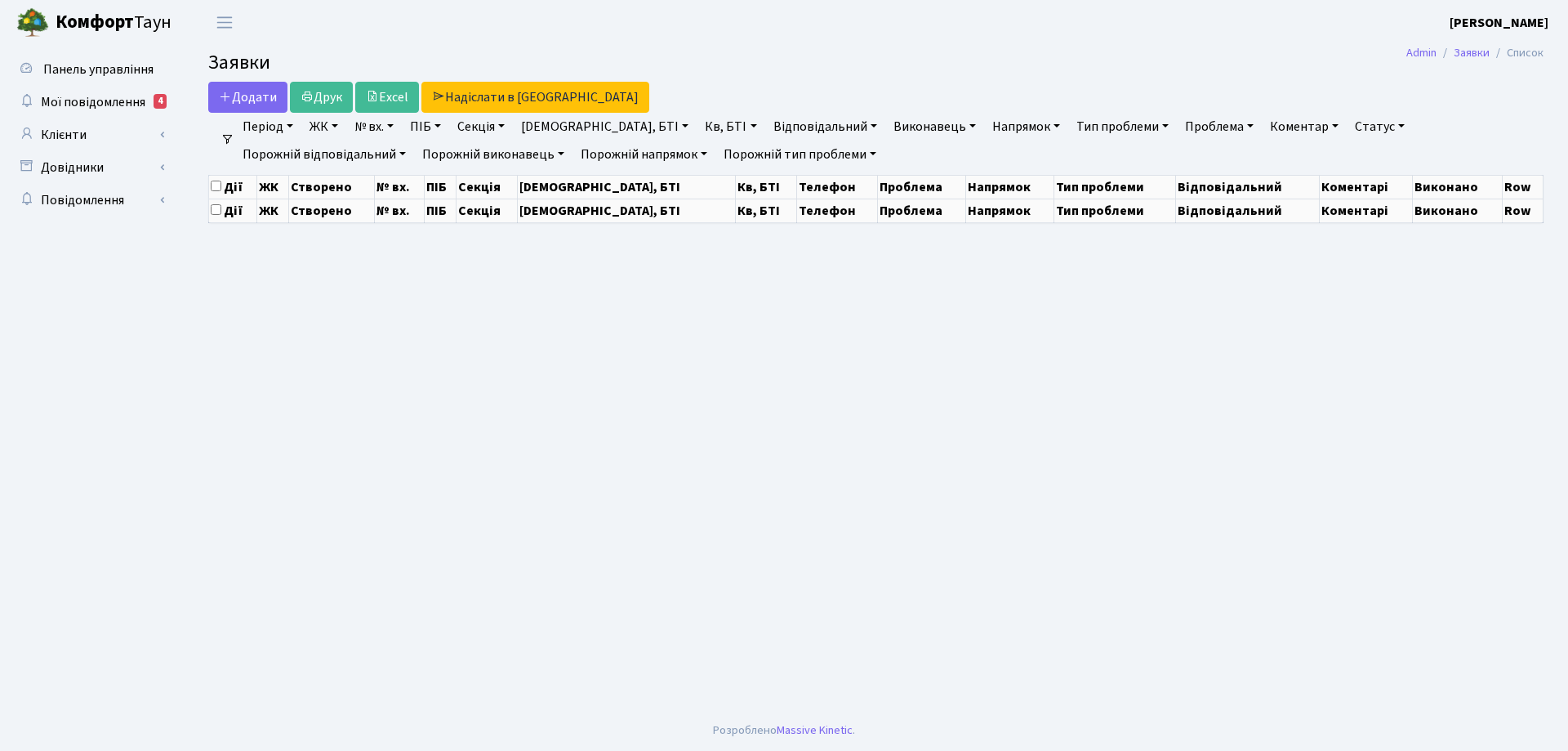
select select "25"
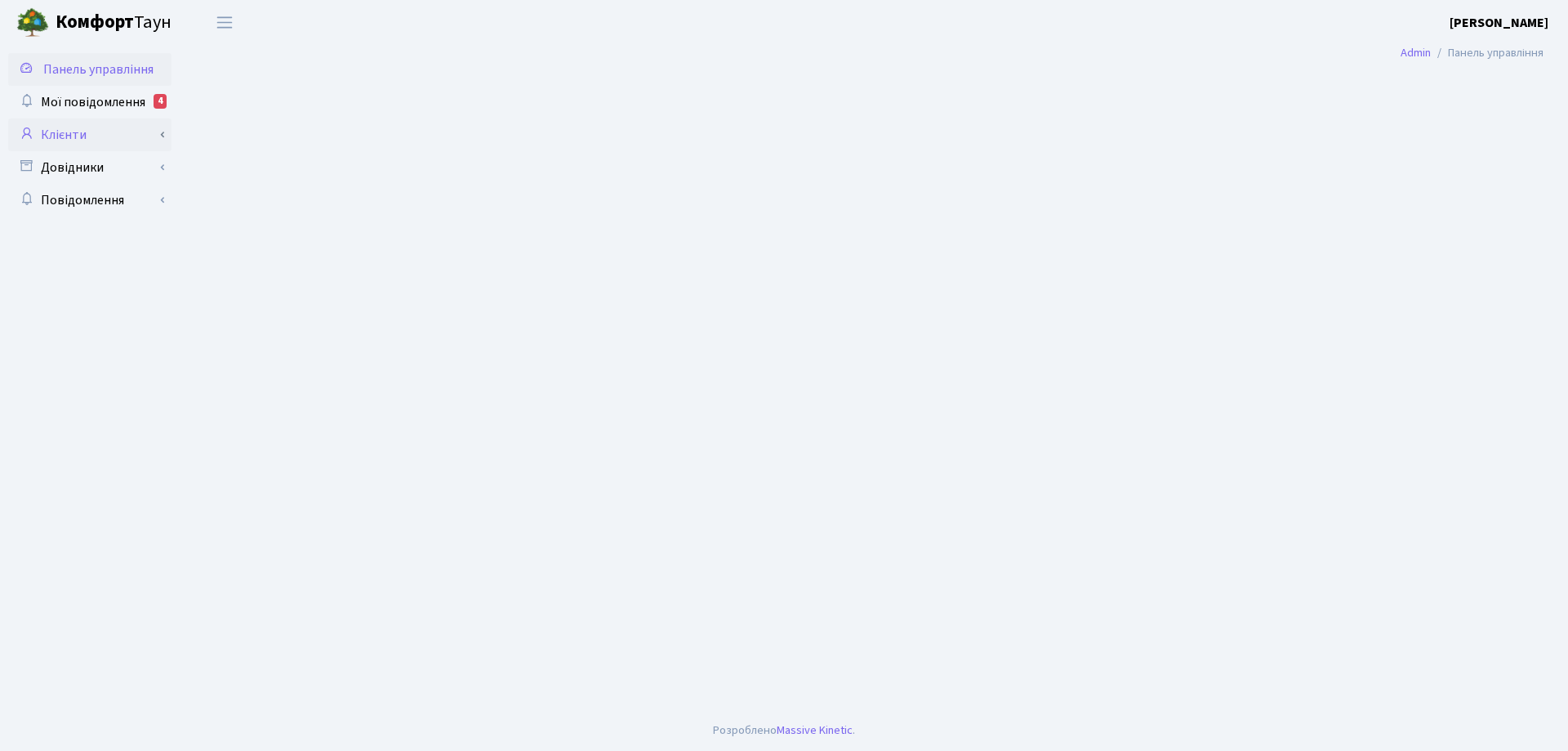
click at [77, 135] on link "Клієнти" at bounding box center [90, 134] width 163 height 32
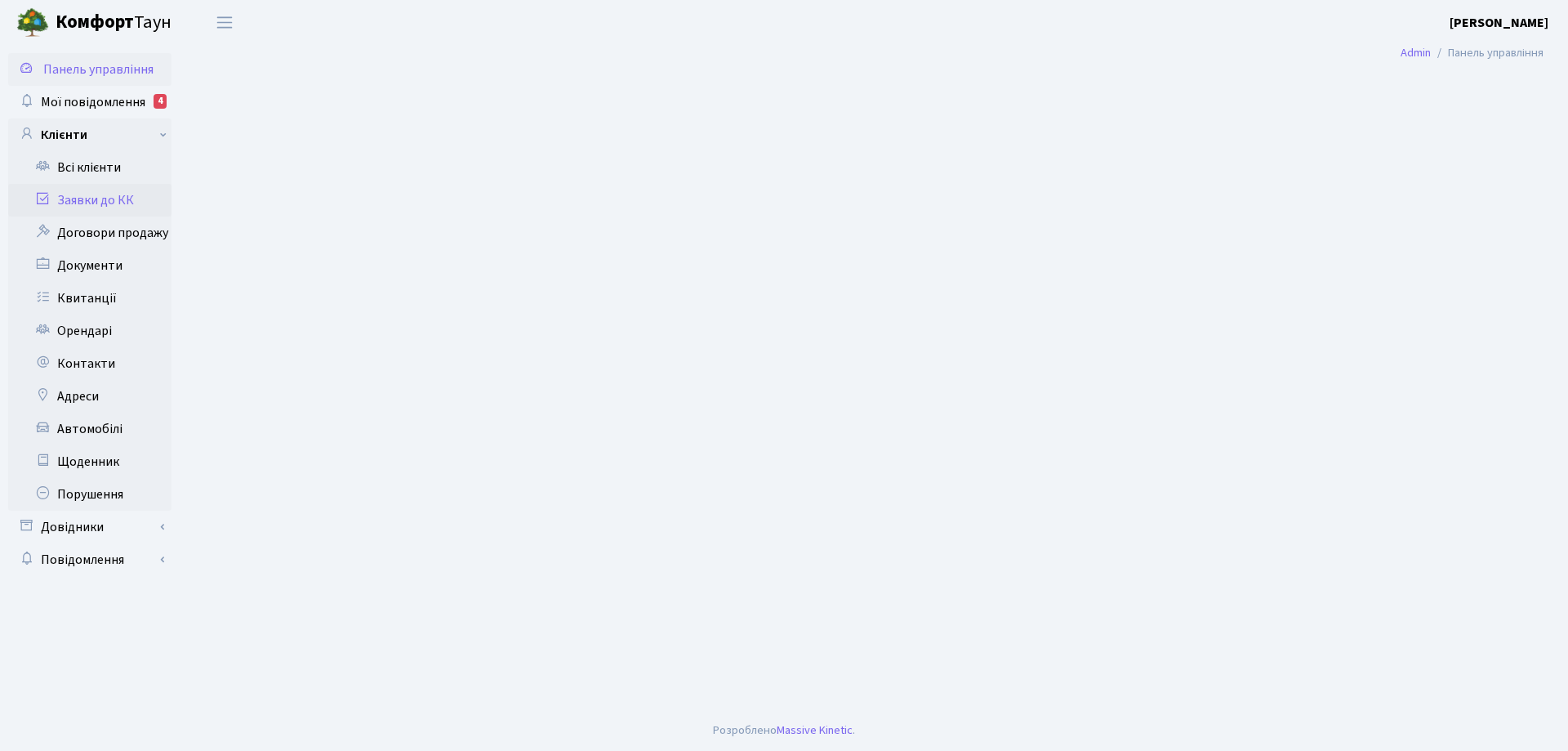
click at [94, 200] on link "Заявки до КК" at bounding box center [90, 200] width 163 height 32
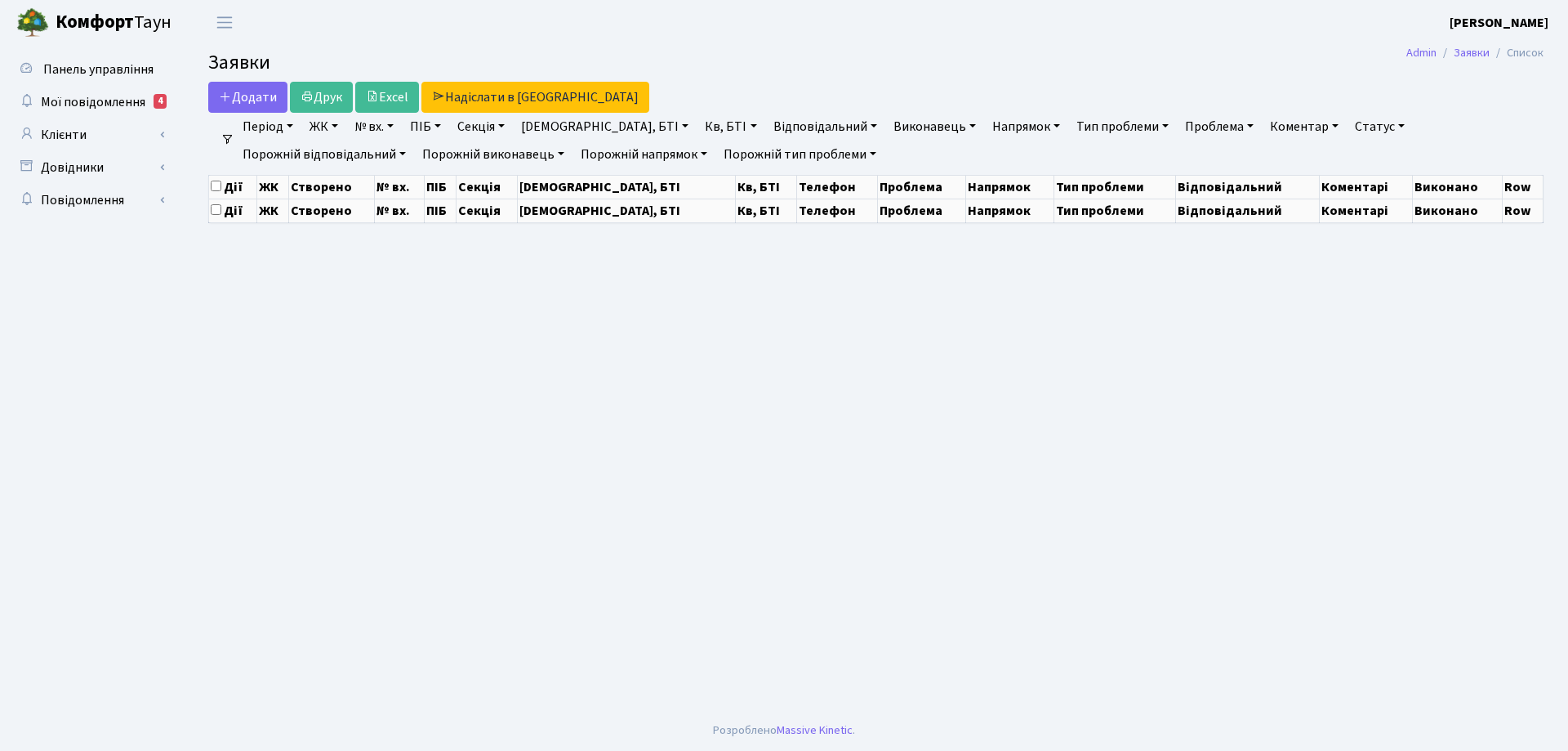
select select "25"
